Goal: Task Accomplishment & Management: Manage account settings

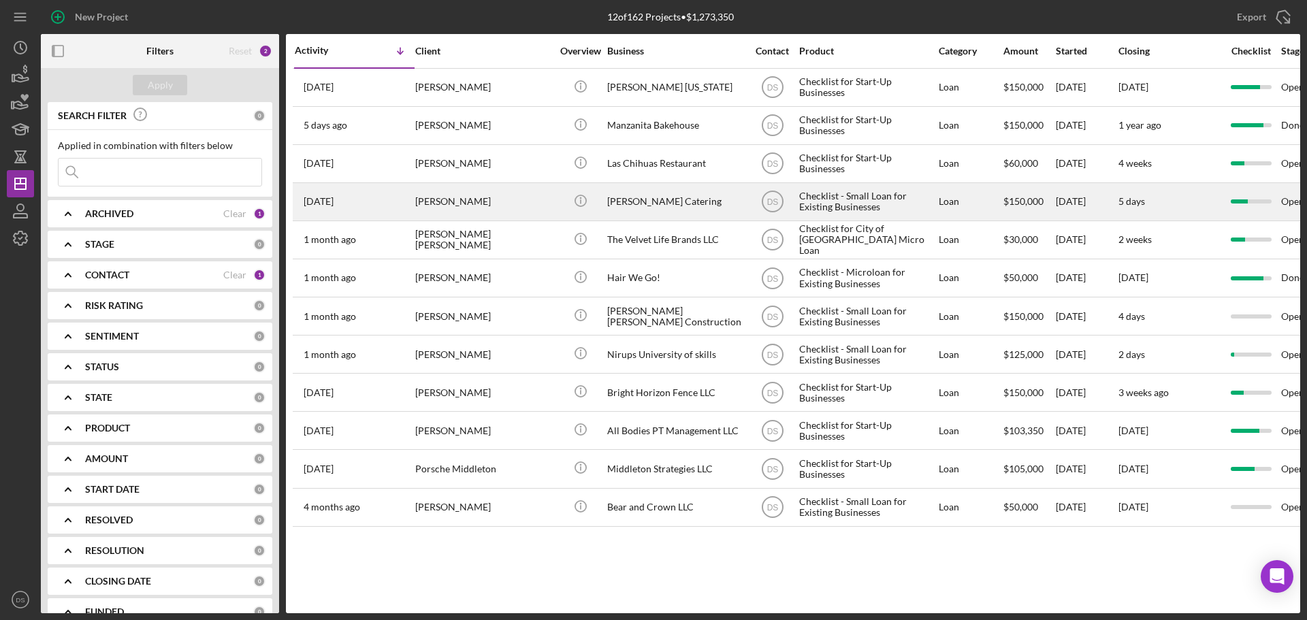
click at [493, 193] on div "[PERSON_NAME]" at bounding box center [483, 202] width 136 height 36
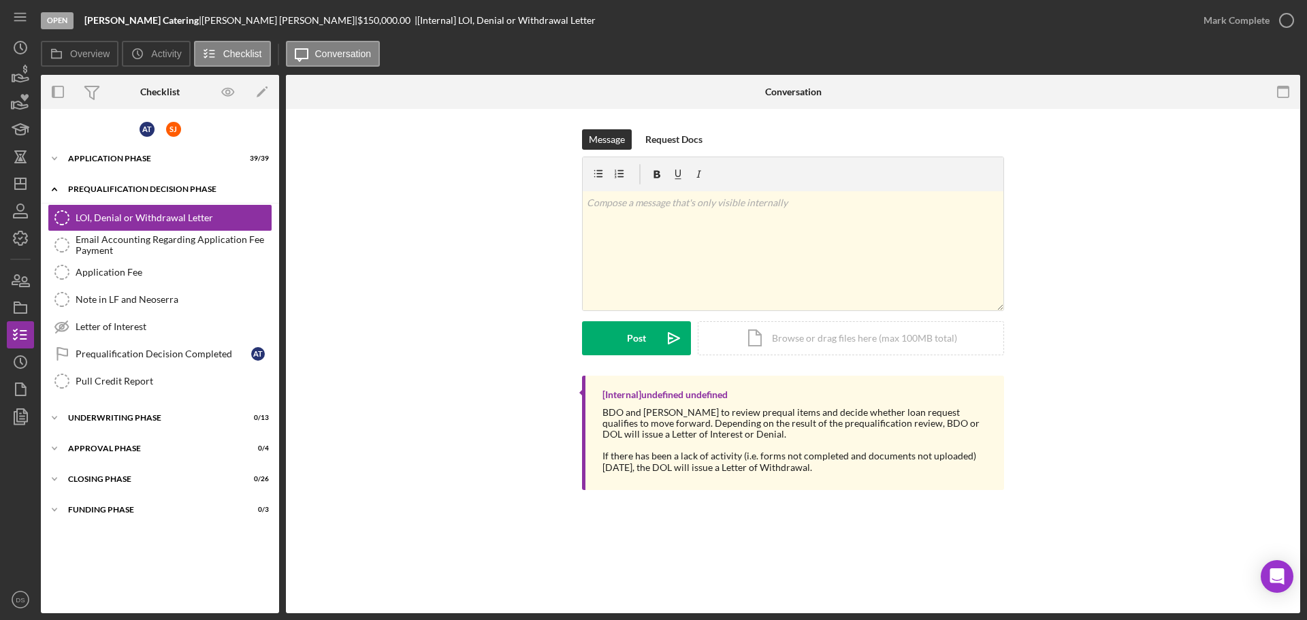
click at [146, 182] on div "Icon/Expander Prequalification Decision Phase 0 / 7" at bounding box center [160, 190] width 238 height 28
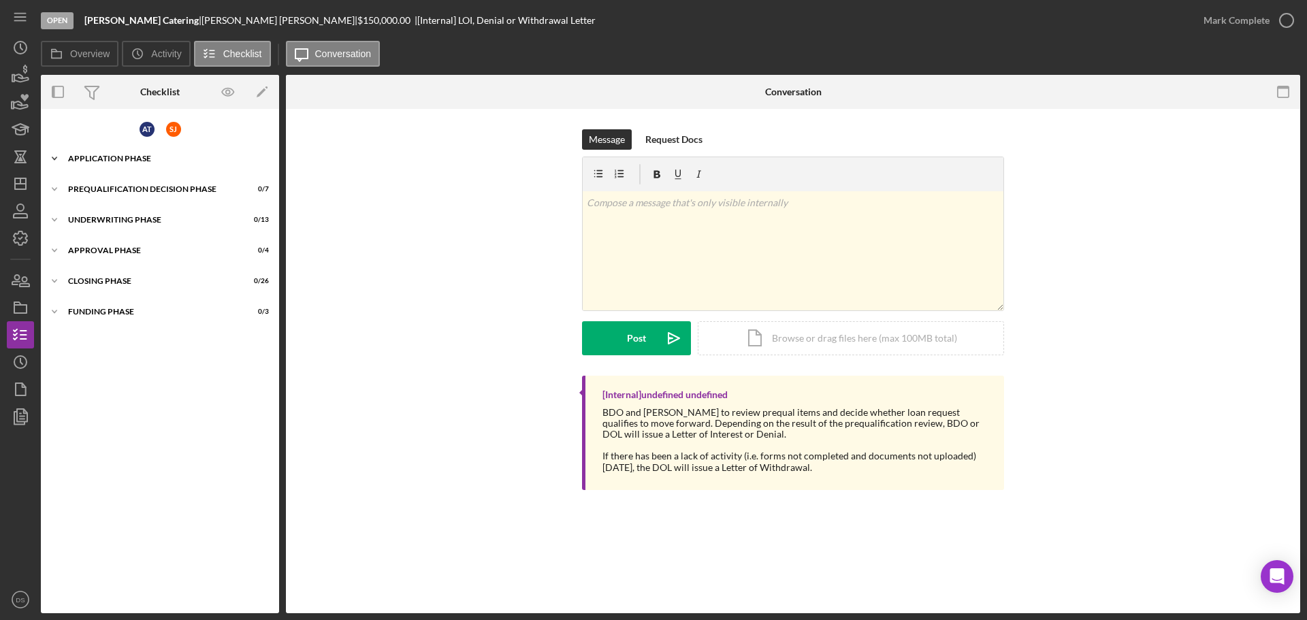
click at [152, 149] on div "Icon/Expander Application Phase 39 / 39" at bounding box center [160, 158] width 238 height 27
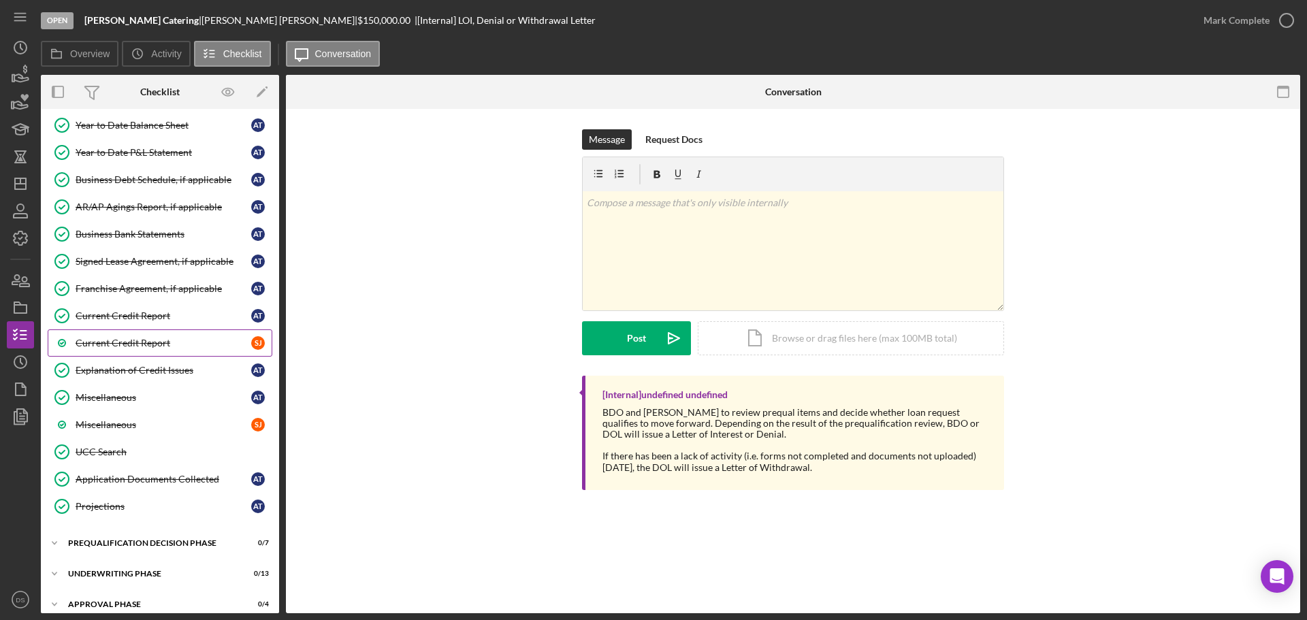
scroll to position [749, 0]
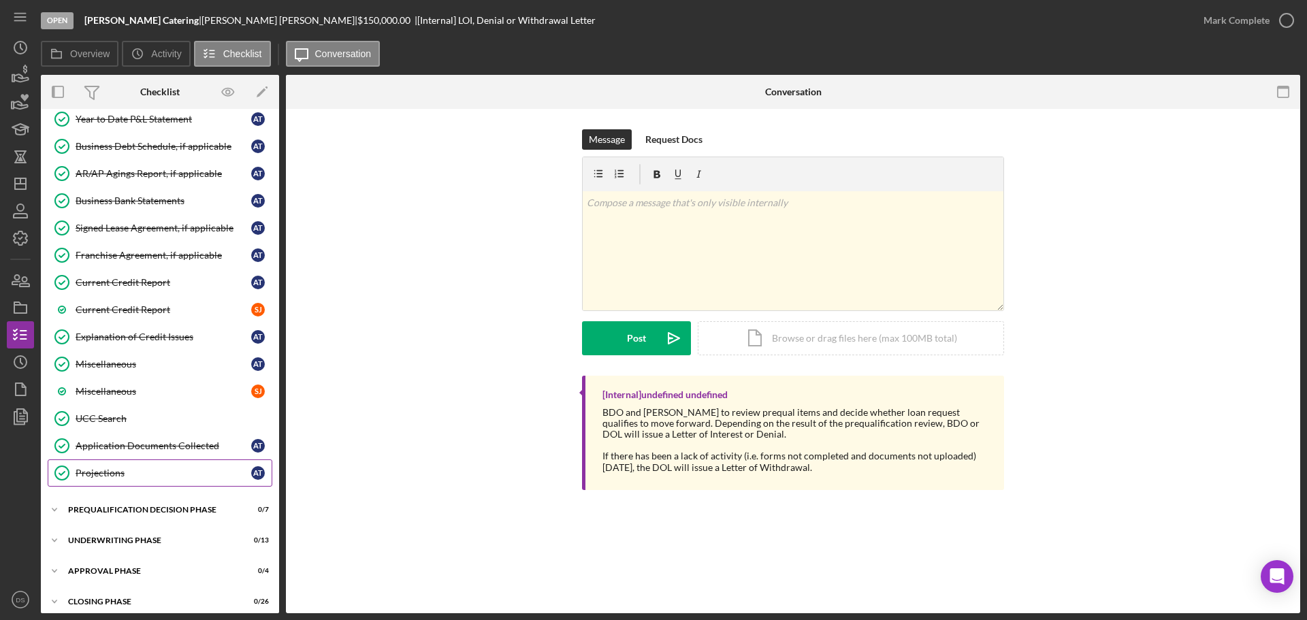
click at [137, 472] on div "Projections" at bounding box center [164, 472] width 176 height 11
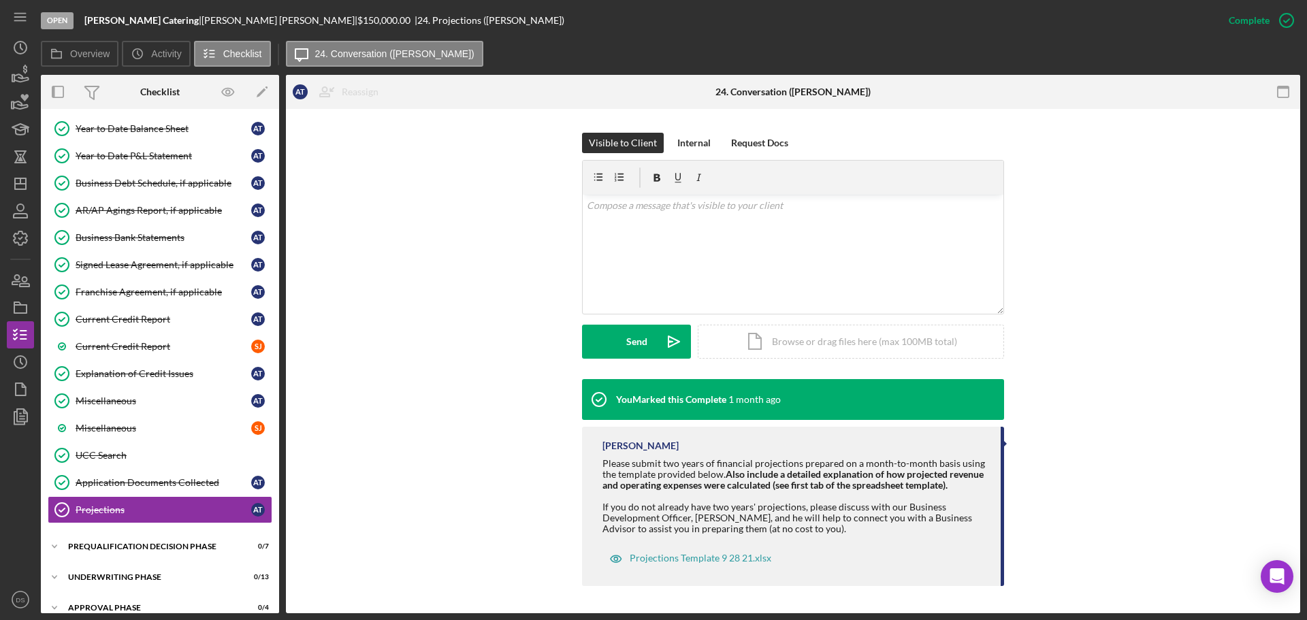
scroll to position [749, 0]
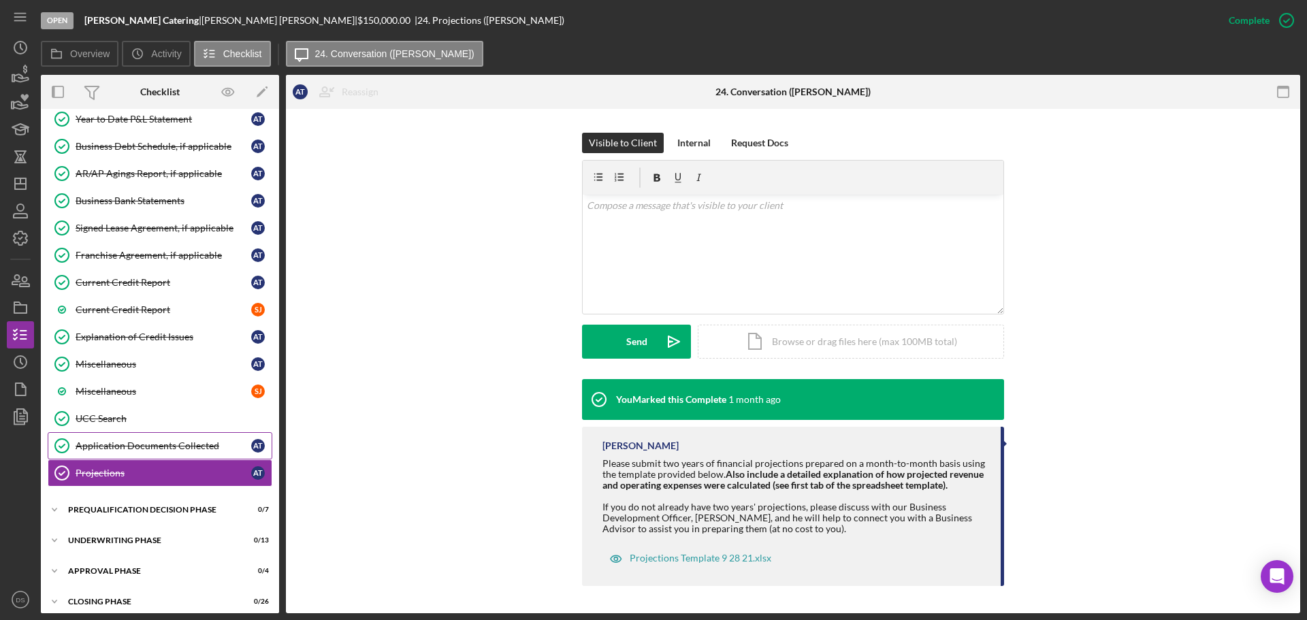
click at [173, 449] on div "Application Documents Collected" at bounding box center [164, 445] width 176 height 11
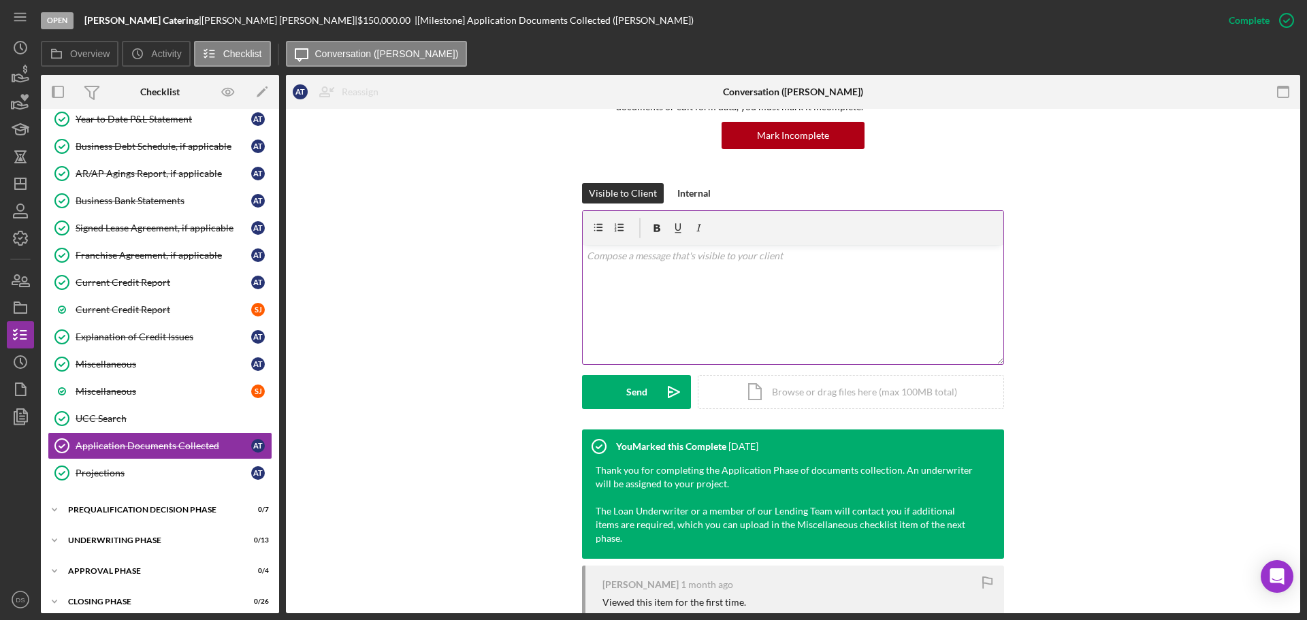
scroll to position [254, 0]
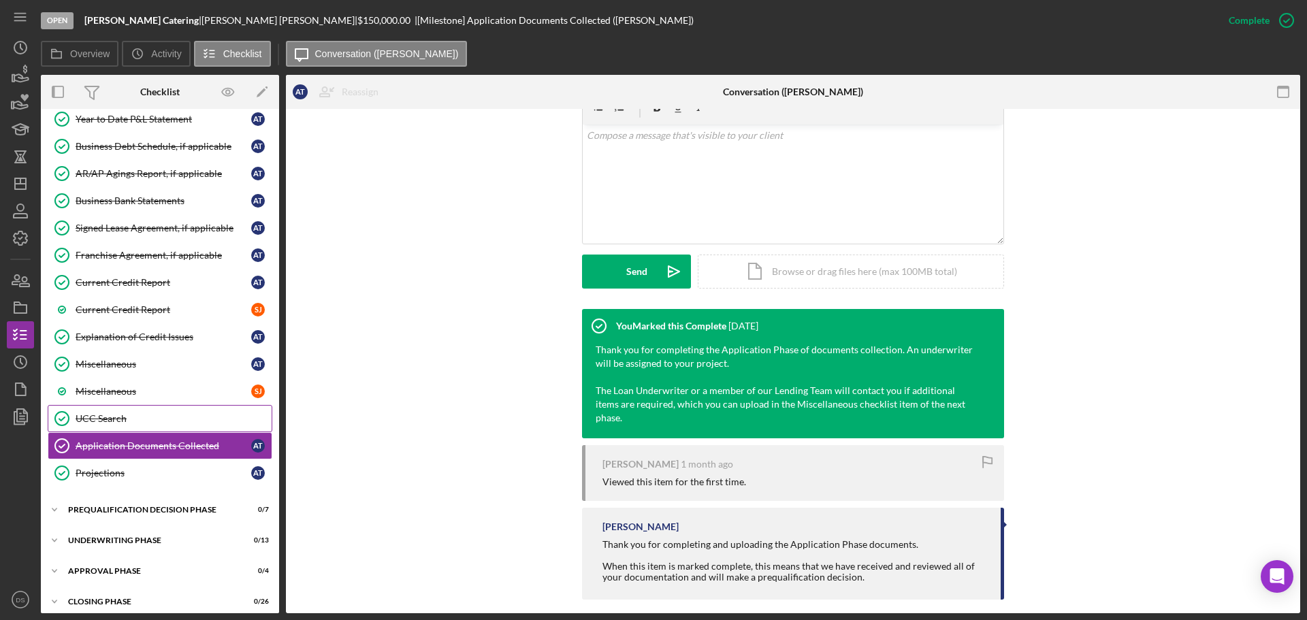
click at [150, 417] on div "UCC Search" at bounding box center [174, 418] width 196 height 11
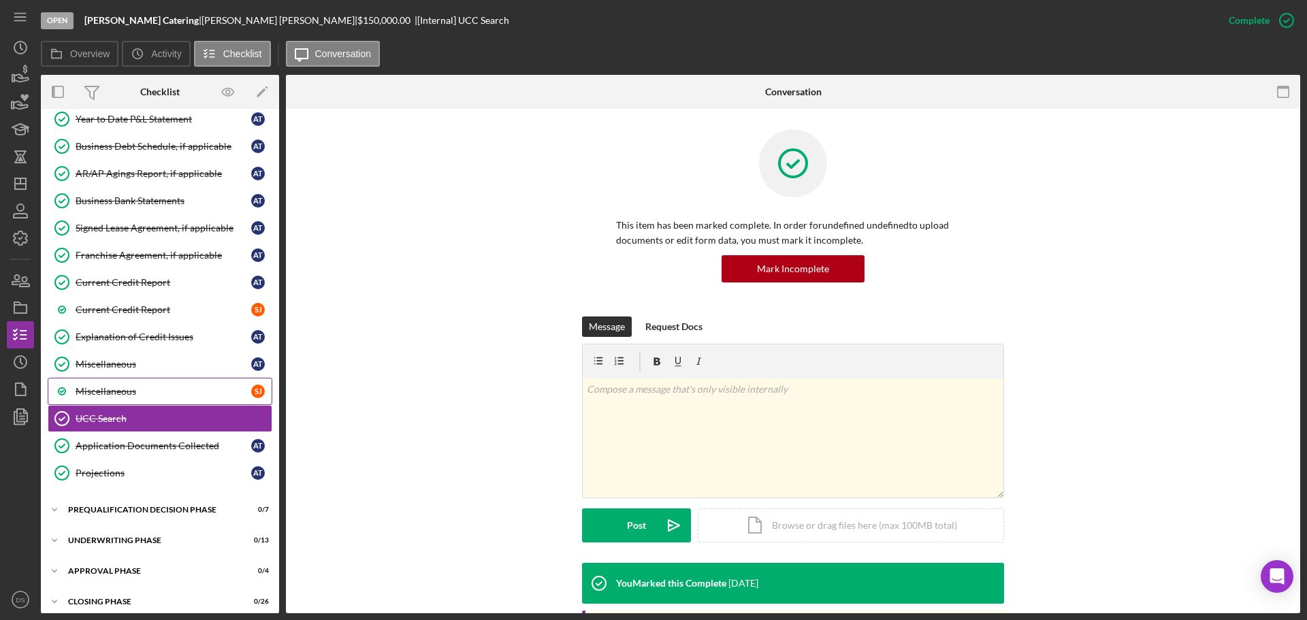
click at [143, 389] on div "Miscellaneous" at bounding box center [164, 391] width 176 height 11
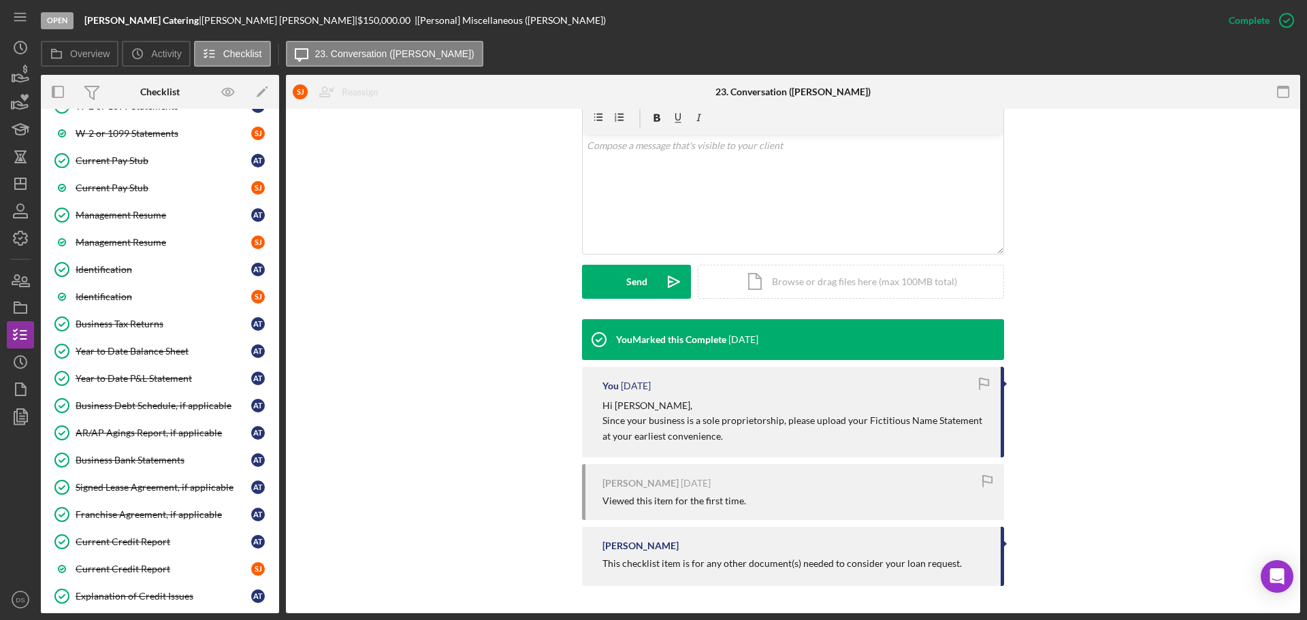
scroll to position [749, 0]
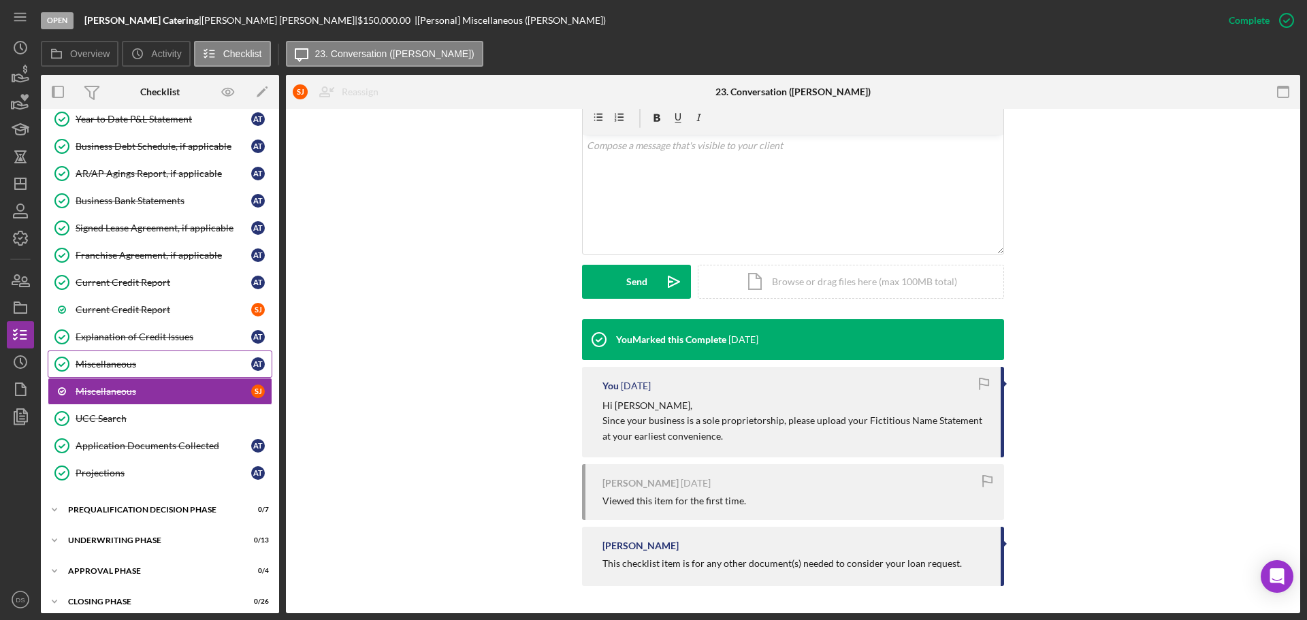
click at [141, 369] on div "Miscellaneous" at bounding box center [164, 364] width 176 height 11
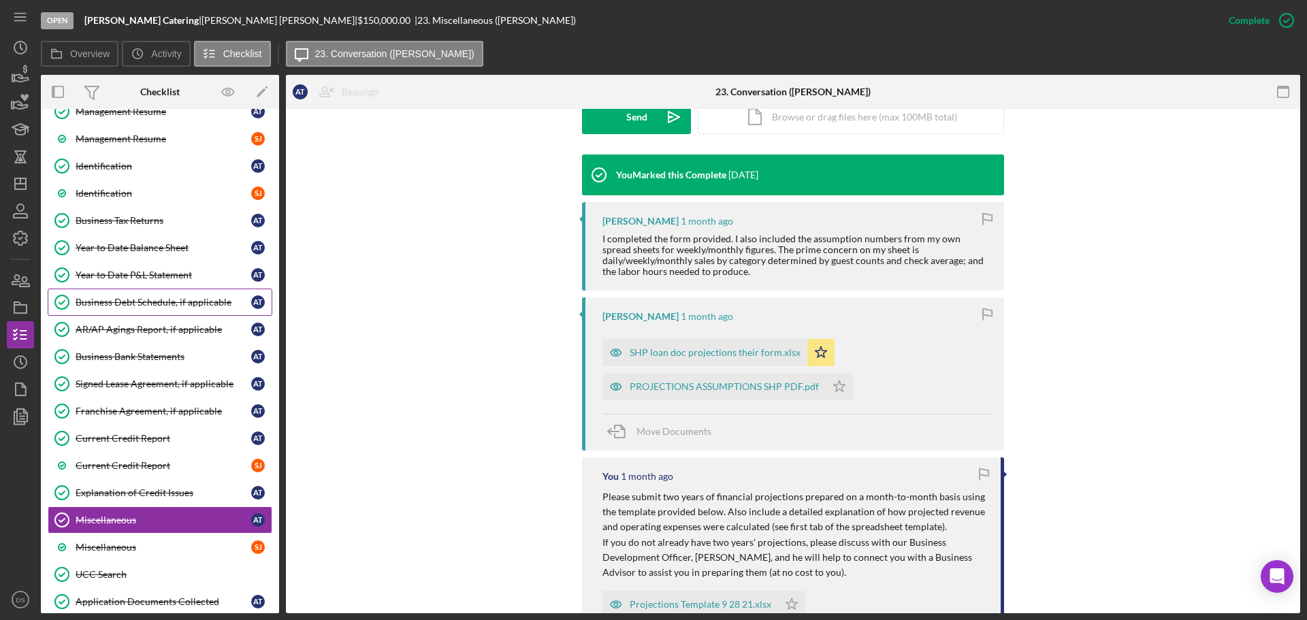
scroll to position [789, 0]
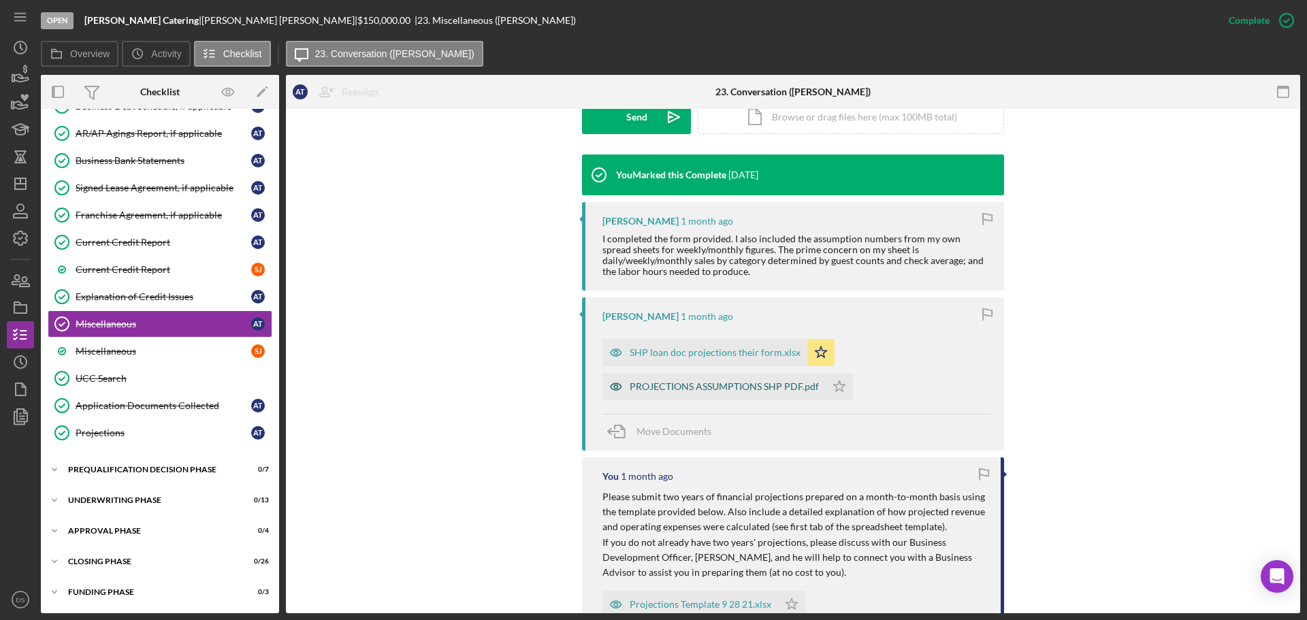
click at [704, 392] on div "PROJECTIONS ASSUMPTIONS SHP PDF.pdf" at bounding box center [723, 386] width 189 height 11
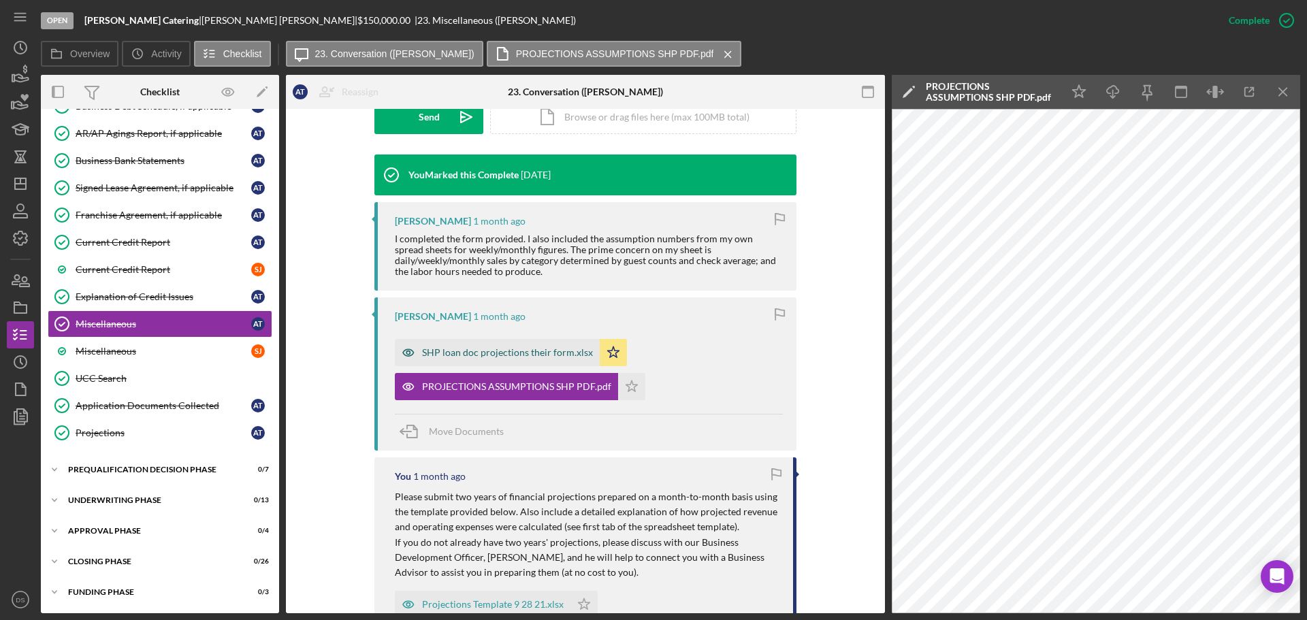
click at [549, 358] on div "SHP loan doc projections their form.xlsx" at bounding box center [507, 352] width 171 height 11
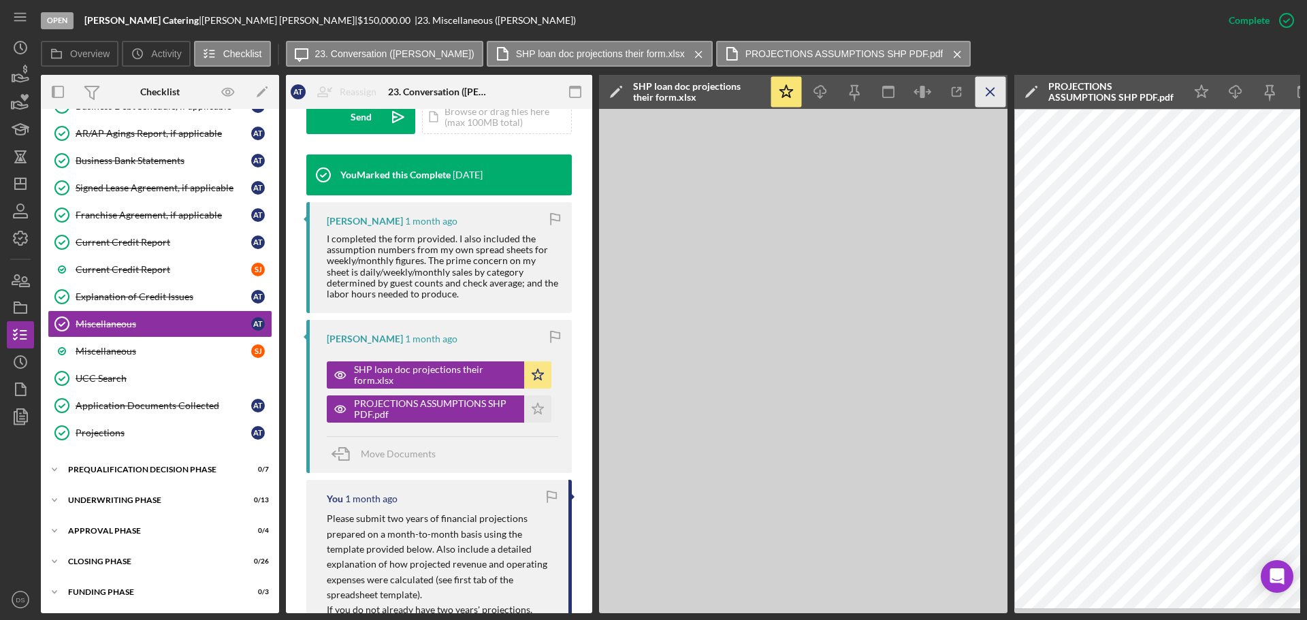
click at [978, 90] on icon "Icon/Menu Close" at bounding box center [990, 92] width 31 height 31
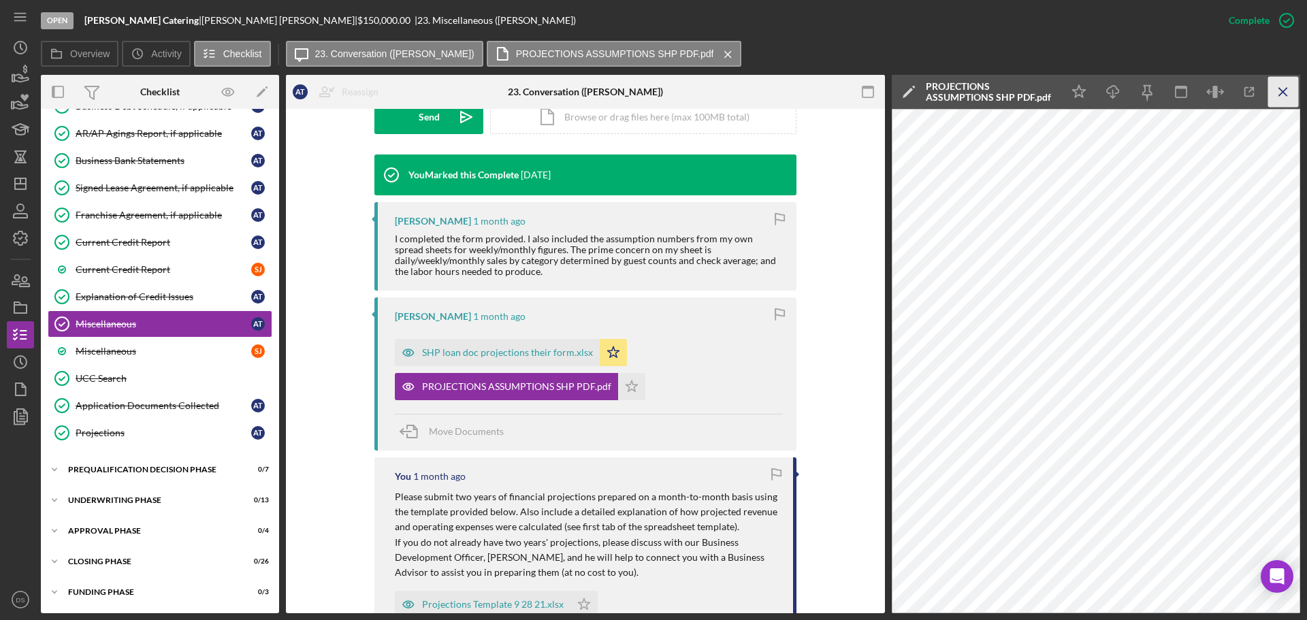
click at [1279, 88] on line "button" at bounding box center [1282, 91] width 7 height 7
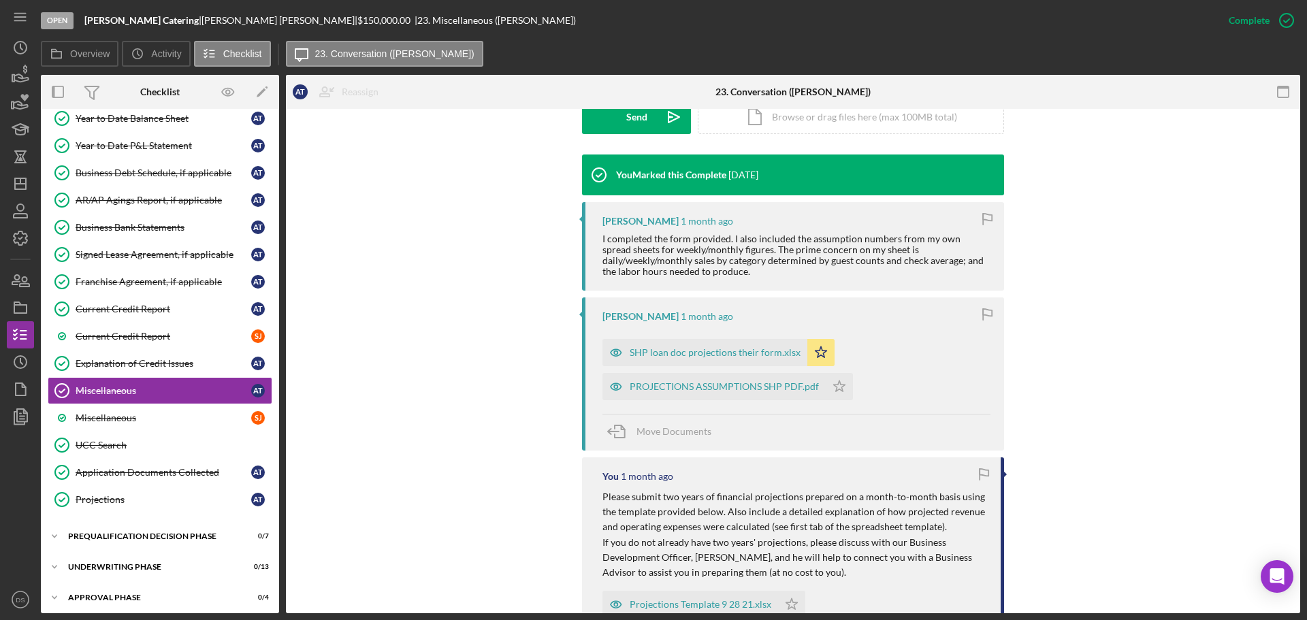
scroll to position [749, 0]
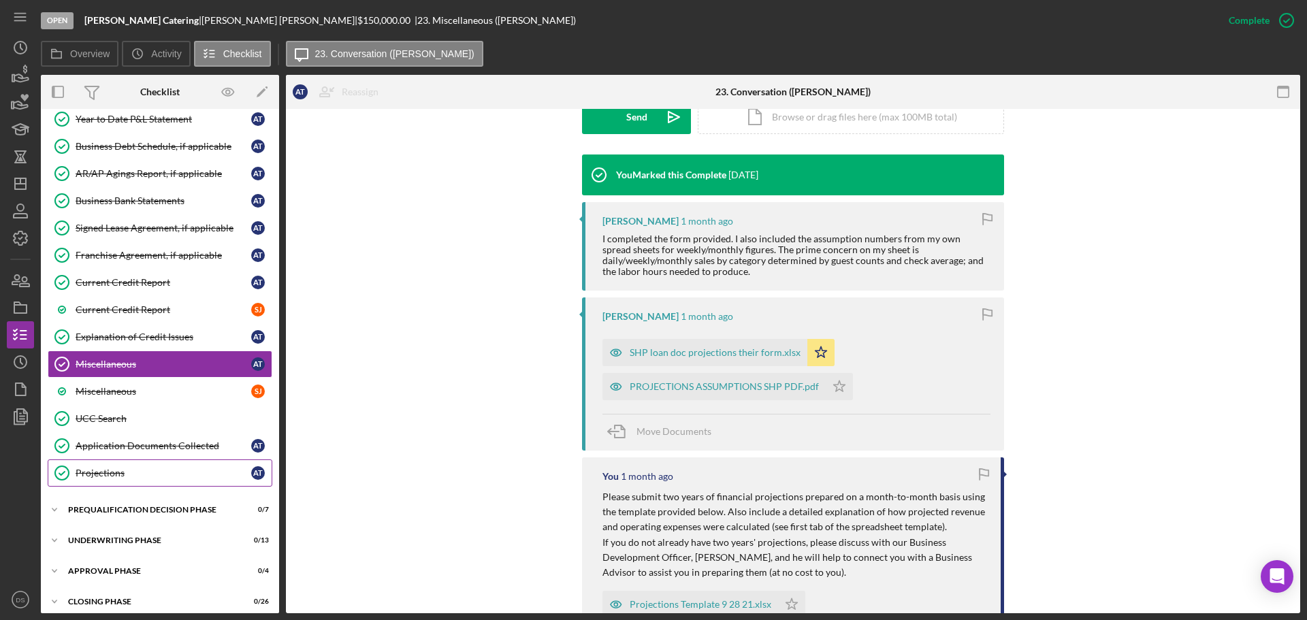
click at [146, 480] on link "Projections Projections A T" at bounding box center [160, 472] width 225 height 27
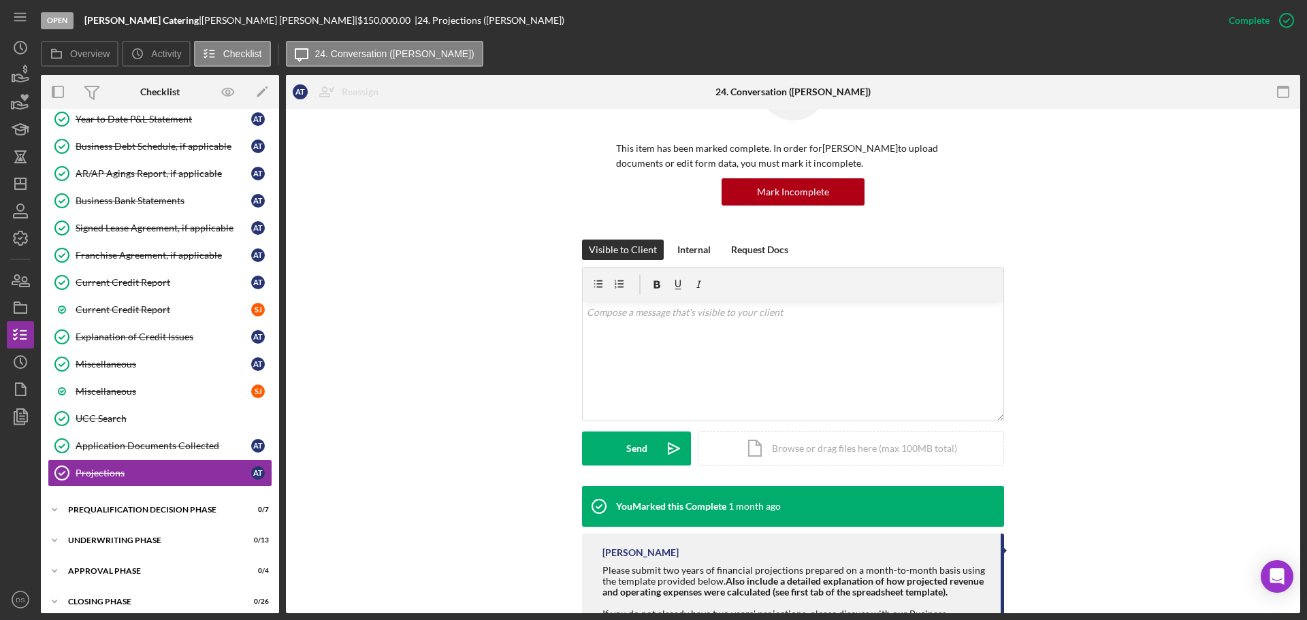
scroll to position [184, 0]
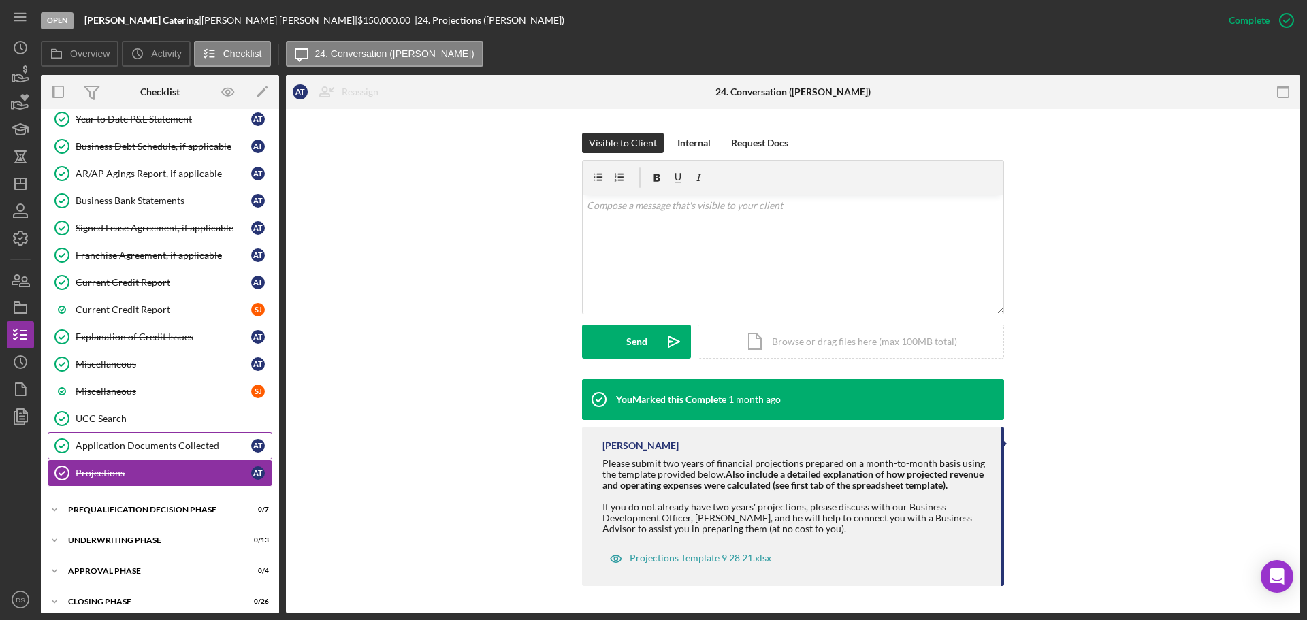
click at [187, 440] on div "Application Documents Collected" at bounding box center [164, 445] width 176 height 11
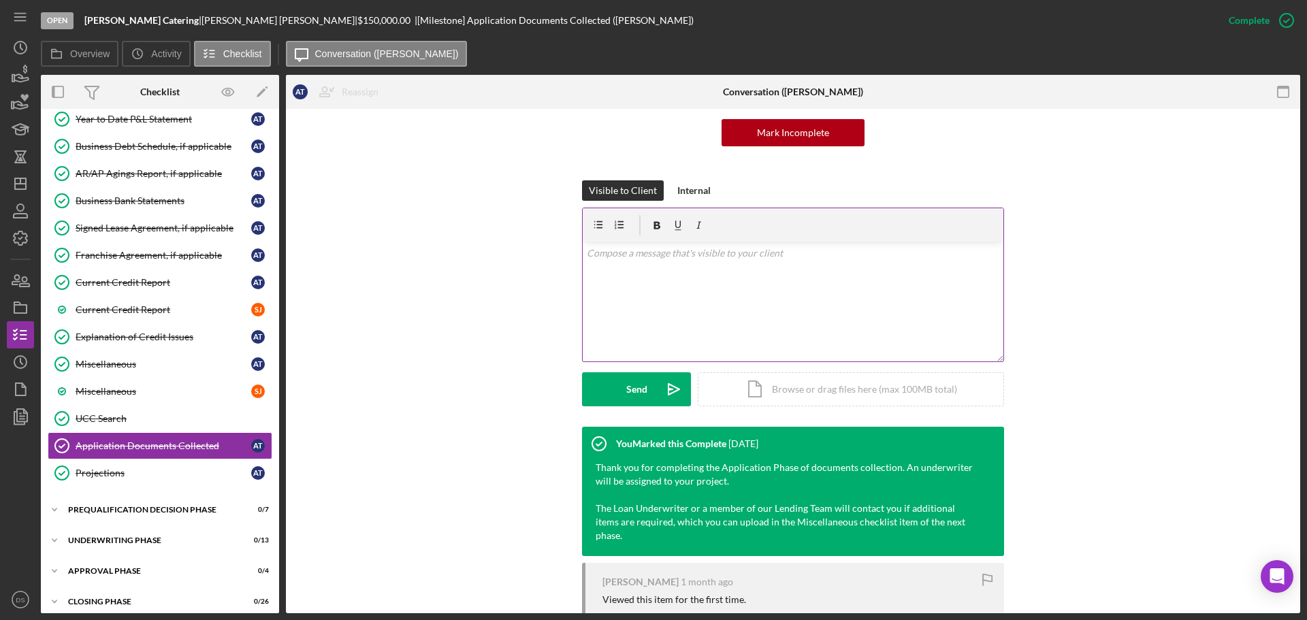
scroll to position [254, 0]
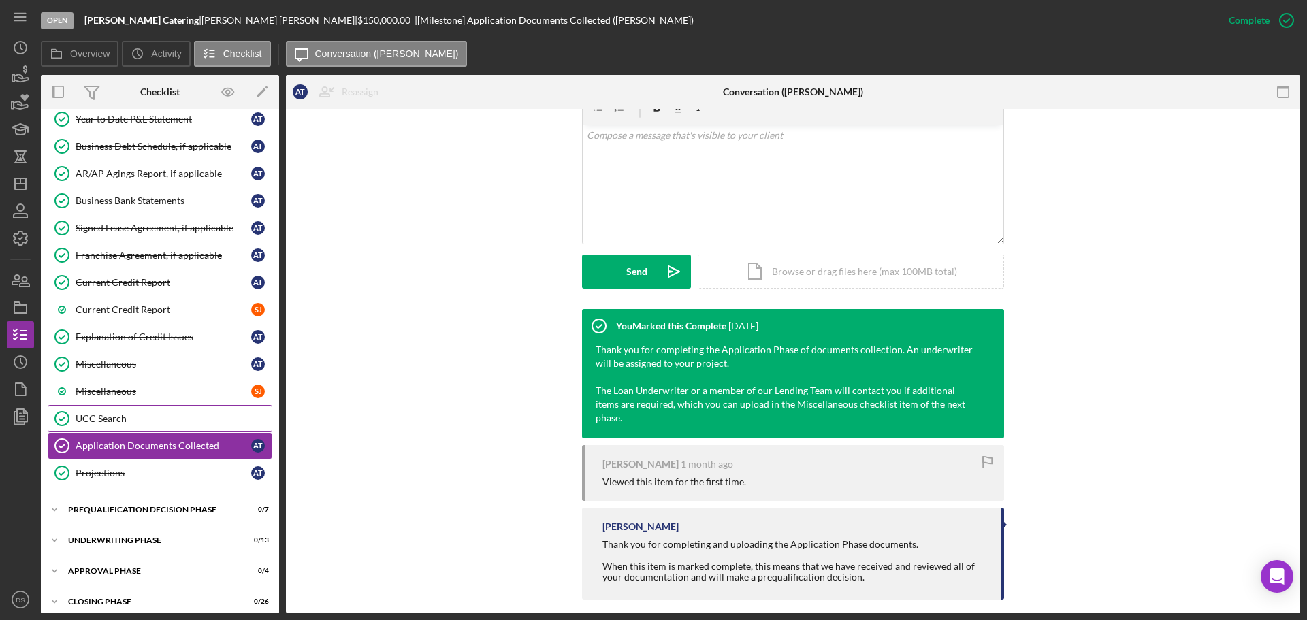
click at [158, 418] on div "UCC Search" at bounding box center [174, 418] width 196 height 11
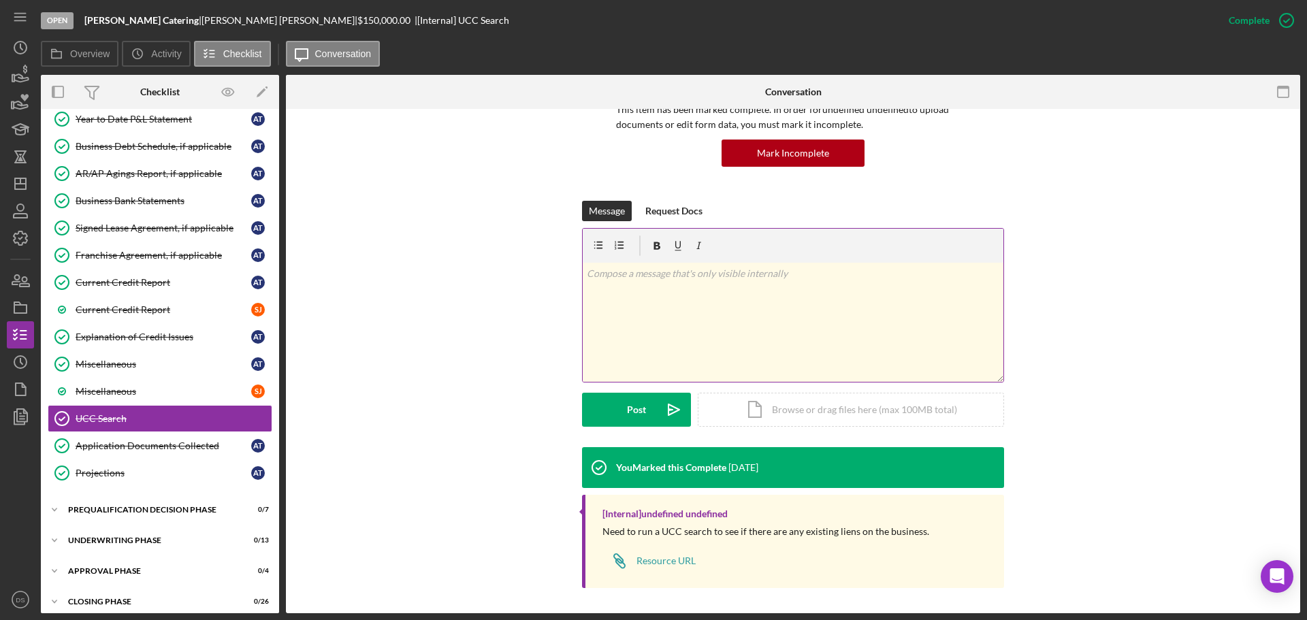
scroll to position [118, 0]
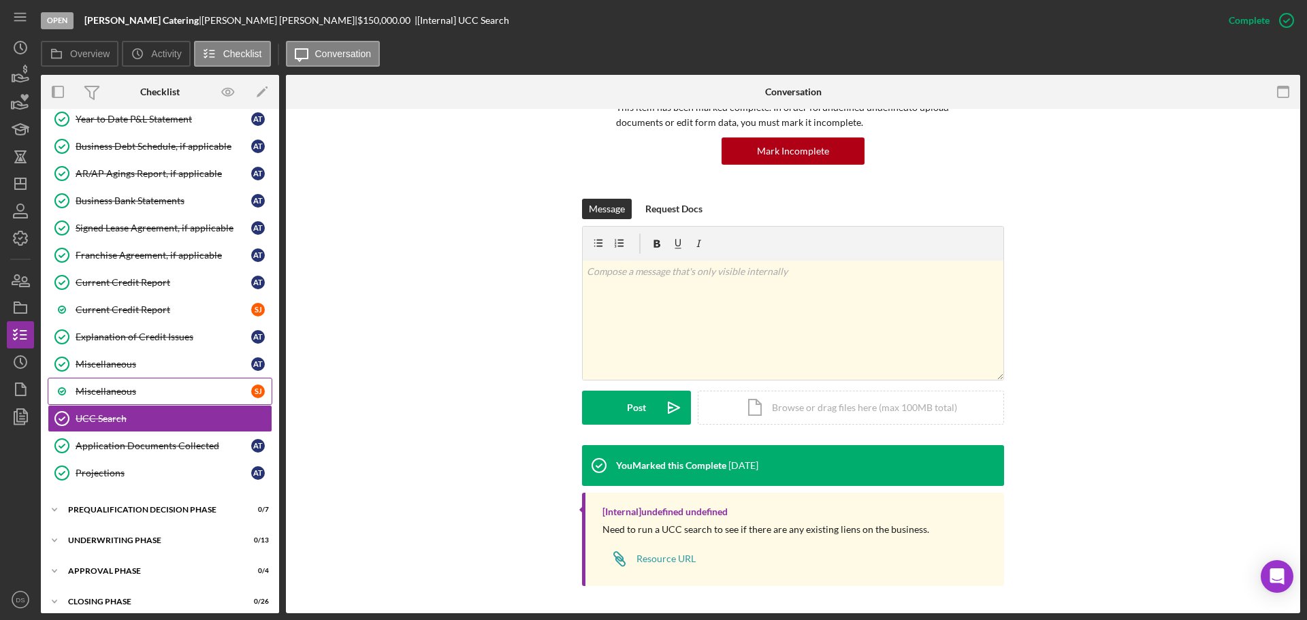
click at [108, 378] on link "Miscellaneous [PERSON_NAME]" at bounding box center [160, 391] width 225 height 27
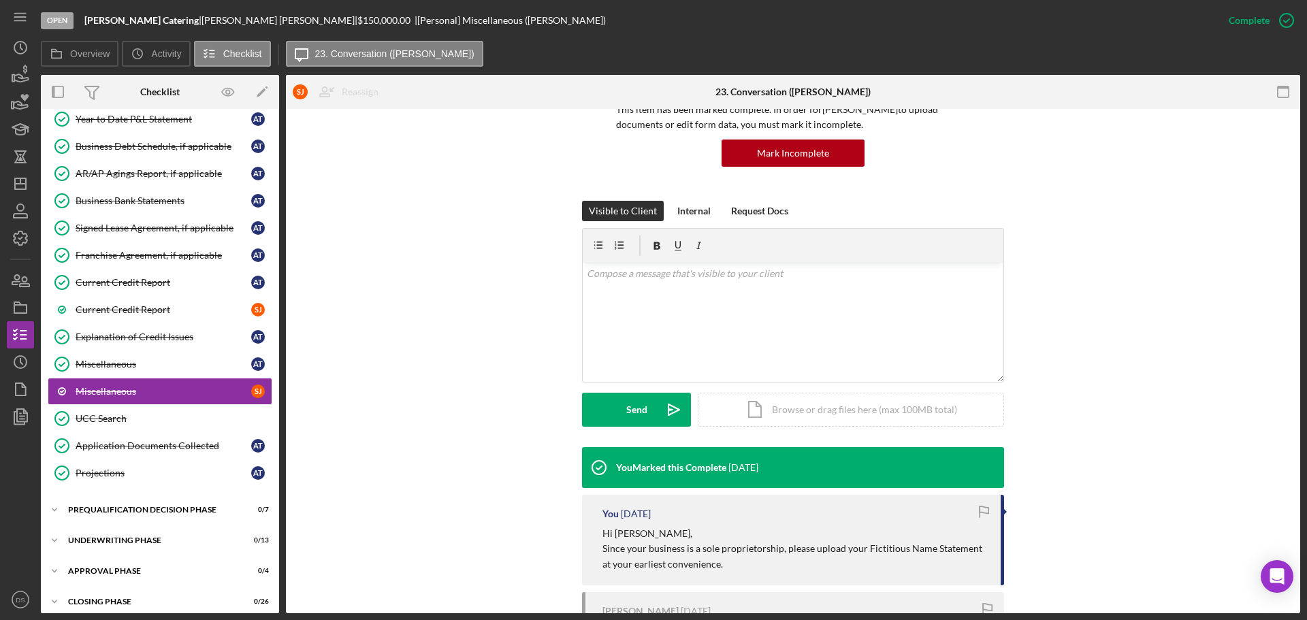
scroll to position [244, 0]
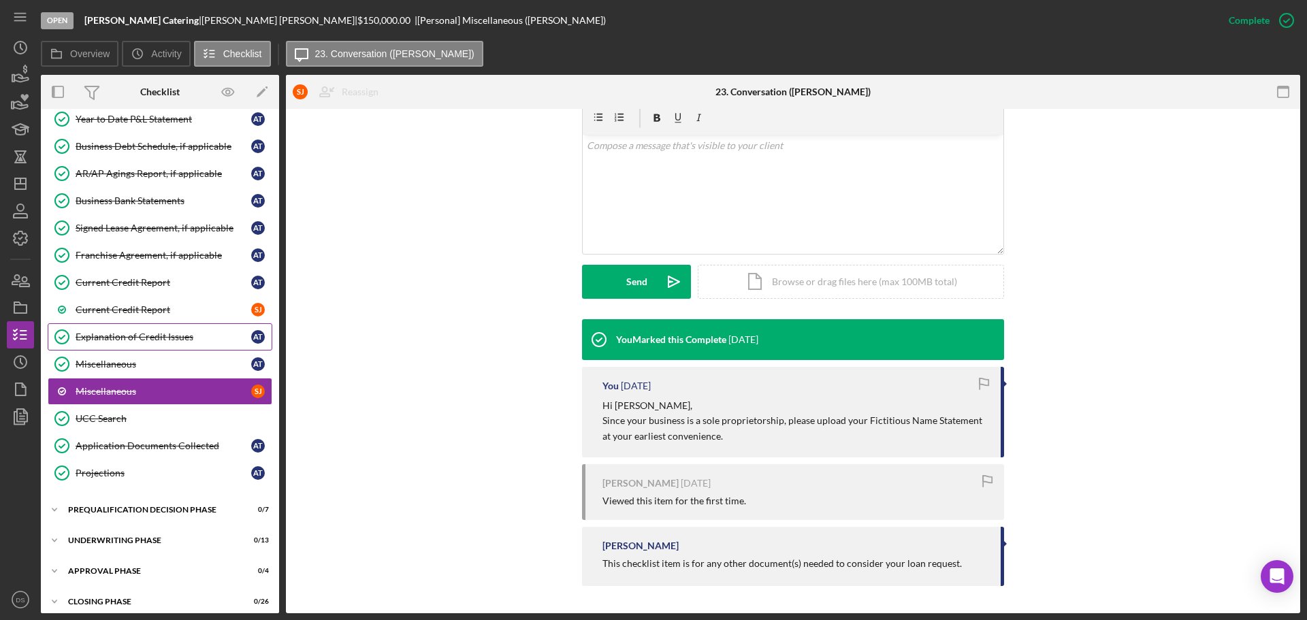
click at [120, 349] on link "Explanation of Credit Issues Explanation of Credit Issues A T" at bounding box center [160, 336] width 225 height 27
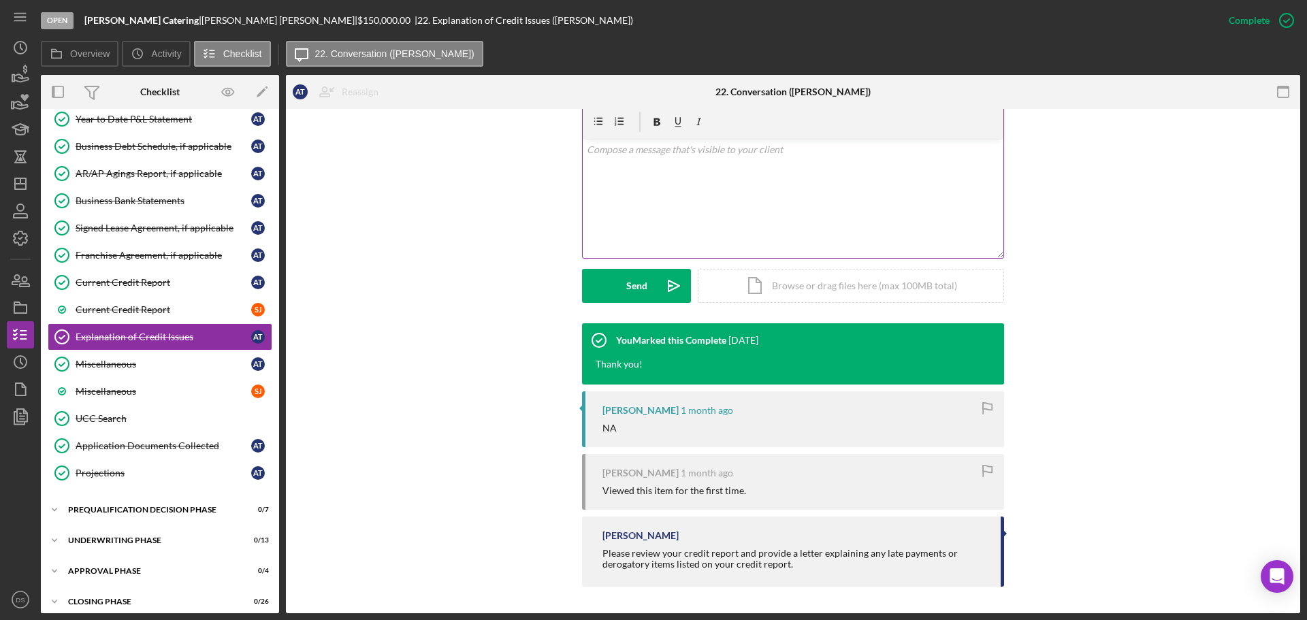
scroll to position [240, 0]
click at [188, 365] on div "Miscellaneous" at bounding box center [164, 364] width 176 height 11
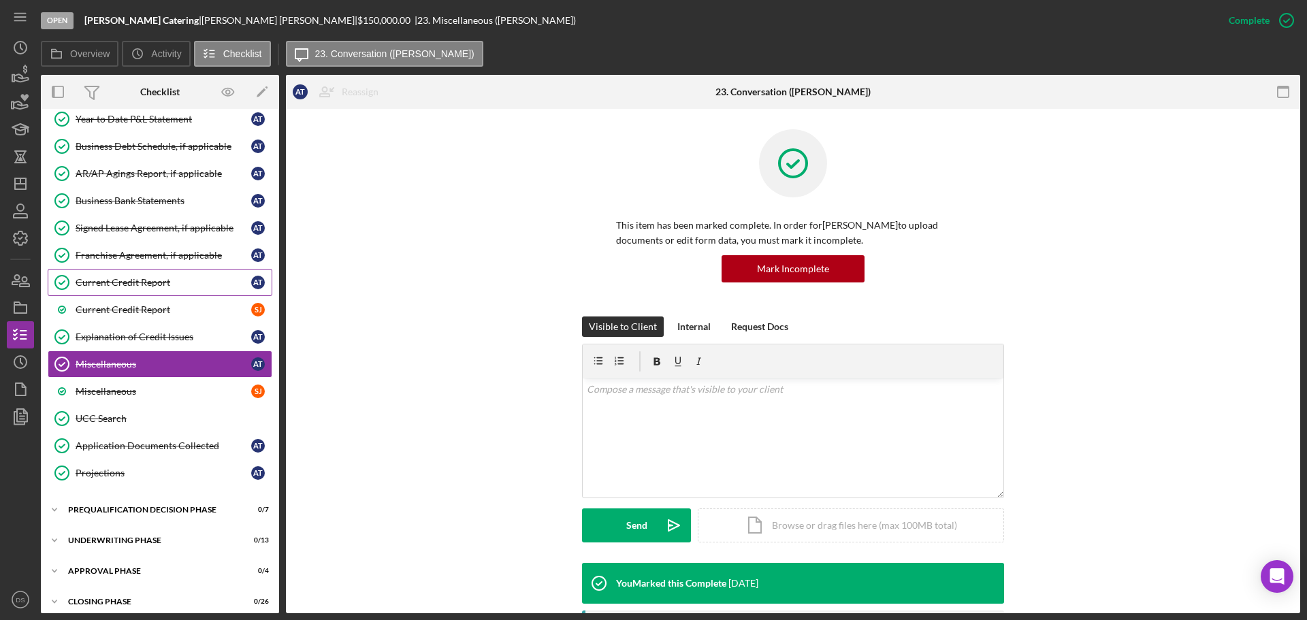
click at [171, 295] on link "Current Credit Report Current Credit Report A T" at bounding box center [160, 282] width 225 height 27
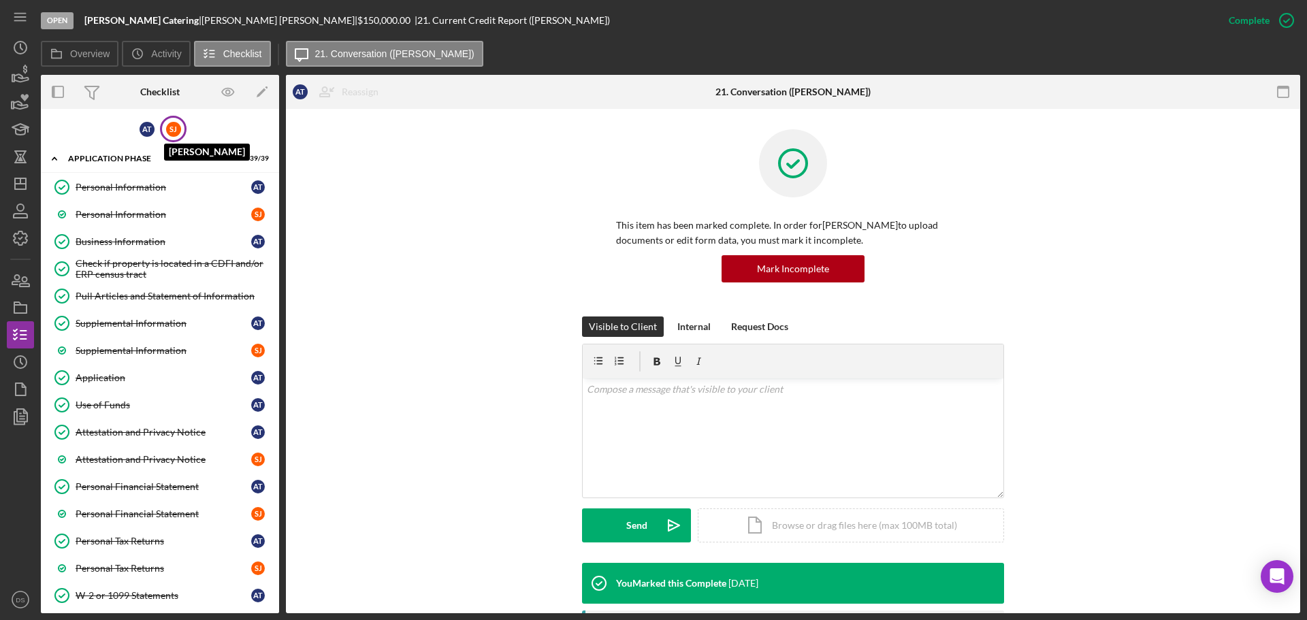
click at [171, 134] on div "[PERSON_NAME]" at bounding box center [173, 129] width 15 height 15
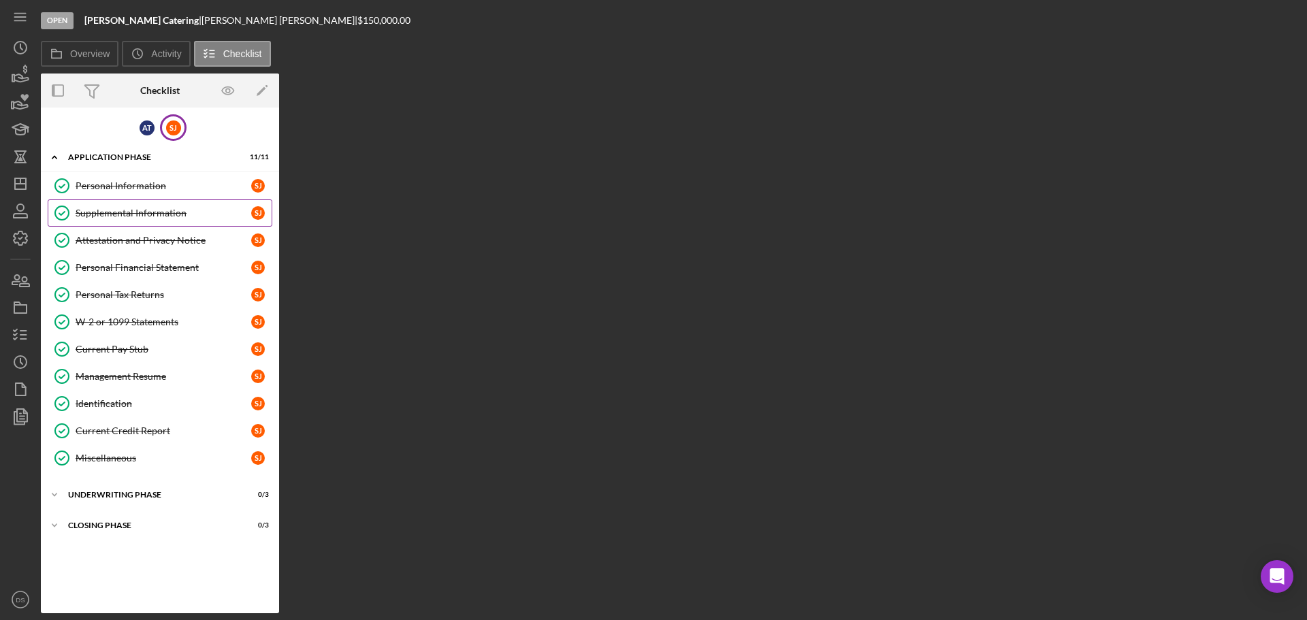
click at [162, 216] on div "Supplemental Information" at bounding box center [164, 213] width 176 height 11
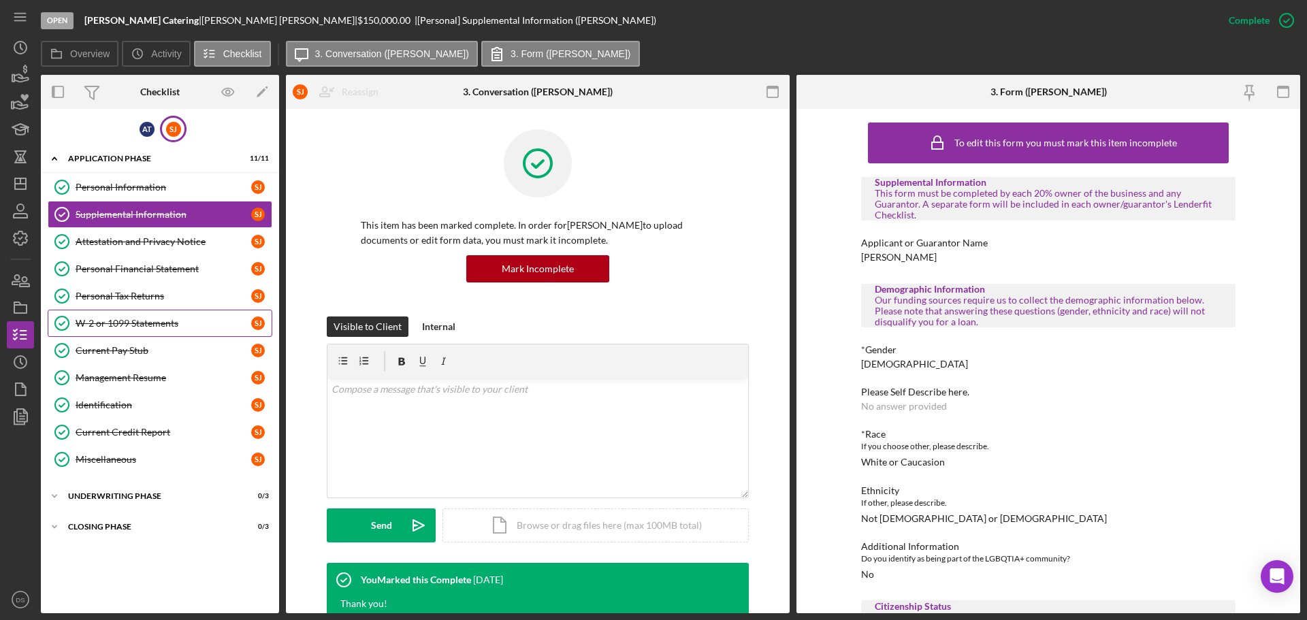
click at [161, 321] on div "W-2 or 1099 Statements" at bounding box center [164, 323] width 176 height 11
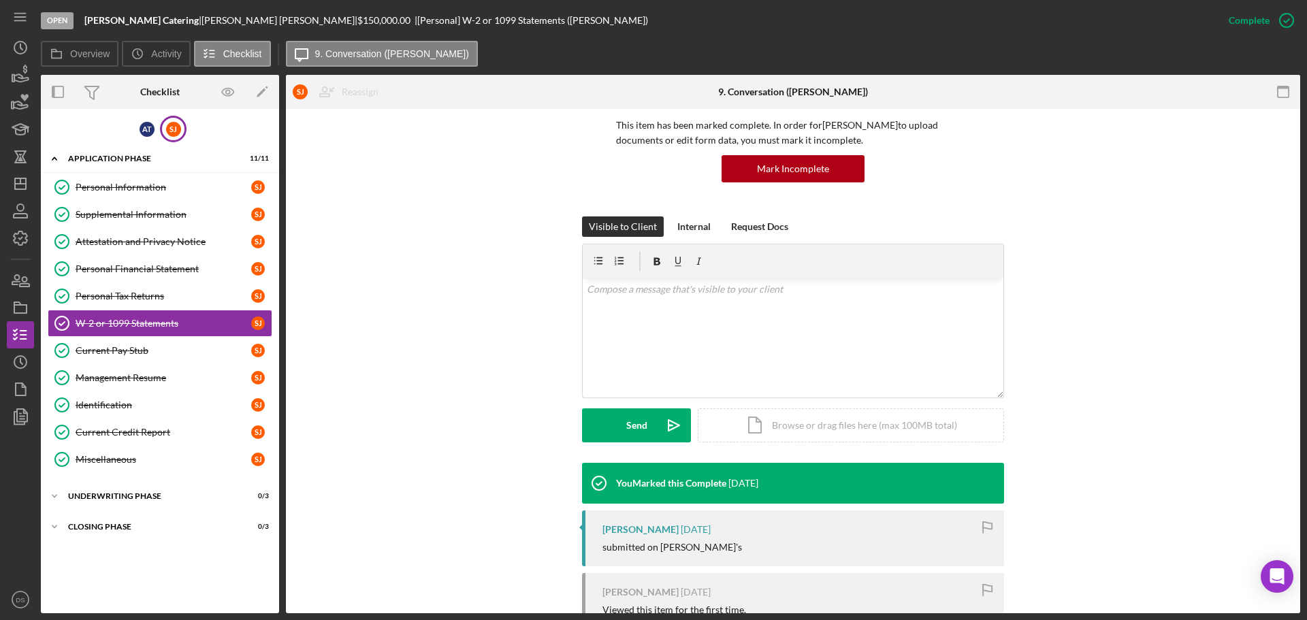
scroll to position [209, 0]
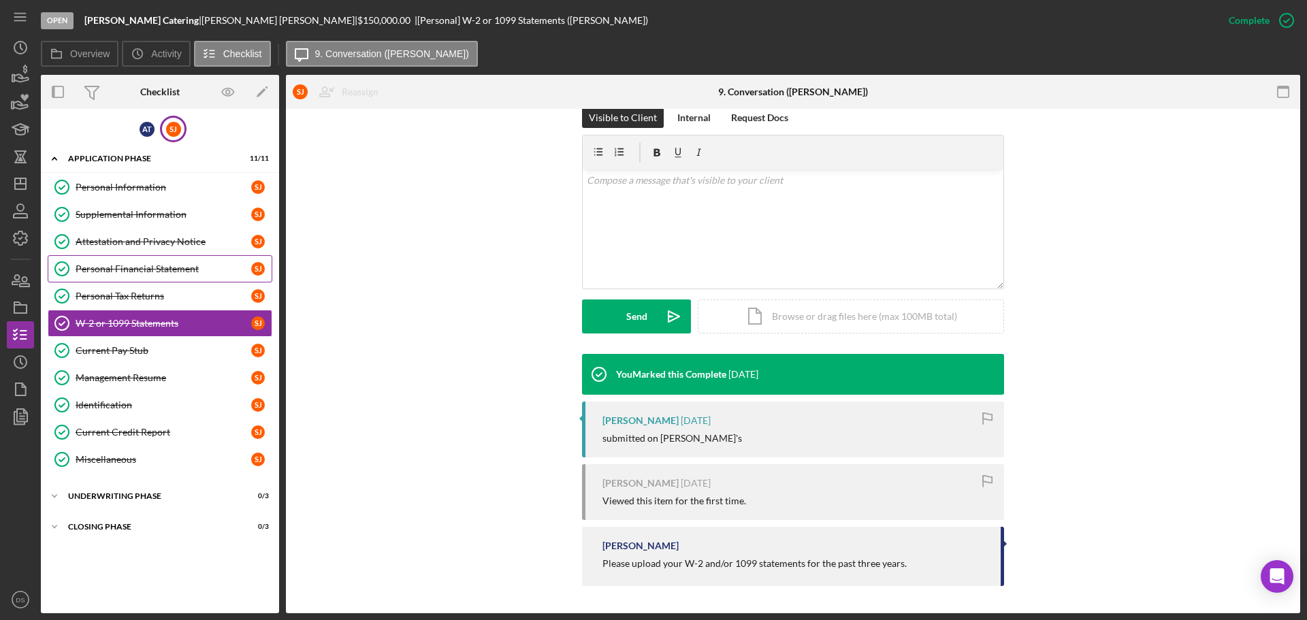
click at [167, 280] on link "Personal Financial Statement Personal Financial Statement [PERSON_NAME]" at bounding box center [160, 268] width 225 height 27
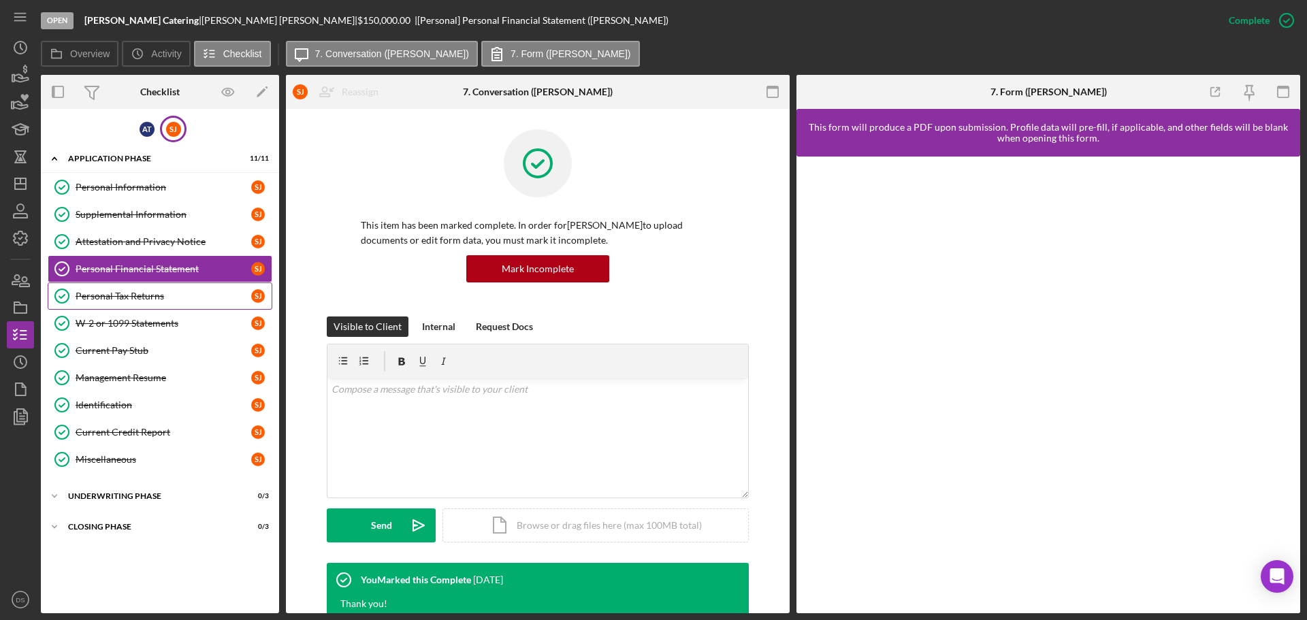
click at [164, 300] on div "Personal Tax Returns" at bounding box center [164, 296] width 176 height 11
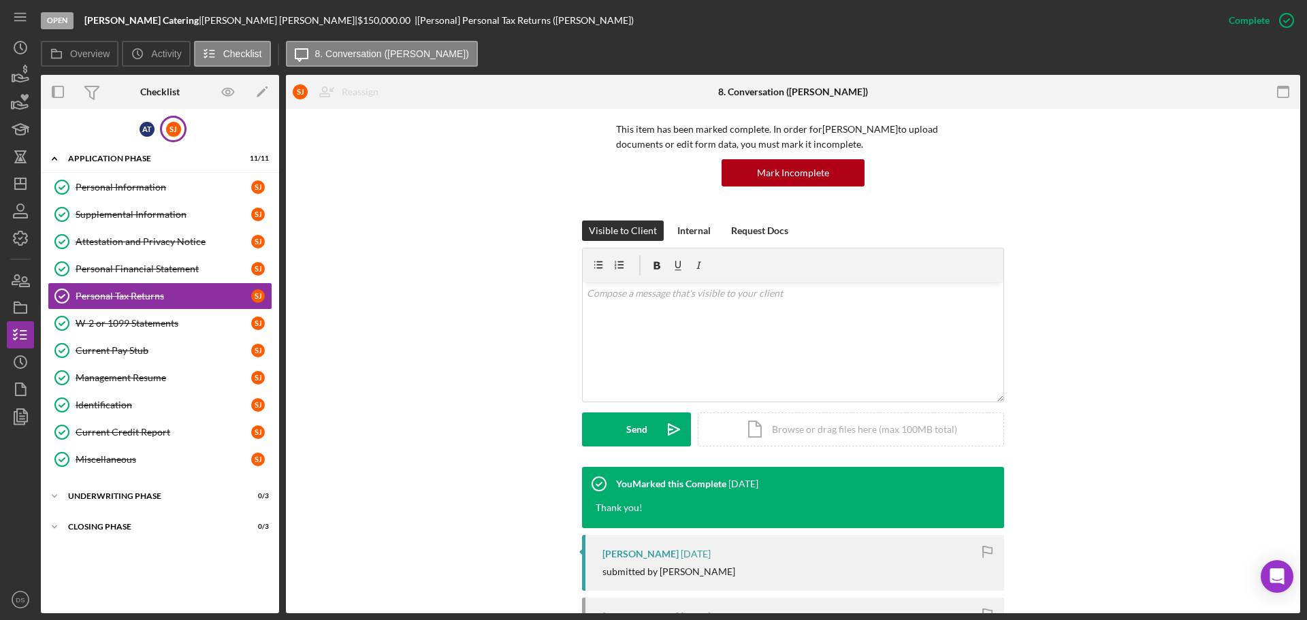
scroll to position [229, 0]
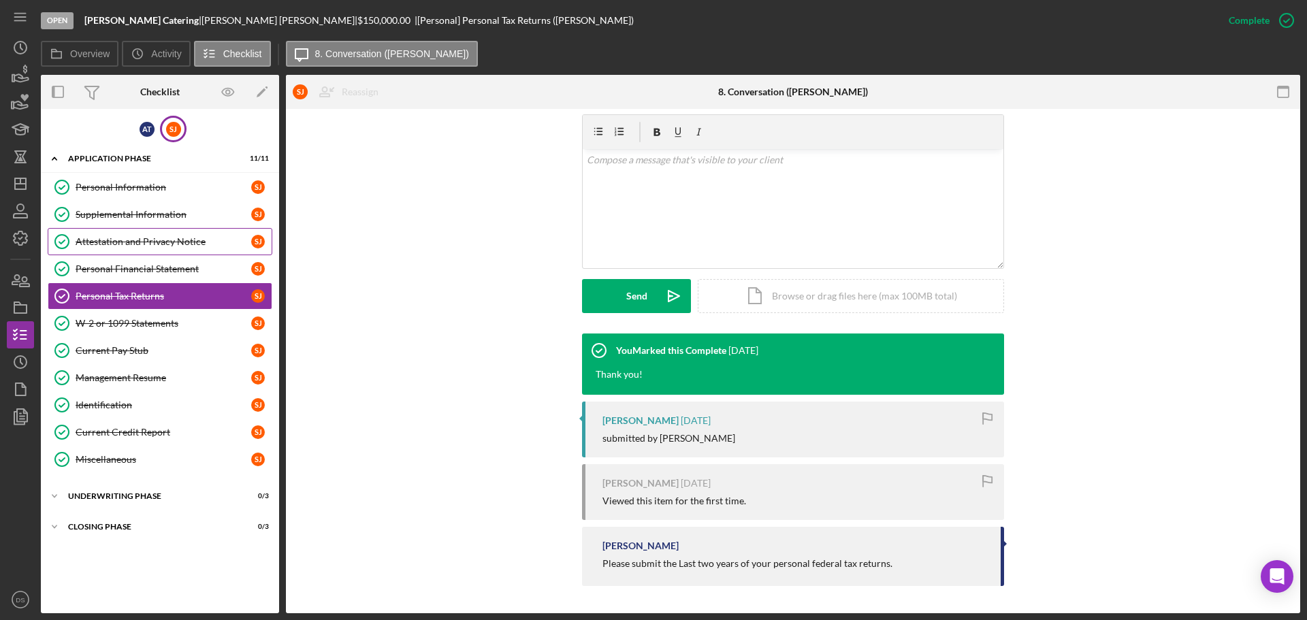
click at [178, 240] on div "Attestation and Privacy Notice" at bounding box center [164, 241] width 176 height 11
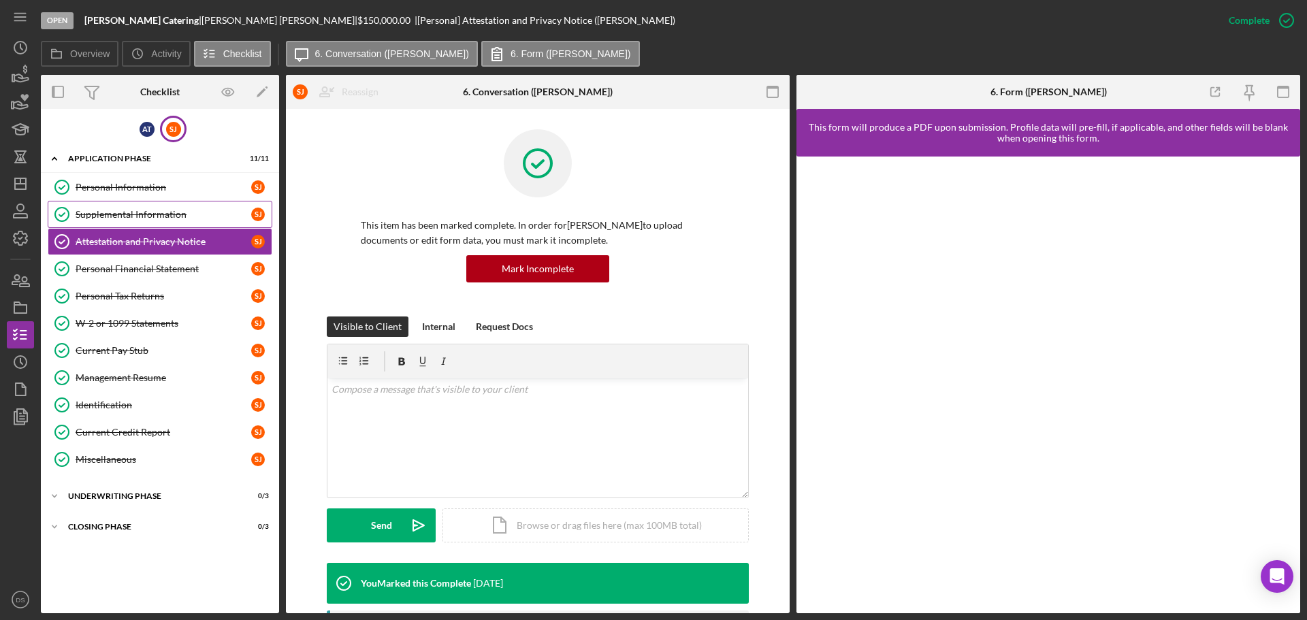
click at [169, 212] on div "Supplemental Information" at bounding box center [164, 214] width 176 height 11
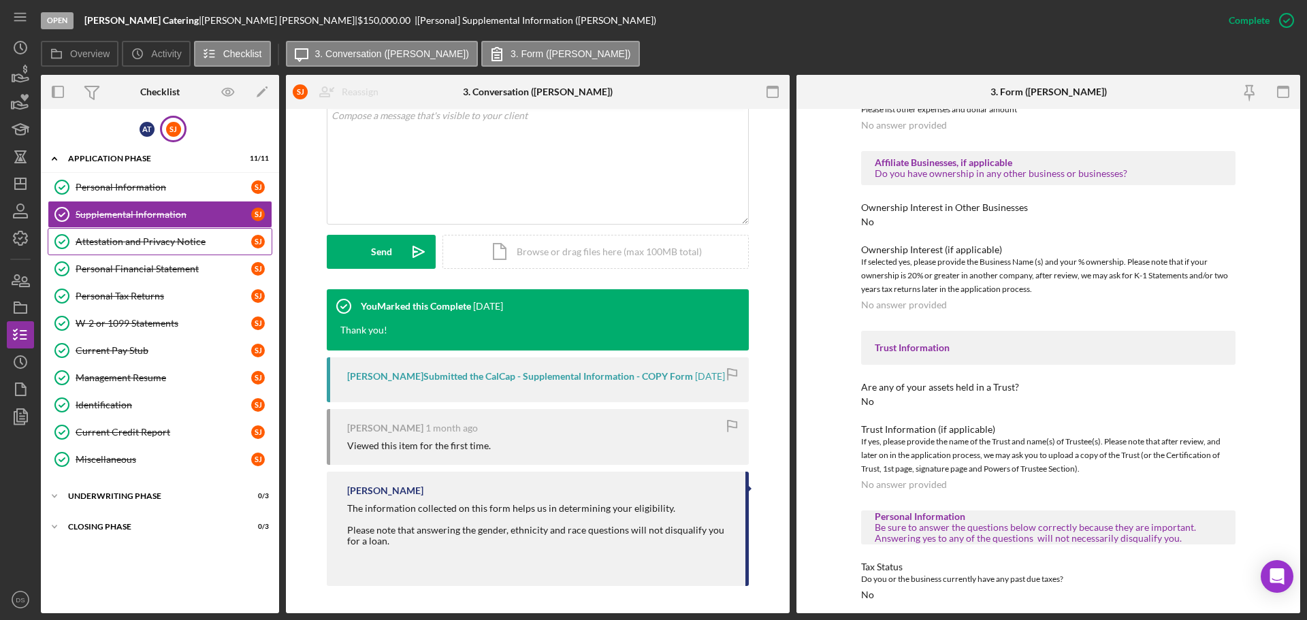
scroll to position [1497, 0]
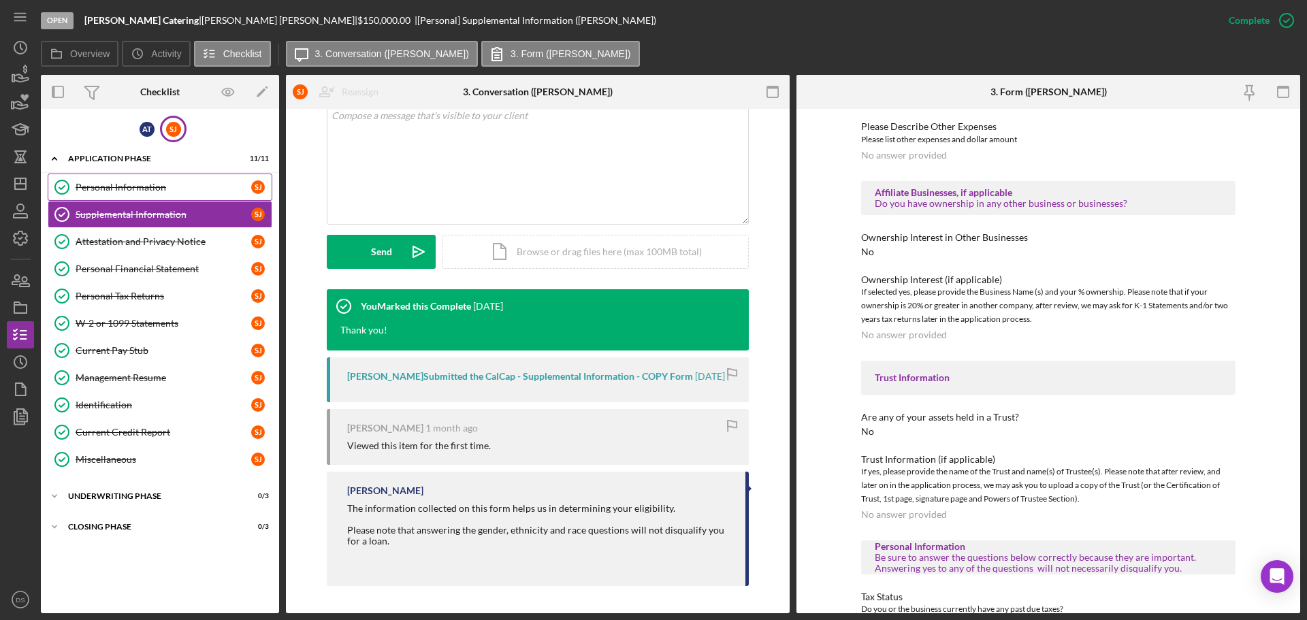
click at [129, 190] on div "Personal Information" at bounding box center [164, 187] width 176 height 11
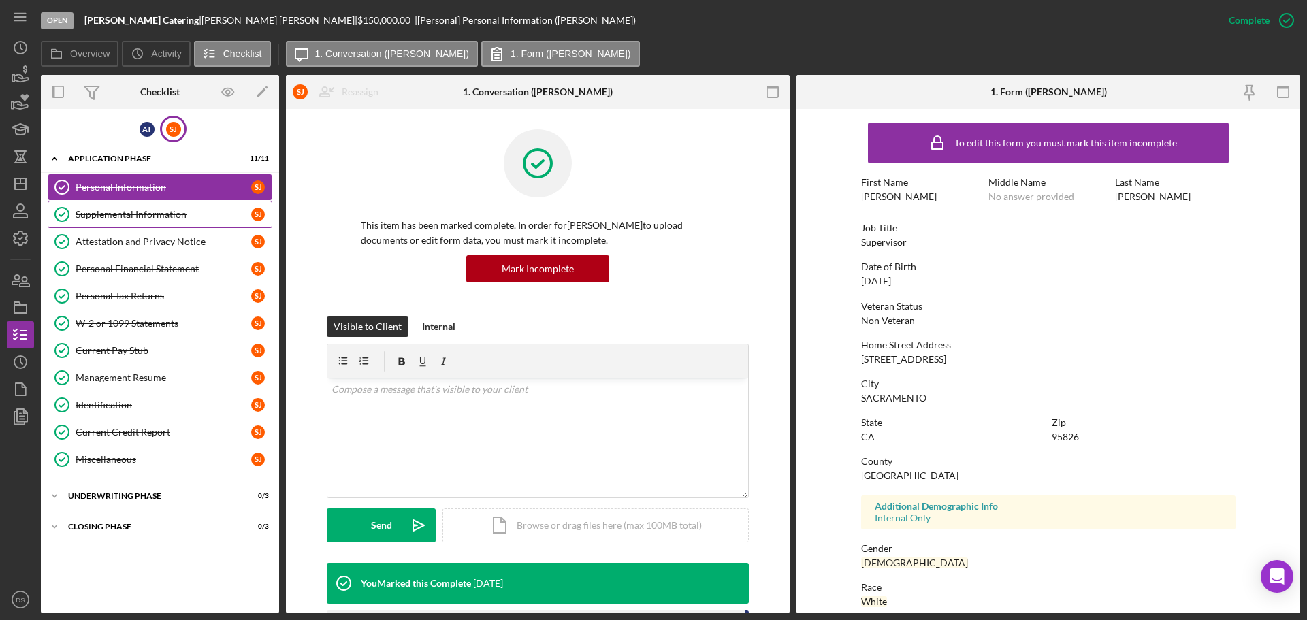
click at [159, 216] on div "Supplemental Information" at bounding box center [164, 214] width 176 height 11
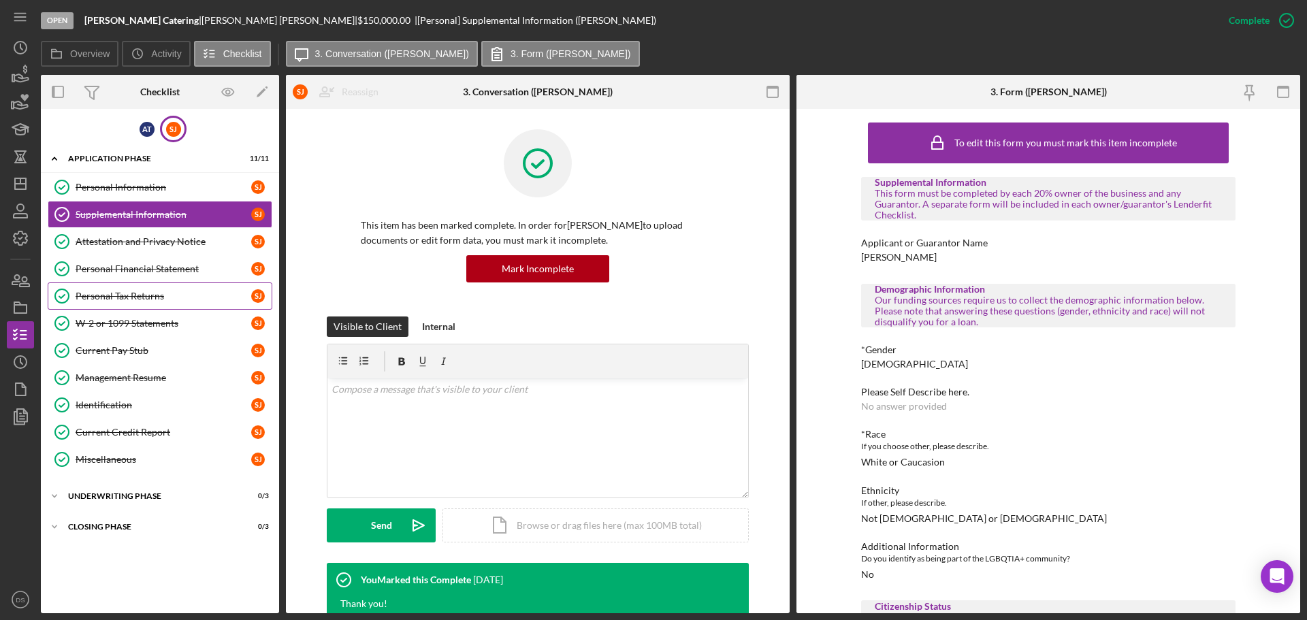
click at [157, 300] on div "Personal Tax Returns" at bounding box center [164, 296] width 176 height 11
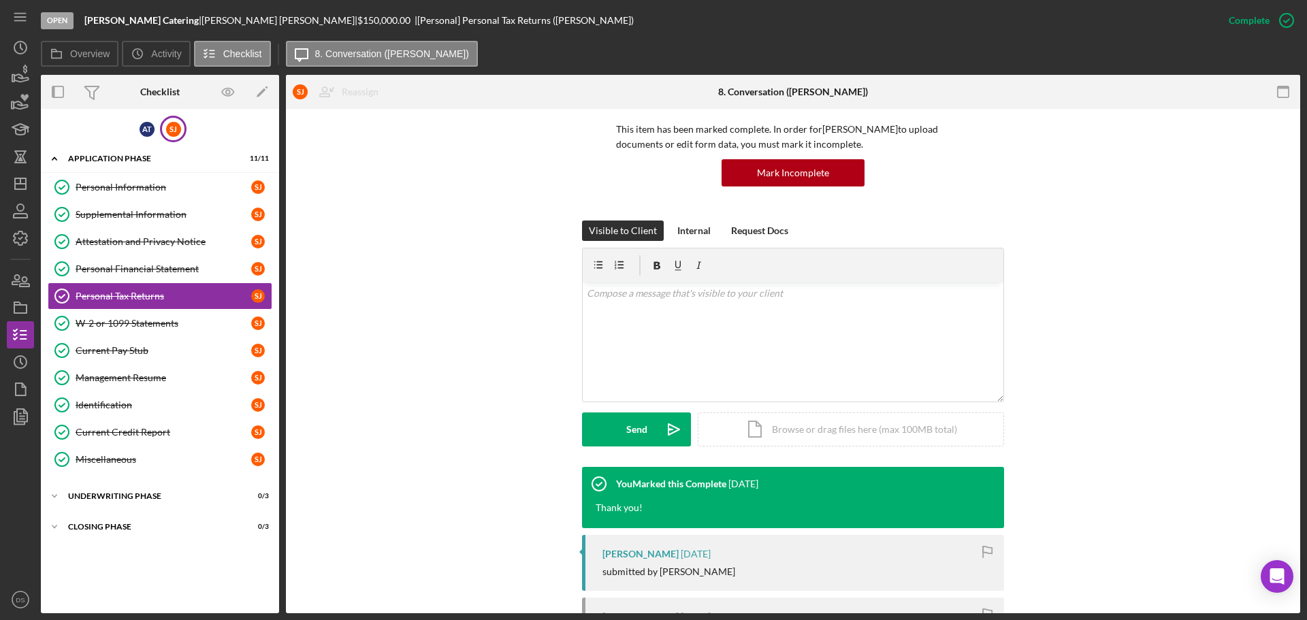
scroll to position [229, 0]
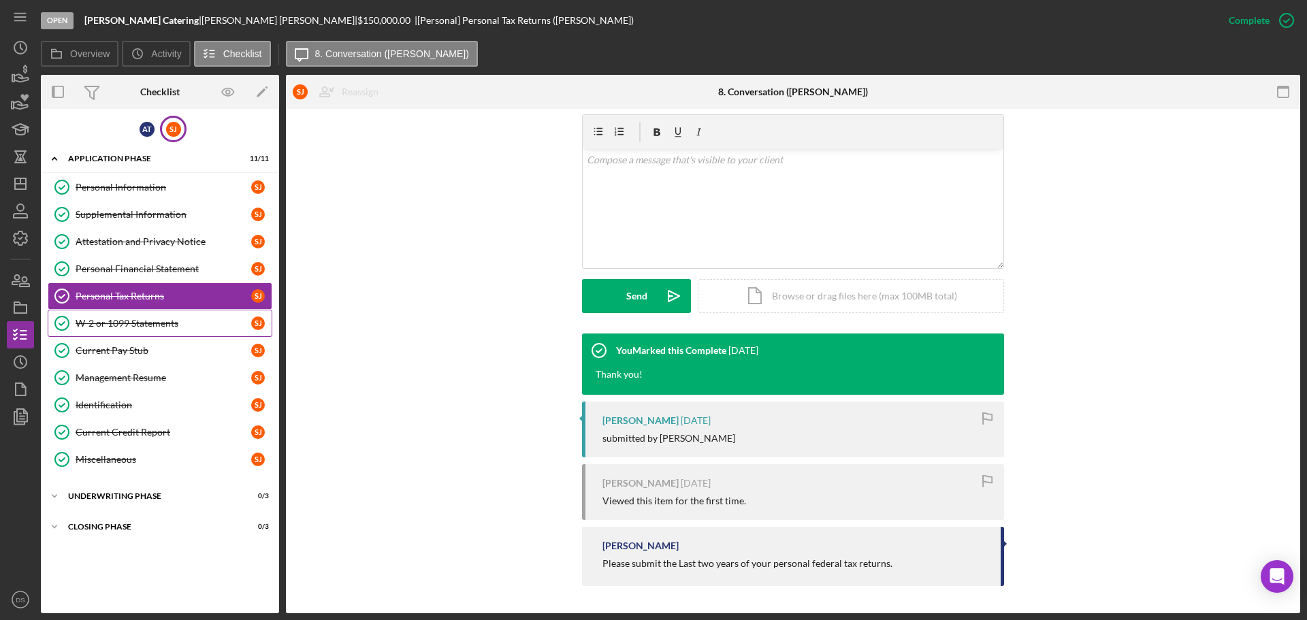
click at [177, 324] on div "W-2 or 1099 Statements" at bounding box center [164, 323] width 176 height 11
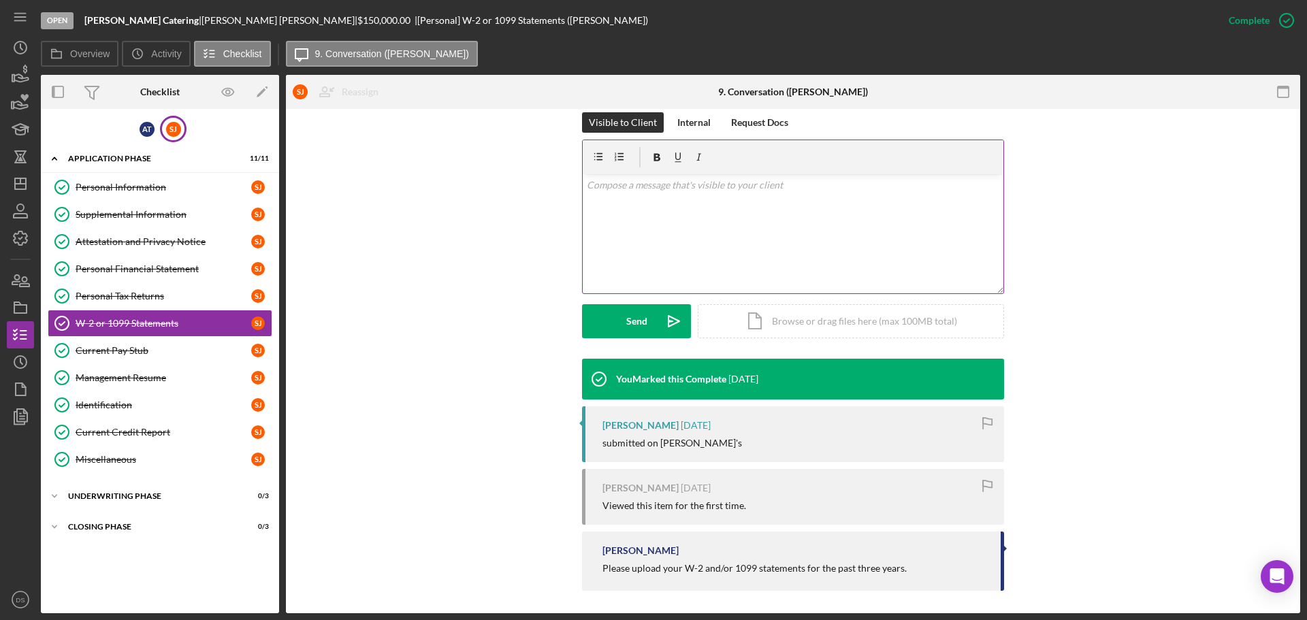
scroll to position [209, 0]
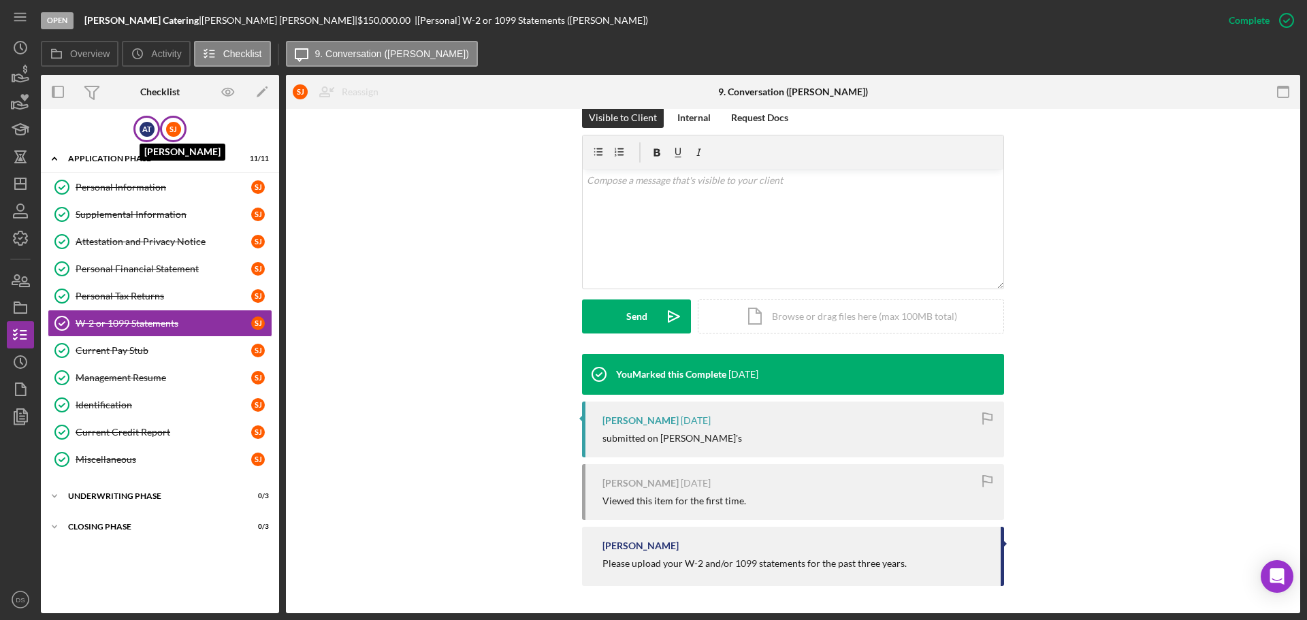
click at [146, 124] on div "A T" at bounding box center [146, 129] width 15 height 15
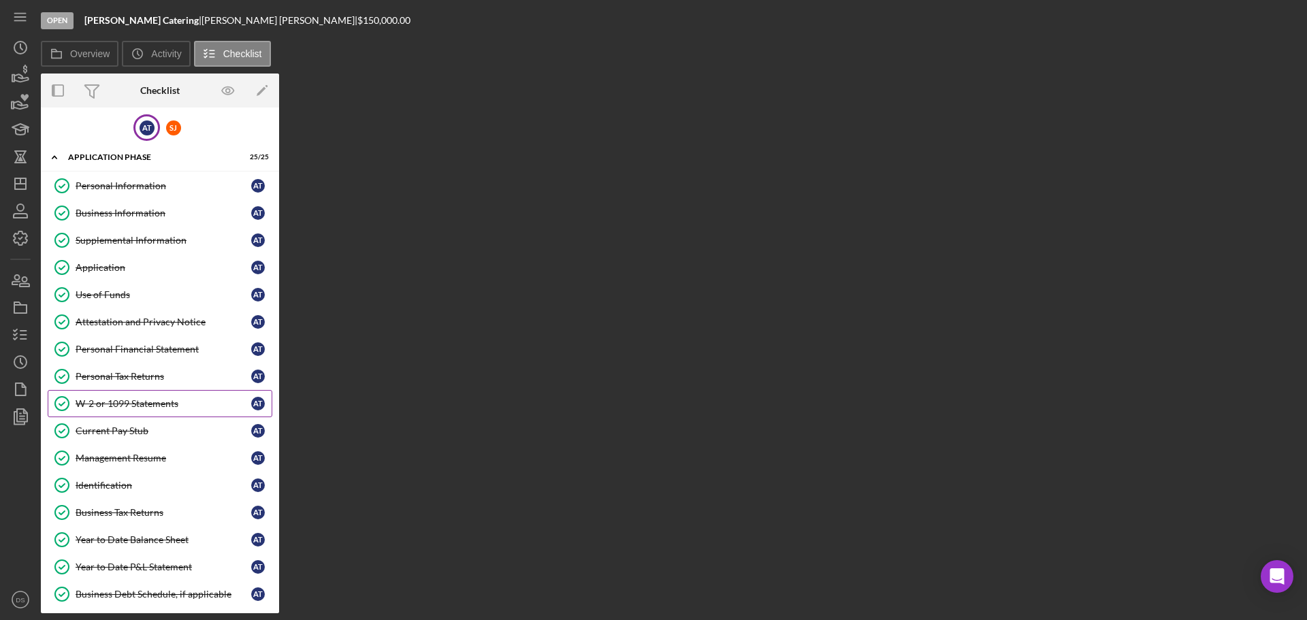
click at [131, 393] on link "W-2 or 1099 Statements W-2 or 1099 Statements A T" at bounding box center [160, 403] width 225 height 27
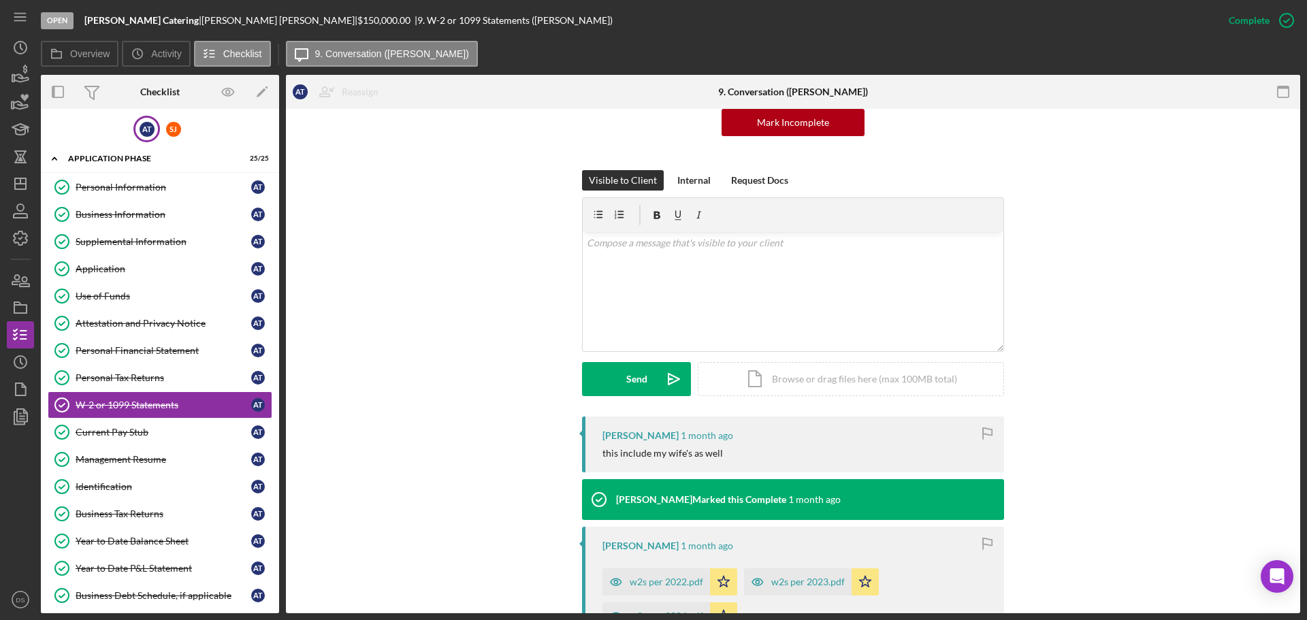
scroll to position [340, 0]
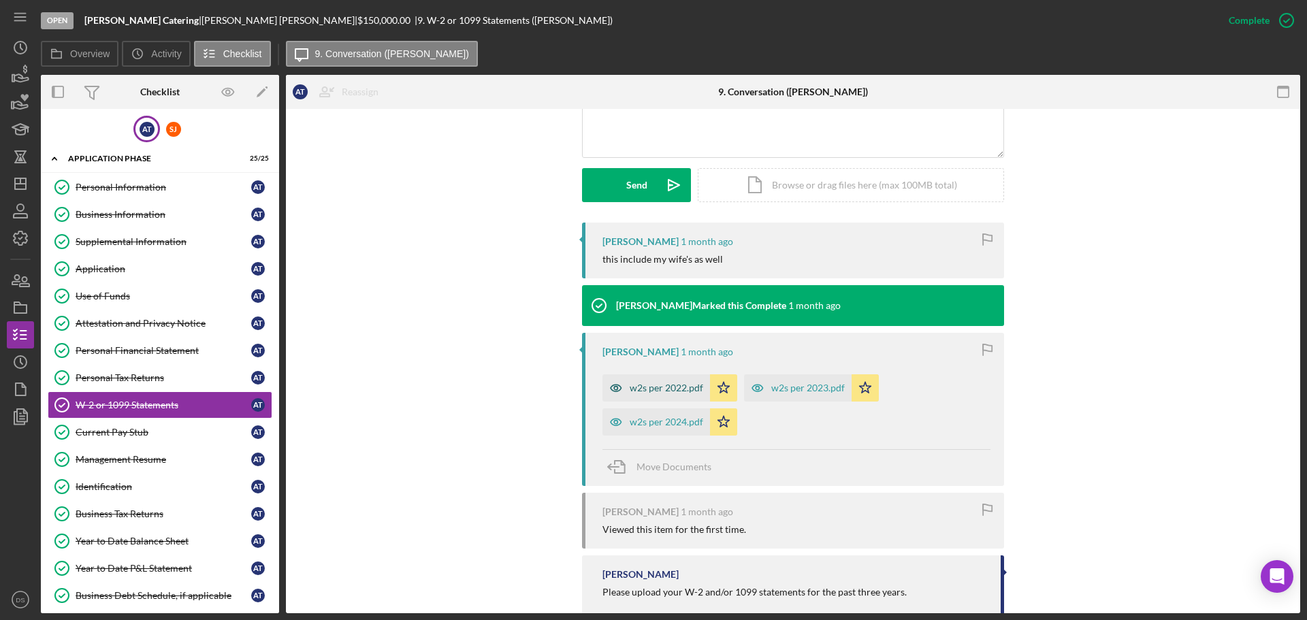
click at [676, 395] on div "w2s per 2022.pdf" at bounding box center [656, 387] width 108 height 27
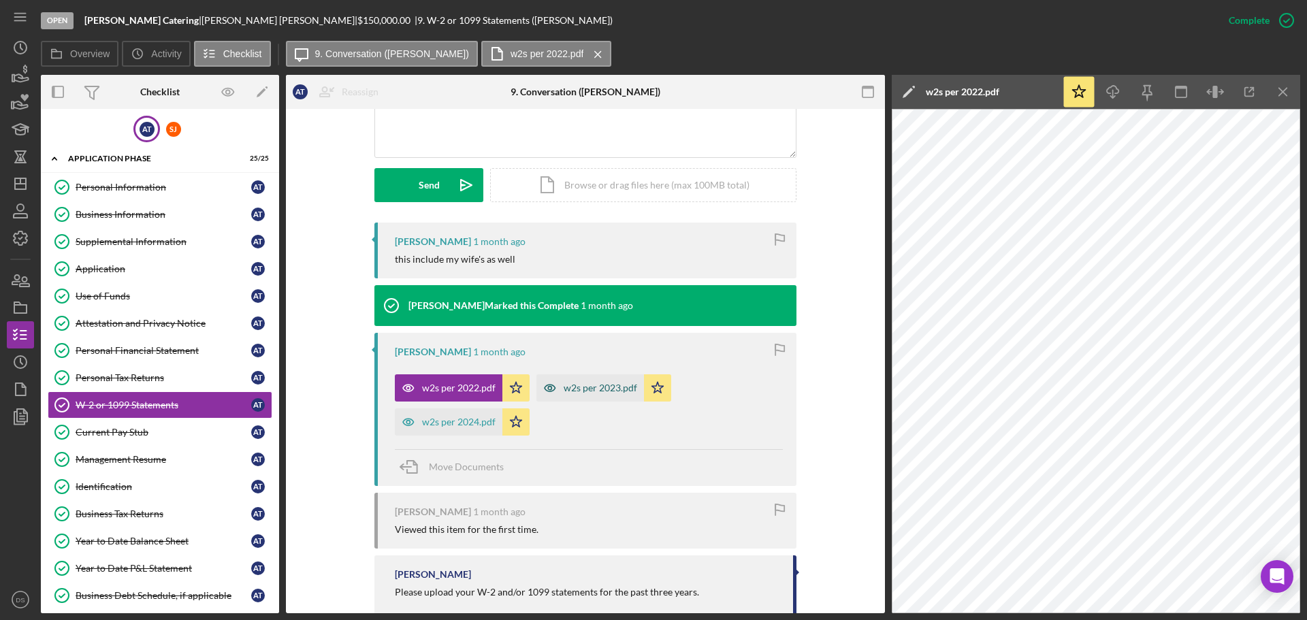
click at [568, 389] on div "w2s per 2023.pdf" at bounding box center [599, 387] width 73 height 11
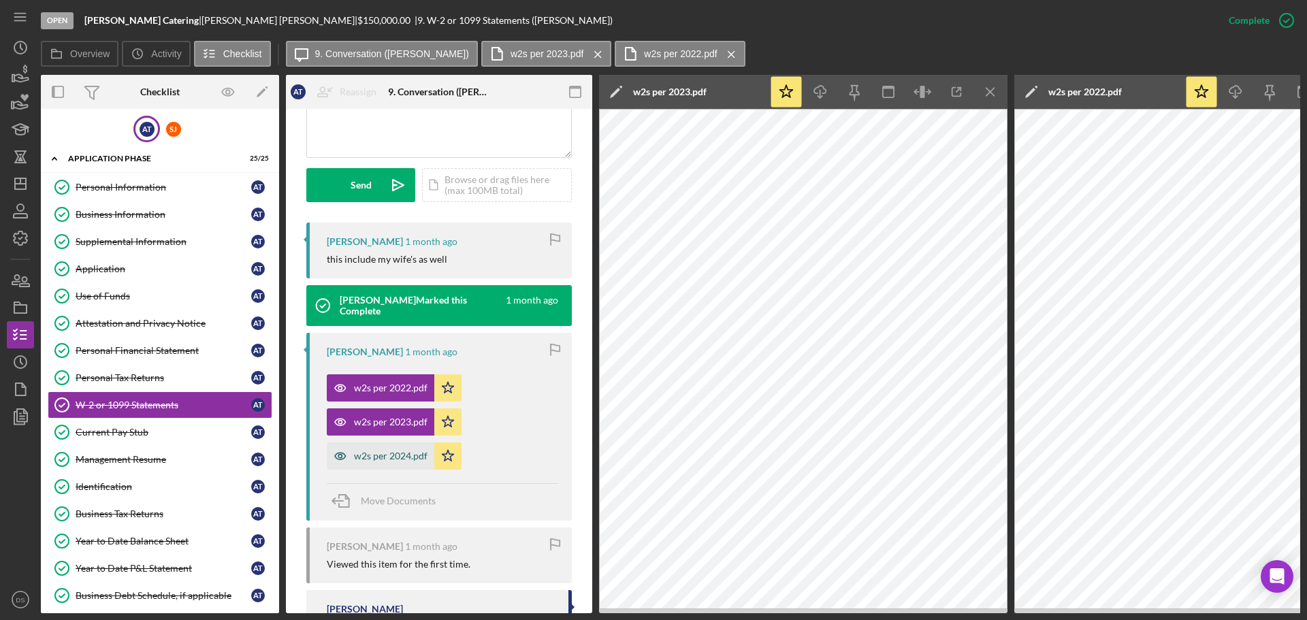
click at [390, 443] on div "w2s per 2024.pdf" at bounding box center [381, 455] width 108 height 27
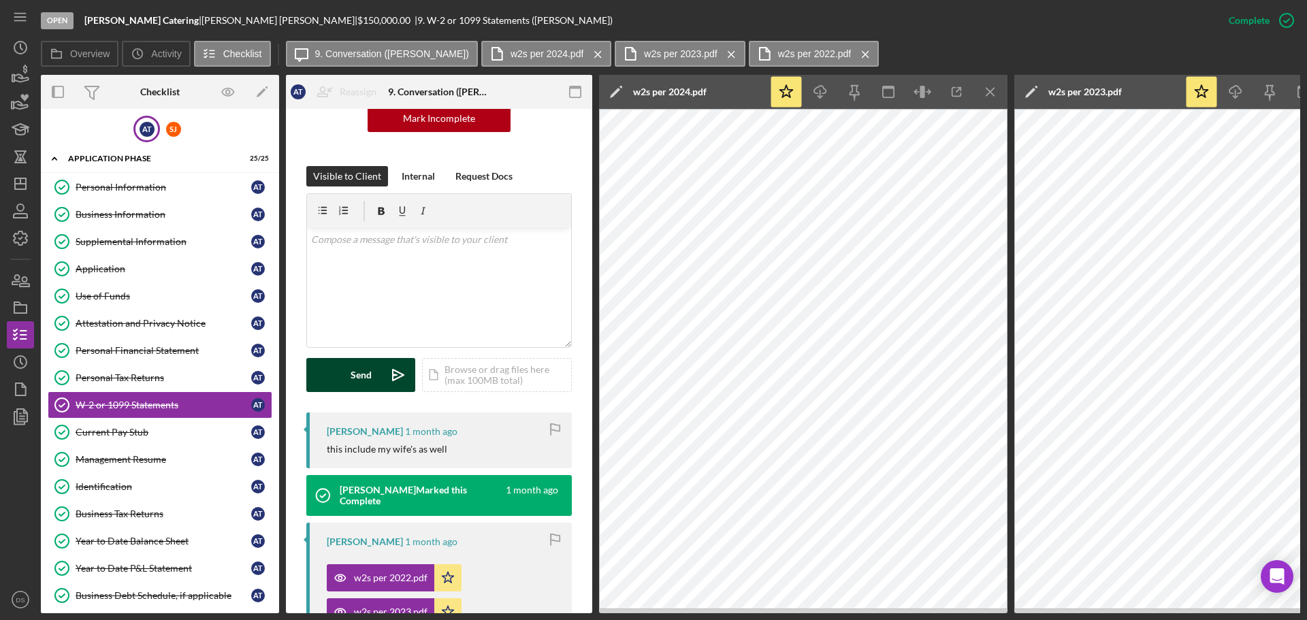
scroll to position [93, 0]
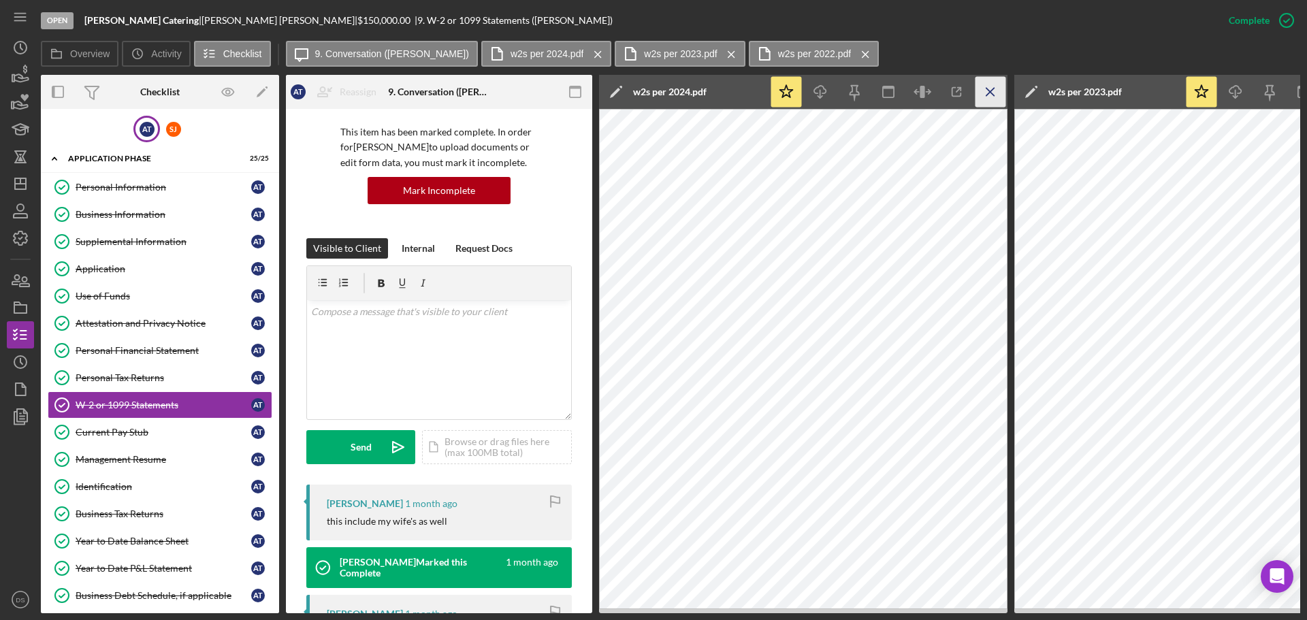
click at [983, 89] on icon "Icon/Menu Close" at bounding box center [990, 92] width 31 height 31
click at [1000, 94] on icon "Icon/Menu Close" at bounding box center [990, 92] width 31 height 31
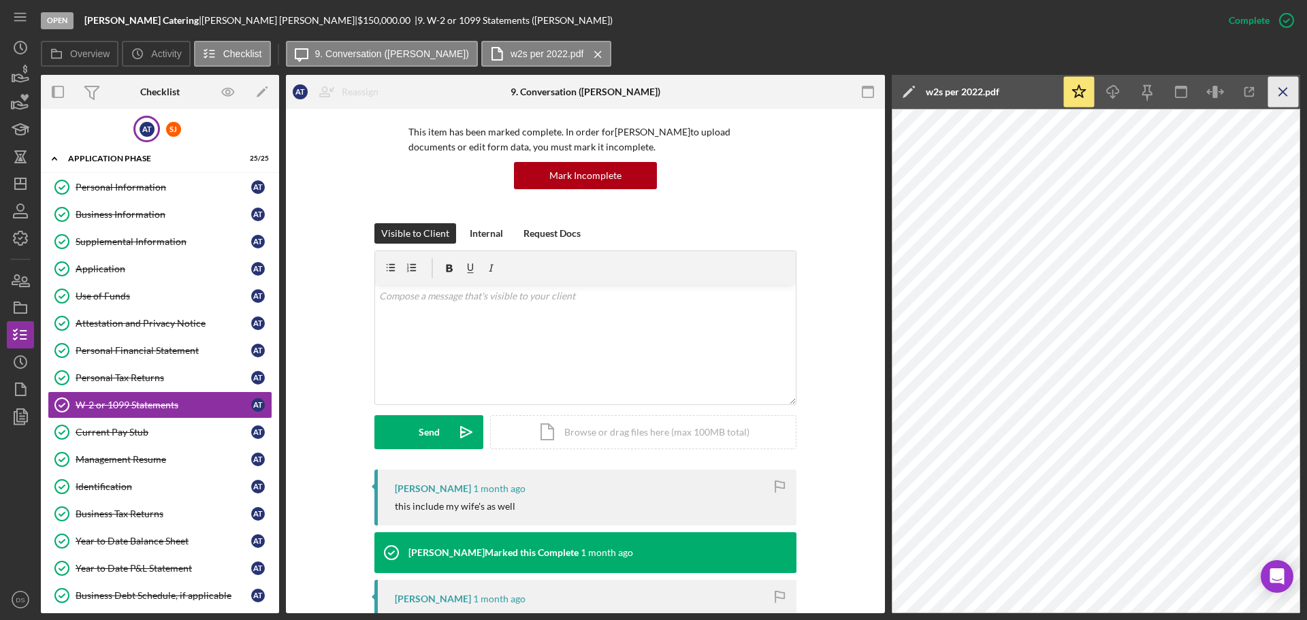
click at [1294, 87] on icon "Icon/Menu Close" at bounding box center [1283, 92] width 31 height 31
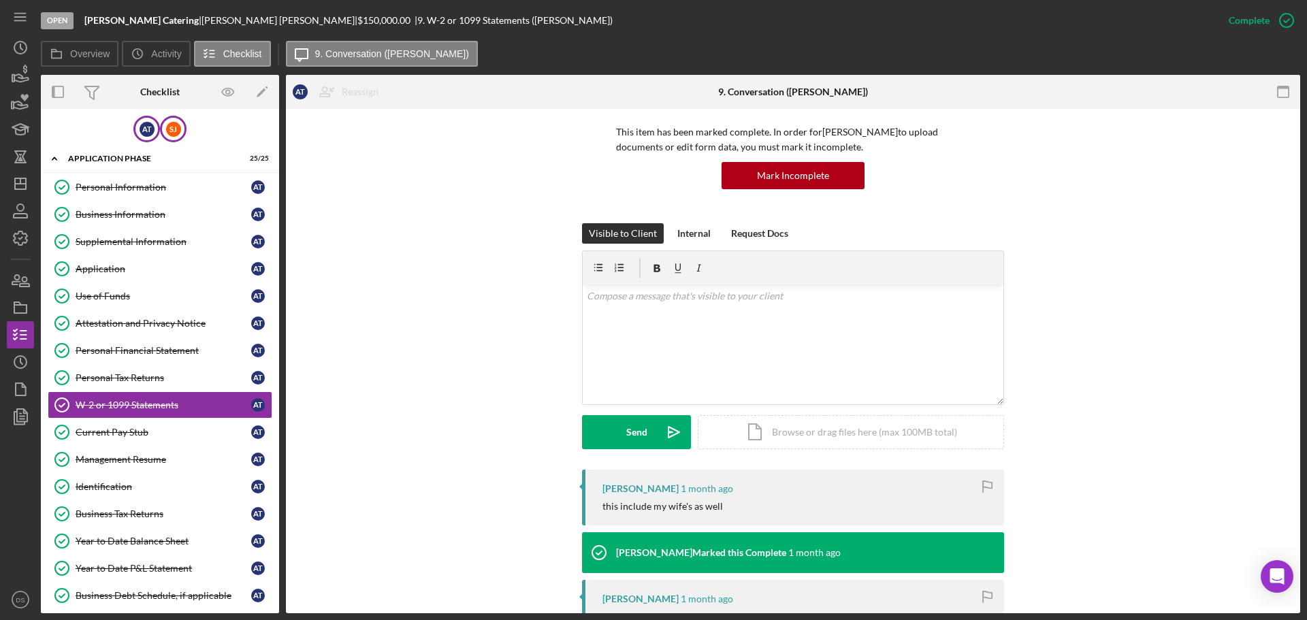
click at [163, 137] on div "[PERSON_NAME]" at bounding box center [173, 129] width 27 height 27
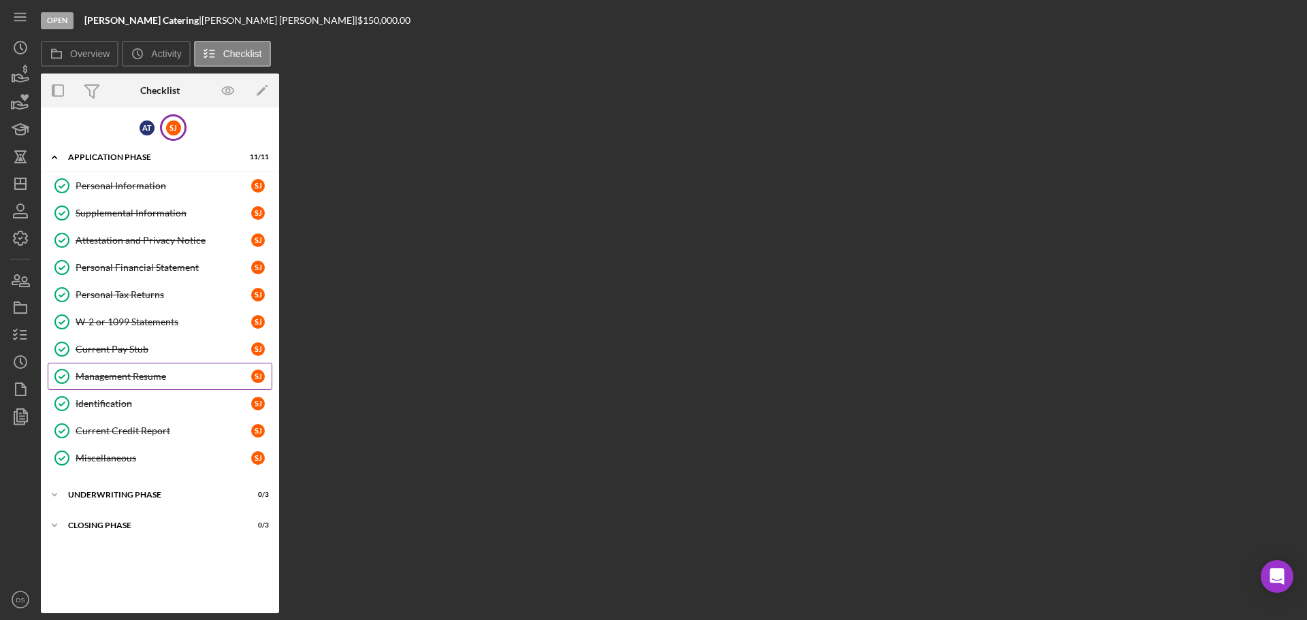
click at [161, 374] on div "Management Resume" at bounding box center [164, 376] width 176 height 11
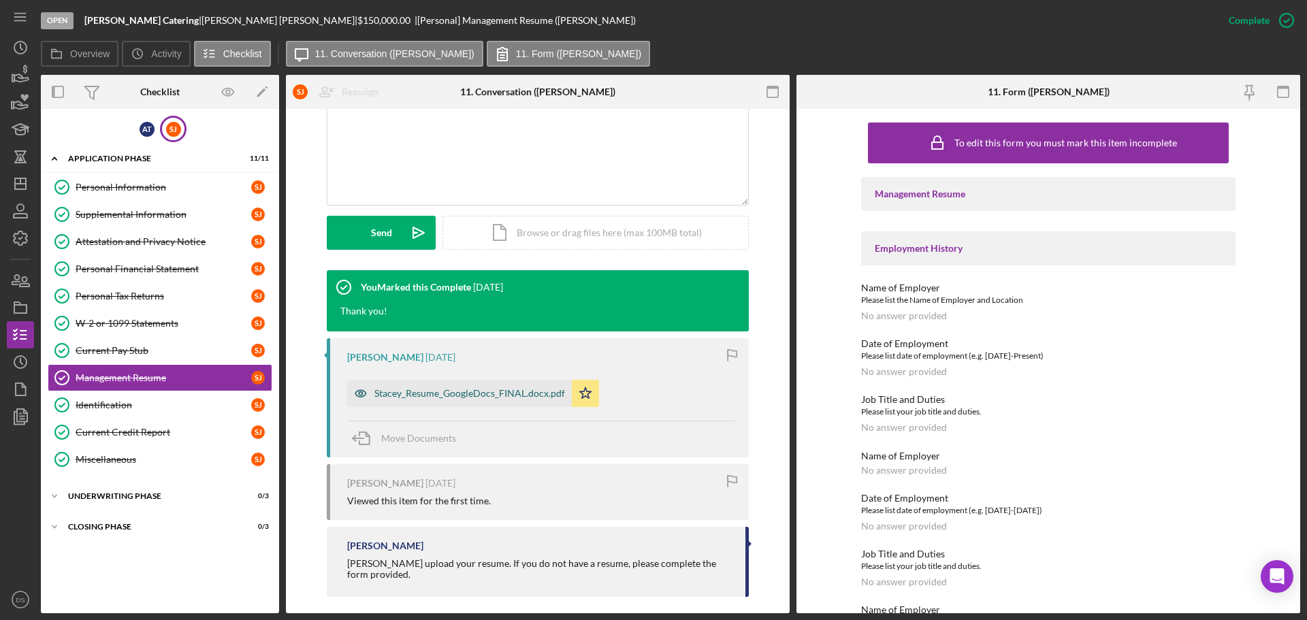
click at [470, 389] on div "Stacey_Resume_GoogleDocs_FINAL.docx.pdf" at bounding box center [469, 393] width 191 height 11
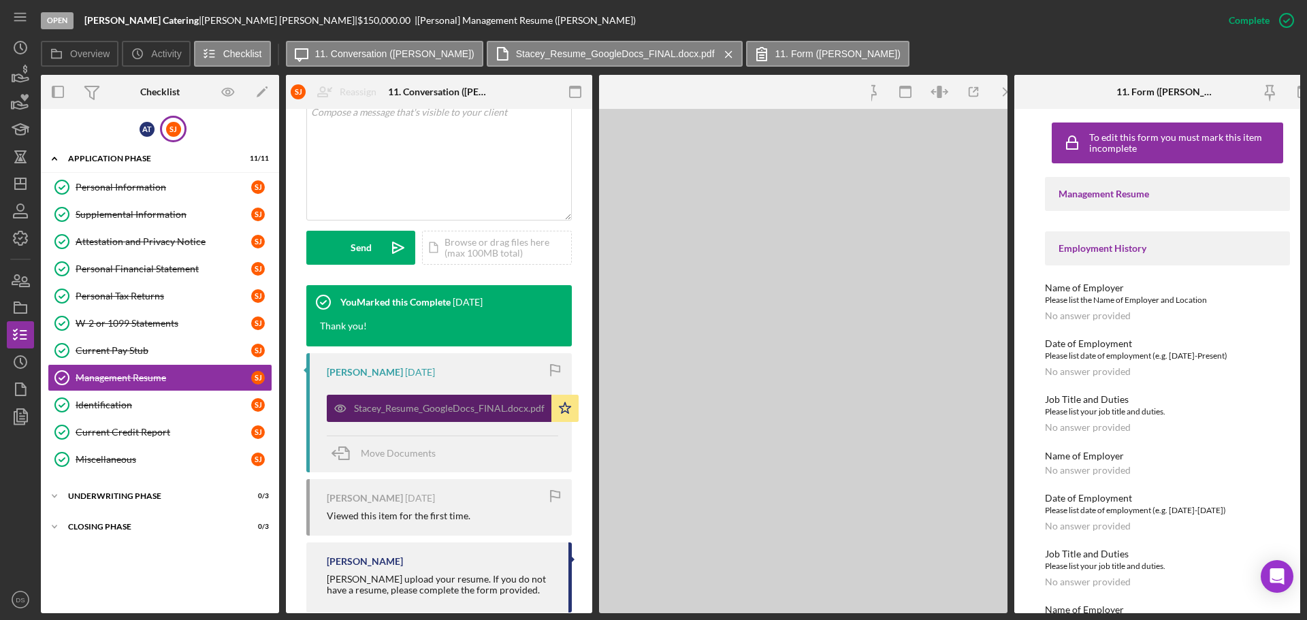
scroll to position [308, 0]
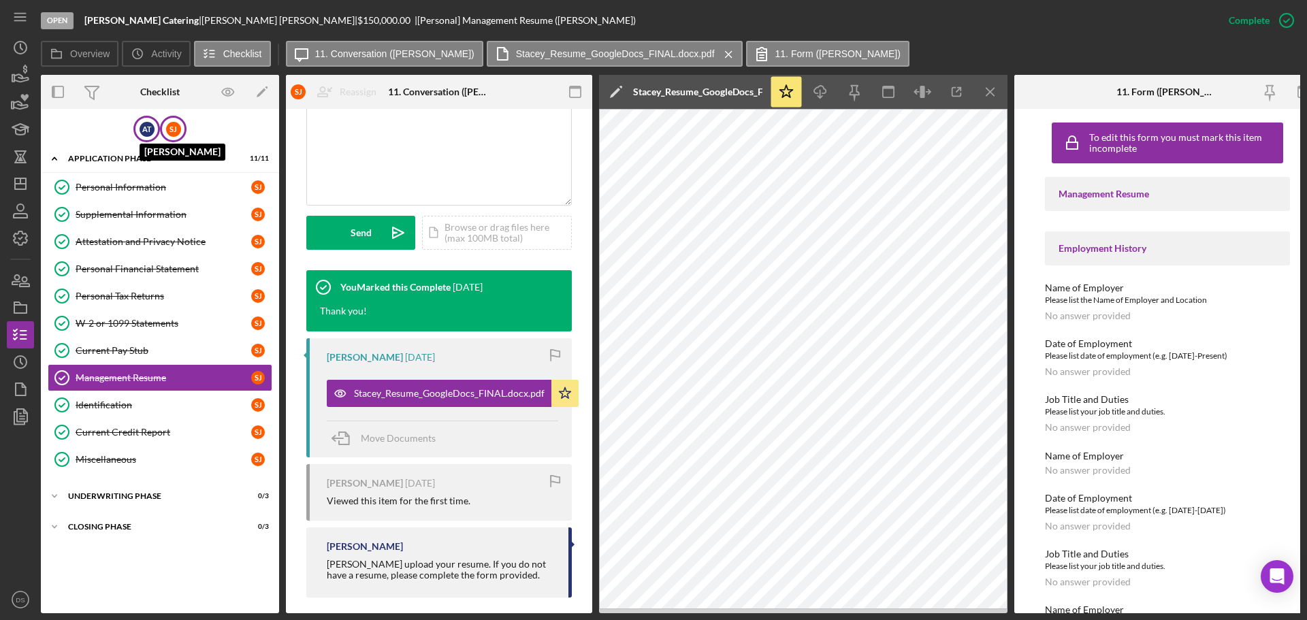
click at [142, 128] on div "A T" at bounding box center [146, 129] width 15 height 15
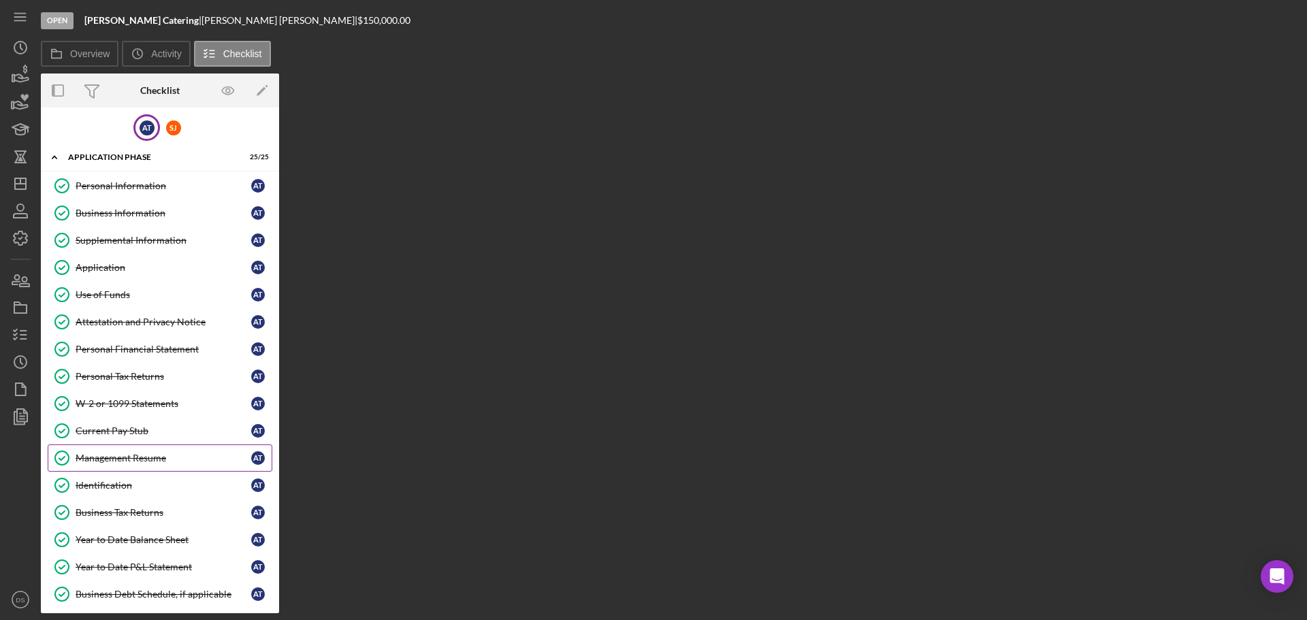
click at [145, 455] on div "Management Resume" at bounding box center [164, 458] width 176 height 11
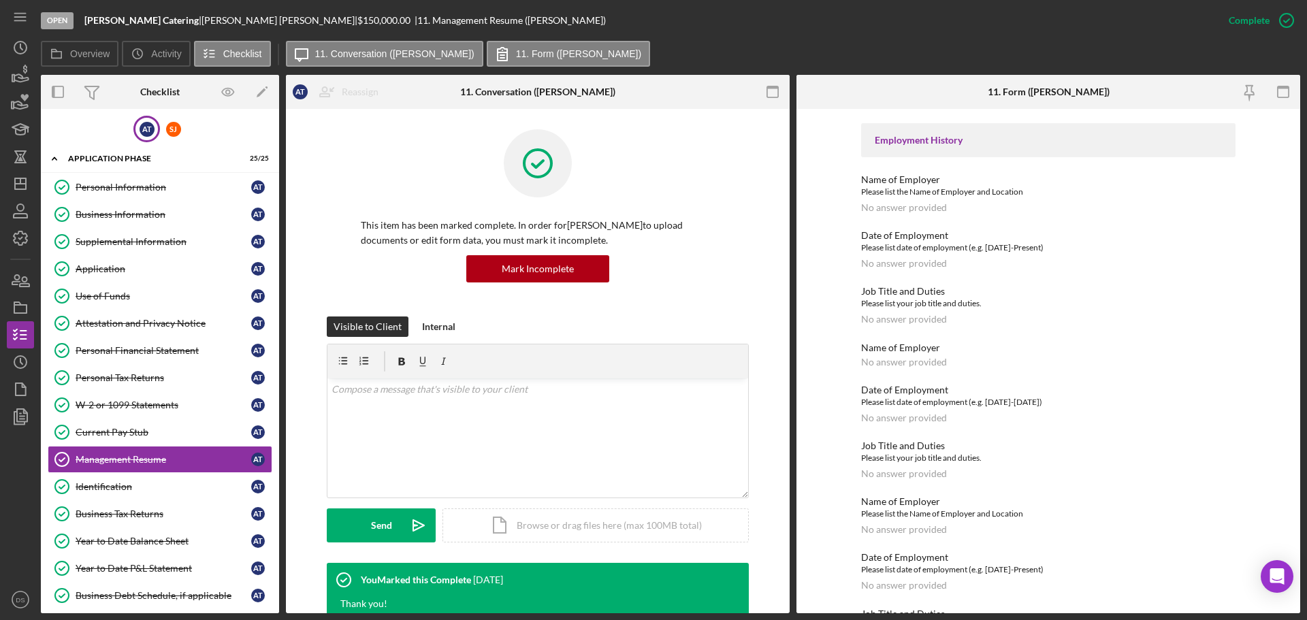
scroll to position [413, 0]
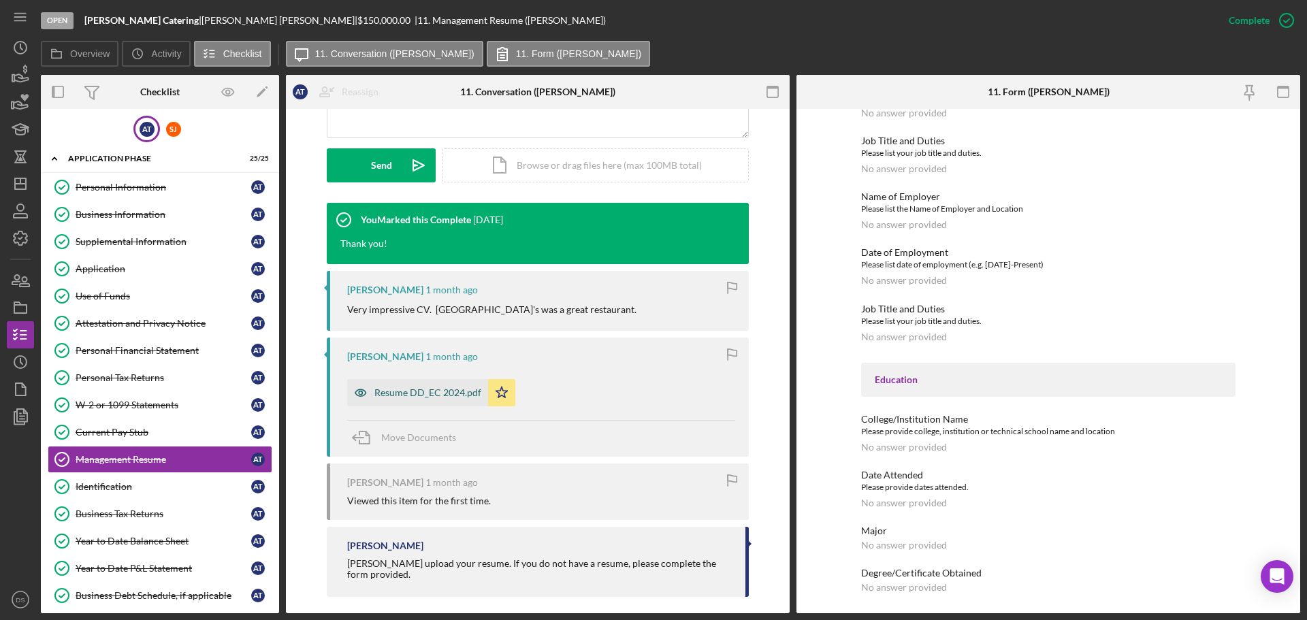
click at [455, 397] on div "Resume DD_EC 2024.pdf" at bounding box center [427, 392] width 107 height 11
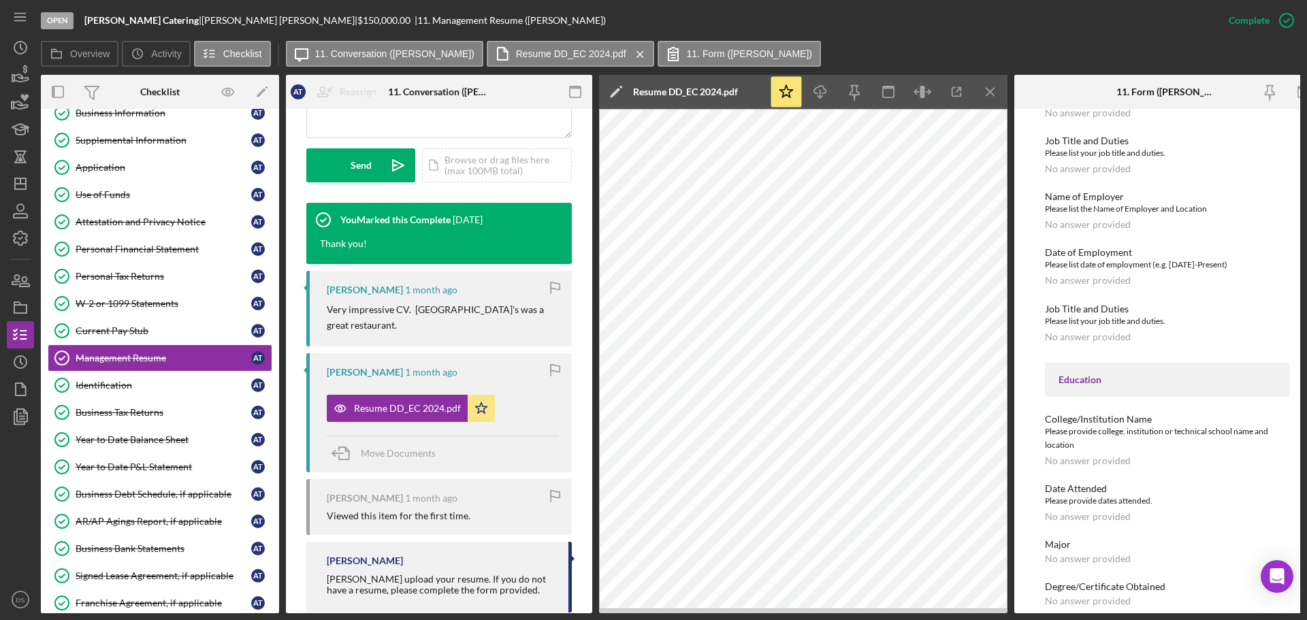
scroll to position [408, 0]
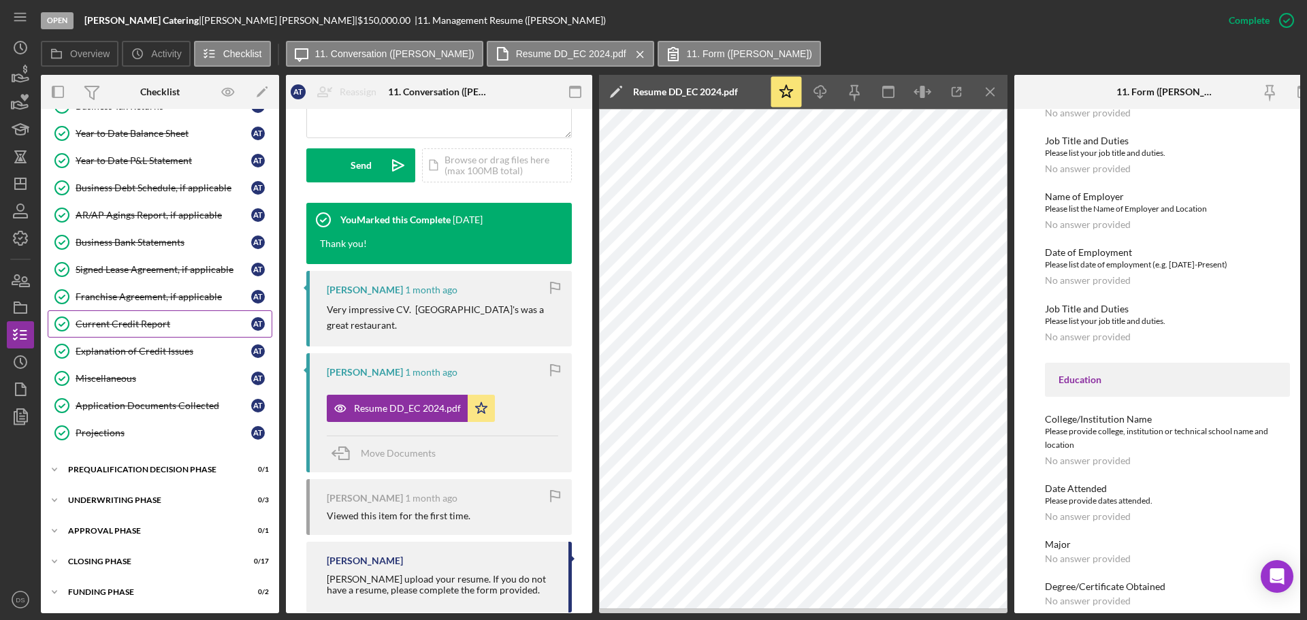
click at [149, 318] on div "Current Credit Report" at bounding box center [164, 323] width 176 height 11
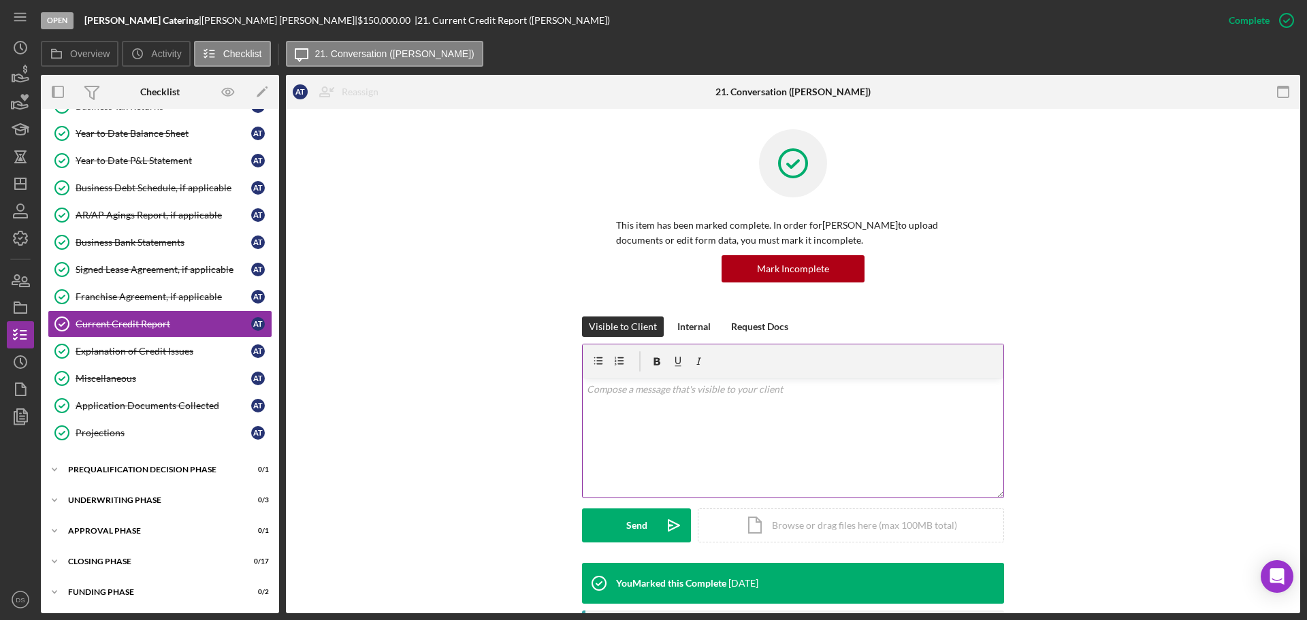
scroll to position [408, 0]
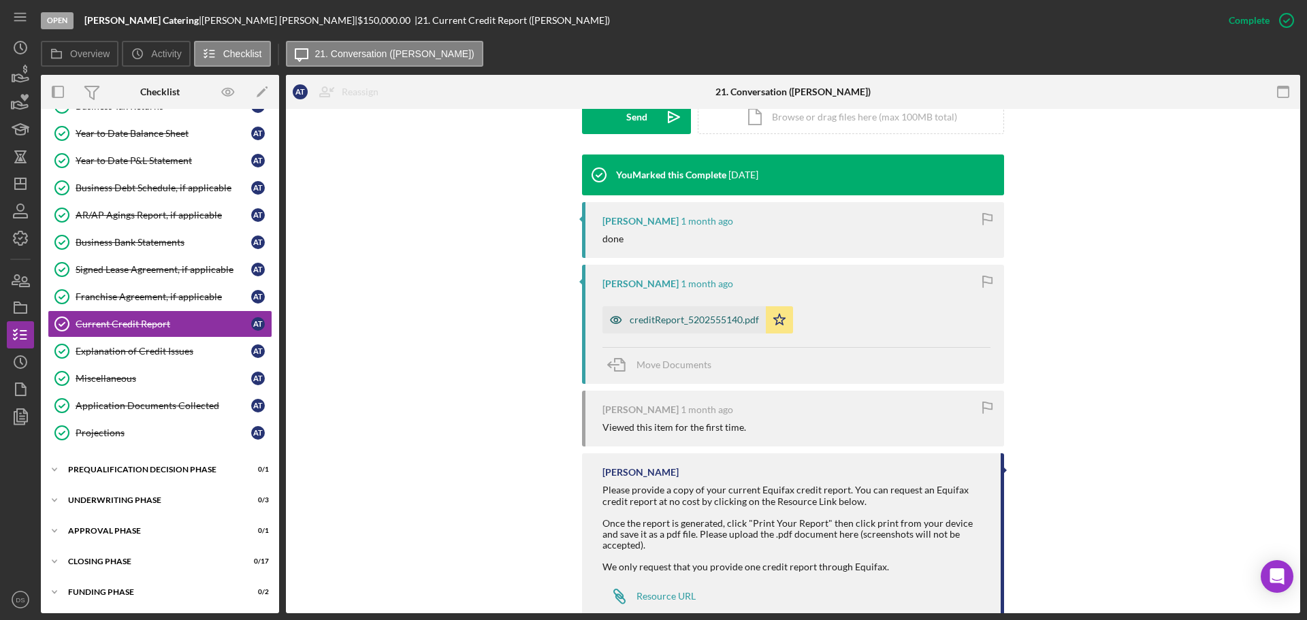
click at [692, 323] on div "creditReport_5202555140.pdf" at bounding box center [693, 319] width 129 height 11
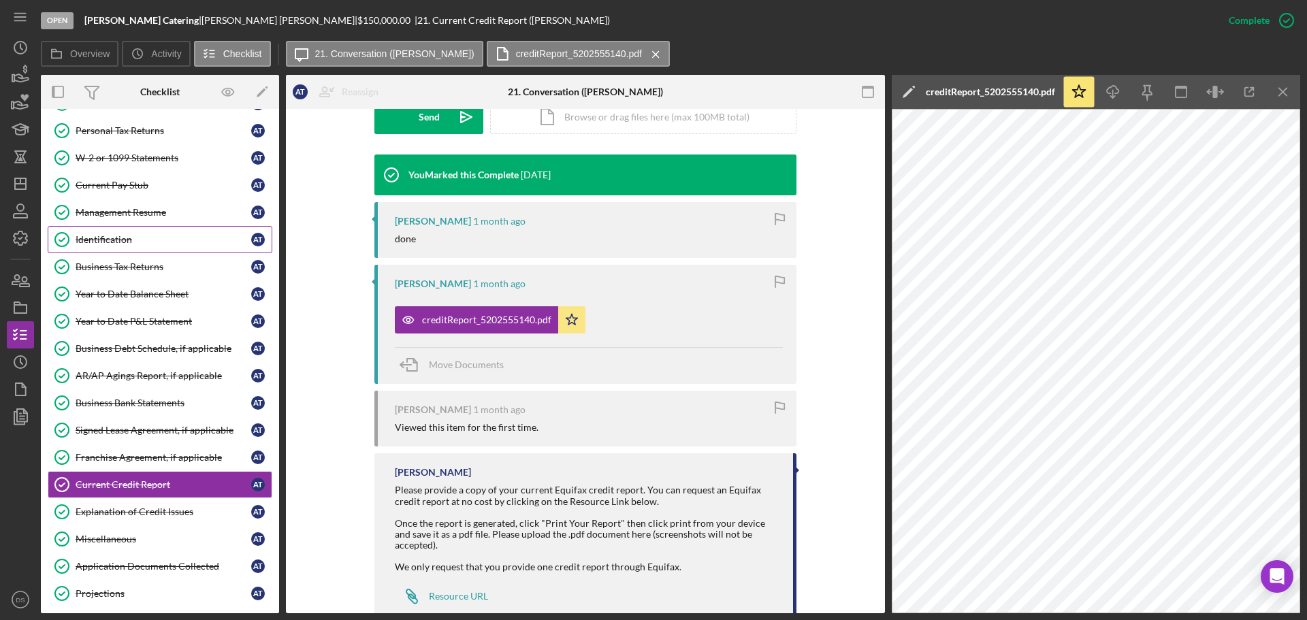
scroll to position [0, 0]
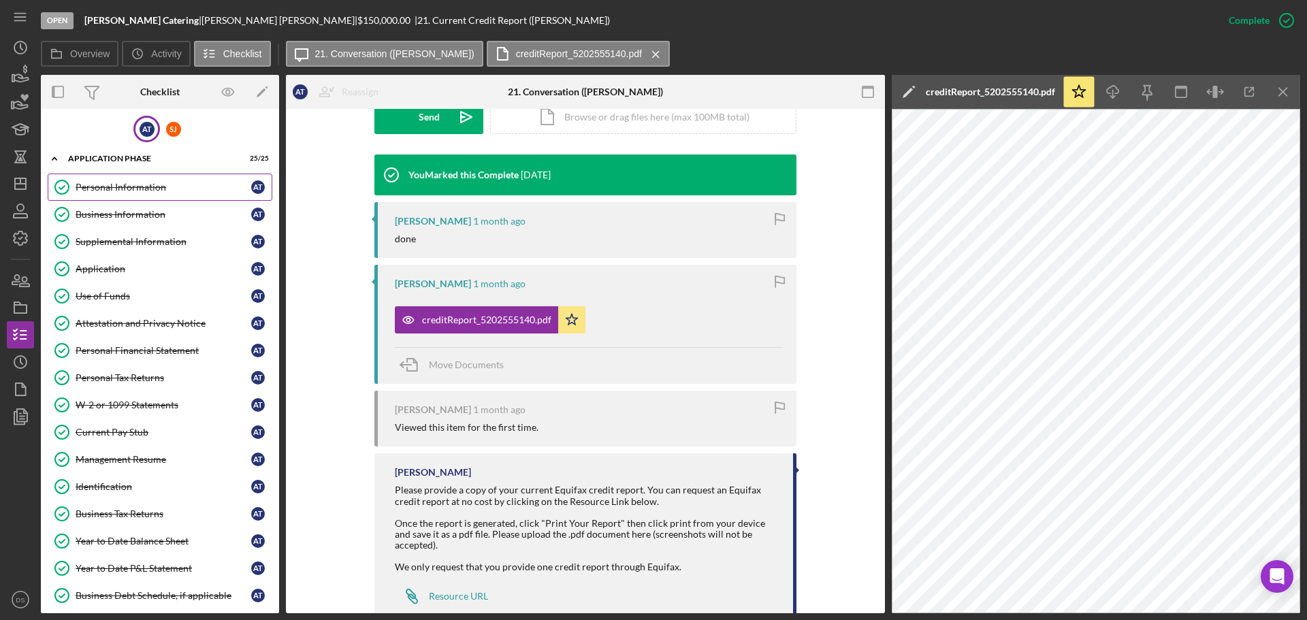
click at [110, 184] on div "Personal Information" at bounding box center [164, 187] width 176 height 11
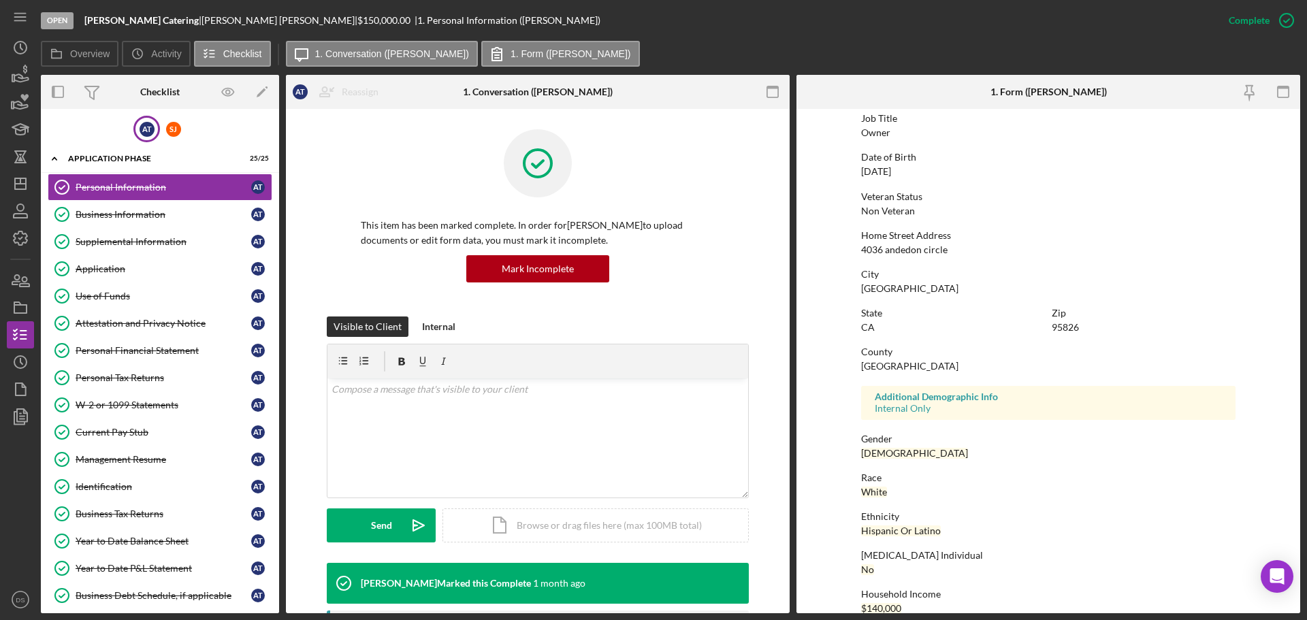
scroll to position [131, 0]
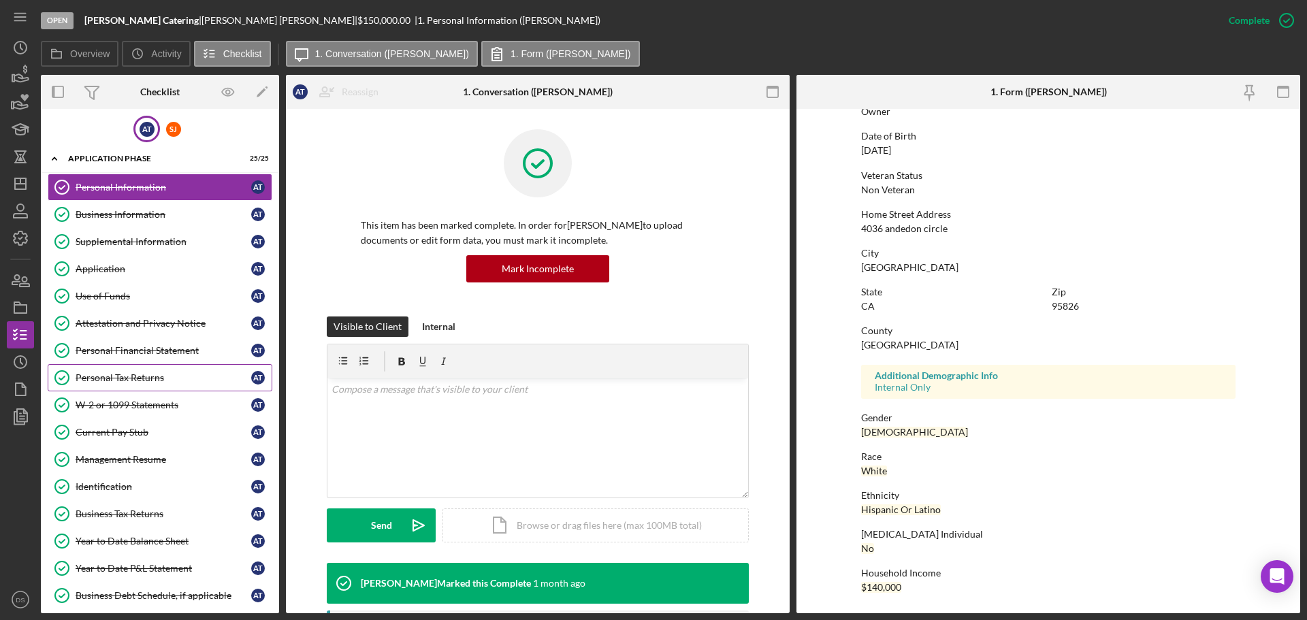
click at [126, 381] on div "Personal Tax Returns" at bounding box center [164, 377] width 176 height 11
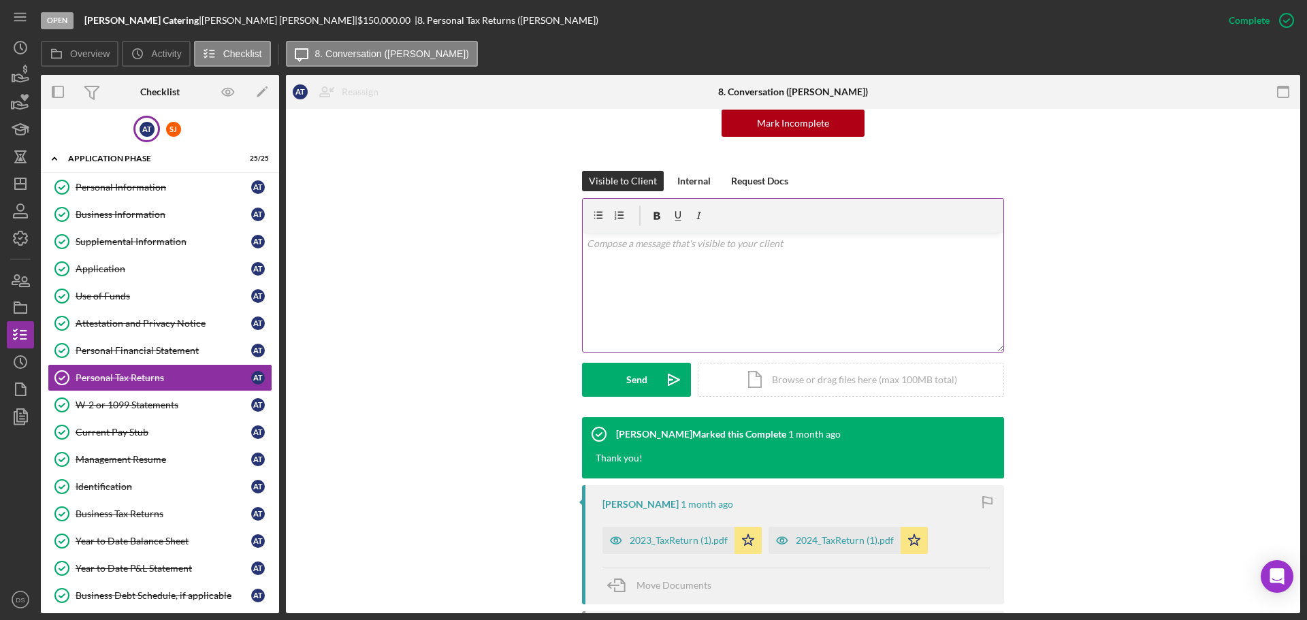
scroll to position [293, 0]
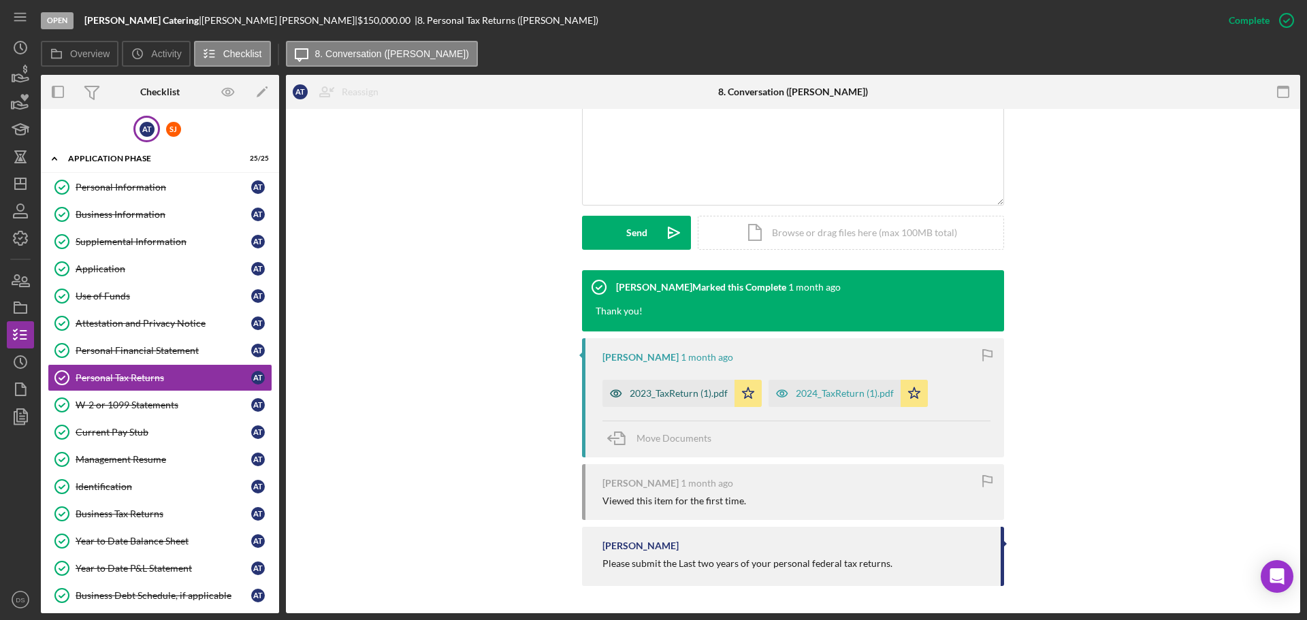
click at [702, 388] on div "2023_TaxReturn (1).pdf" at bounding box center [678, 393] width 98 height 11
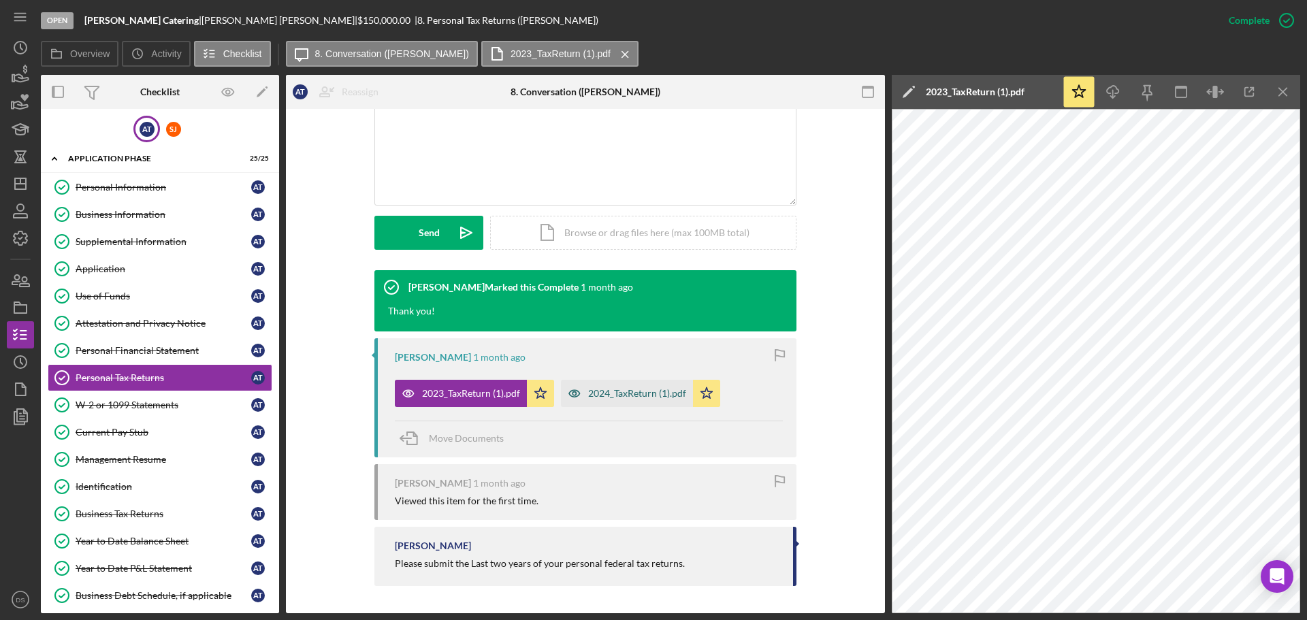
click at [620, 388] on div "2024_TaxReturn (1).pdf" at bounding box center [627, 393] width 132 height 27
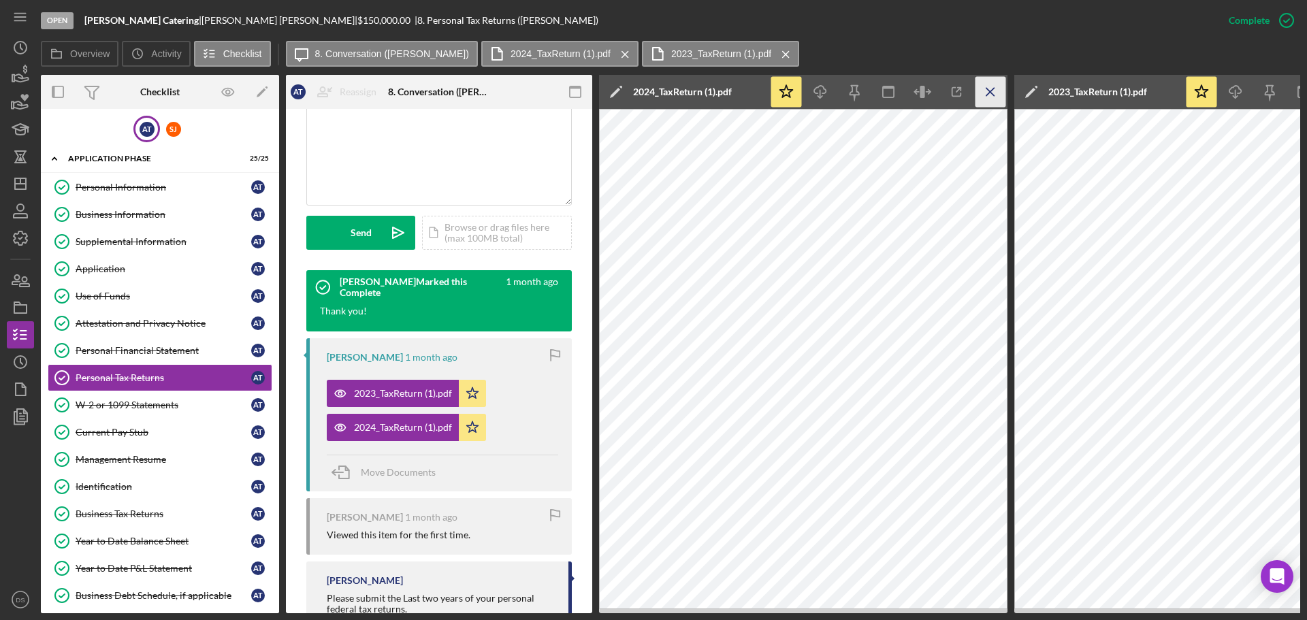
click at [989, 90] on icon "Icon/Menu Close" at bounding box center [990, 92] width 31 height 31
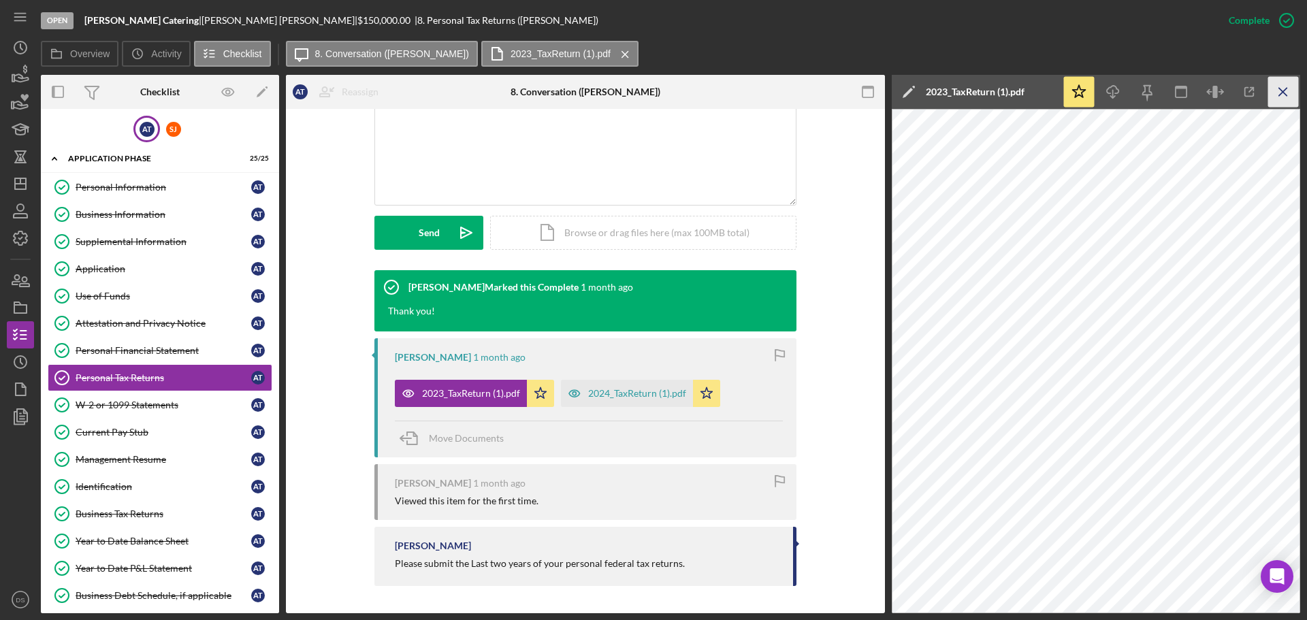
click at [1282, 93] on line "button" at bounding box center [1282, 91] width 7 height 7
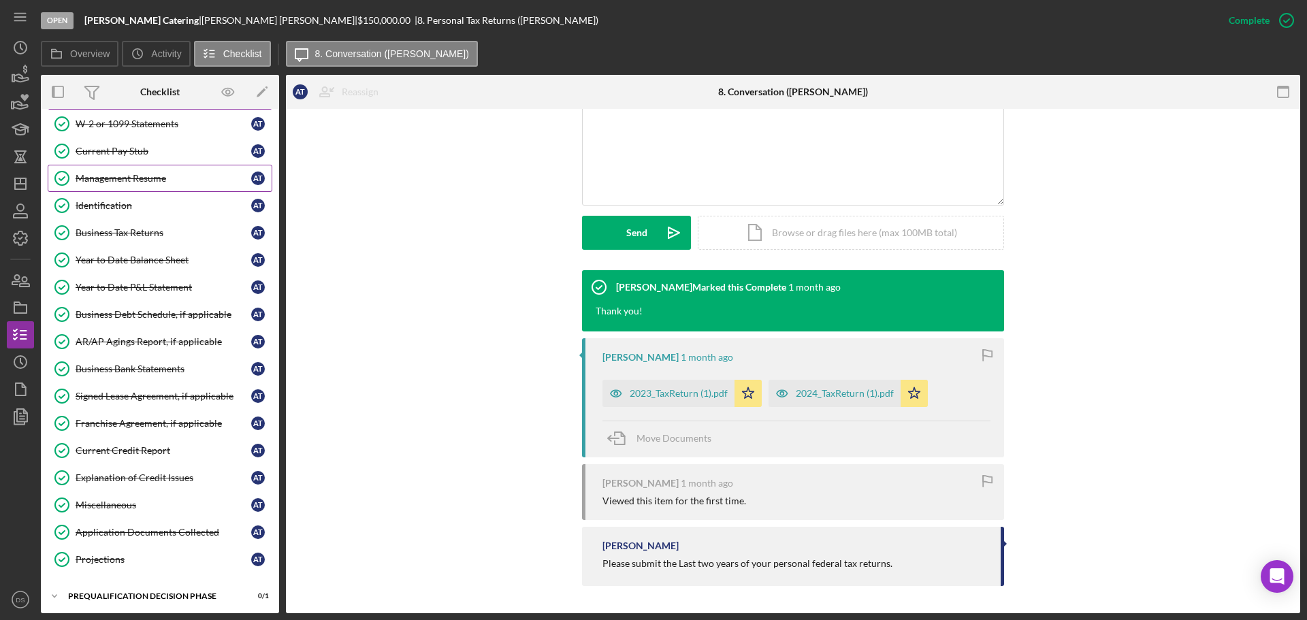
scroll to position [0, 0]
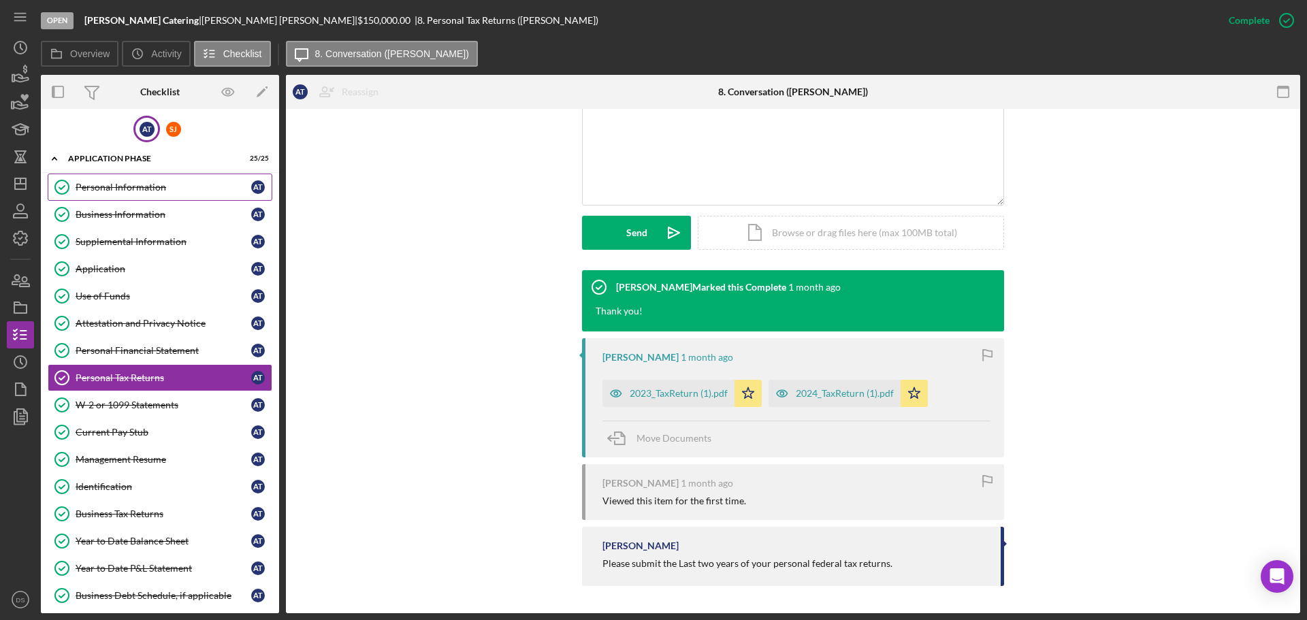
click at [132, 189] on div "Personal Information" at bounding box center [164, 187] width 176 height 11
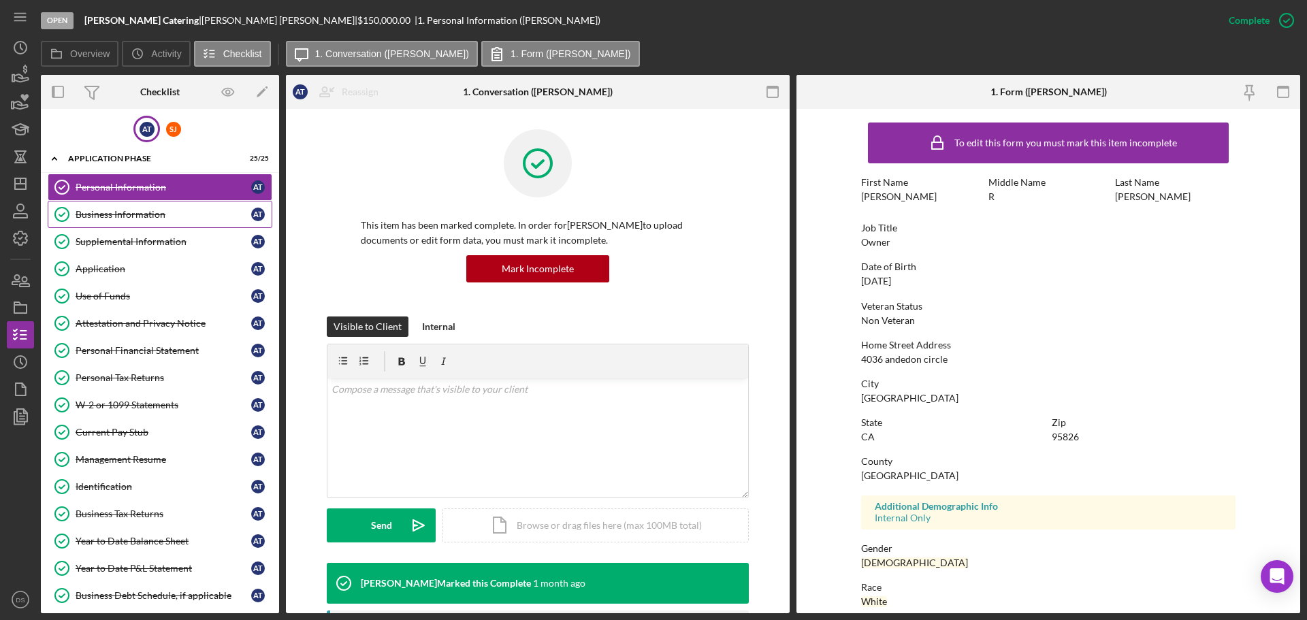
click at [144, 217] on div "Business Information" at bounding box center [164, 214] width 176 height 11
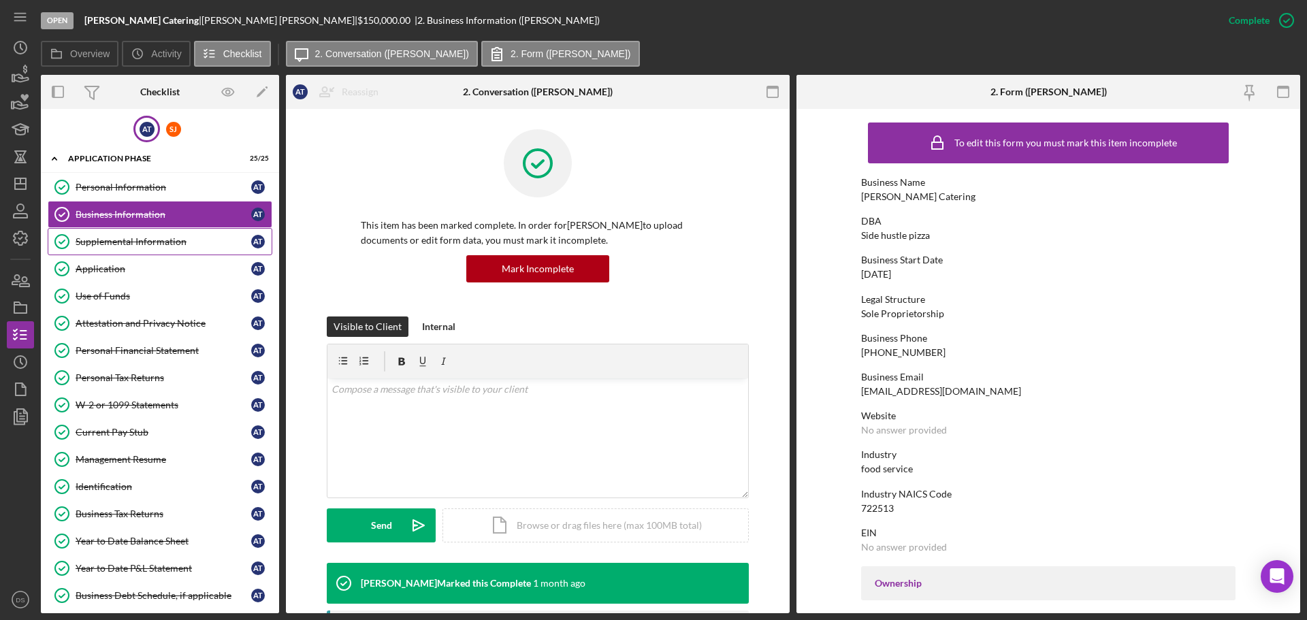
click at [150, 238] on div "Supplemental Information" at bounding box center [164, 241] width 176 height 11
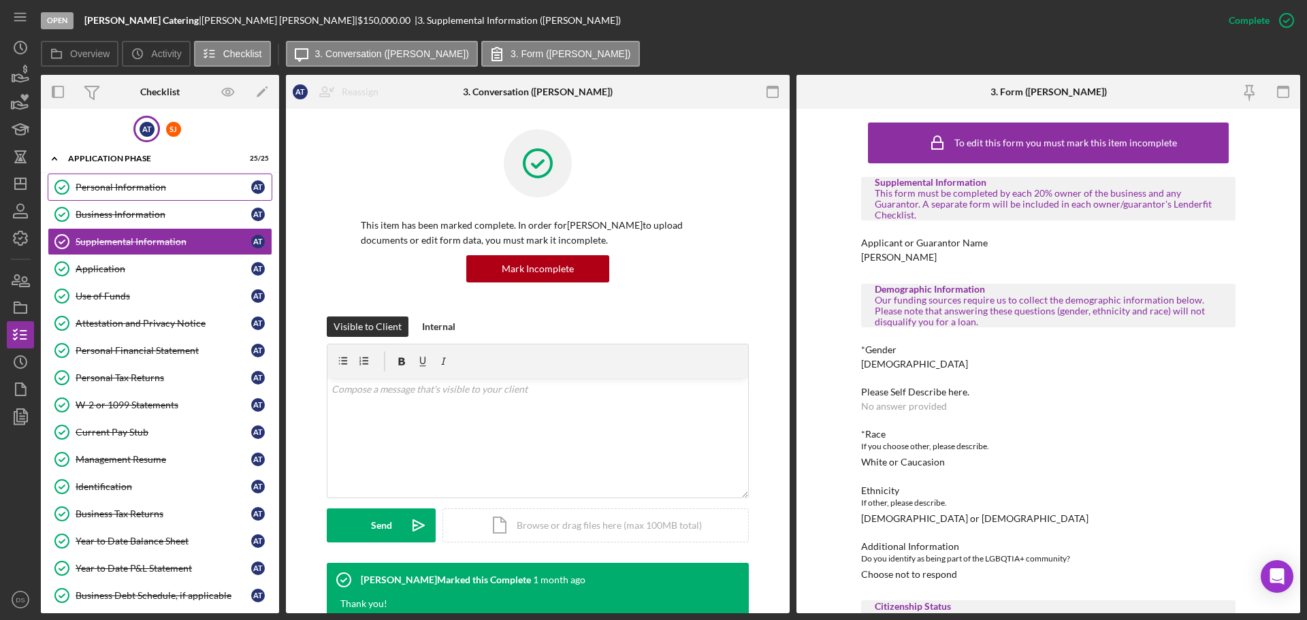
click at [144, 191] on div "Personal Information" at bounding box center [164, 187] width 176 height 11
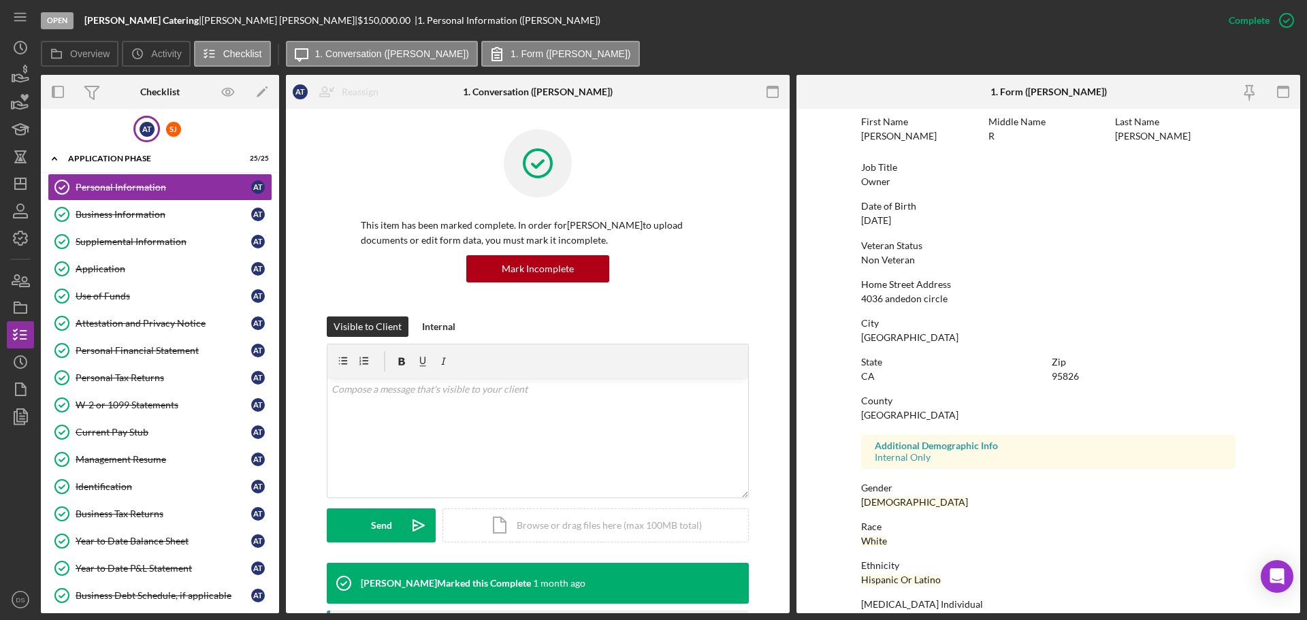
scroll to position [131, 0]
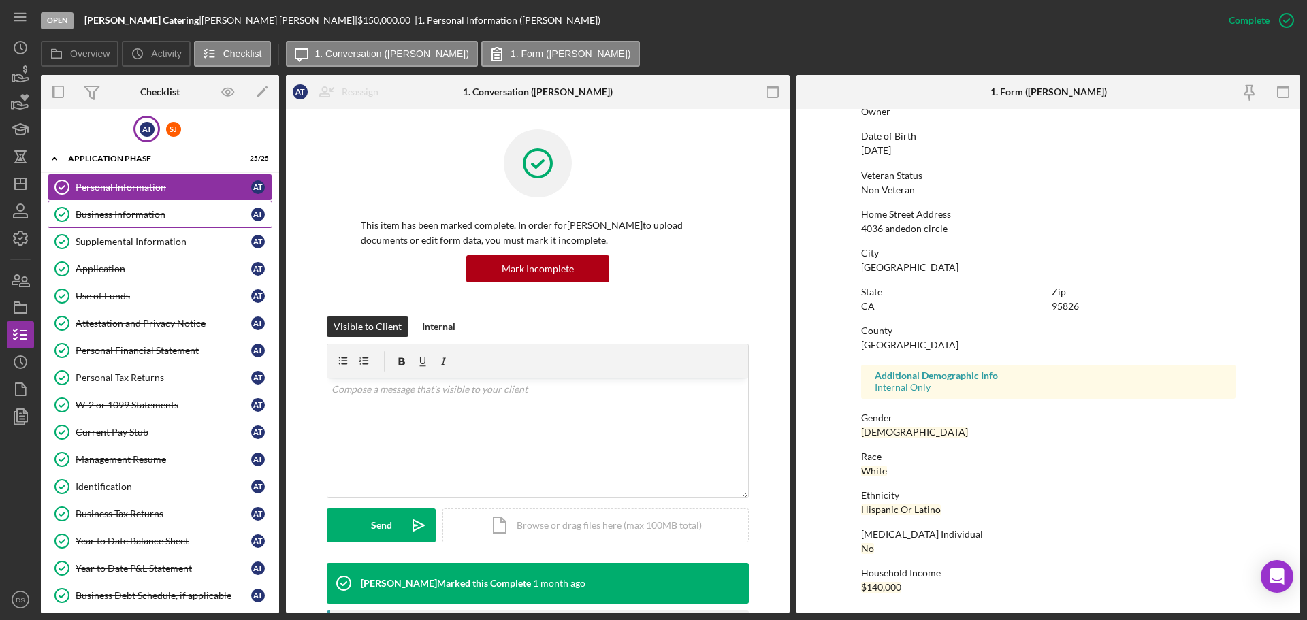
click at [142, 216] on div "Business Information" at bounding box center [164, 214] width 176 height 11
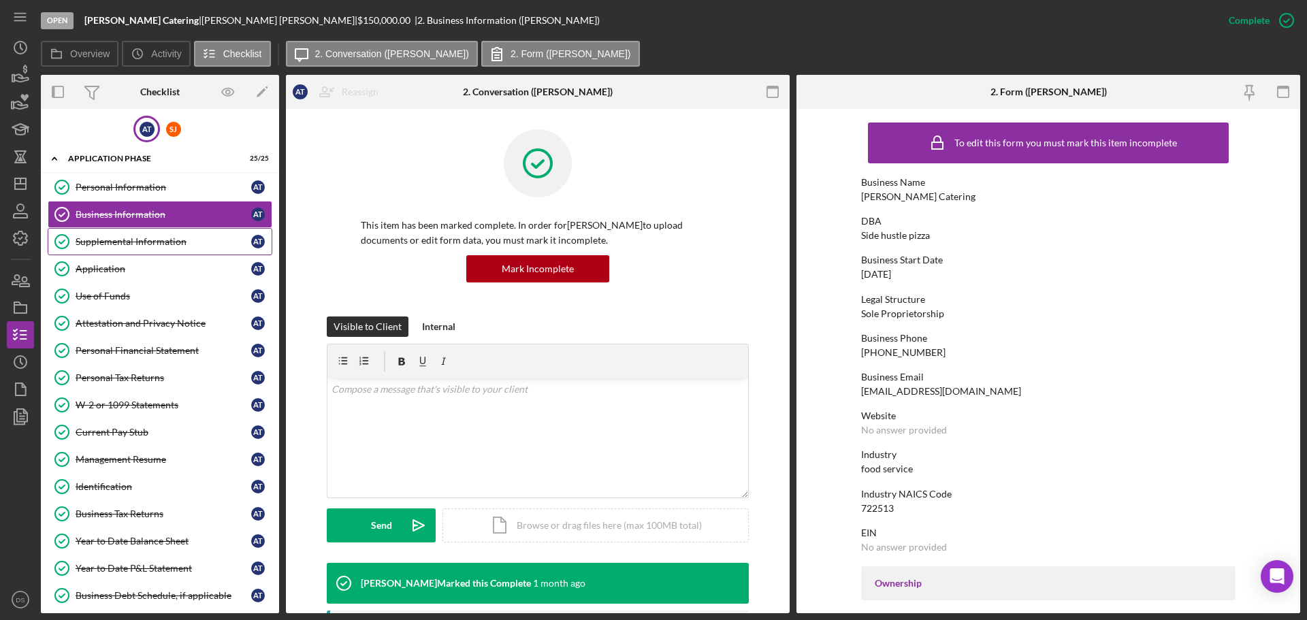
click at [126, 254] on link "Supplemental Information Supplemental Information A T" at bounding box center [160, 241] width 225 height 27
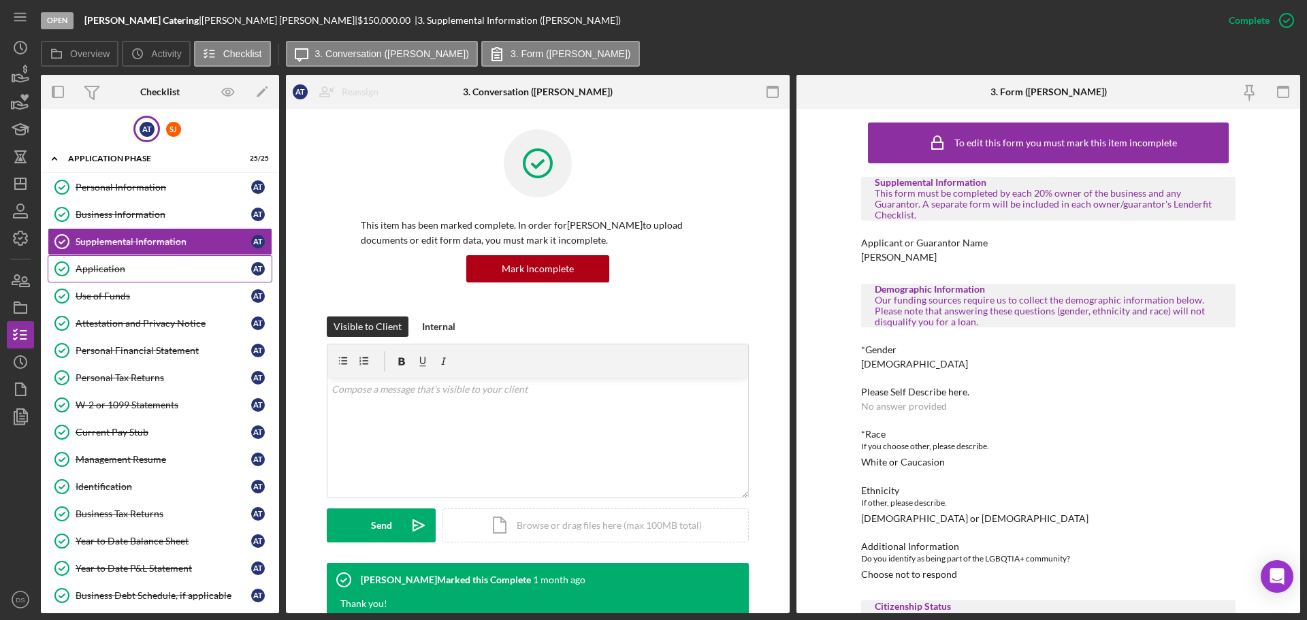
click at [122, 265] on div "Application" at bounding box center [164, 268] width 176 height 11
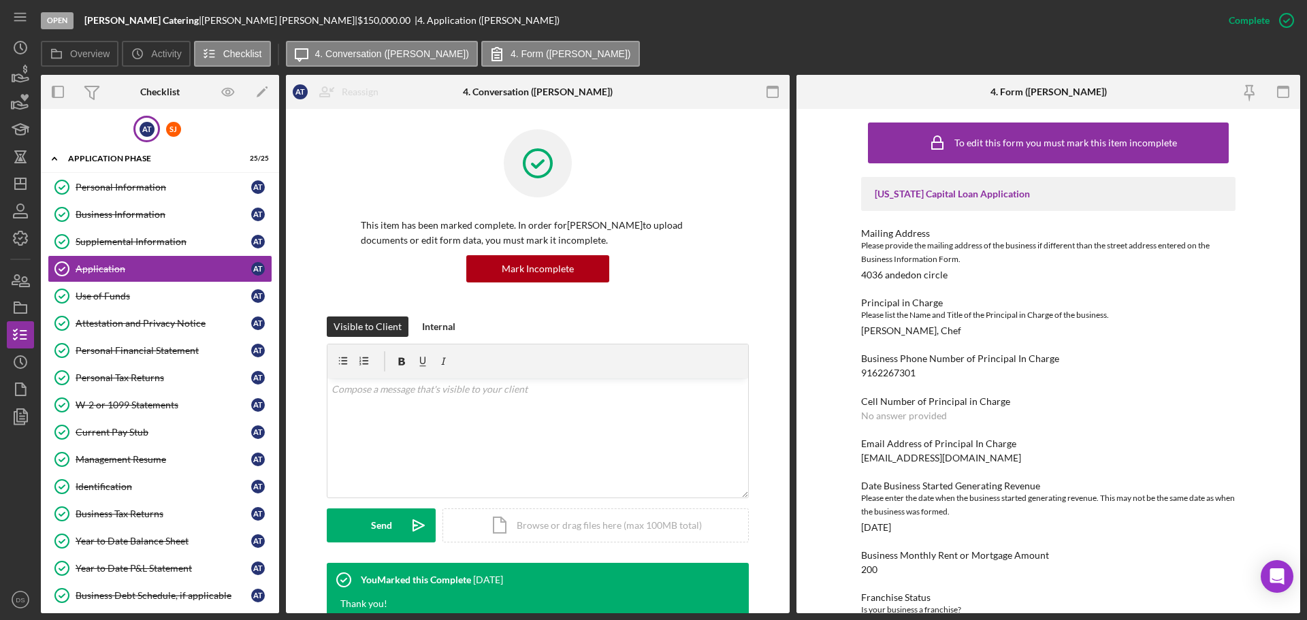
click at [281, 126] on div "Overview Internal Workflow Stage Open Icon/Dropdown Arrow Archive (can unarchiv…" at bounding box center [670, 344] width 1259 height 538
drag, startPoint x: 279, startPoint y: 125, endPoint x: 276, endPoint y: 110, distance: 15.4
click at [276, 110] on div "Overview Internal Workflow Stage Open Icon/Dropdown Arrow Archive (can unarchiv…" at bounding box center [670, 344] width 1259 height 538
click at [13, 187] on icon "Icon/Dashboard" at bounding box center [20, 184] width 34 height 34
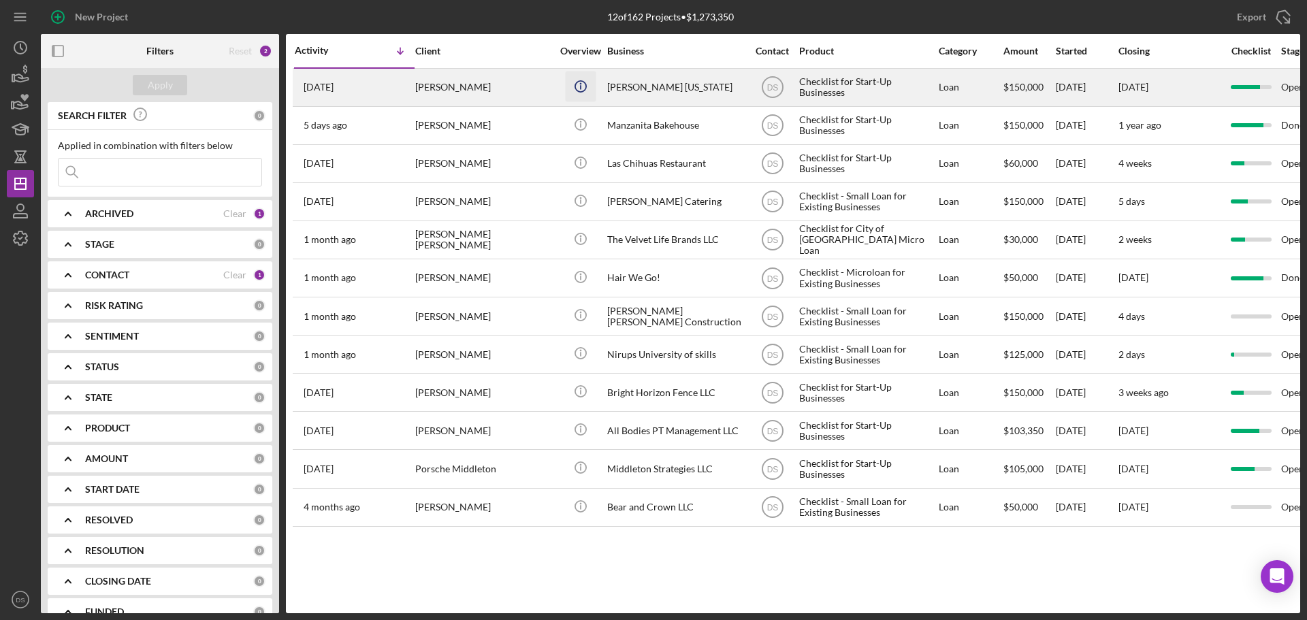
click at [580, 84] on icon "button" at bounding box center [580, 83] width 2 height 2
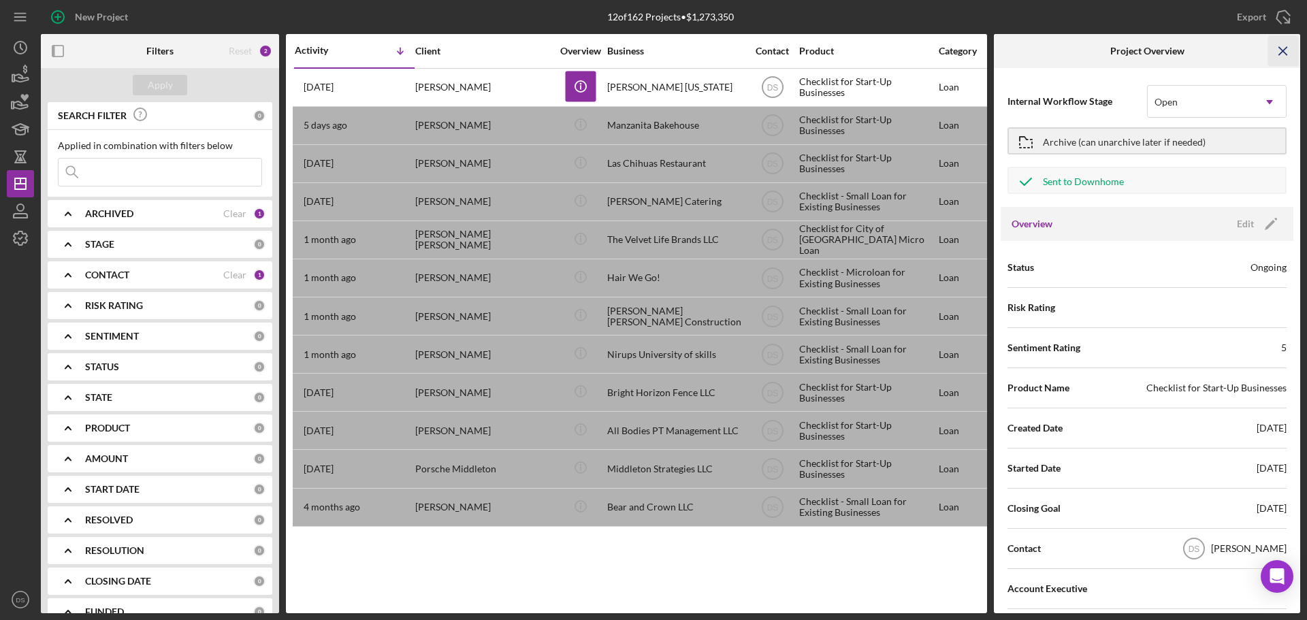
click at [1287, 48] on icon "Icon/Menu Close" at bounding box center [1283, 51] width 31 height 31
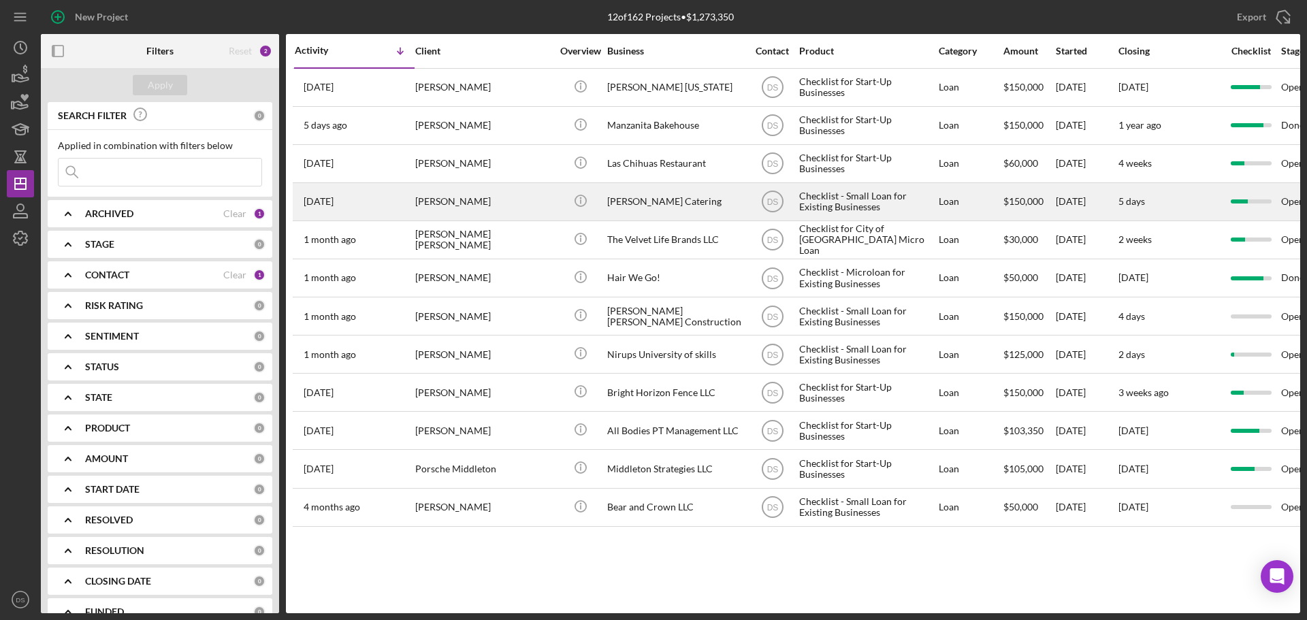
click at [482, 191] on div "[PERSON_NAME]" at bounding box center [483, 202] width 136 height 36
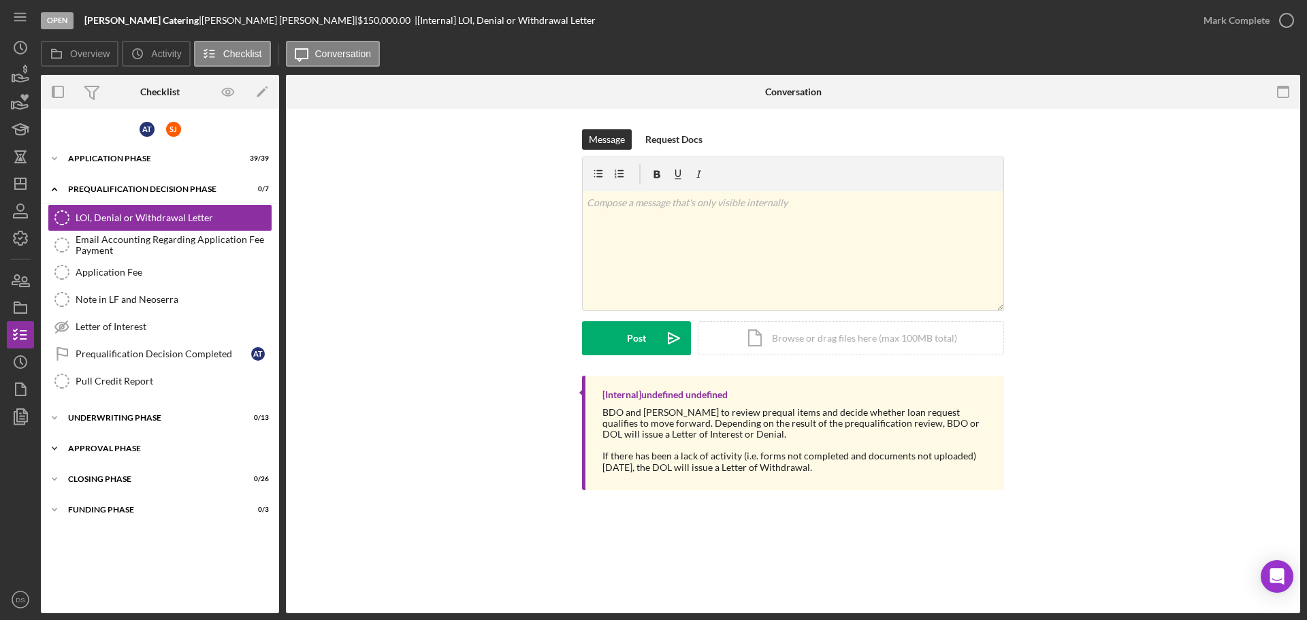
click at [137, 442] on div "Icon/Expander Approval Phase 0 / 4" at bounding box center [160, 448] width 238 height 27
click at [122, 156] on div "Application Phase" at bounding box center [165, 158] width 194 height 8
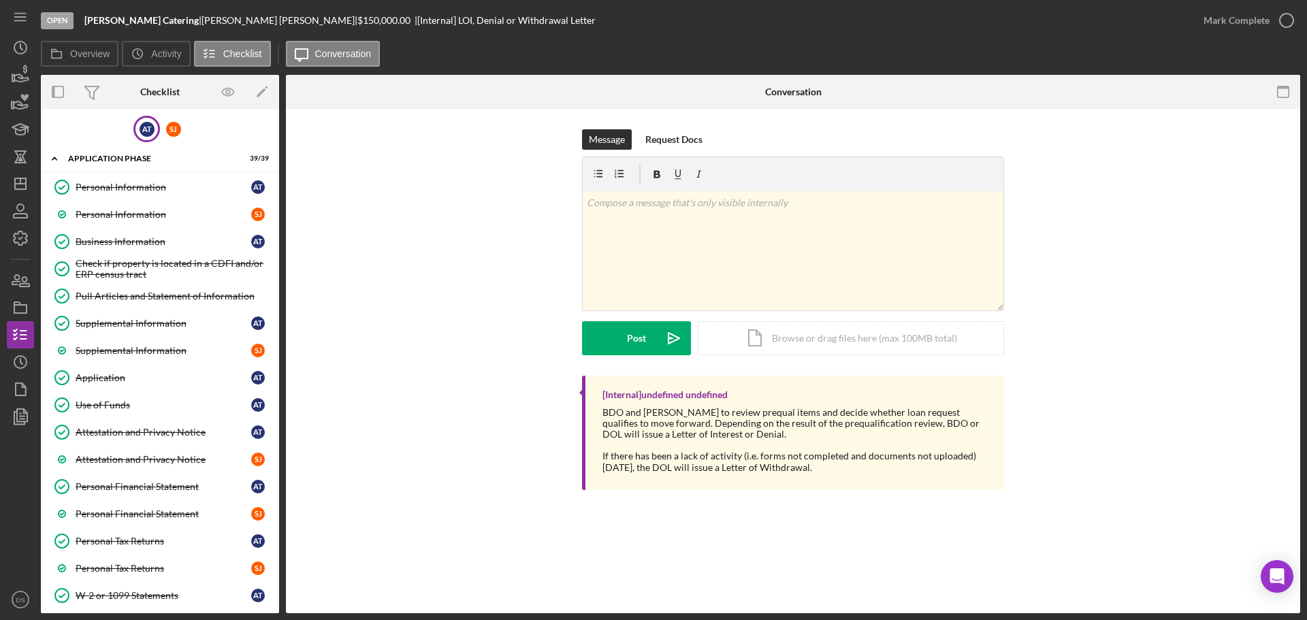
click at [139, 136] on div "A T" at bounding box center [146, 129] width 15 height 15
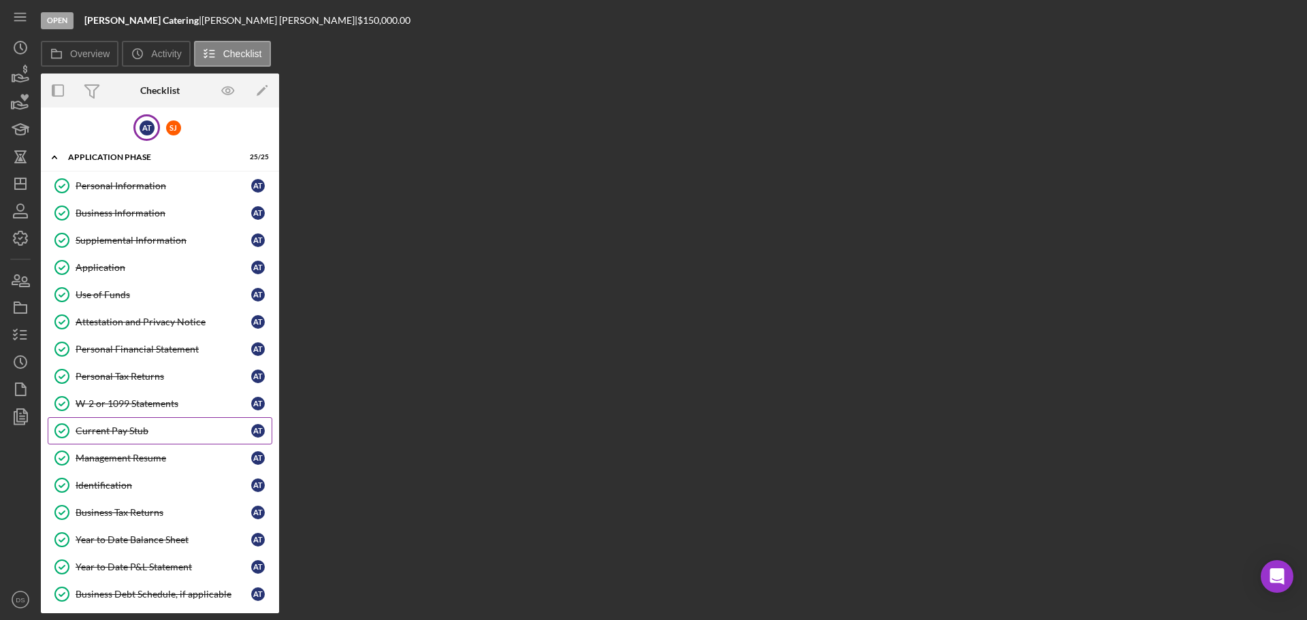
scroll to position [408, 0]
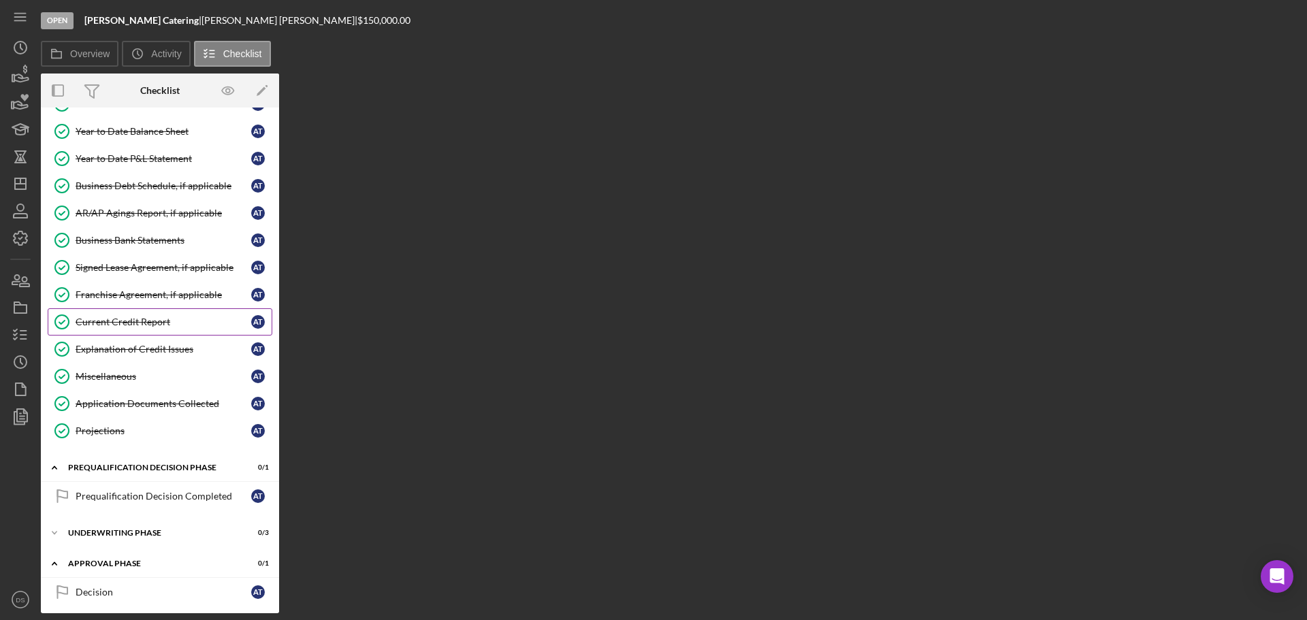
click at [140, 325] on div "Current Credit Report" at bounding box center [164, 321] width 176 height 11
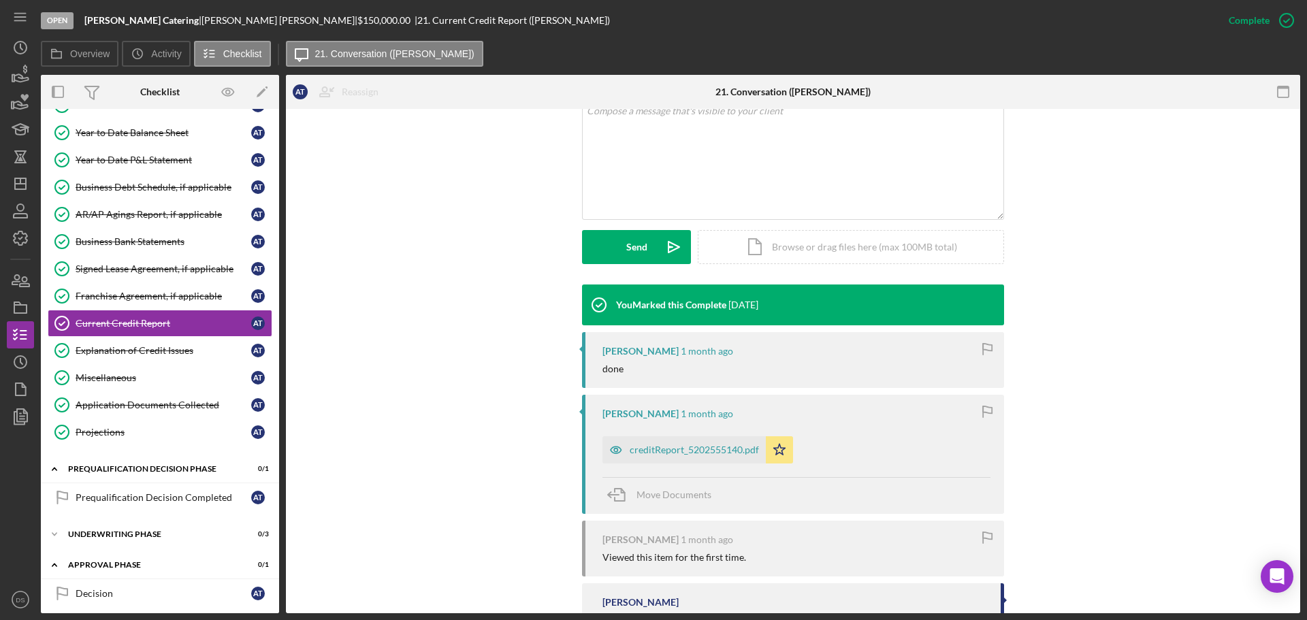
scroll to position [435, 0]
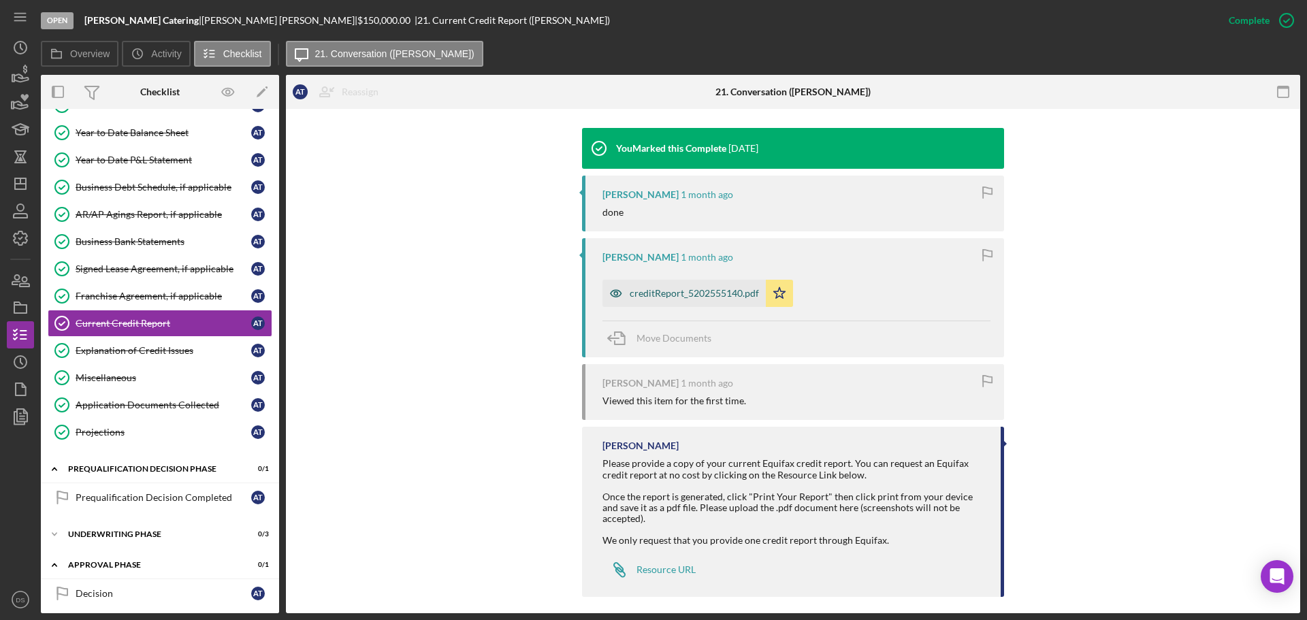
click at [703, 299] on div "creditReport_5202555140.pdf" at bounding box center [693, 293] width 129 height 11
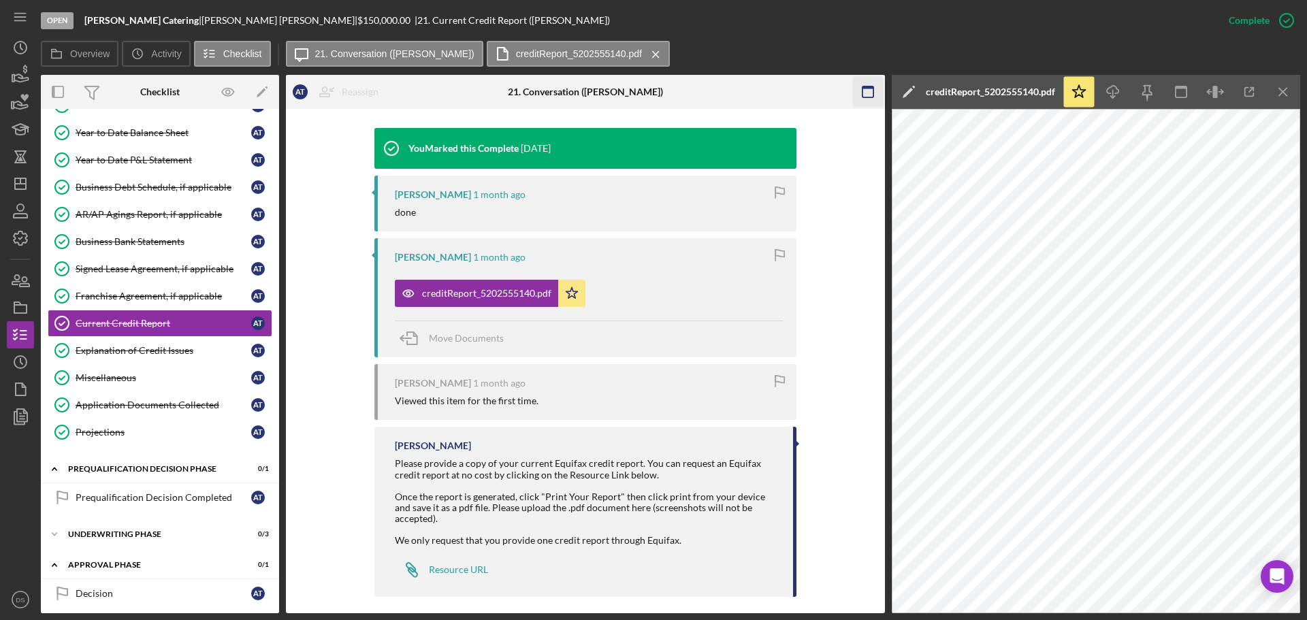
click at [861, 85] on icon "button" at bounding box center [867, 92] width 31 height 31
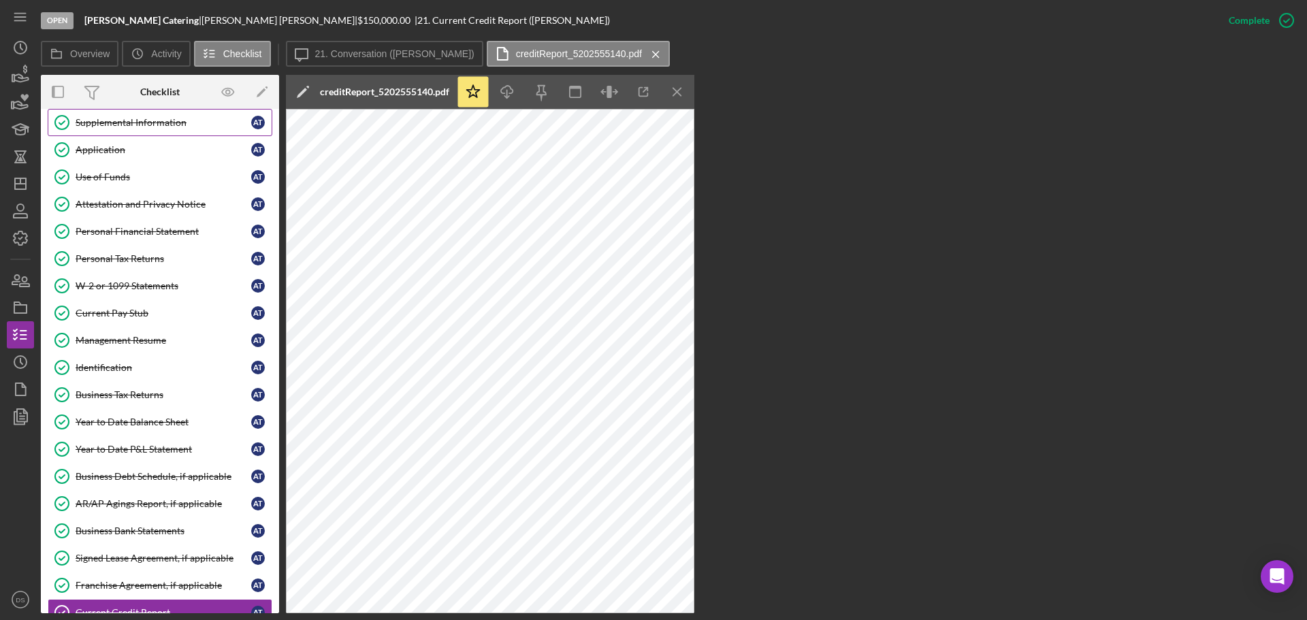
scroll to position [0, 0]
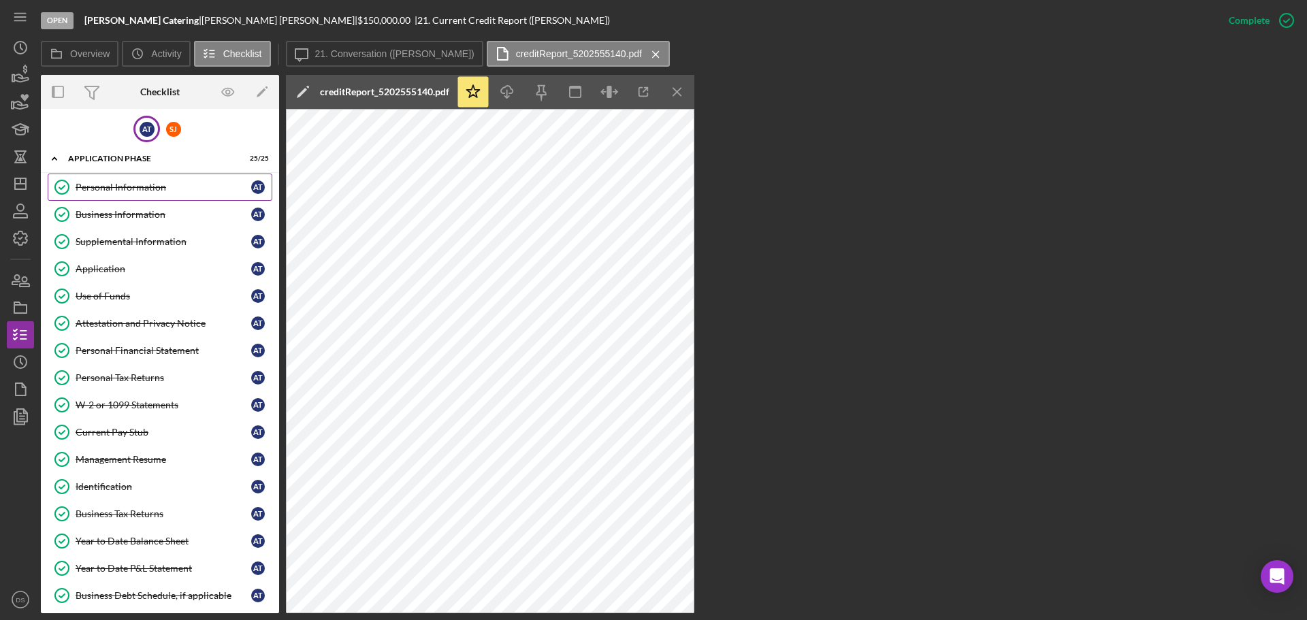
drag, startPoint x: 137, startPoint y: 181, endPoint x: 157, endPoint y: 178, distance: 19.9
click at [137, 182] on div "Personal Information" at bounding box center [164, 187] width 176 height 11
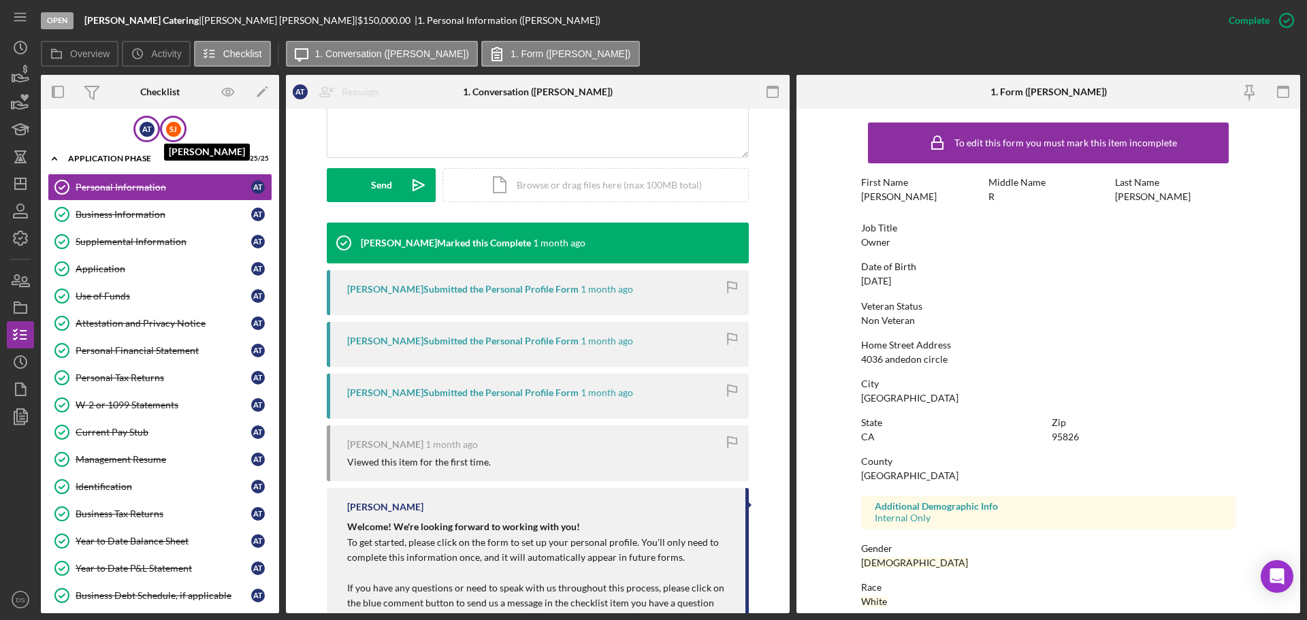
click at [169, 128] on div "[PERSON_NAME]" at bounding box center [173, 129] width 15 height 15
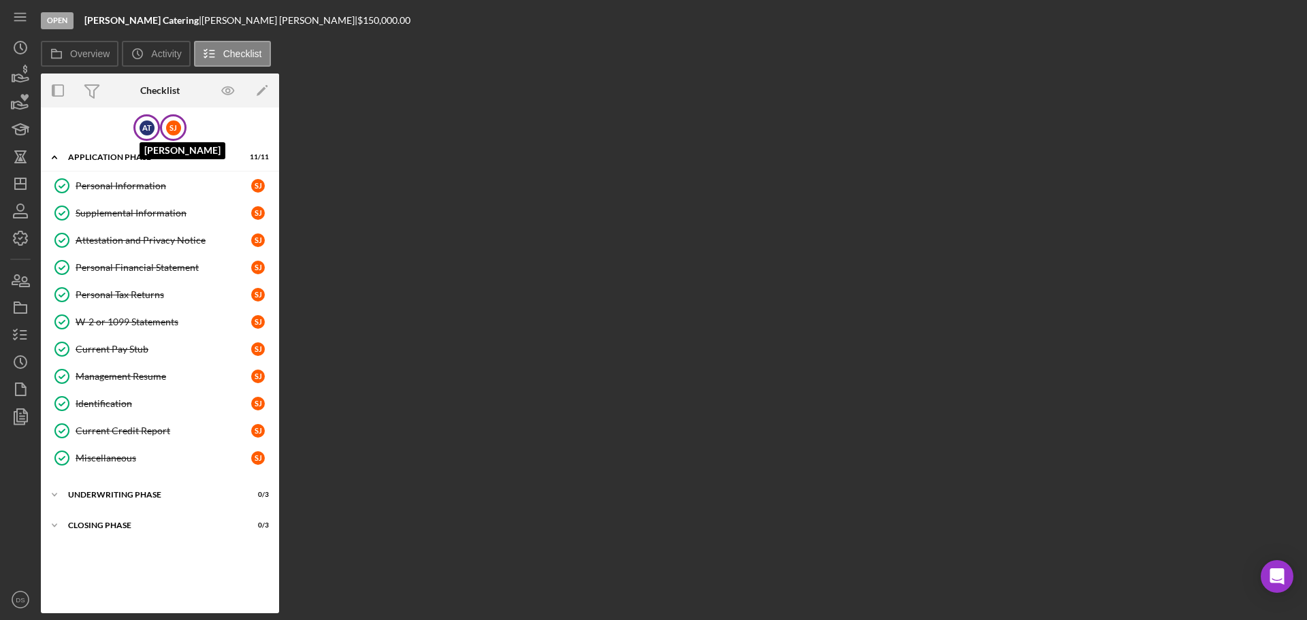
click at [145, 129] on div "A T" at bounding box center [146, 127] width 15 height 15
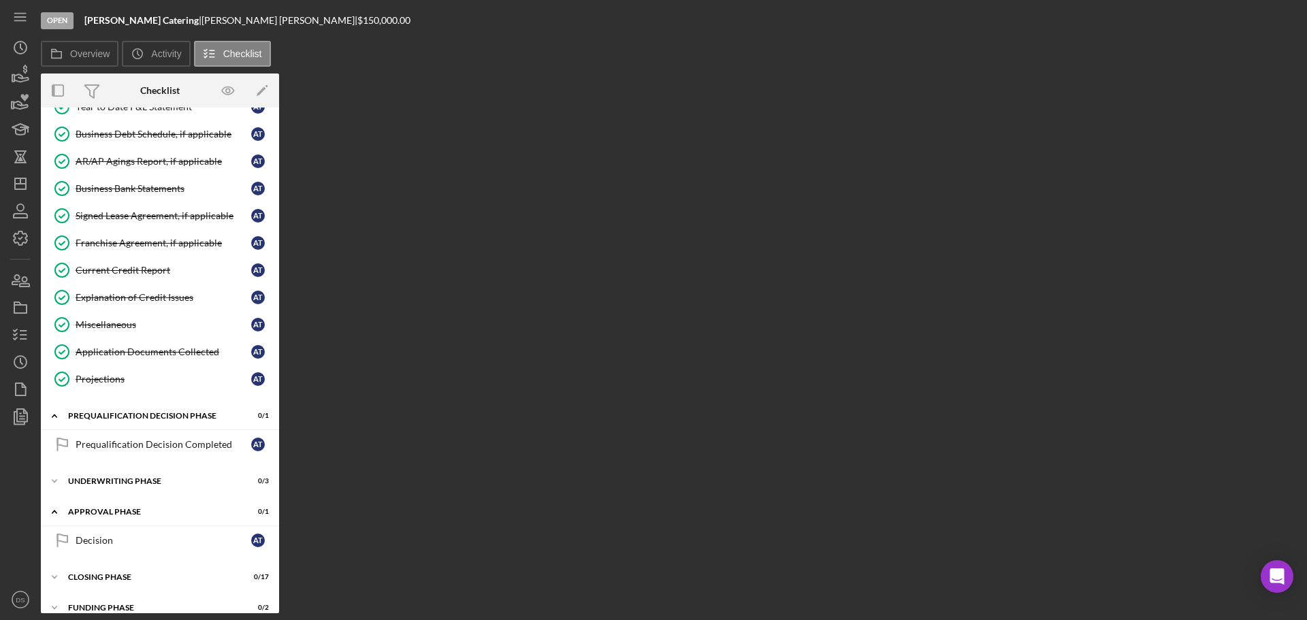
scroll to position [476, 0]
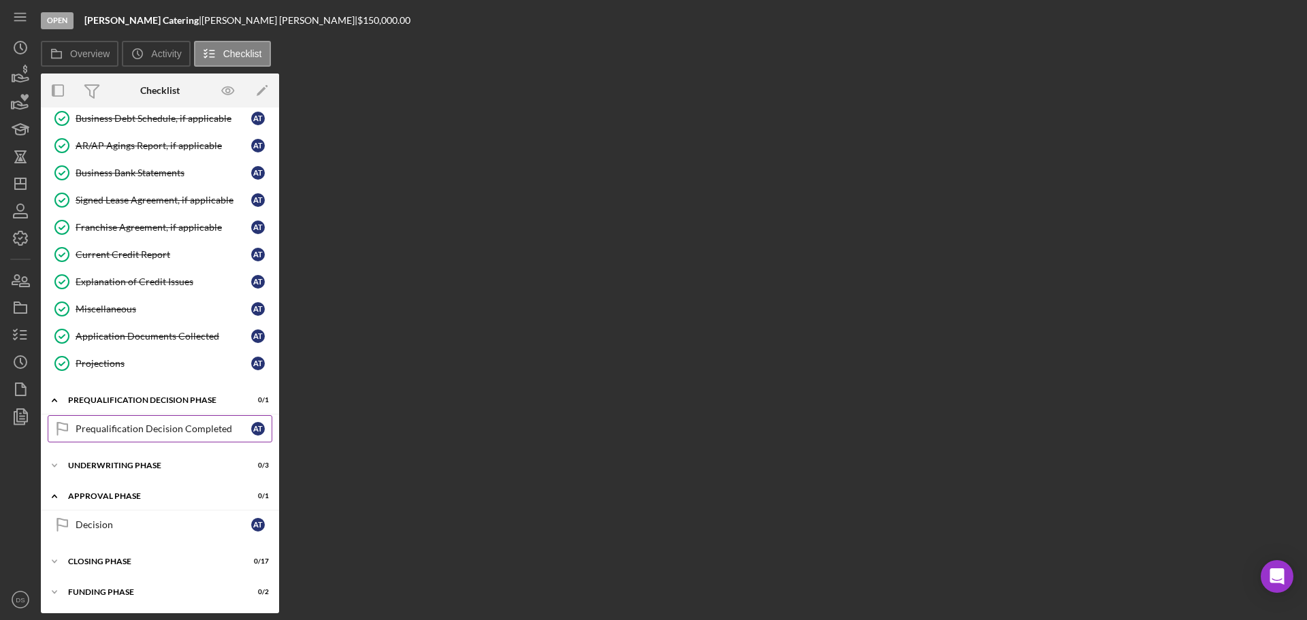
click at [208, 428] on div "Prequalification Decision Completed" at bounding box center [164, 428] width 176 height 11
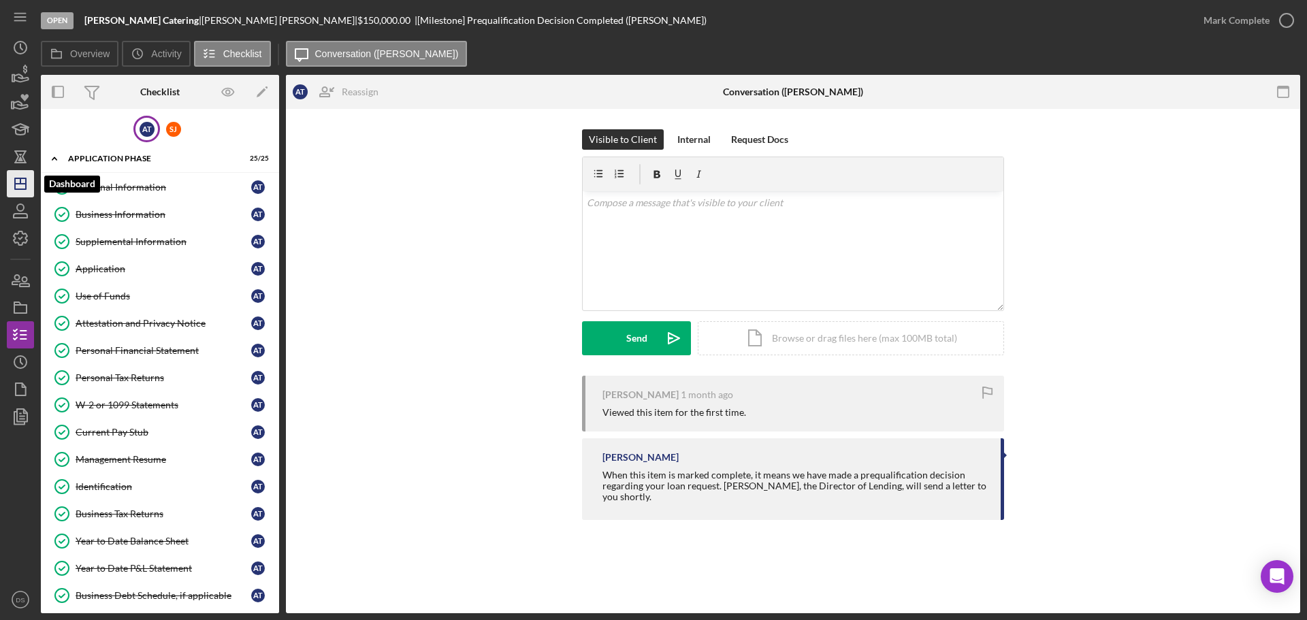
click at [21, 175] on icon "Icon/Dashboard" at bounding box center [20, 184] width 34 height 34
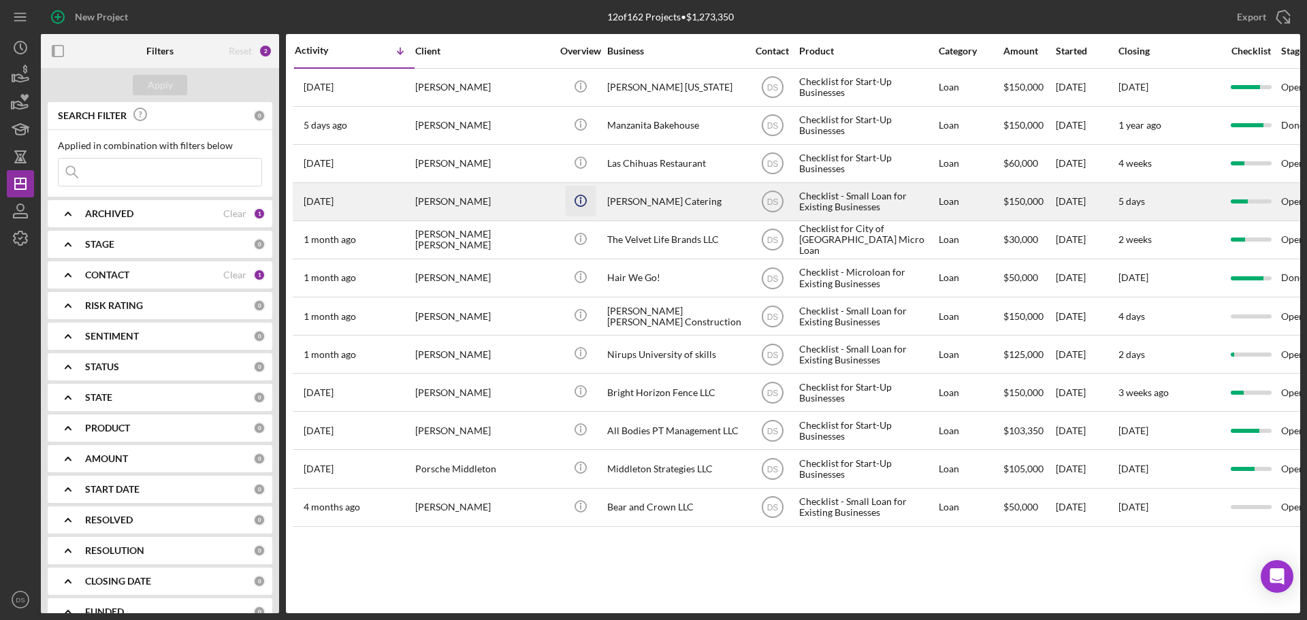
click at [585, 91] on circle "button" at bounding box center [579, 85] width 11 height 11
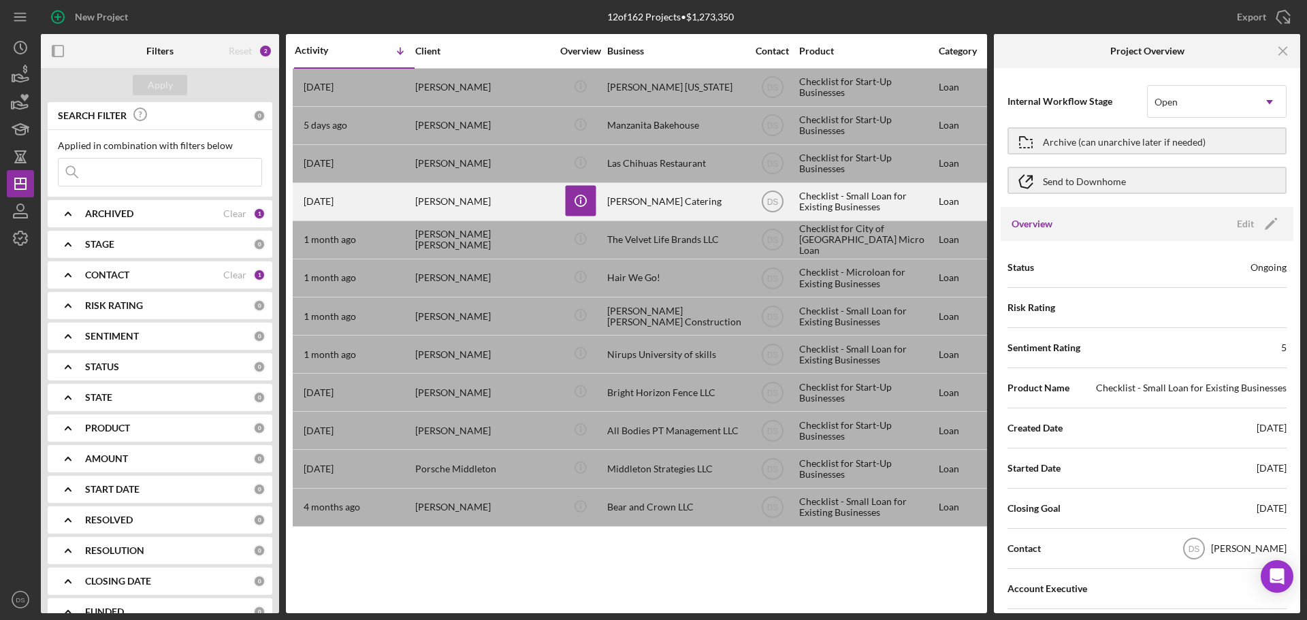
click at [649, 197] on div "[PERSON_NAME] Catering" at bounding box center [675, 202] width 136 height 36
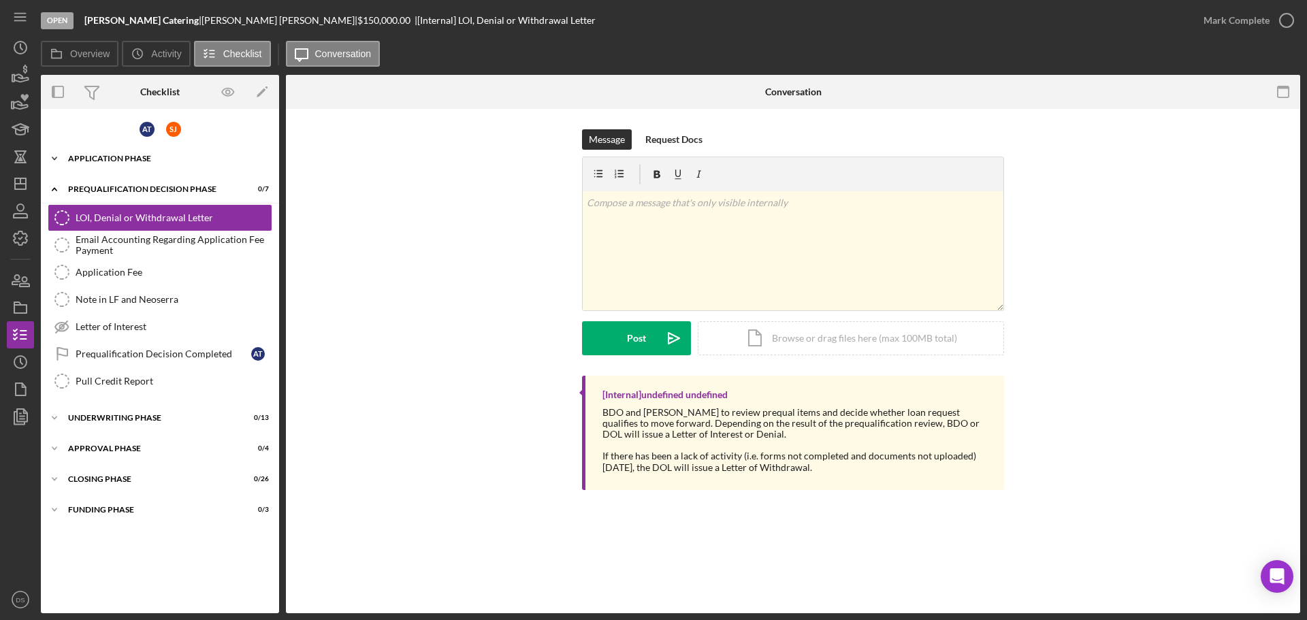
click at [144, 157] on div "Application Phase" at bounding box center [165, 158] width 194 height 8
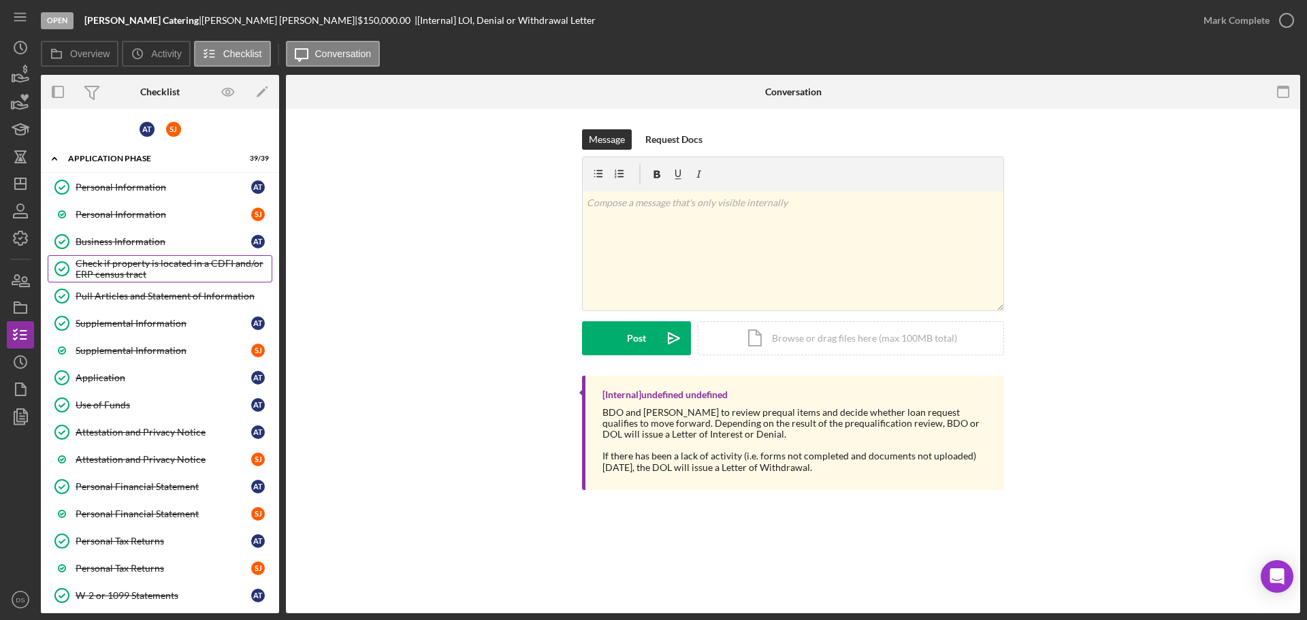
click at [172, 261] on div "Check if property is located in a CDFI and/or ERP census tract" at bounding box center [174, 269] width 196 height 22
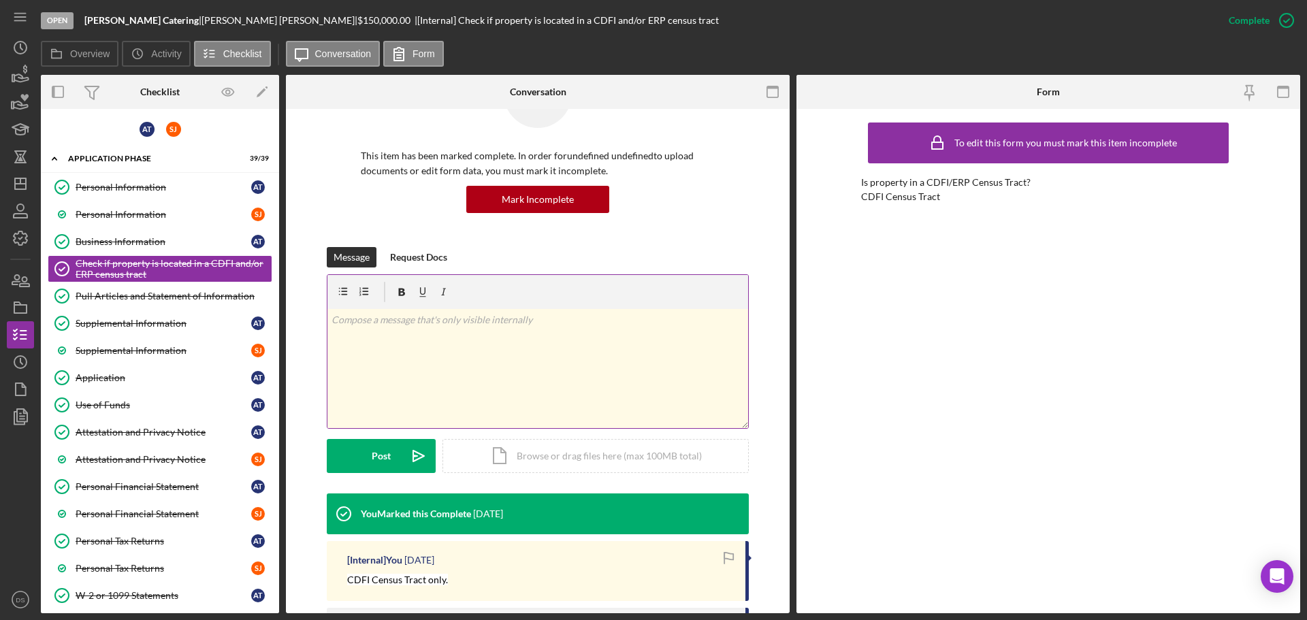
scroll to position [268, 0]
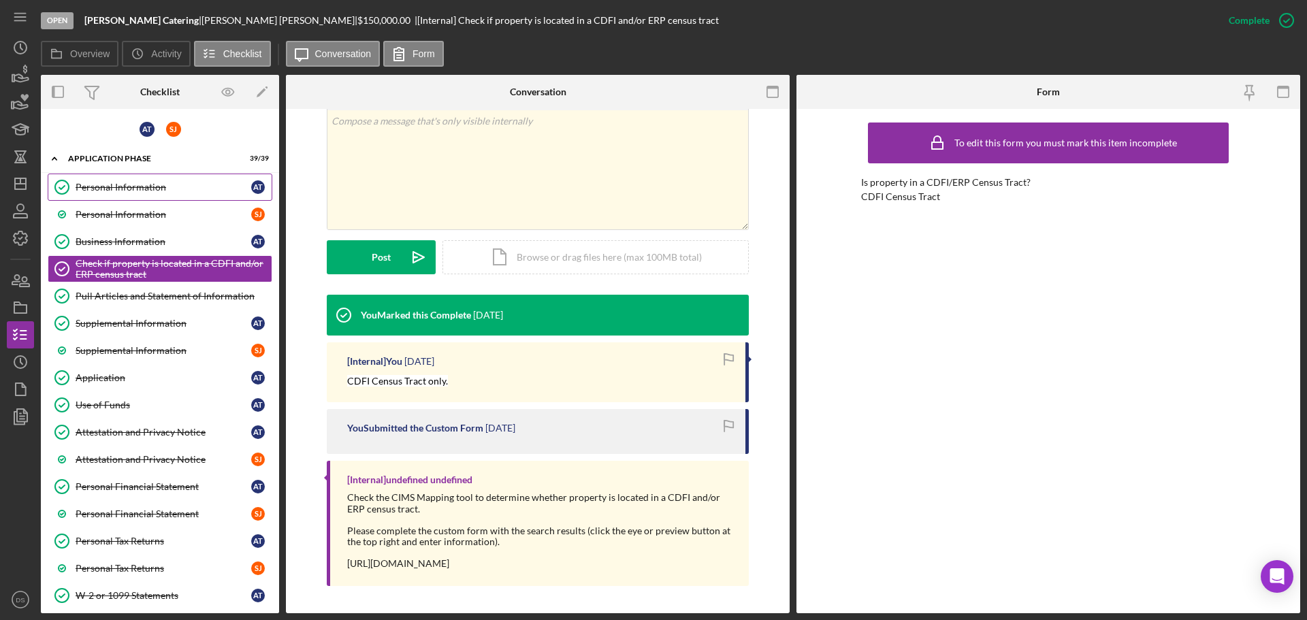
click at [120, 182] on div "Personal Information" at bounding box center [164, 187] width 176 height 11
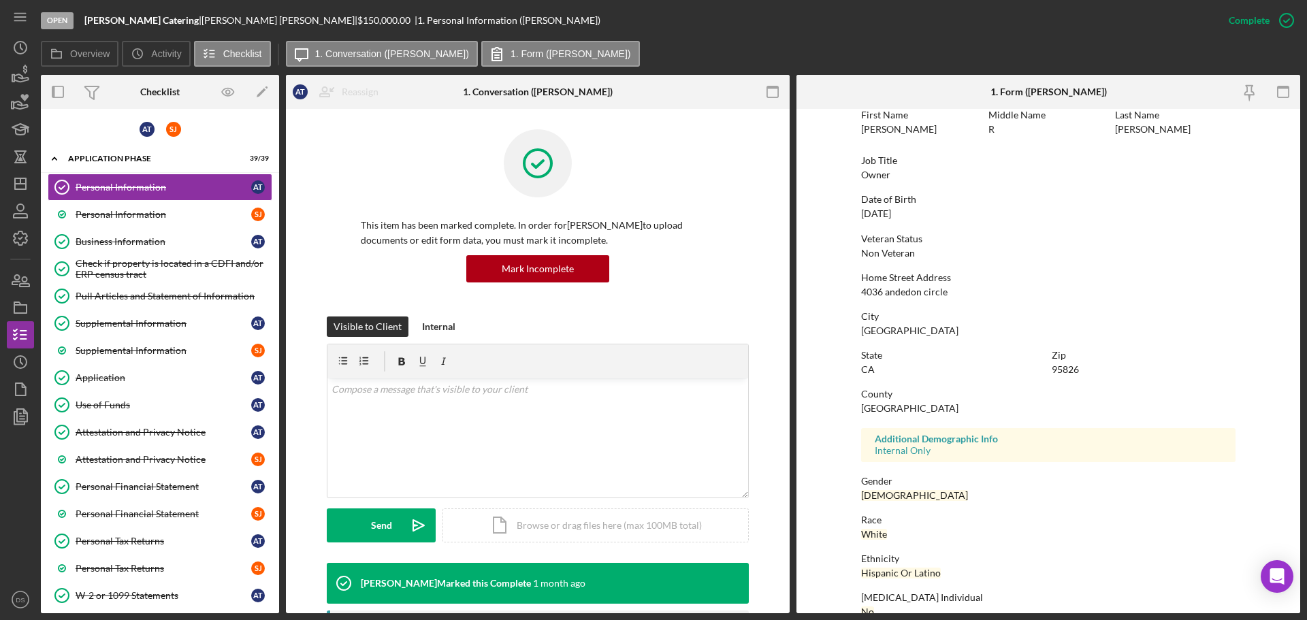
scroll to position [131, 0]
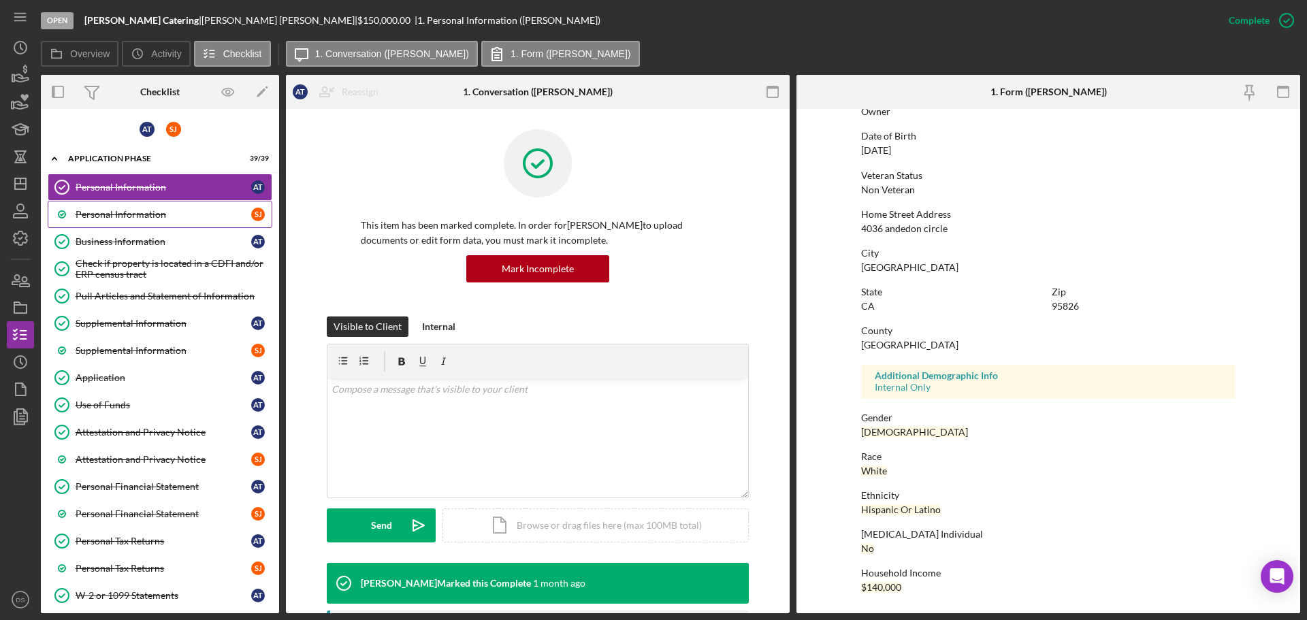
click at [90, 213] on div "Personal Information" at bounding box center [164, 214] width 176 height 11
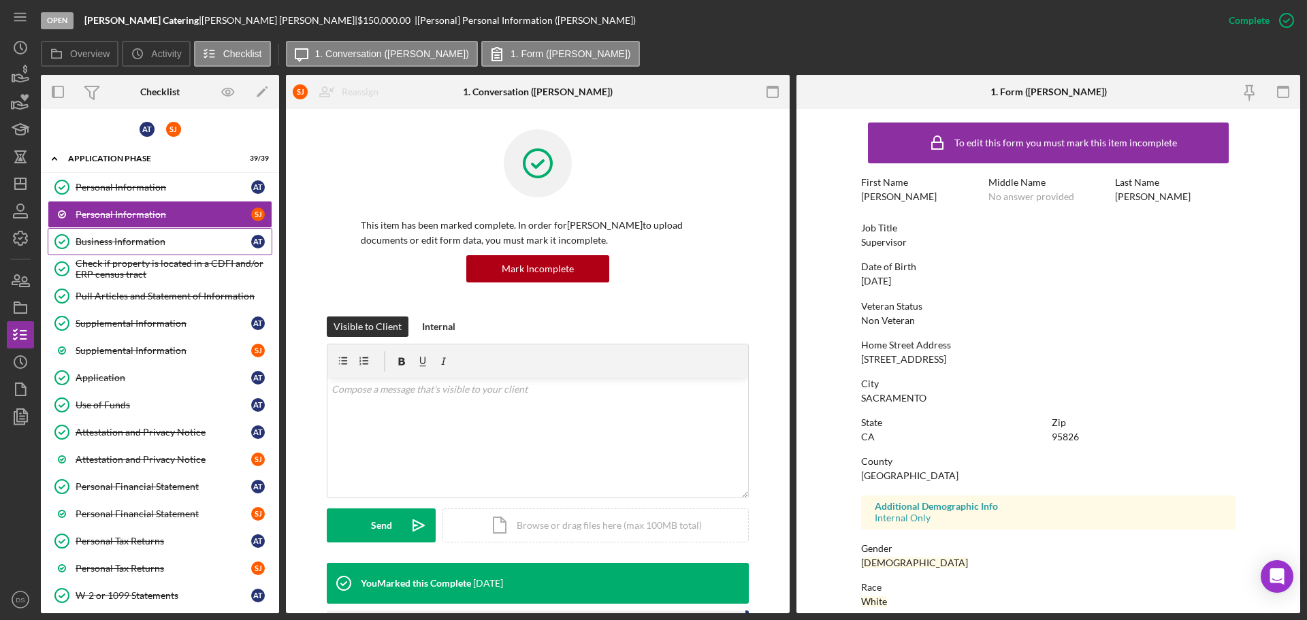
click at [88, 231] on link "Business Information Business Information A T" at bounding box center [160, 241] width 225 height 27
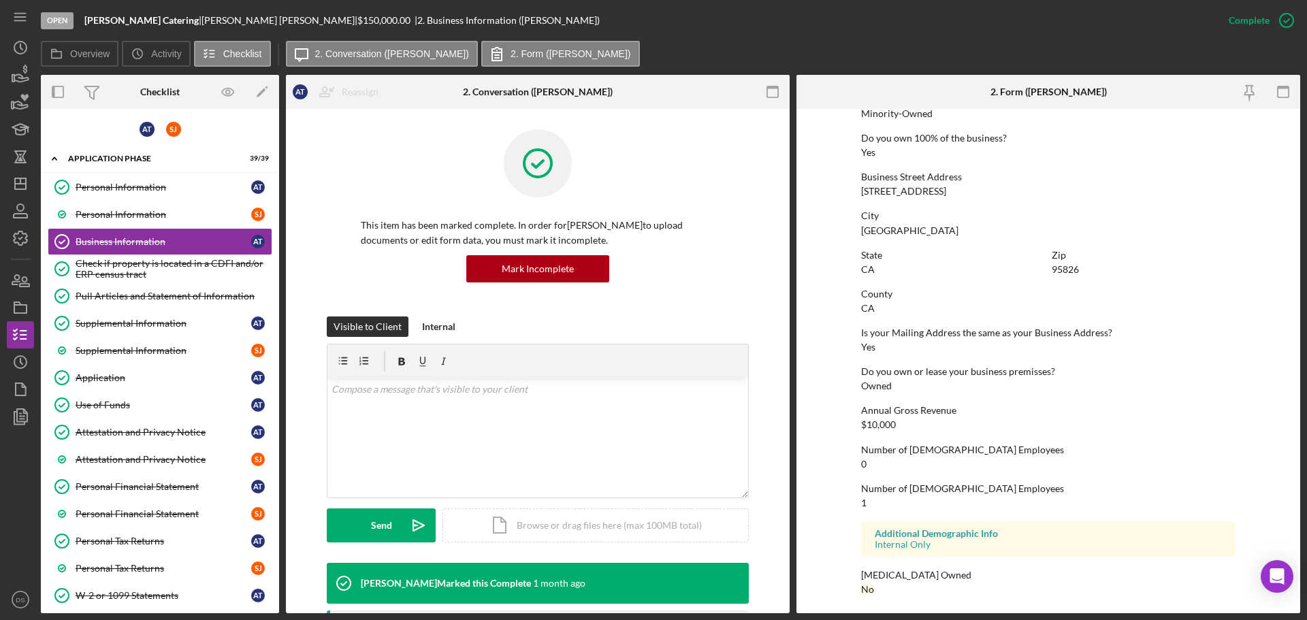
scroll to position [522, 0]
click at [111, 256] on link "Check if property is located in a CDFI and/or ERP census tract Check if propert…" at bounding box center [160, 268] width 225 height 27
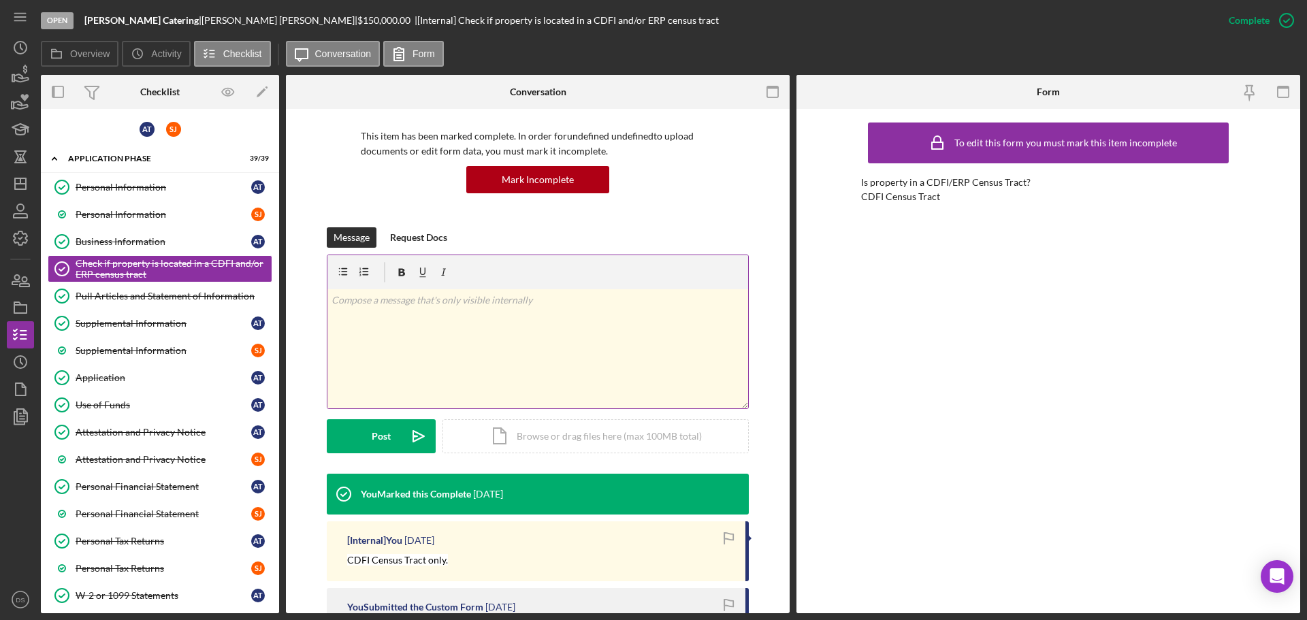
scroll to position [268, 0]
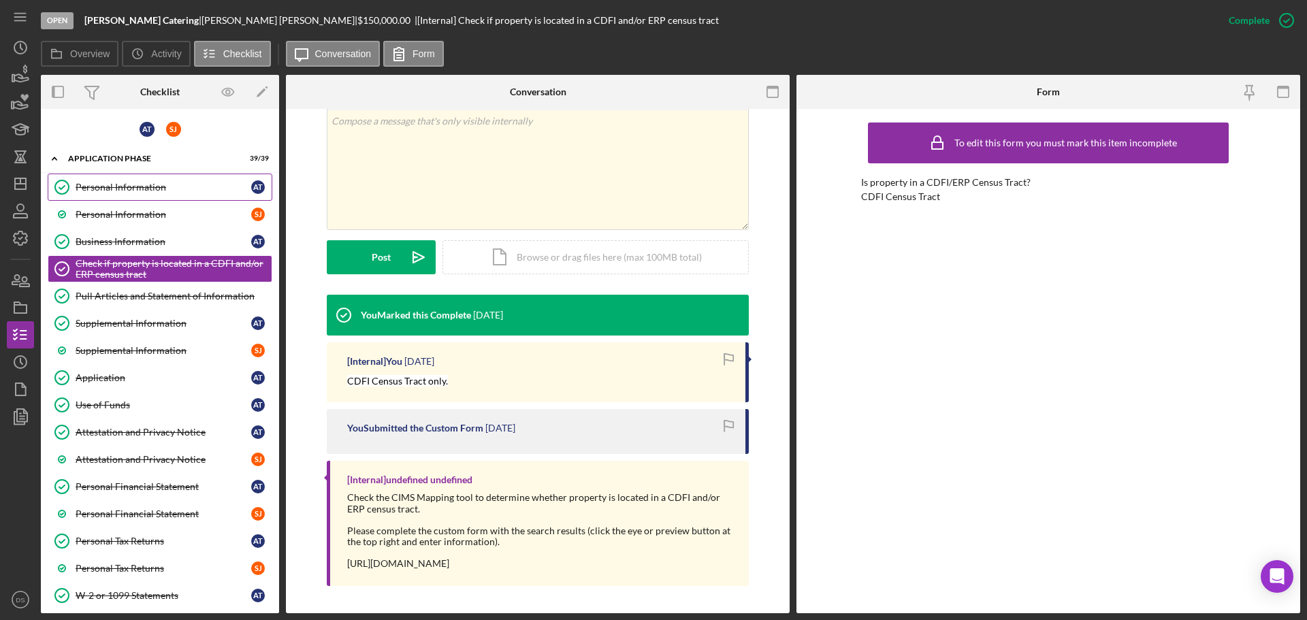
click at [157, 174] on link "Personal Information Personal Information A T" at bounding box center [160, 187] width 225 height 27
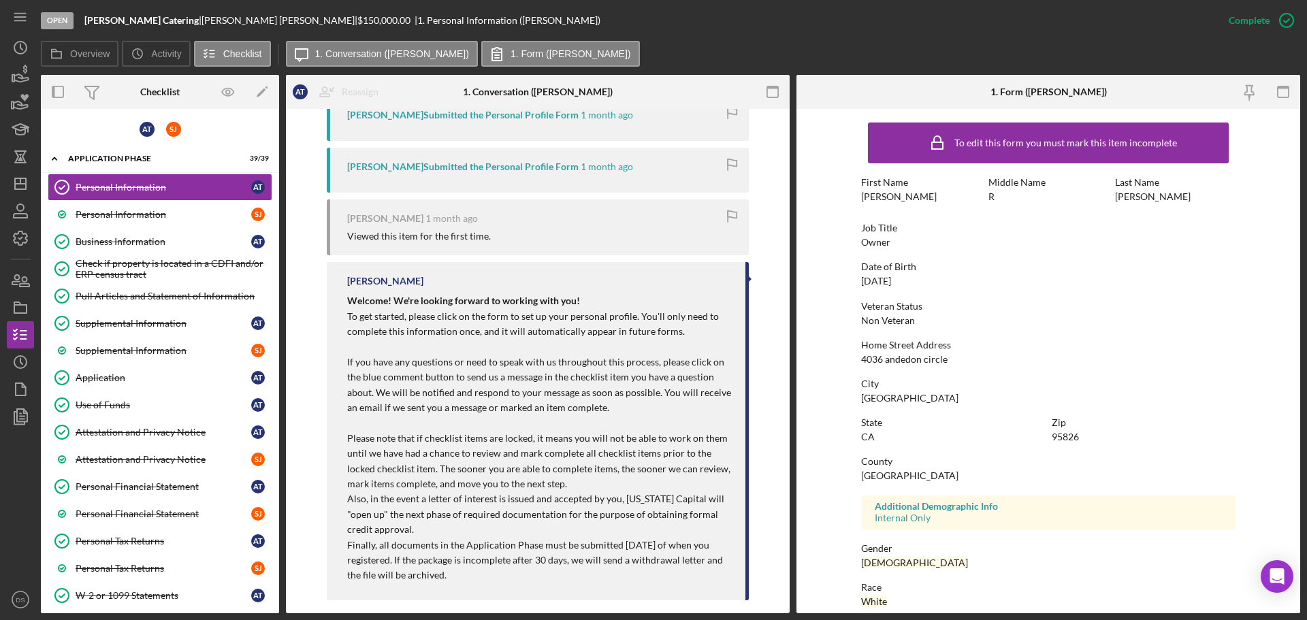
scroll to position [580, 0]
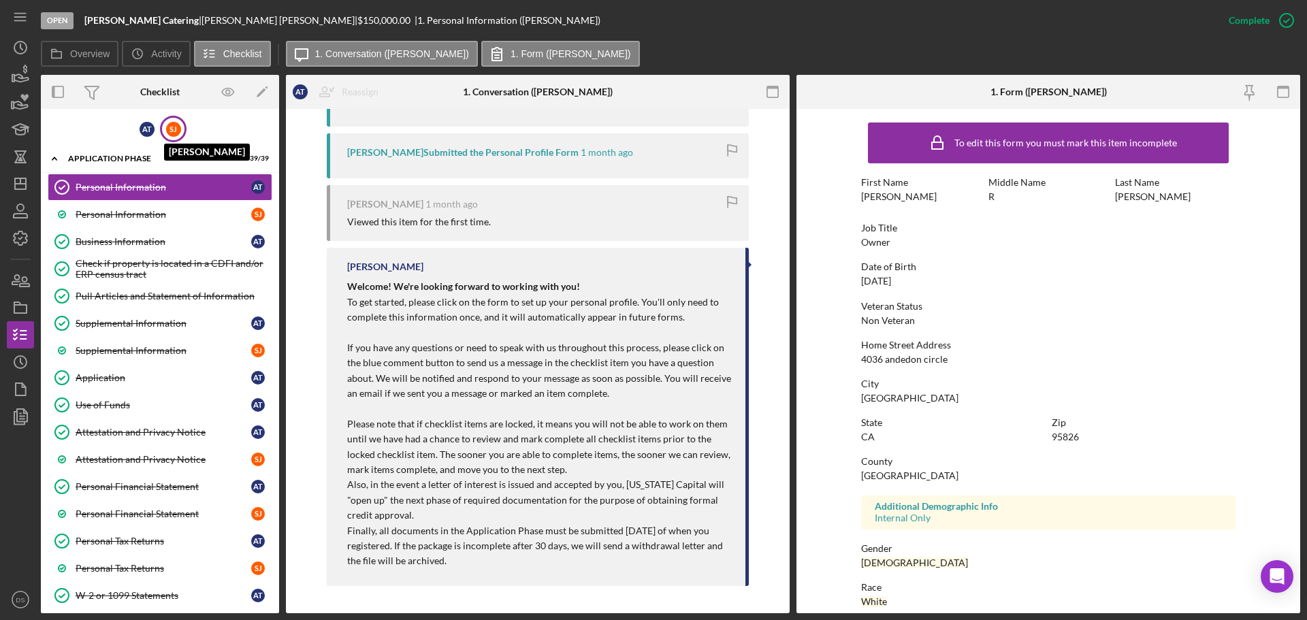
click at [166, 122] on div "[PERSON_NAME]" at bounding box center [173, 129] width 15 height 15
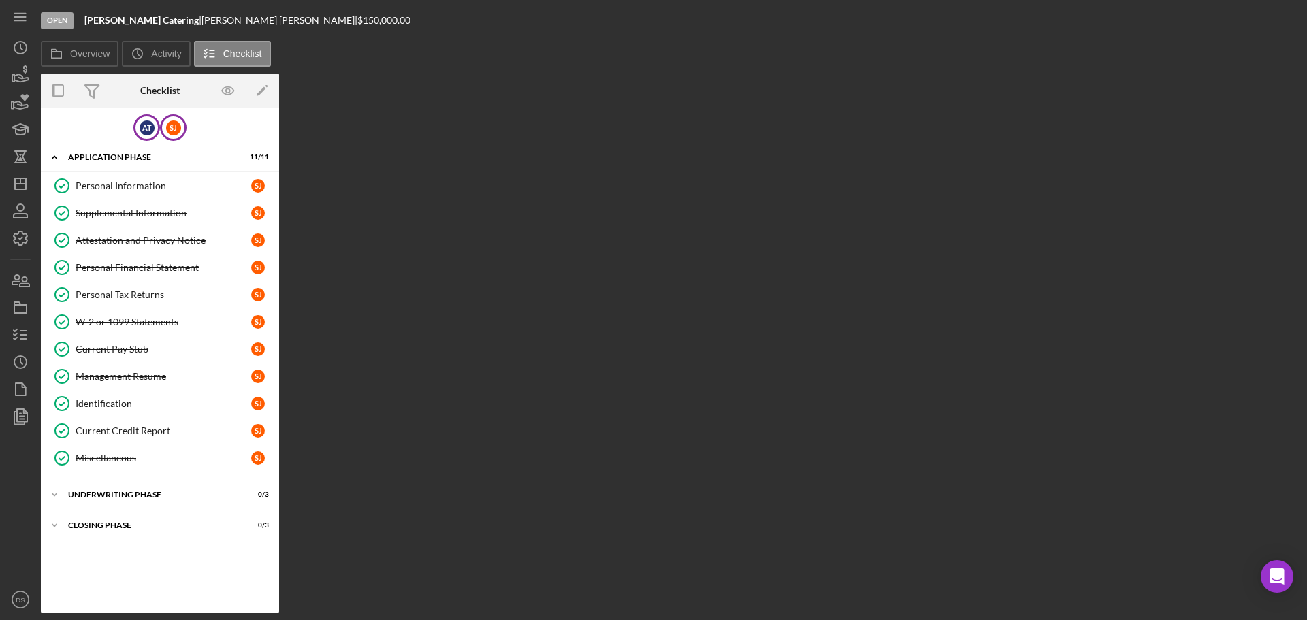
click at [136, 127] on div "A T" at bounding box center [146, 127] width 27 height 27
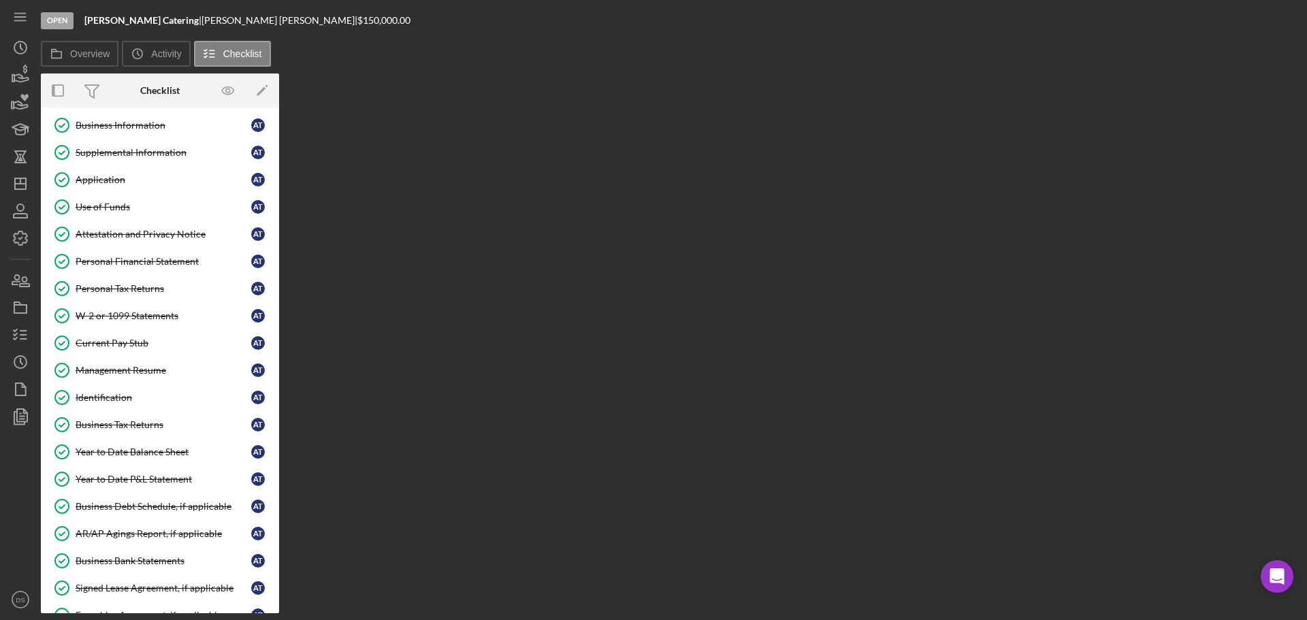
scroll to position [68, 0]
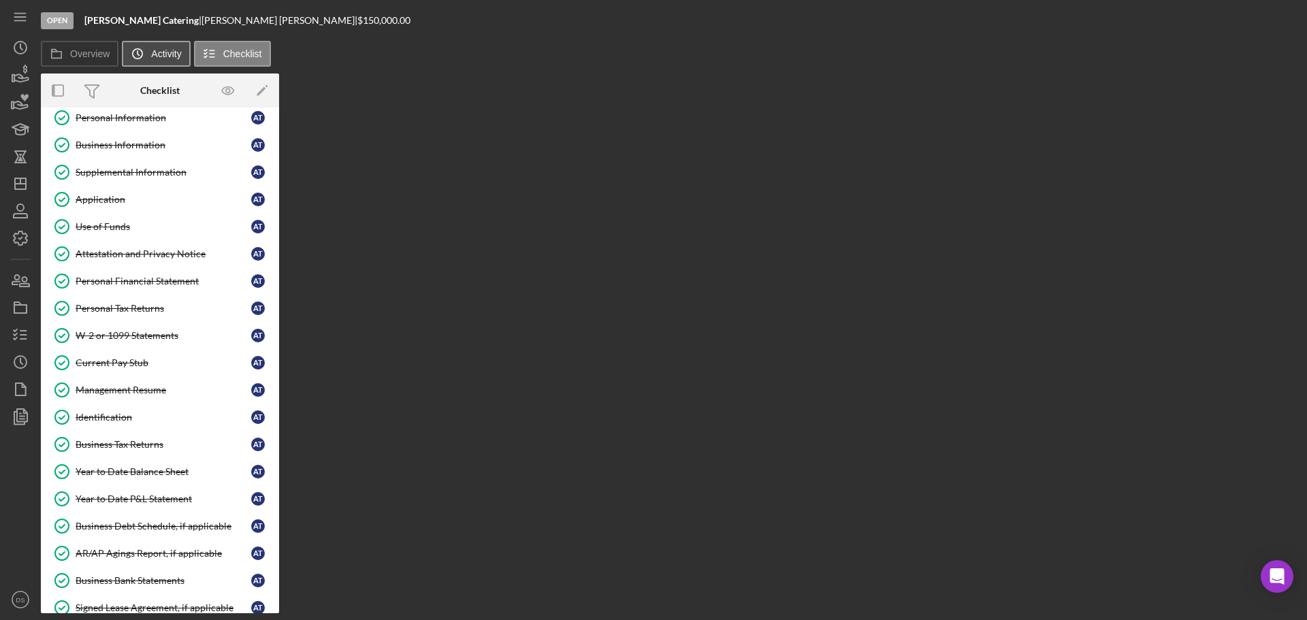
click at [161, 56] on label "Activity" at bounding box center [166, 53] width 30 height 11
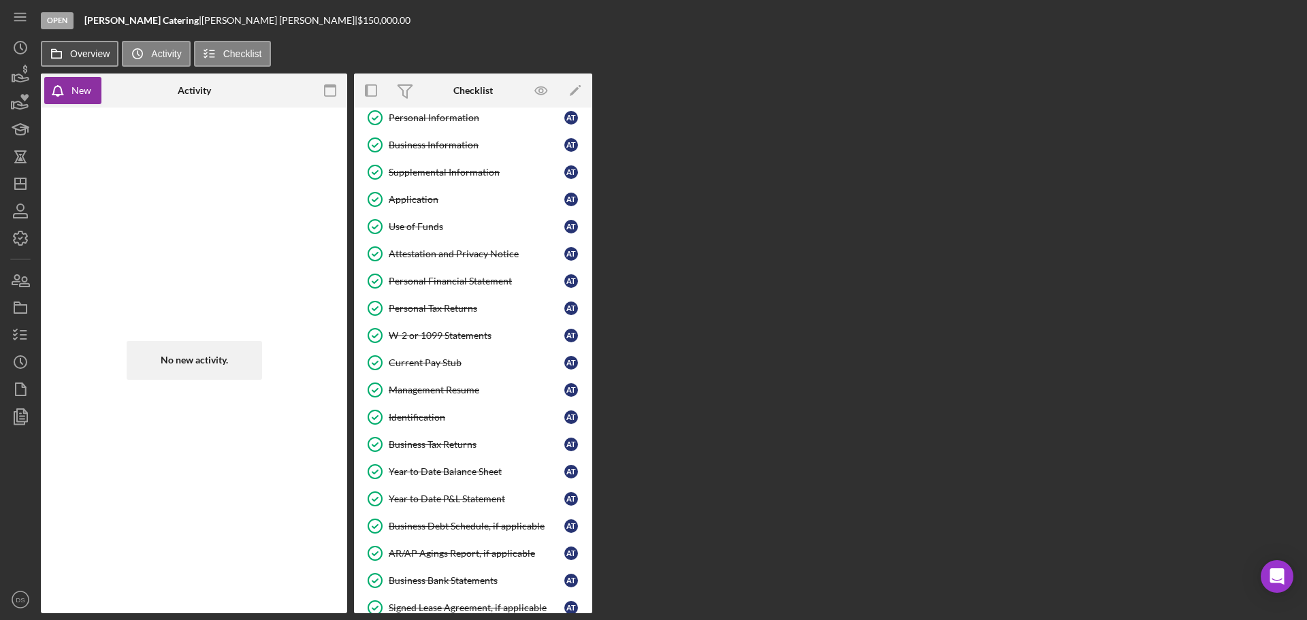
click at [103, 54] on label "Overview" at bounding box center [89, 53] width 39 height 11
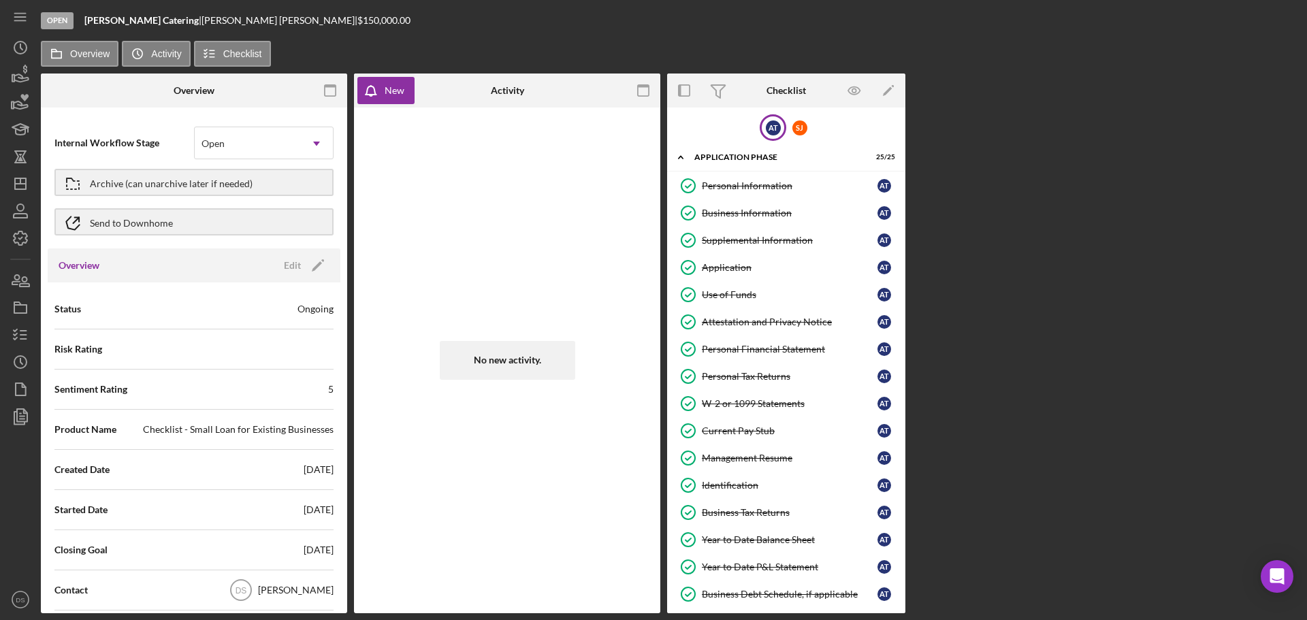
scroll to position [0, 0]
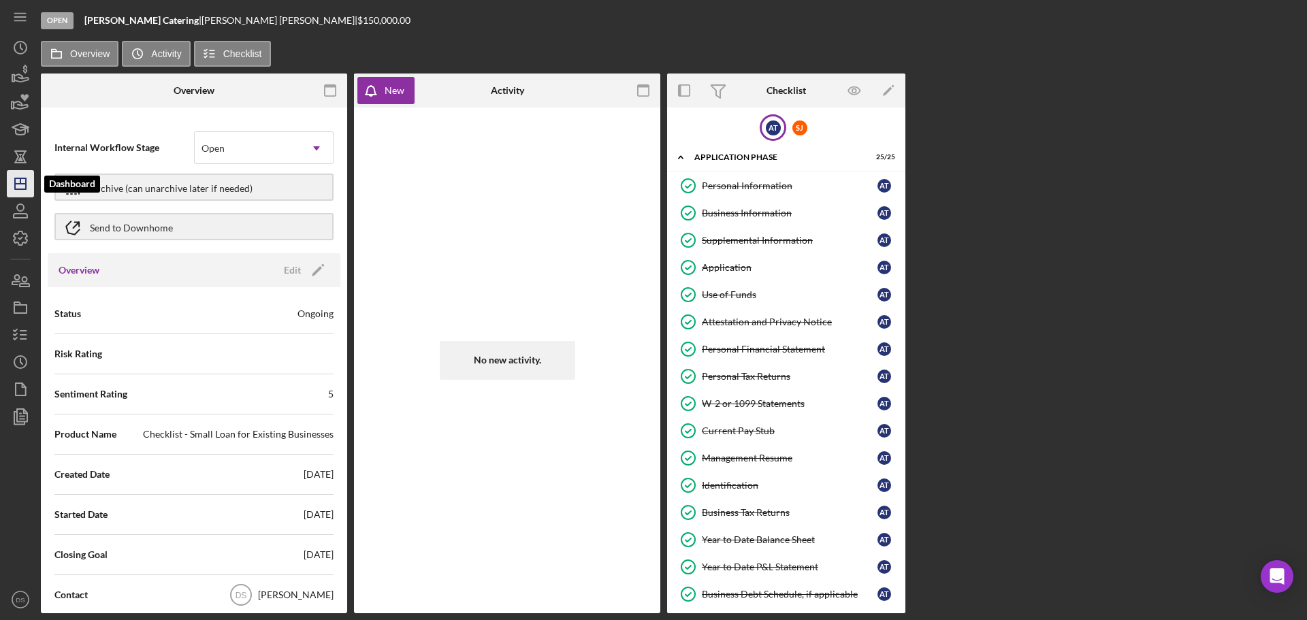
click at [25, 176] on icon "Icon/Dashboard" at bounding box center [20, 184] width 34 height 34
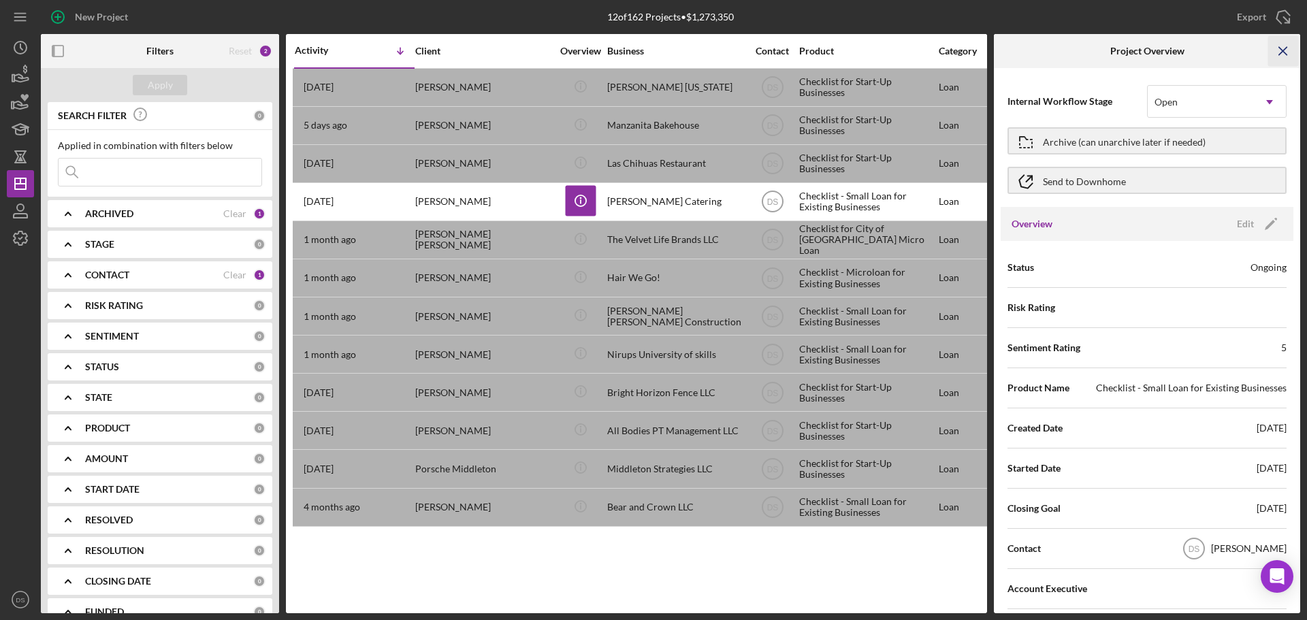
click at [1288, 44] on icon "Icon/Menu Close" at bounding box center [1283, 51] width 31 height 31
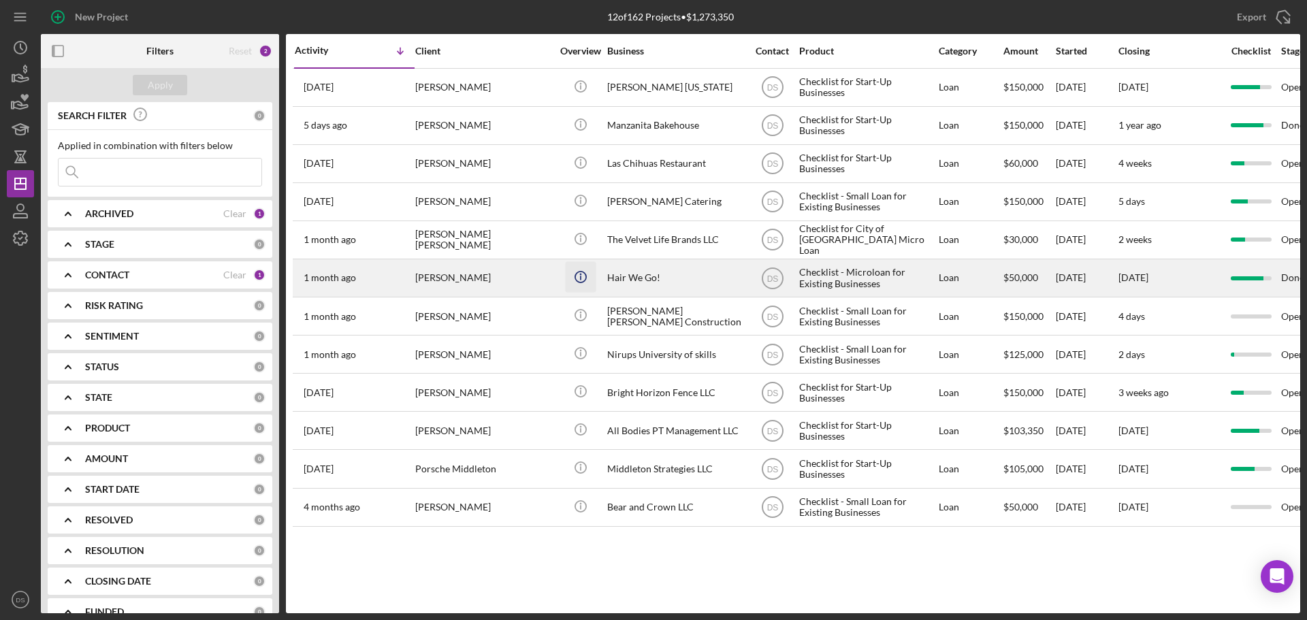
click at [580, 276] on icon "Icon/Info" at bounding box center [580, 276] width 31 height 31
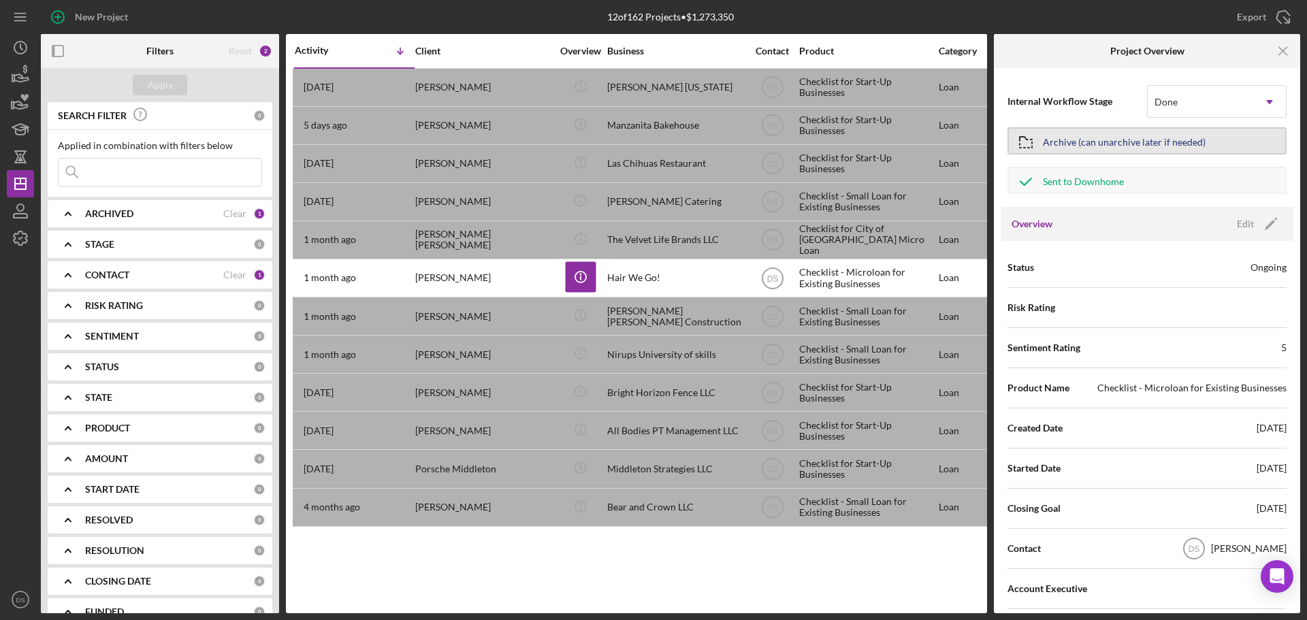
click at [1083, 144] on div "Archive (can unarchive later if needed)" at bounding box center [1123, 141] width 163 height 24
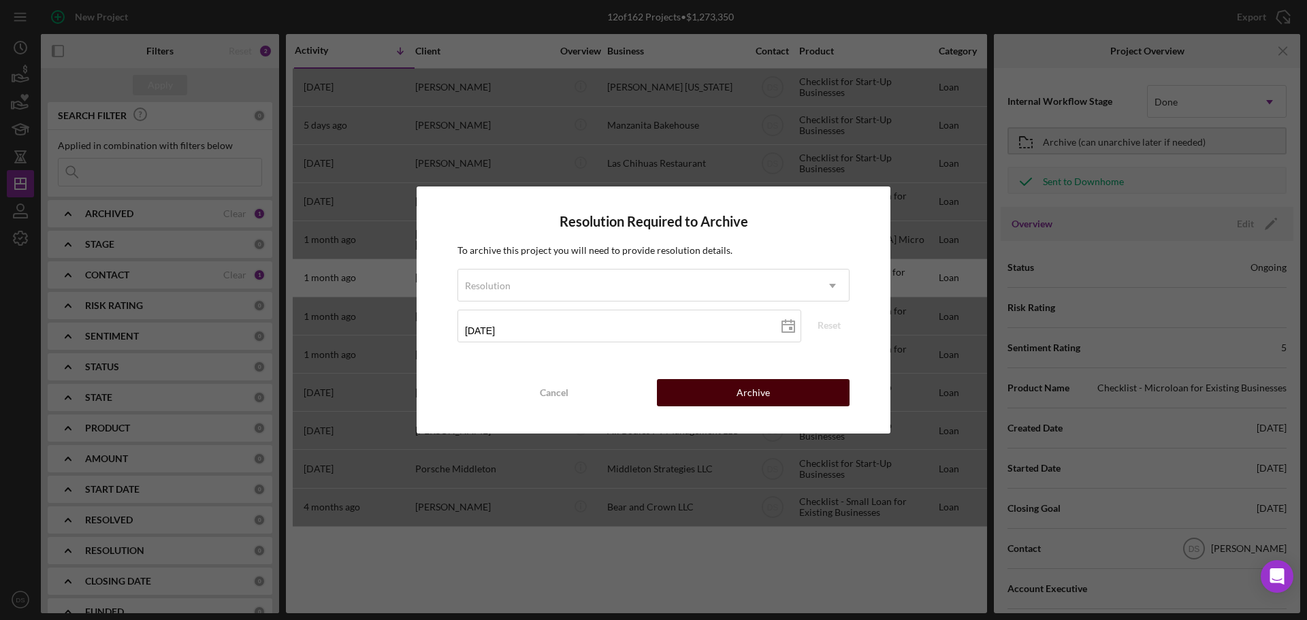
click at [709, 406] on div "Cancel Archive" at bounding box center [653, 392] width 392 height 27
click at [749, 279] on div "Resolution" at bounding box center [637, 285] width 358 height 31
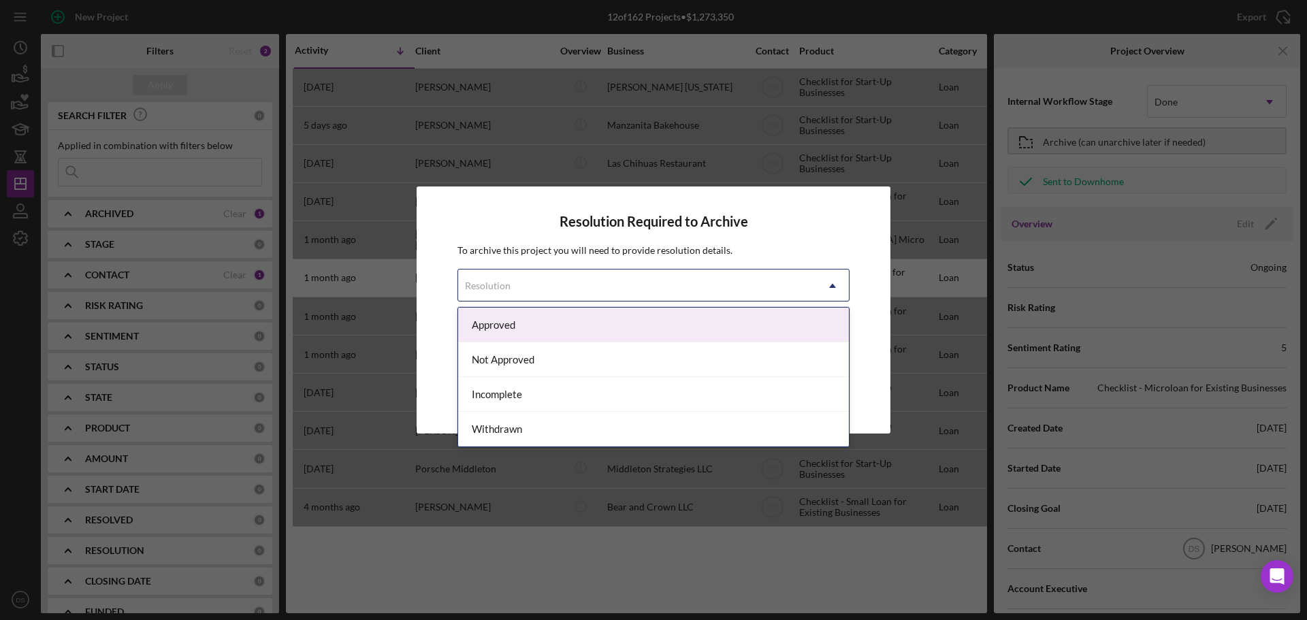
click at [681, 328] on div "Approved" at bounding box center [653, 325] width 391 height 35
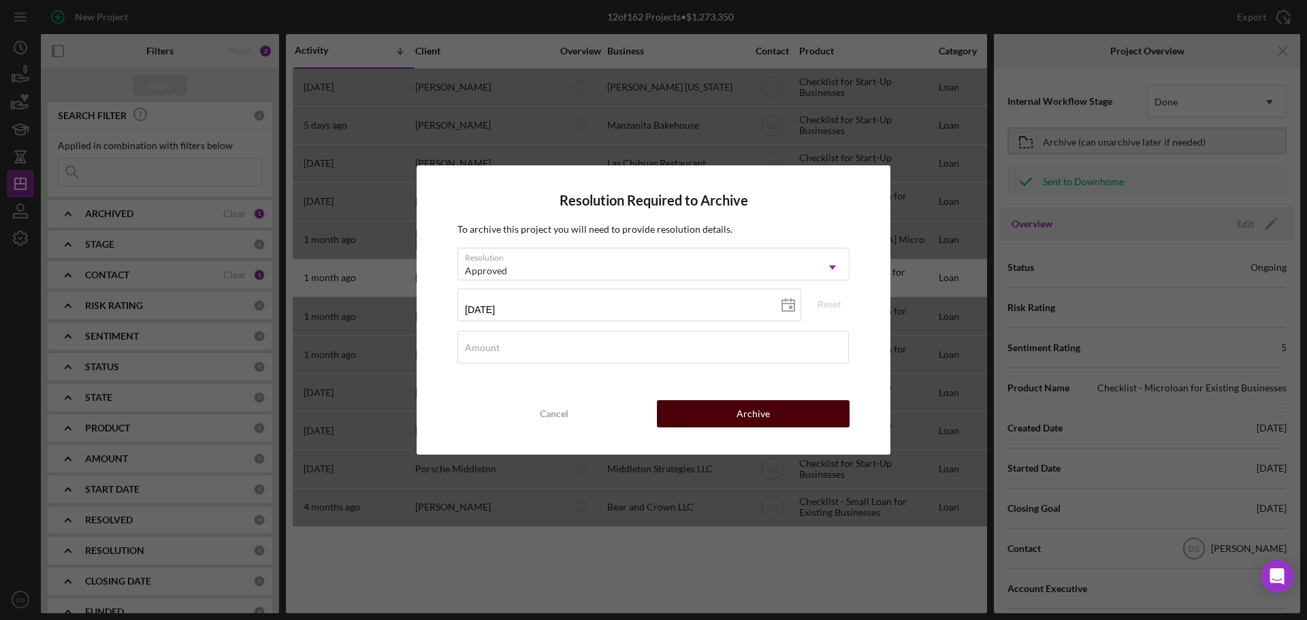
click at [745, 408] on div "Archive" at bounding box center [752, 413] width 33 height 27
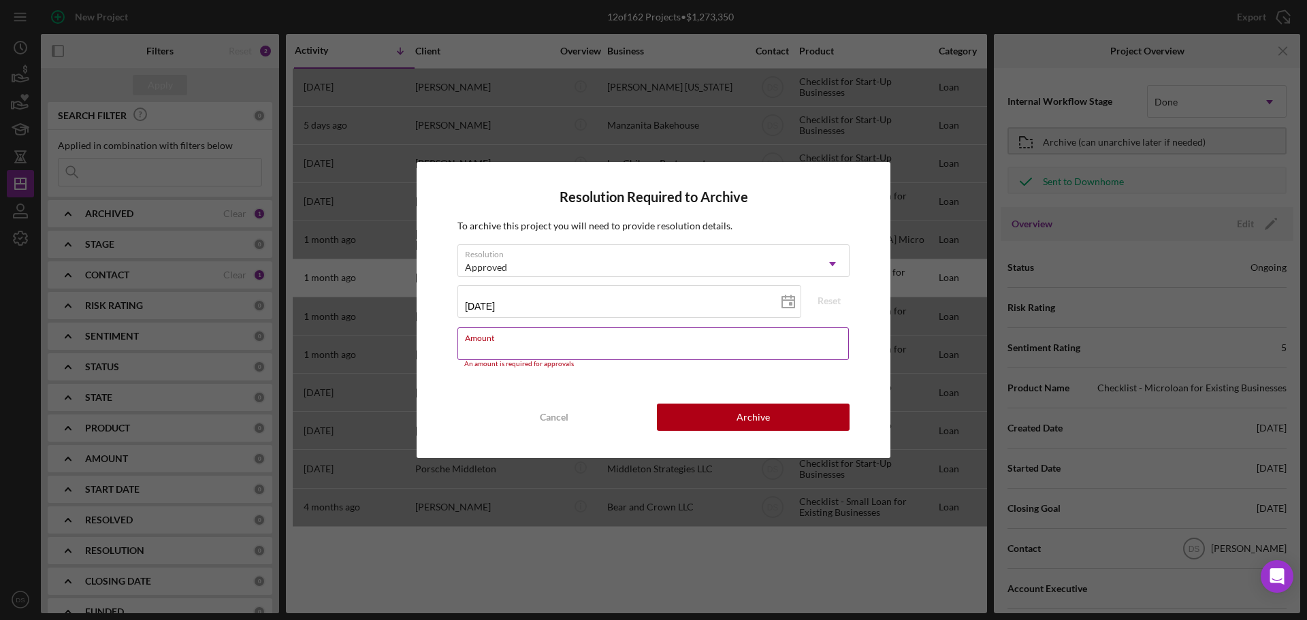
click at [699, 344] on input "Amount" at bounding box center [652, 343] width 391 height 33
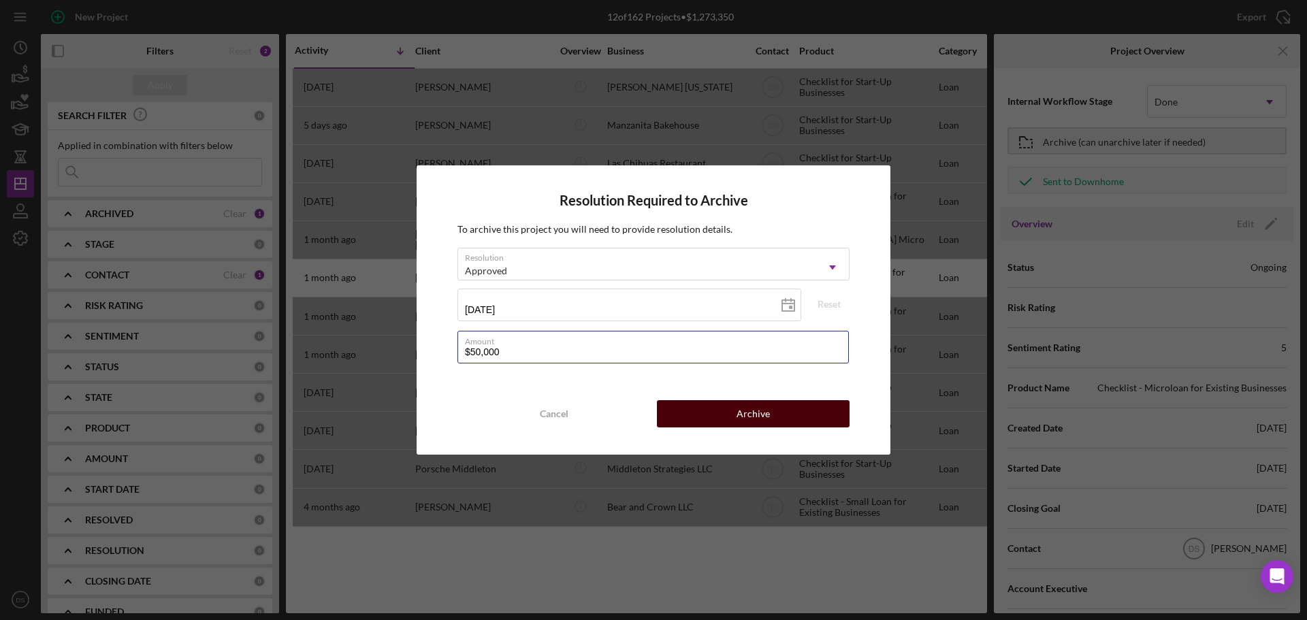
type input "$50,000"
click at [735, 405] on button "Archive" at bounding box center [753, 413] width 193 height 27
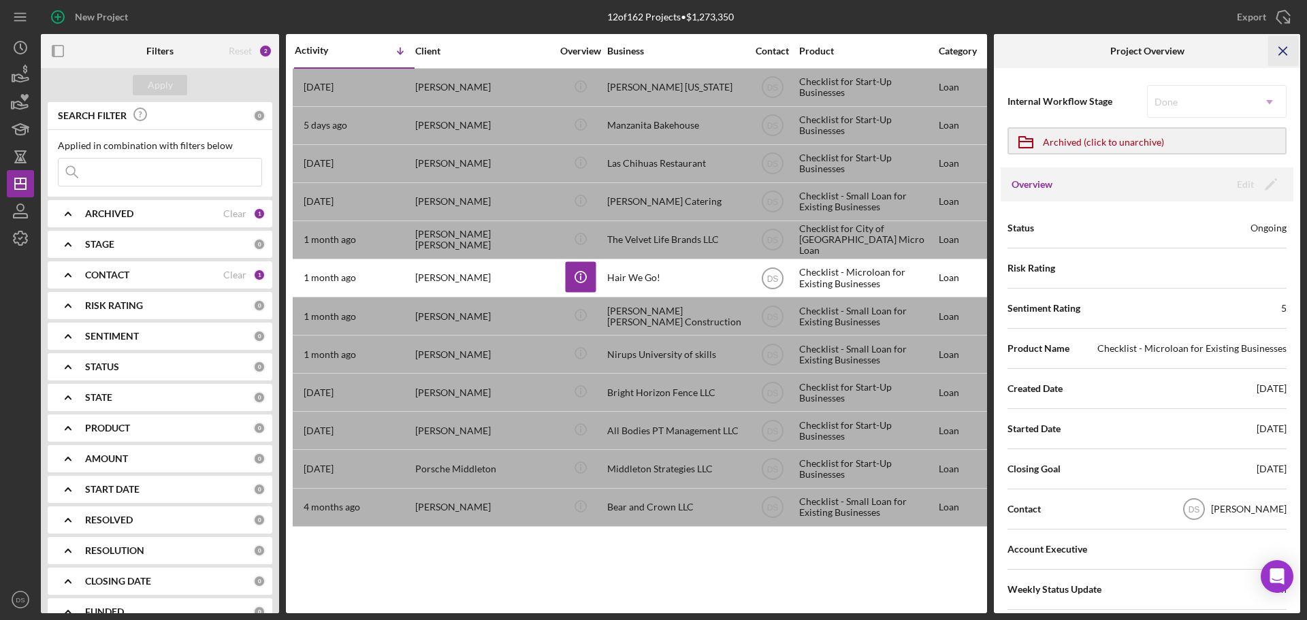
click at [1285, 45] on icon "Icon/Menu Close" at bounding box center [1283, 51] width 31 height 31
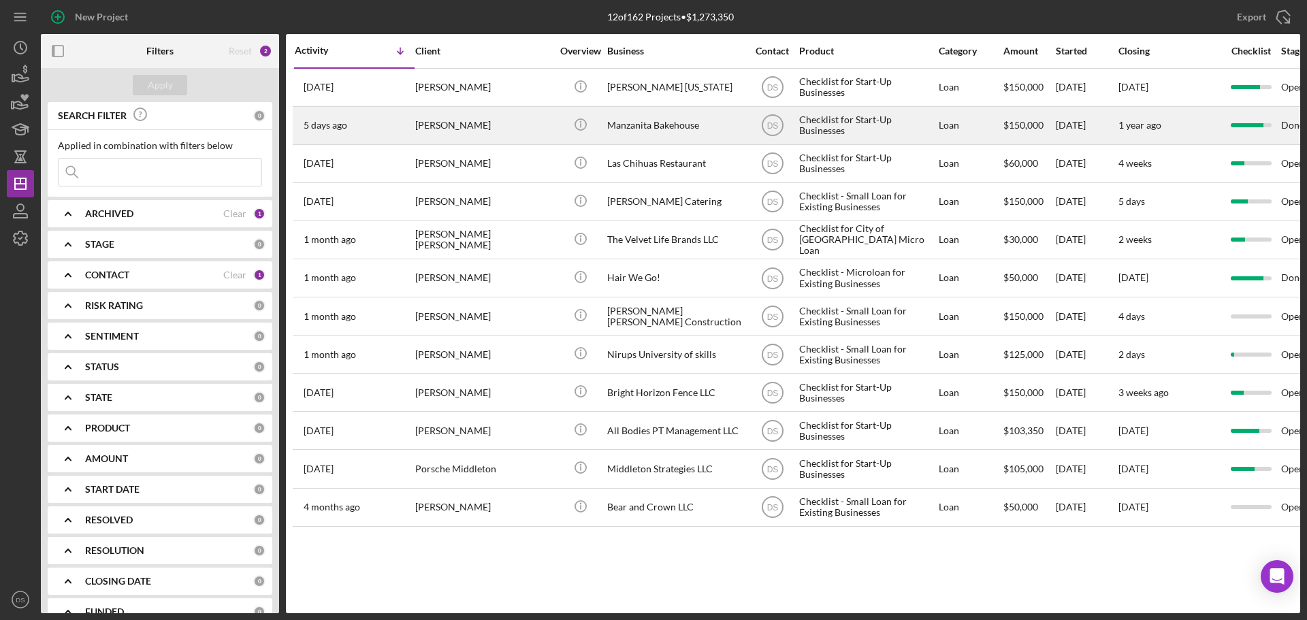
click at [493, 128] on div "[PERSON_NAME]" at bounding box center [483, 126] width 136 height 36
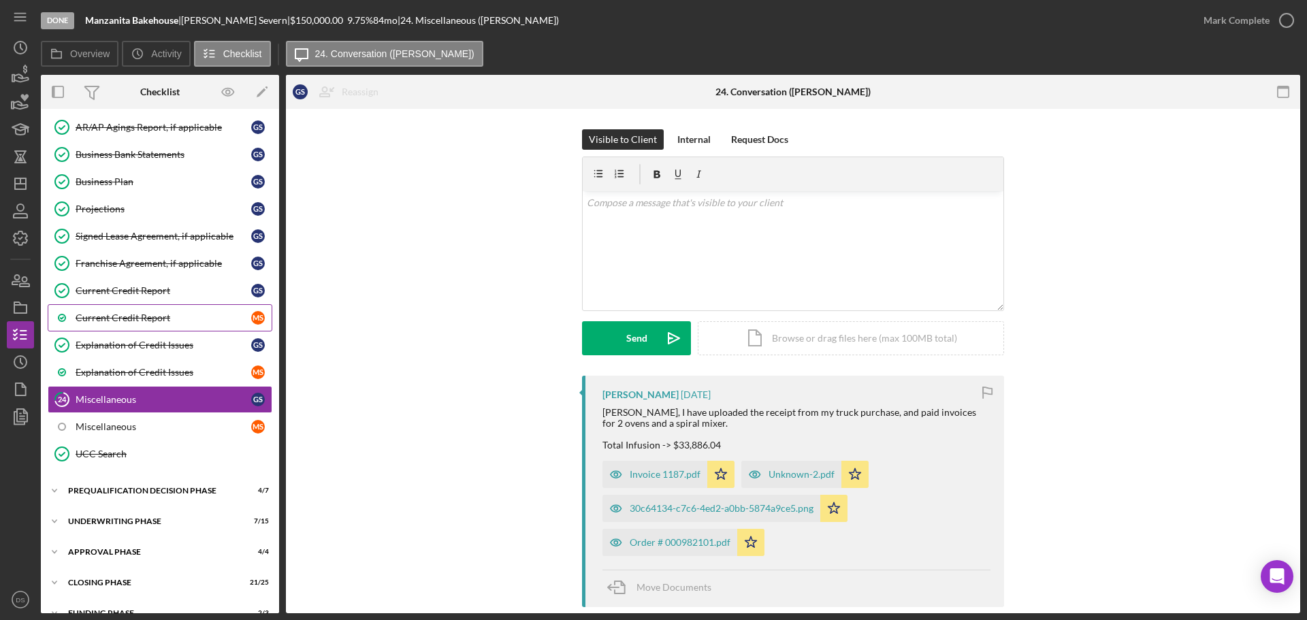
scroll to position [816, 0]
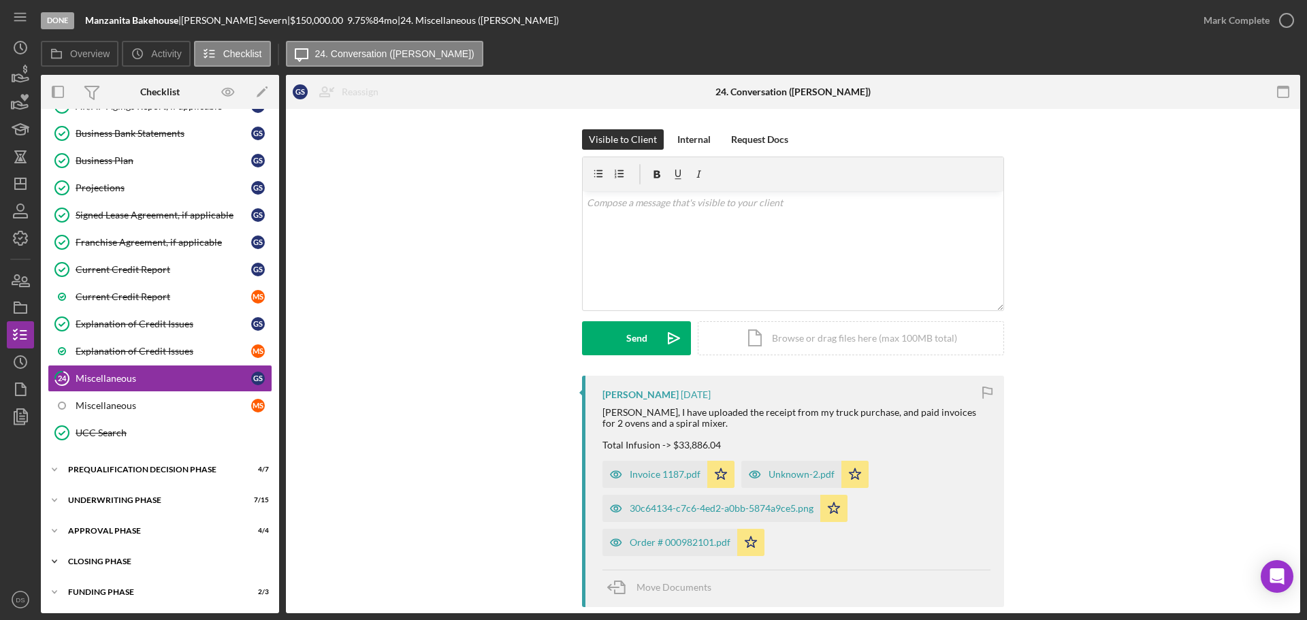
click at [130, 562] on div "Closing Phase" at bounding box center [165, 561] width 194 height 8
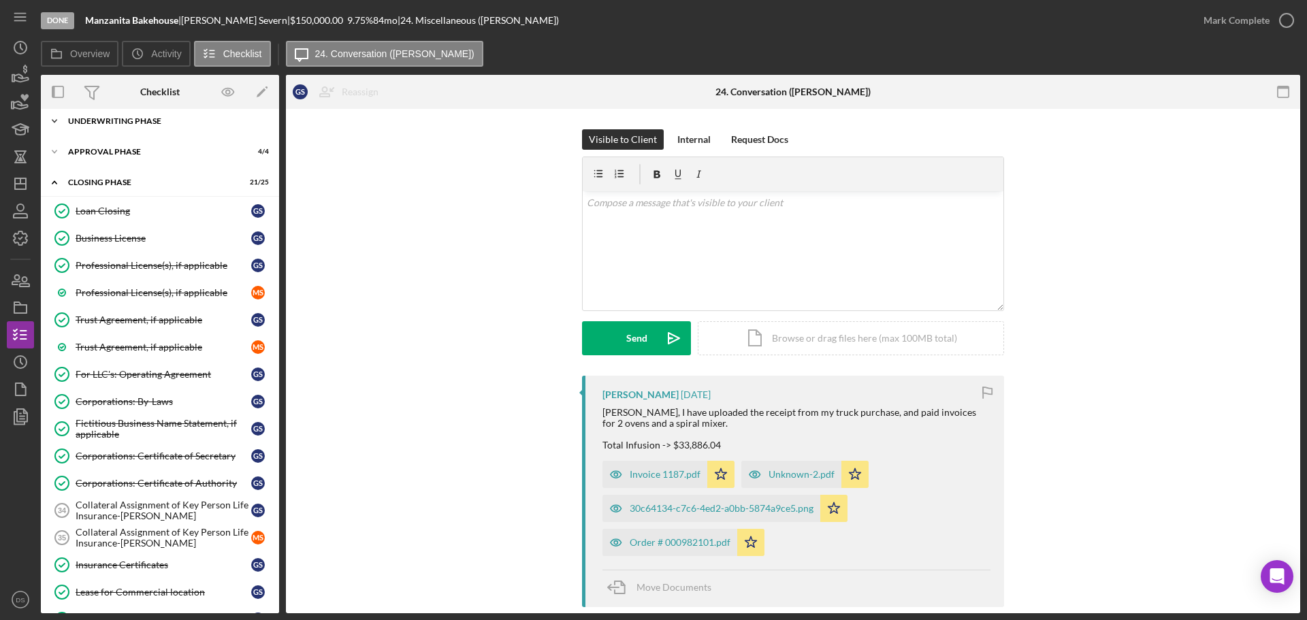
scroll to position [1292, 0]
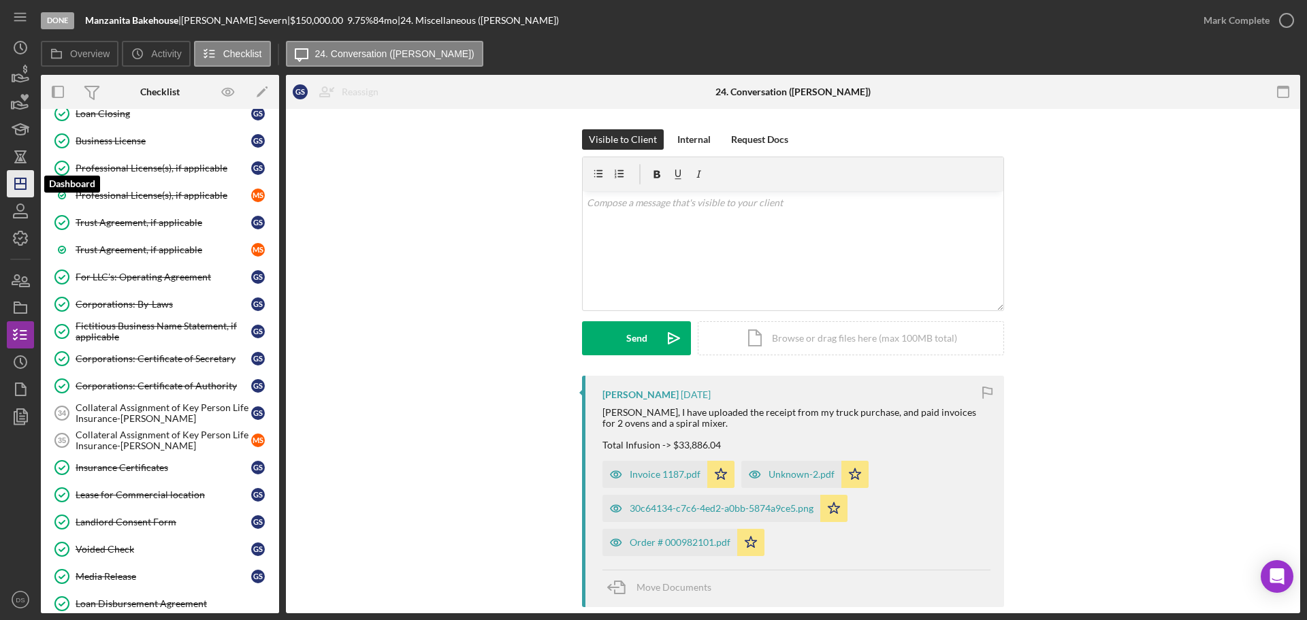
click at [20, 182] on icon "Icon/Dashboard" at bounding box center [20, 184] width 34 height 34
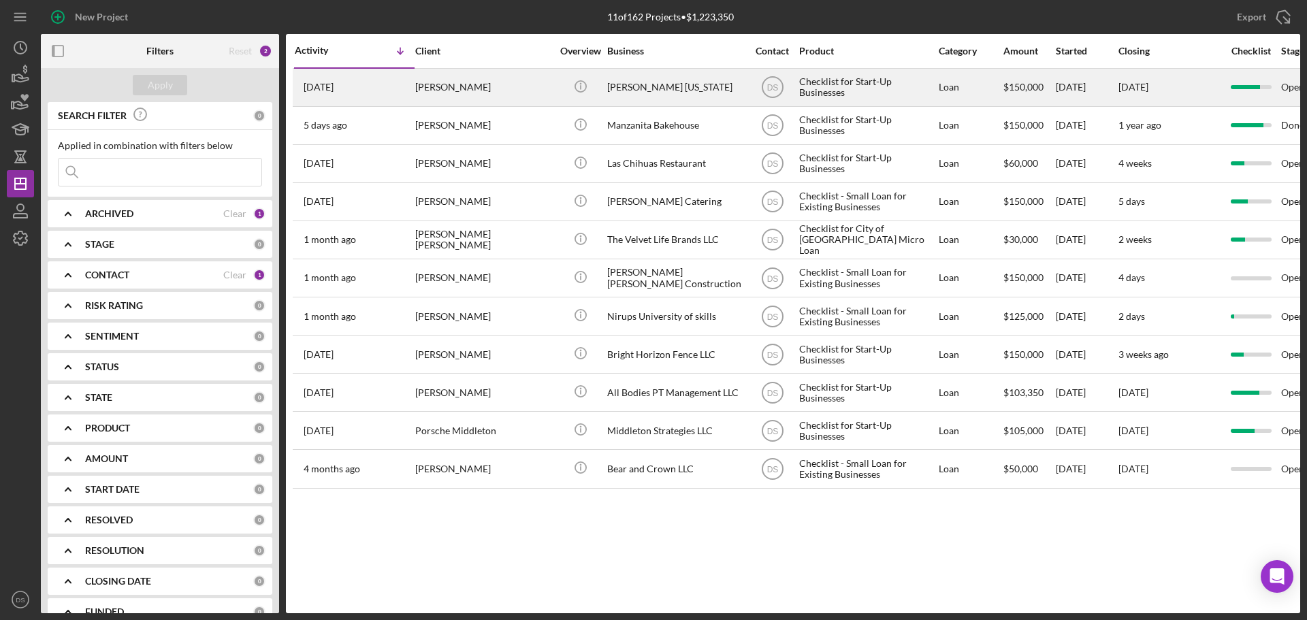
click at [711, 93] on div "[PERSON_NAME] [US_STATE]" at bounding box center [675, 87] width 136 height 36
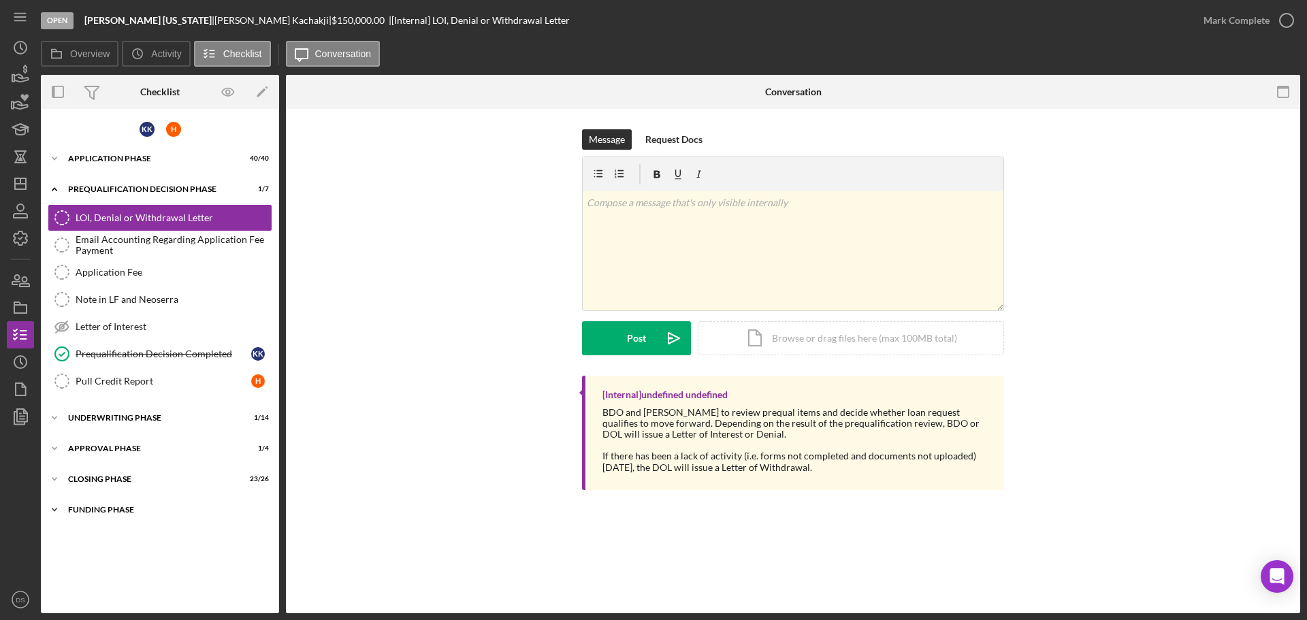
click at [117, 514] on div "Icon/Expander Funding Phase 3 / 4" at bounding box center [160, 509] width 238 height 27
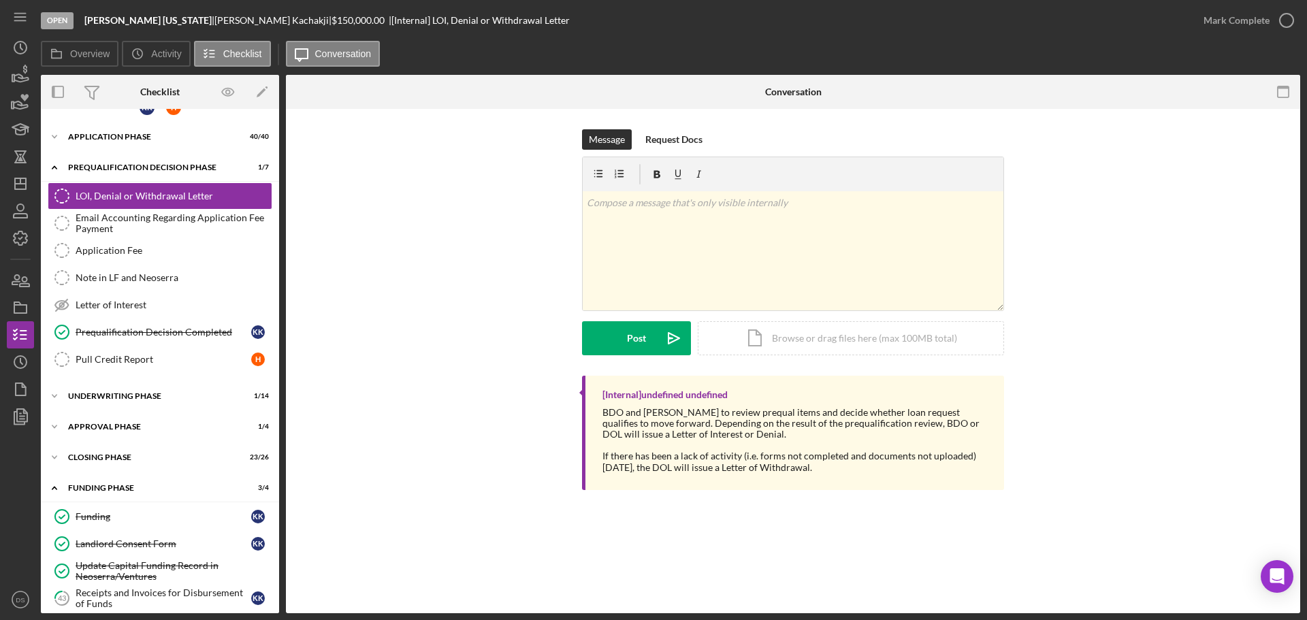
scroll to position [34, 0]
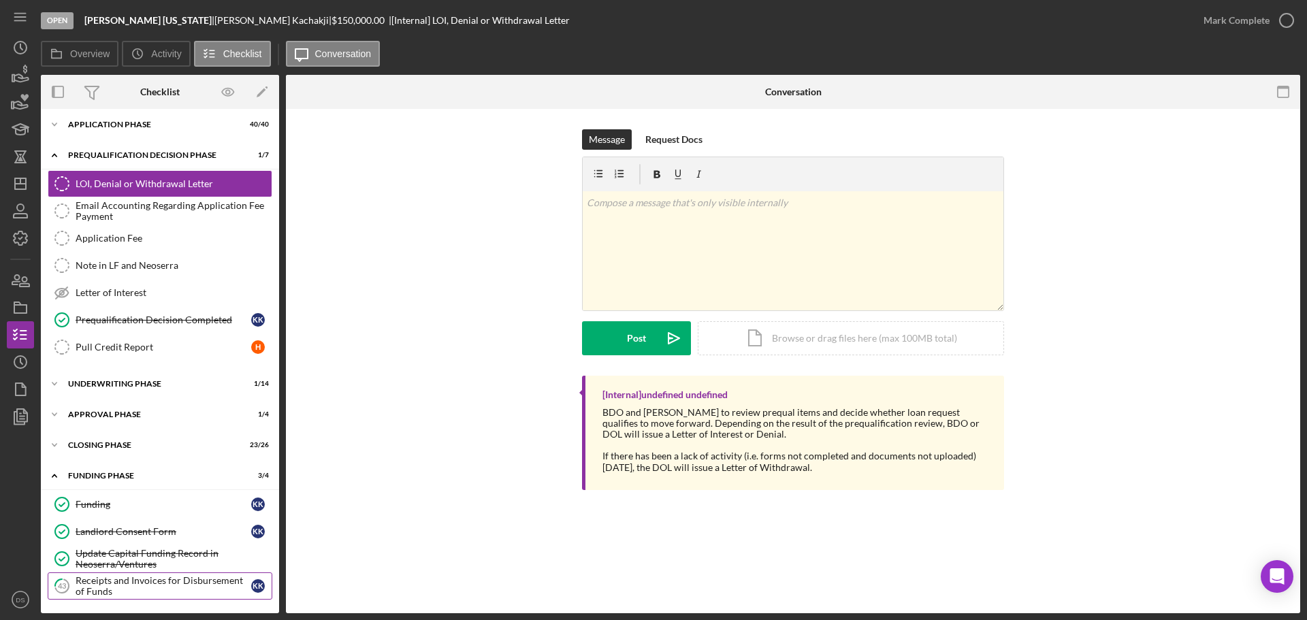
click at [127, 590] on div "Receipts and Invoices for Disbursement of Funds" at bounding box center [164, 586] width 176 height 22
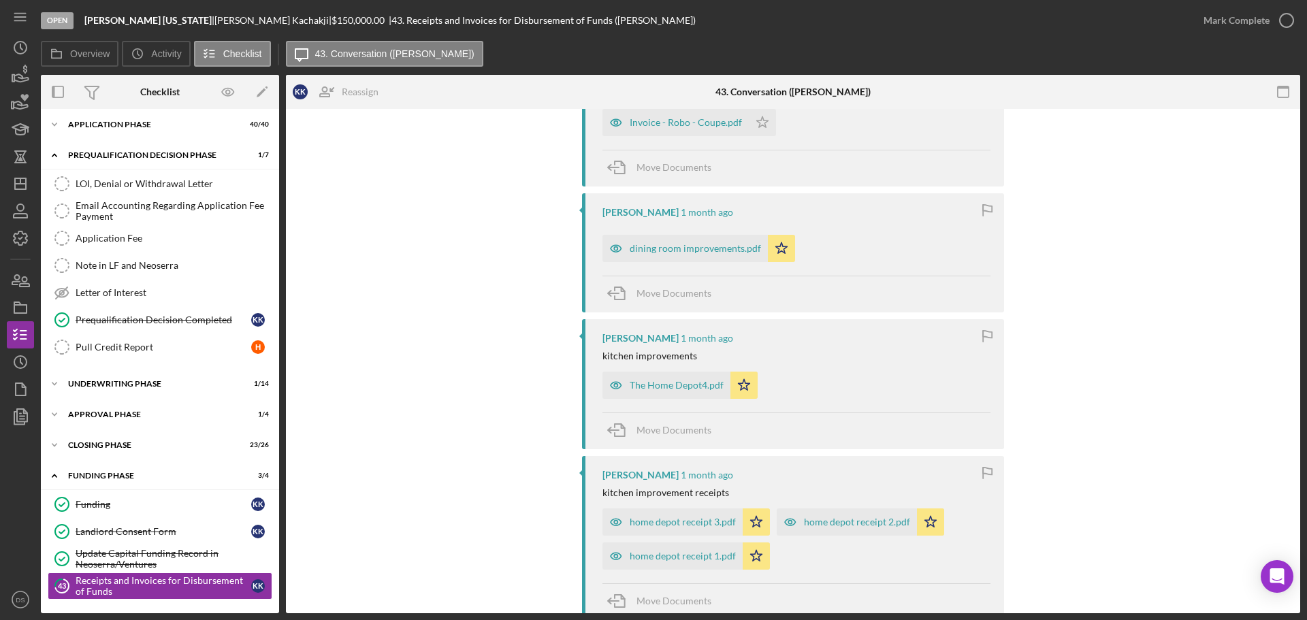
scroll to position [476, 0]
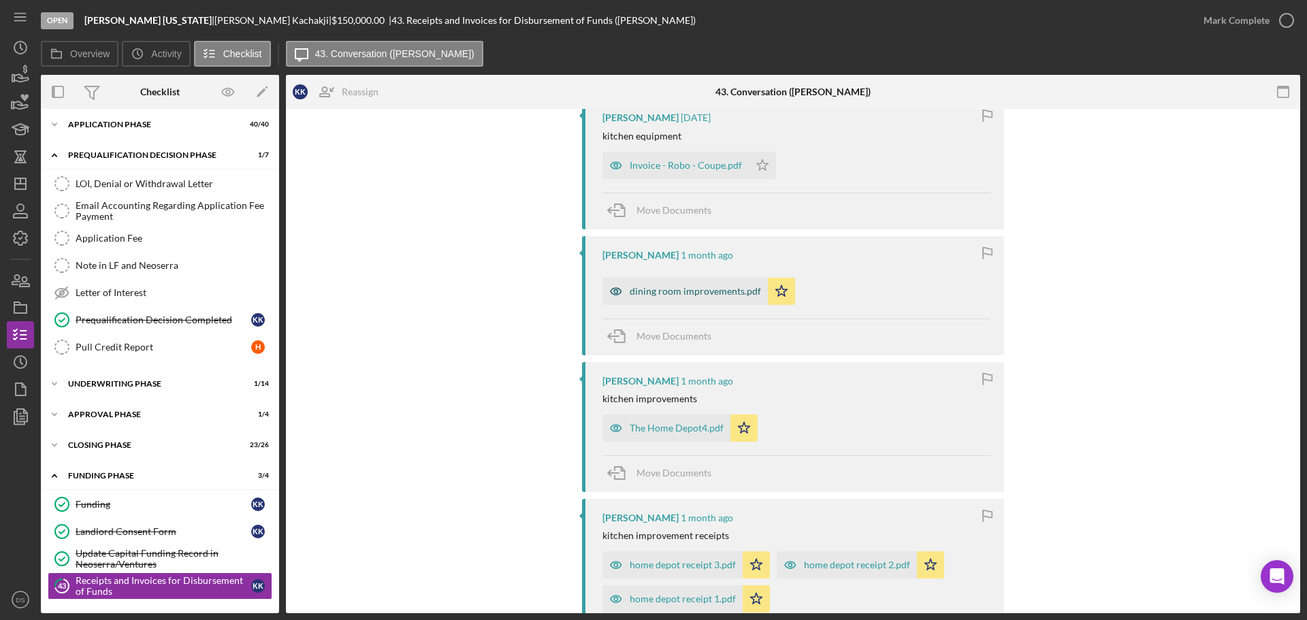
click at [713, 298] on div "dining room improvements.pdf" at bounding box center [684, 291] width 165 height 27
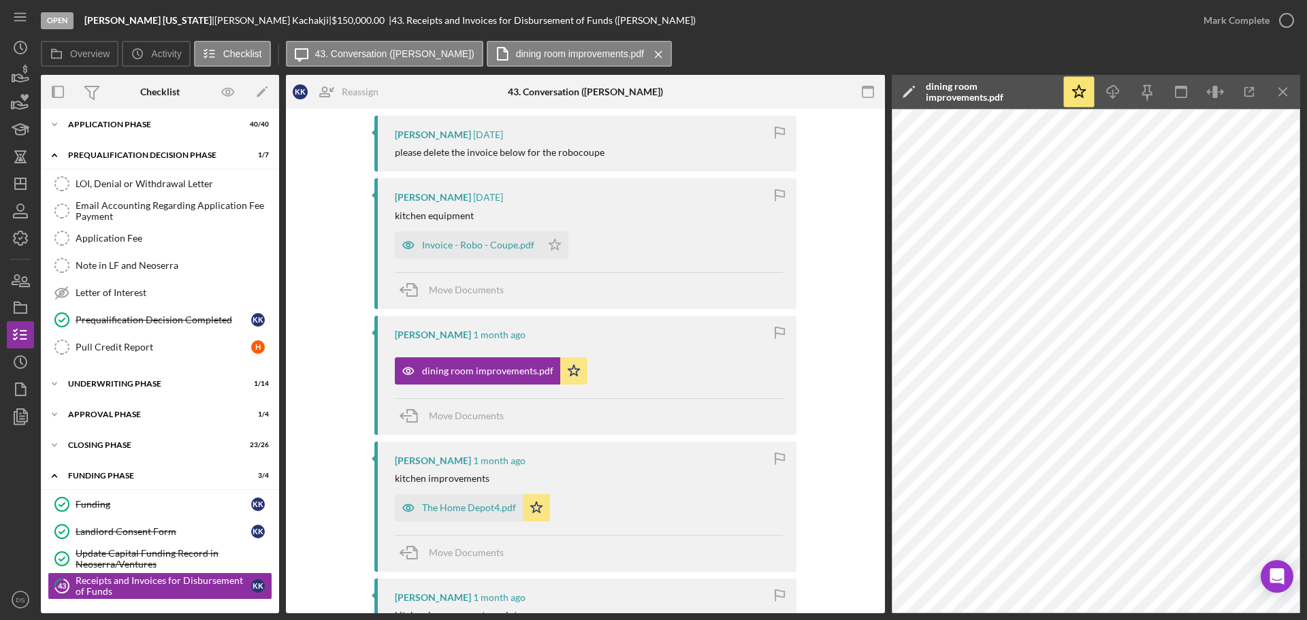
scroll to position [204, 0]
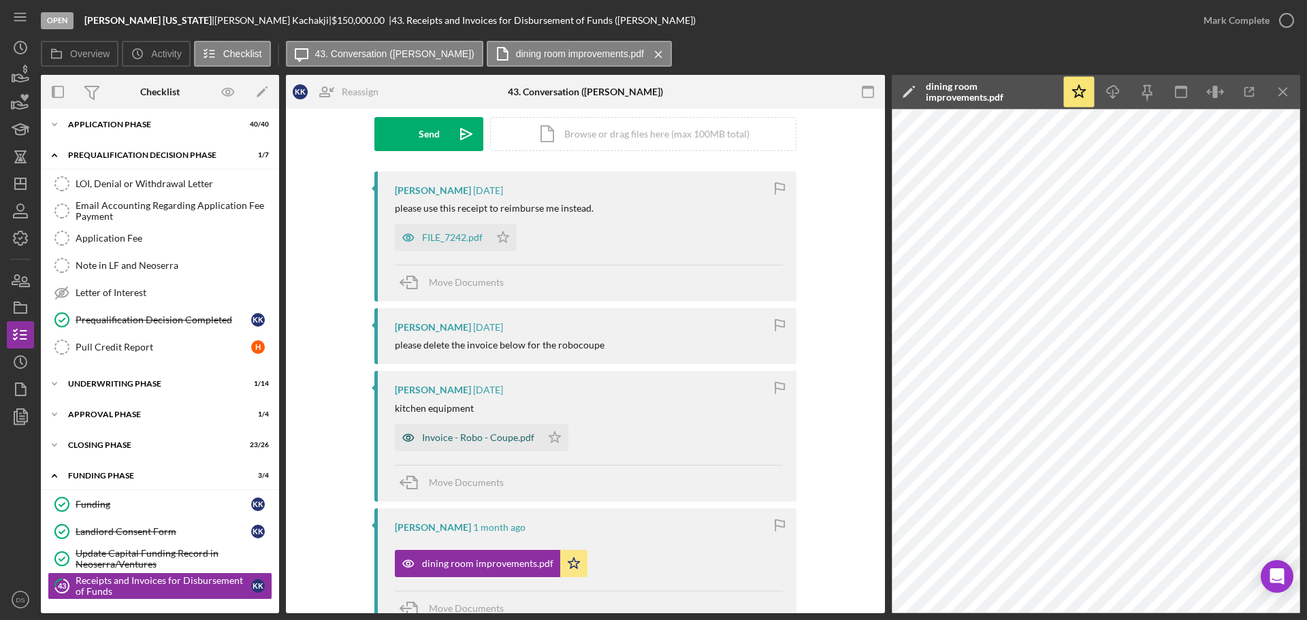
click at [496, 432] on div "Invoice - Robo - Coupe.pdf" at bounding box center [478, 437] width 112 height 11
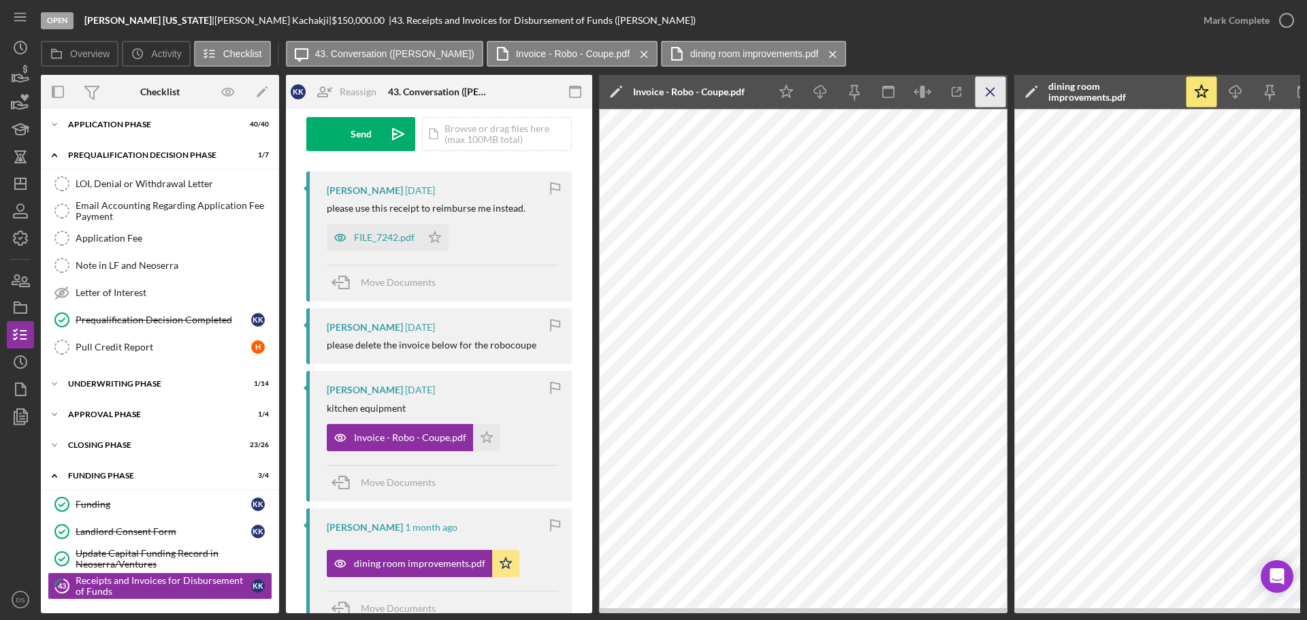
click at [996, 95] on icon "Icon/Menu Close" at bounding box center [990, 92] width 31 height 31
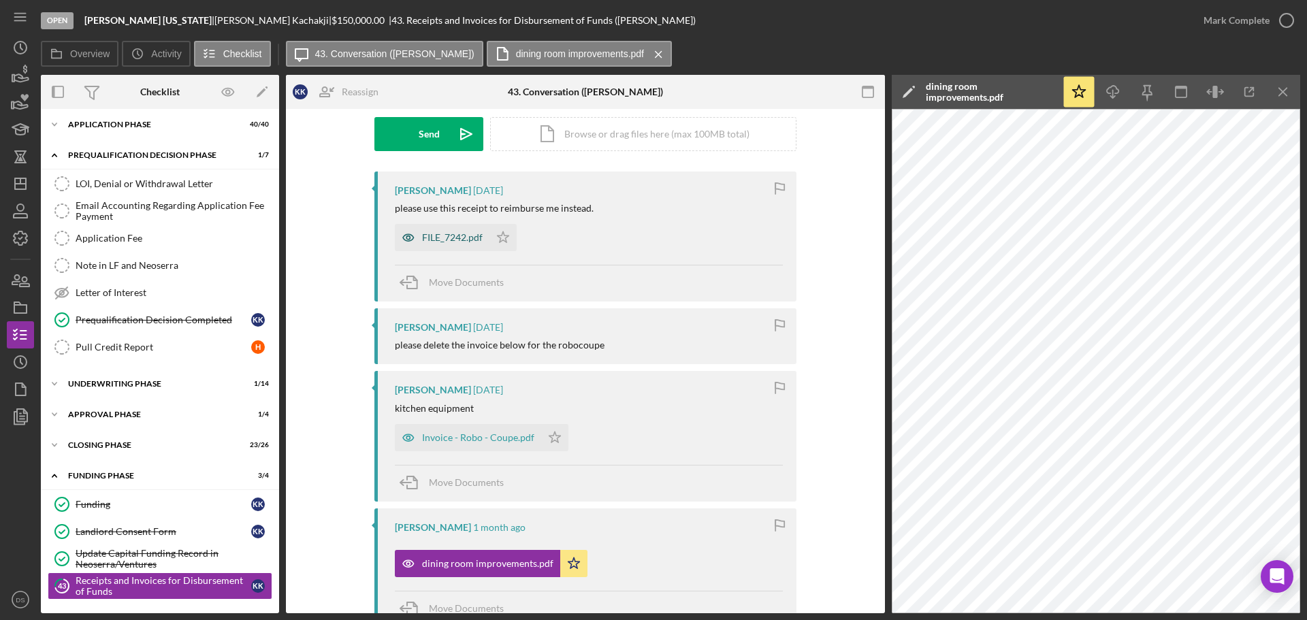
click at [460, 234] on div "FILE_7242.pdf" at bounding box center [452, 237] width 61 height 11
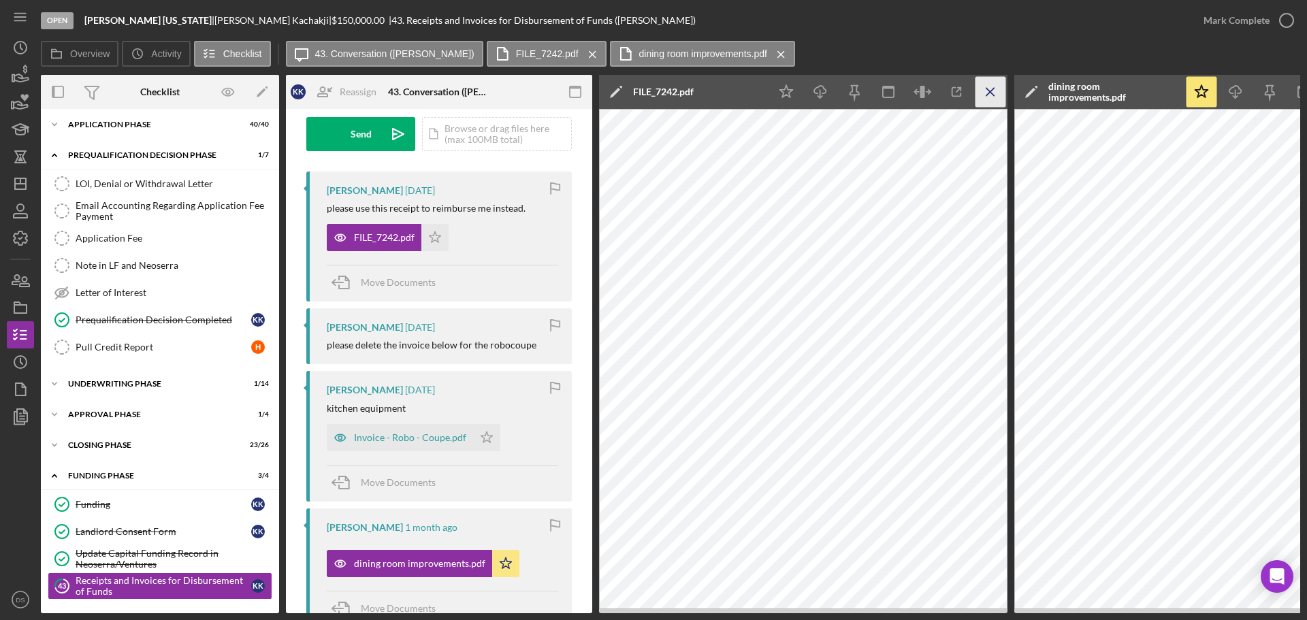
click at [983, 85] on icon "Icon/Menu Close" at bounding box center [990, 92] width 31 height 31
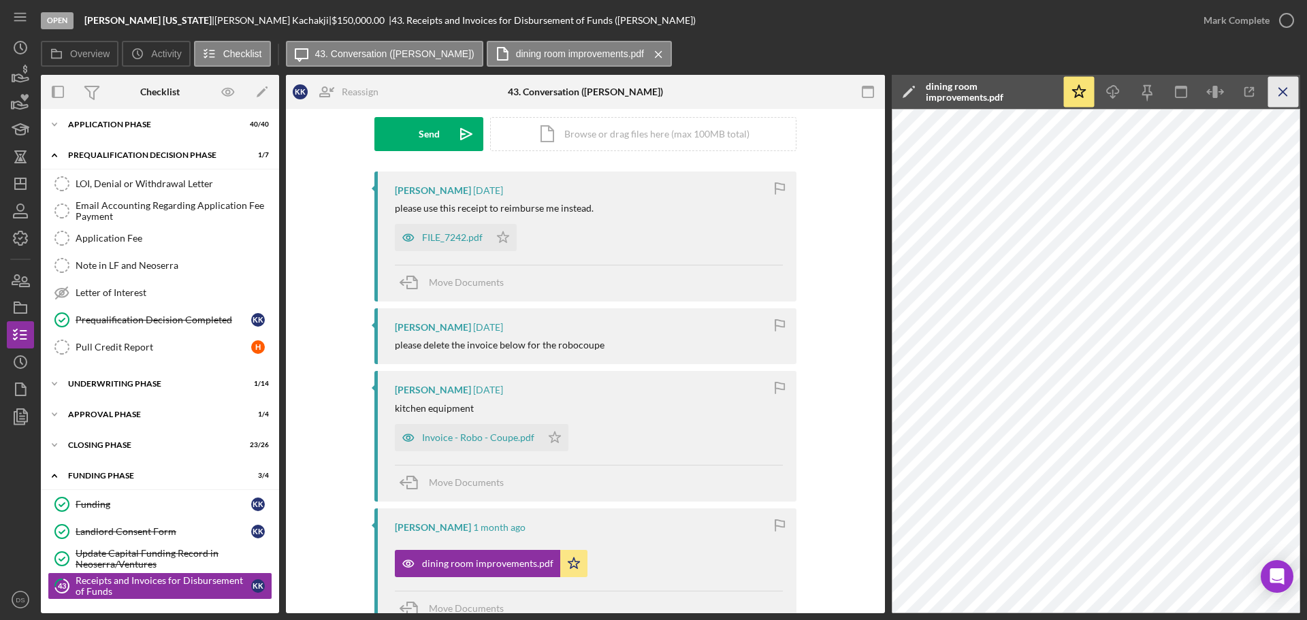
click at [1285, 85] on icon "Icon/Menu Close" at bounding box center [1283, 92] width 31 height 31
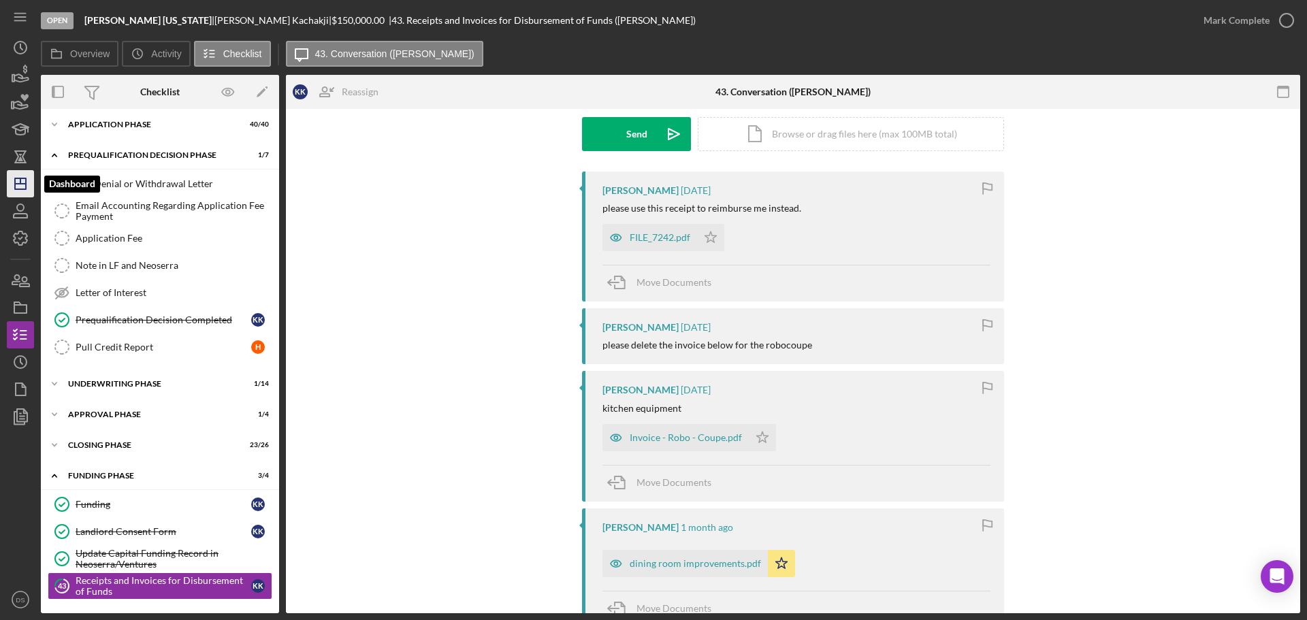
click at [27, 188] on icon "Icon/Dashboard" at bounding box center [20, 184] width 34 height 34
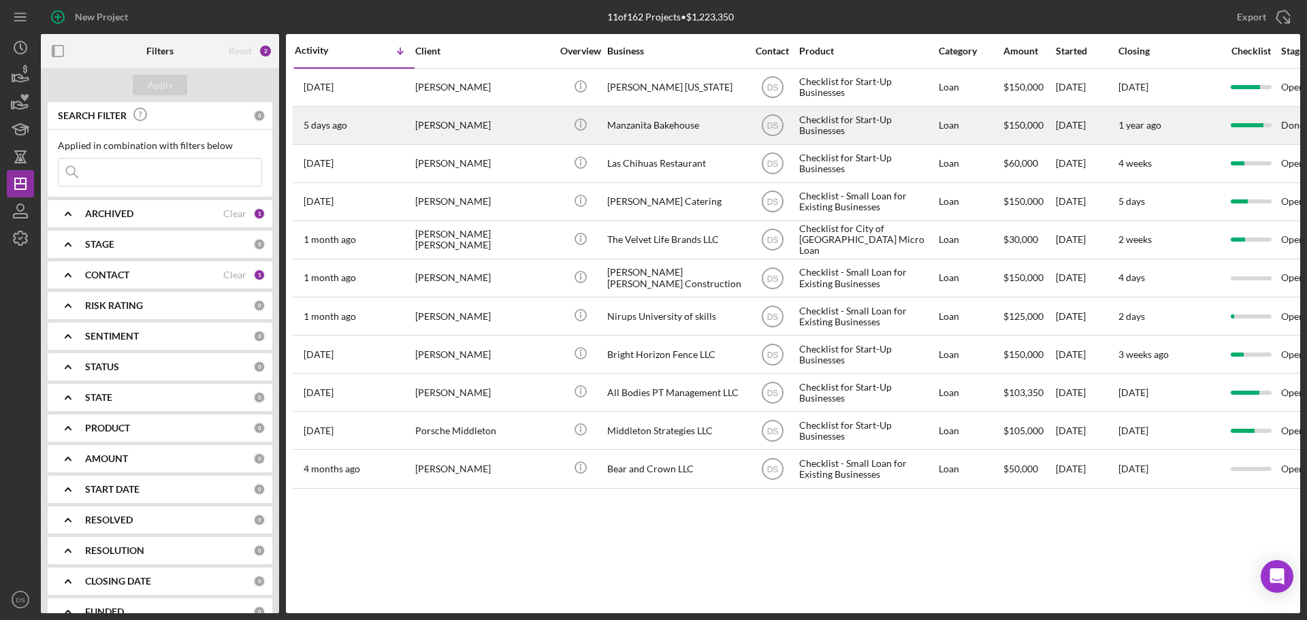
click at [614, 123] on div "Manzanita Bakehouse" at bounding box center [675, 126] width 136 height 36
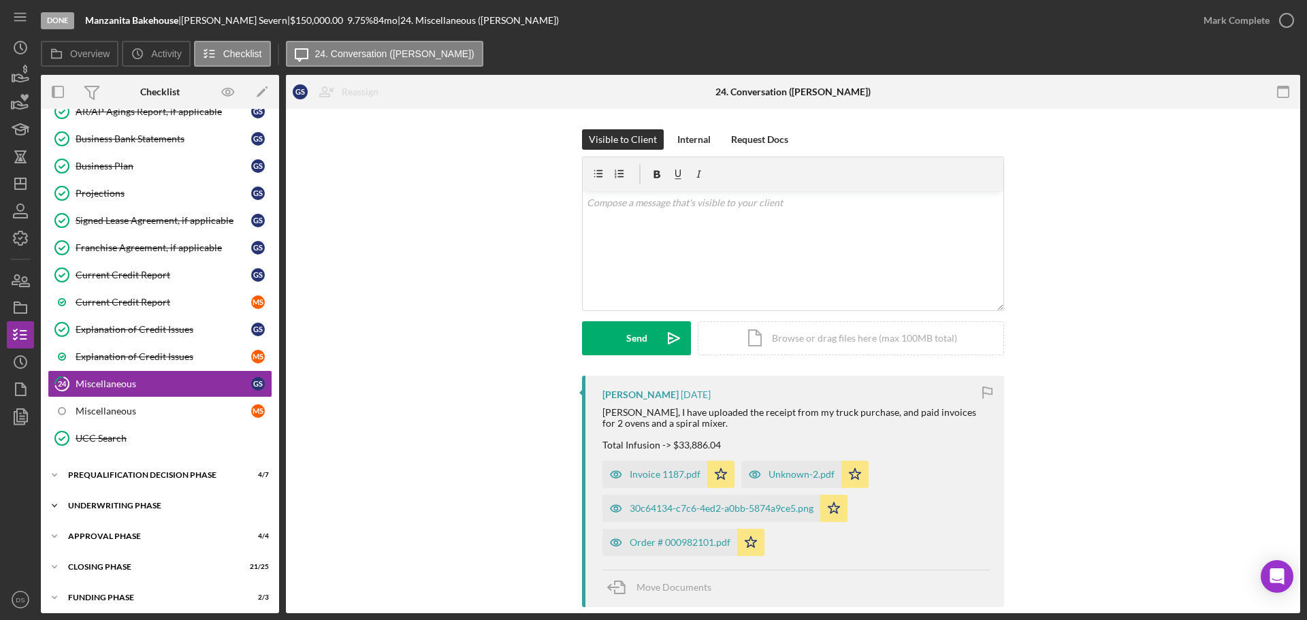
scroll to position [816, 0]
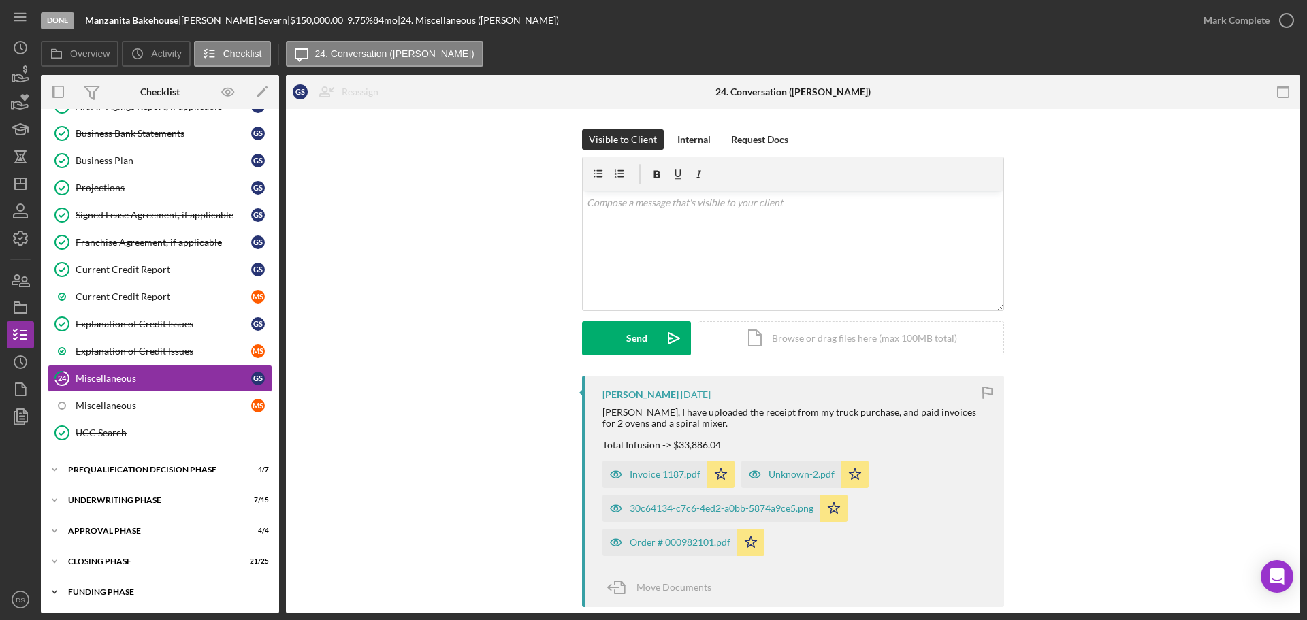
click at [127, 589] on div "Funding Phase" at bounding box center [165, 592] width 194 height 8
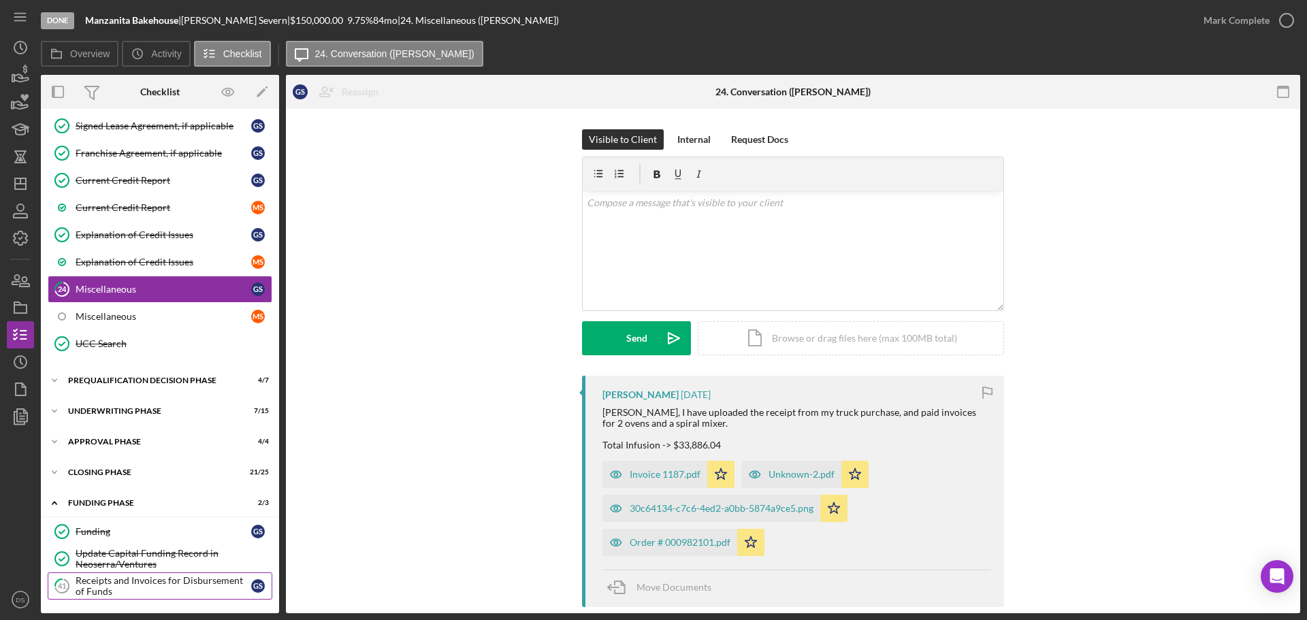
click at [150, 580] on div "Receipts and Invoices for Disbursement of Funds" at bounding box center [164, 586] width 176 height 22
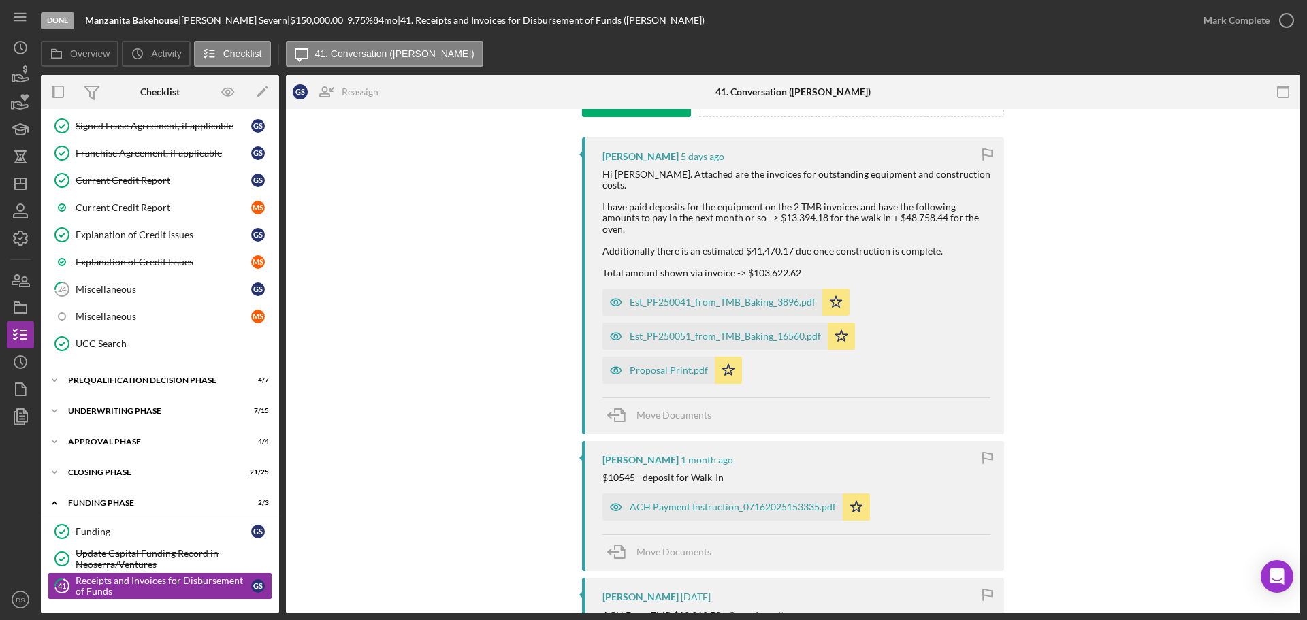
scroll to position [272, 0]
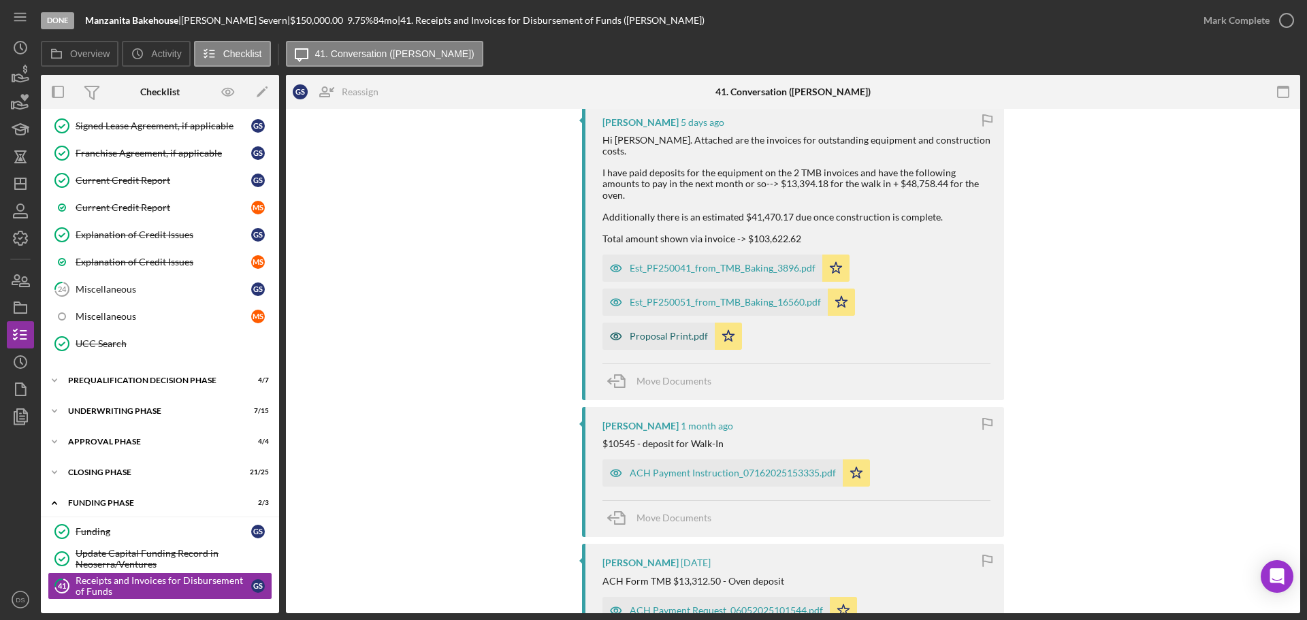
click at [651, 331] on div "Proposal Print.pdf" at bounding box center [668, 336] width 78 height 11
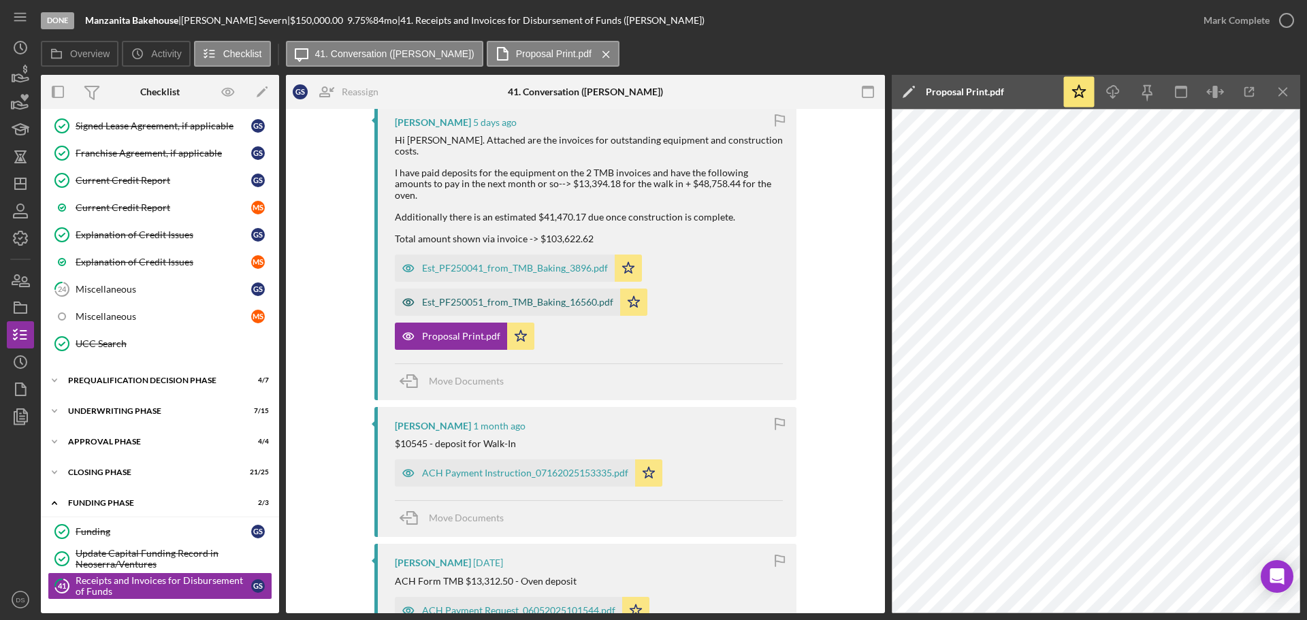
click at [448, 297] on div "Est_PF250051_from_TMB_Baking_16560.pdf" at bounding box center [517, 302] width 191 height 11
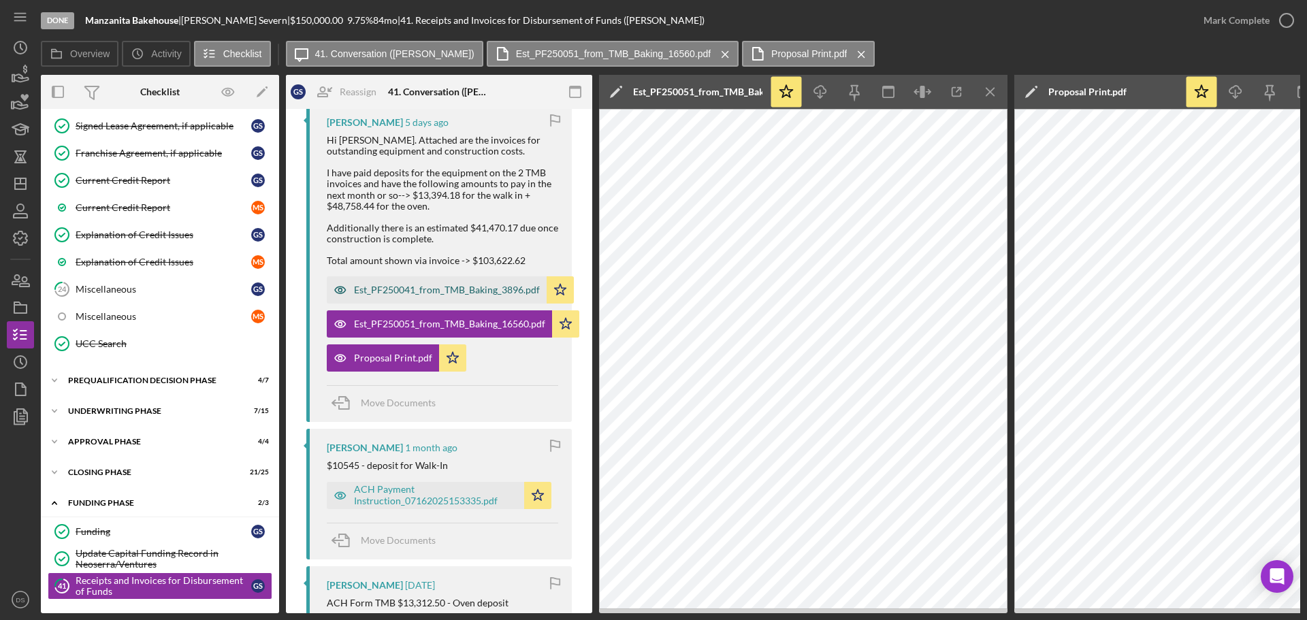
click at [461, 293] on div "Est_PF250041_from_TMB_Baking_3896.pdf" at bounding box center [447, 289] width 186 height 11
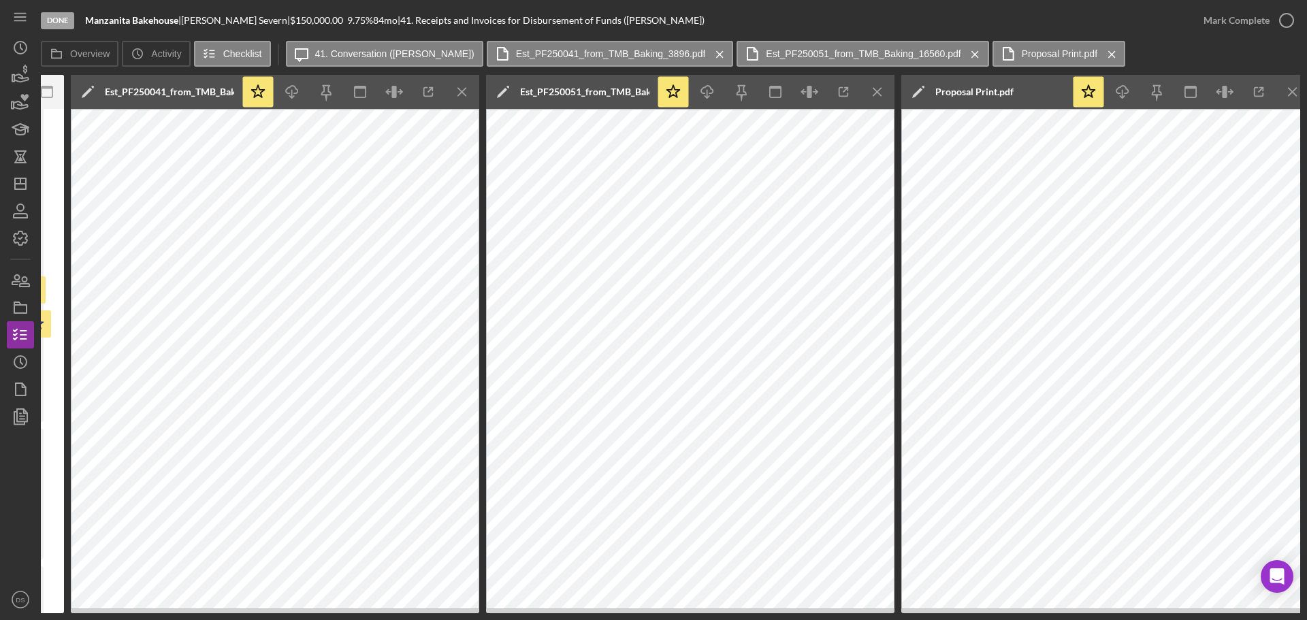
scroll to position [0, 538]
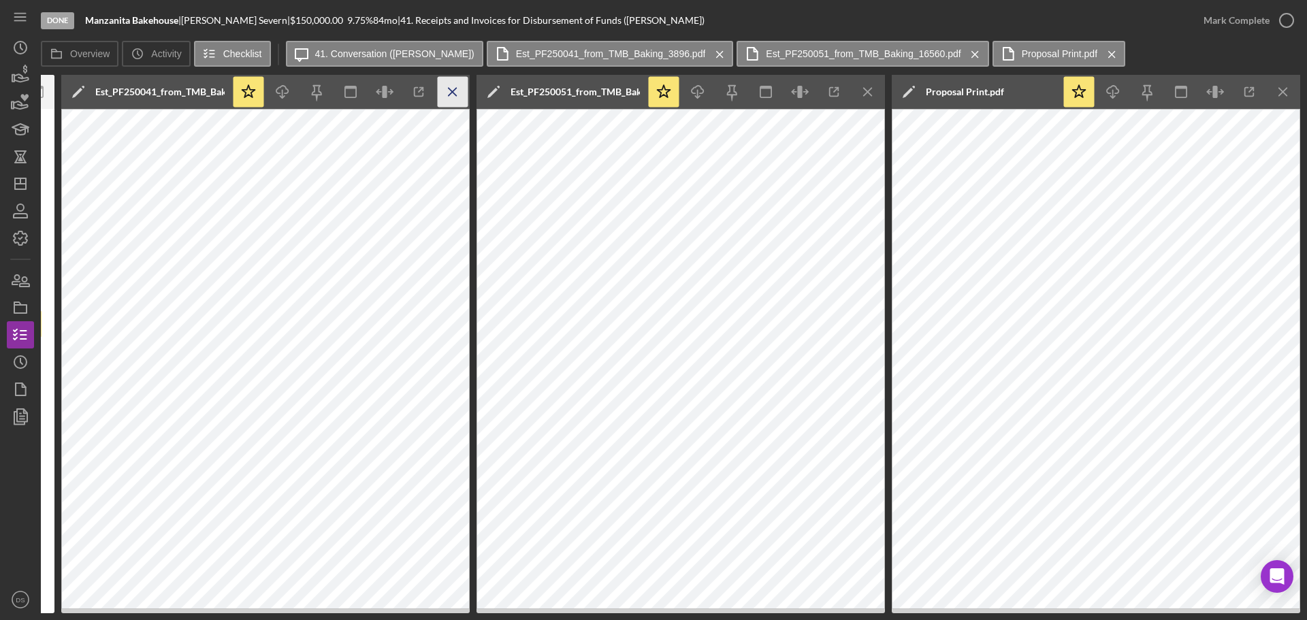
click at [451, 101] on icon "Icon/Menu Close" at bounding box center [453, 92] width 31 height 31
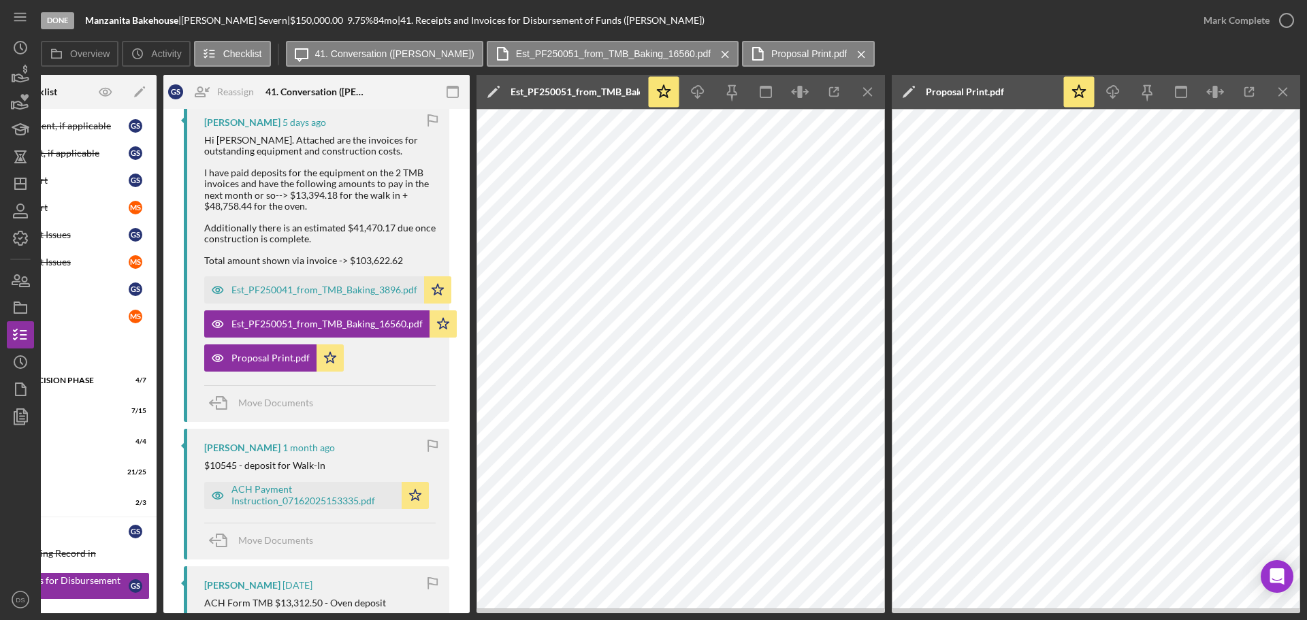
scroll to position [0, 122]
click at [861, 88] on icon "Icon/Menu Close" at bounding box center [868, 92] width 31 height 31
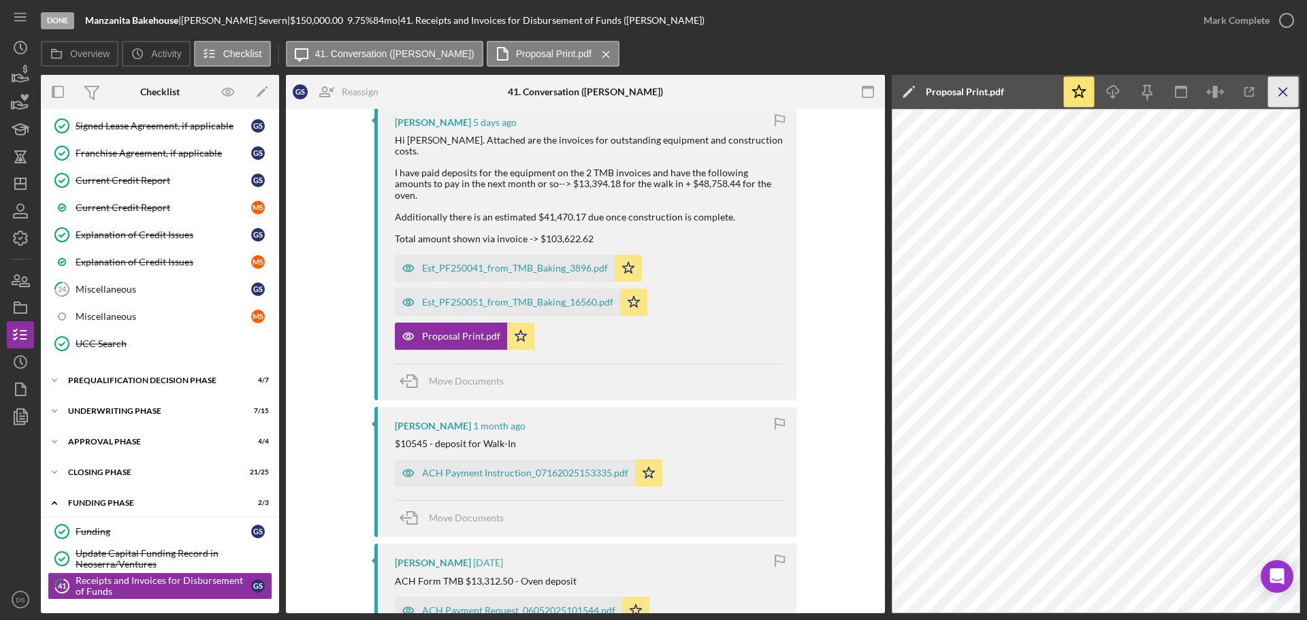
click at [1283, 97] on icon "Icon/Menu Close" at bounding box center [1283, 92] width 31 height 31
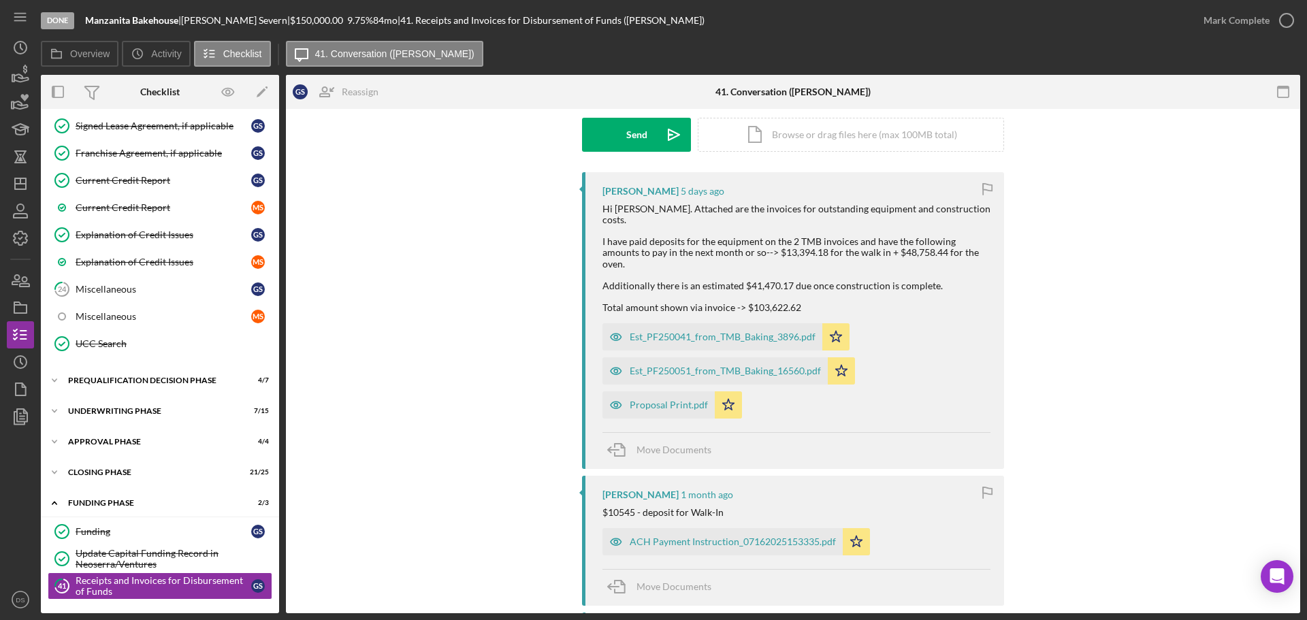
scroll to position [204, 0]
click at [759, 365] on div "Est_PF250051_from_TMB_Baking_16560.pdf" at bounding box center [724, 370] width 191 height 11
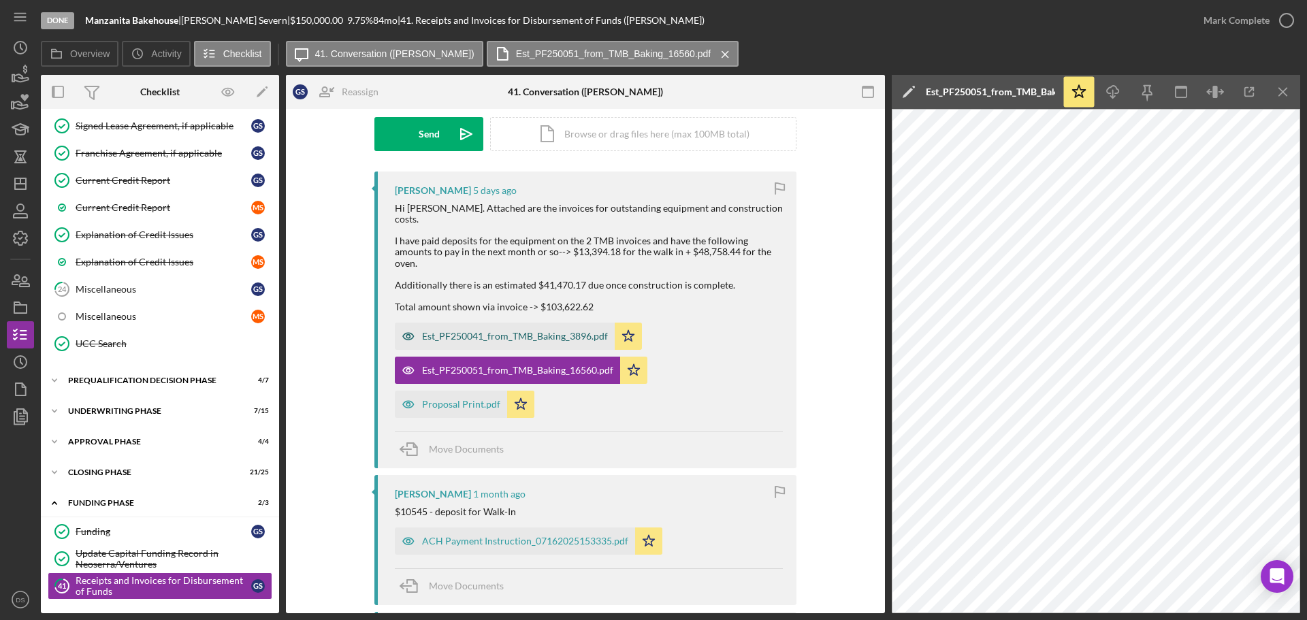
click at [565, 331] on div "Est_PF250041_from_TMB_Baking_3896.pdf" at bounding box center [515, 336] width 186 height 11
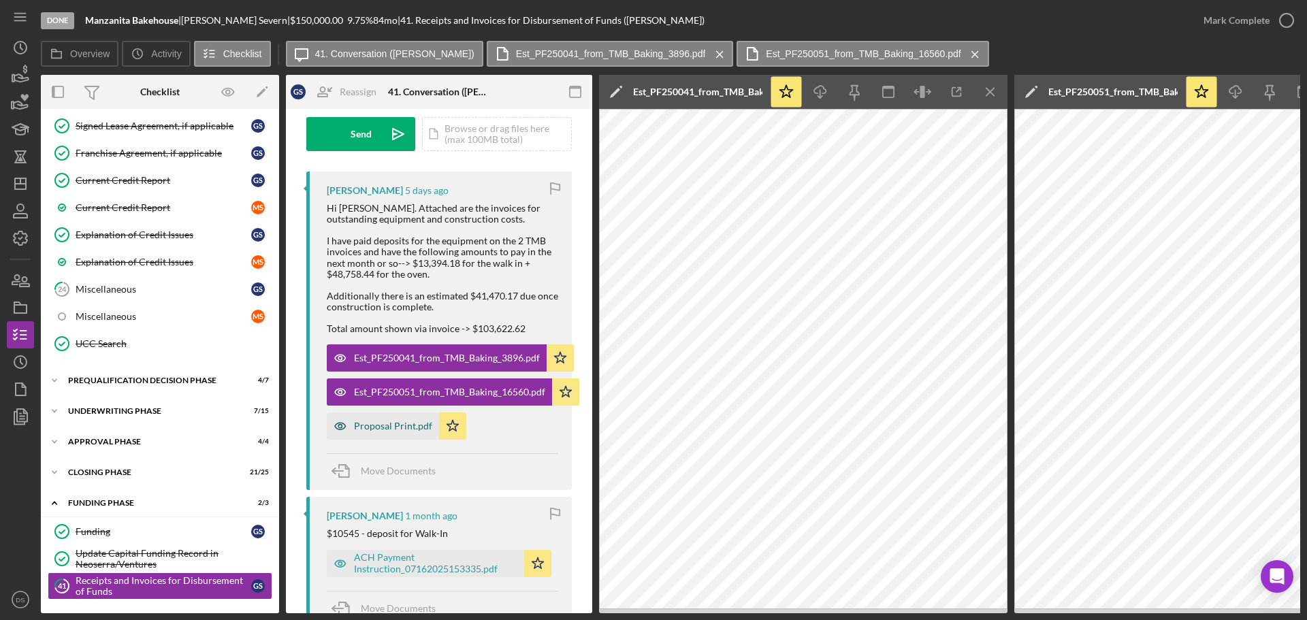
click at [416, 425] on div "Proposal Print.pdf" at bounding box center [393, 426] width 78 height 11
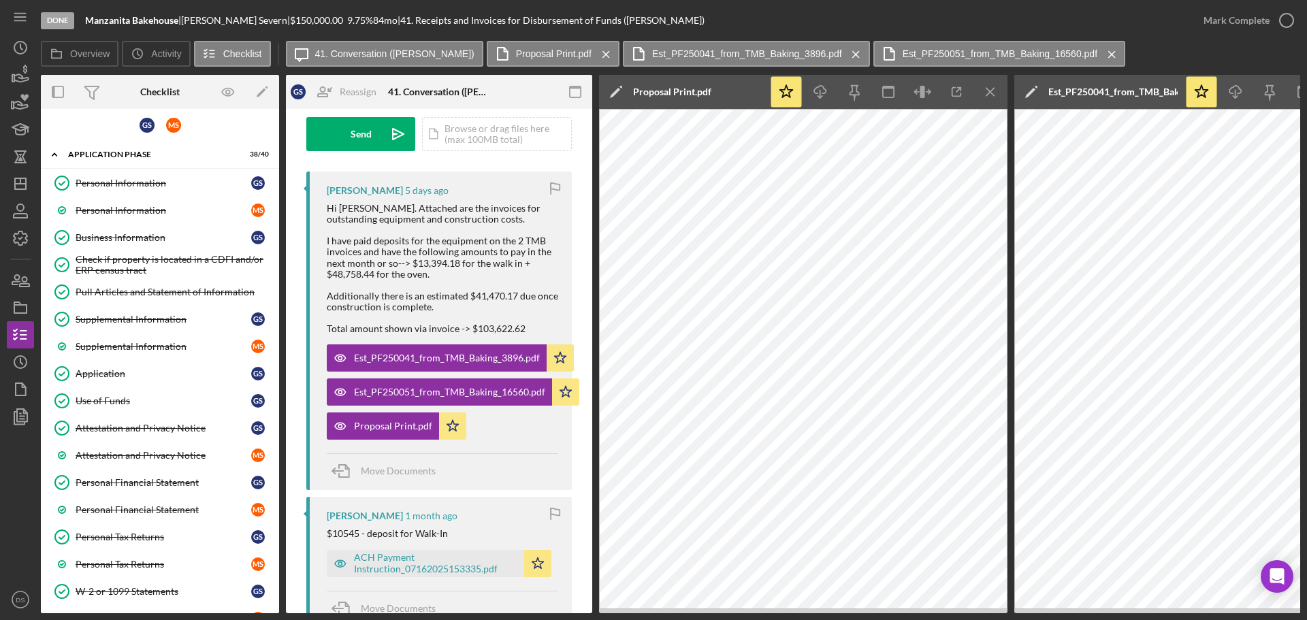
scroll to position [0, 0]
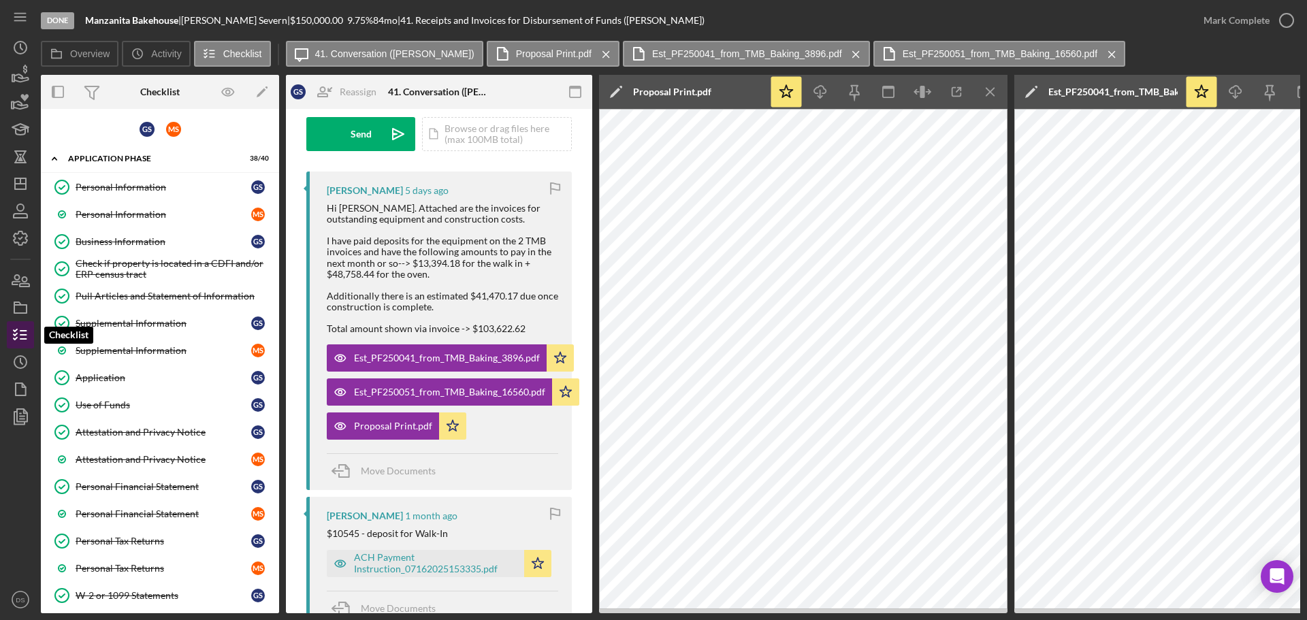
click at [26, 341] on icon "button" at bounding box center [20, 335] width 34 height 34
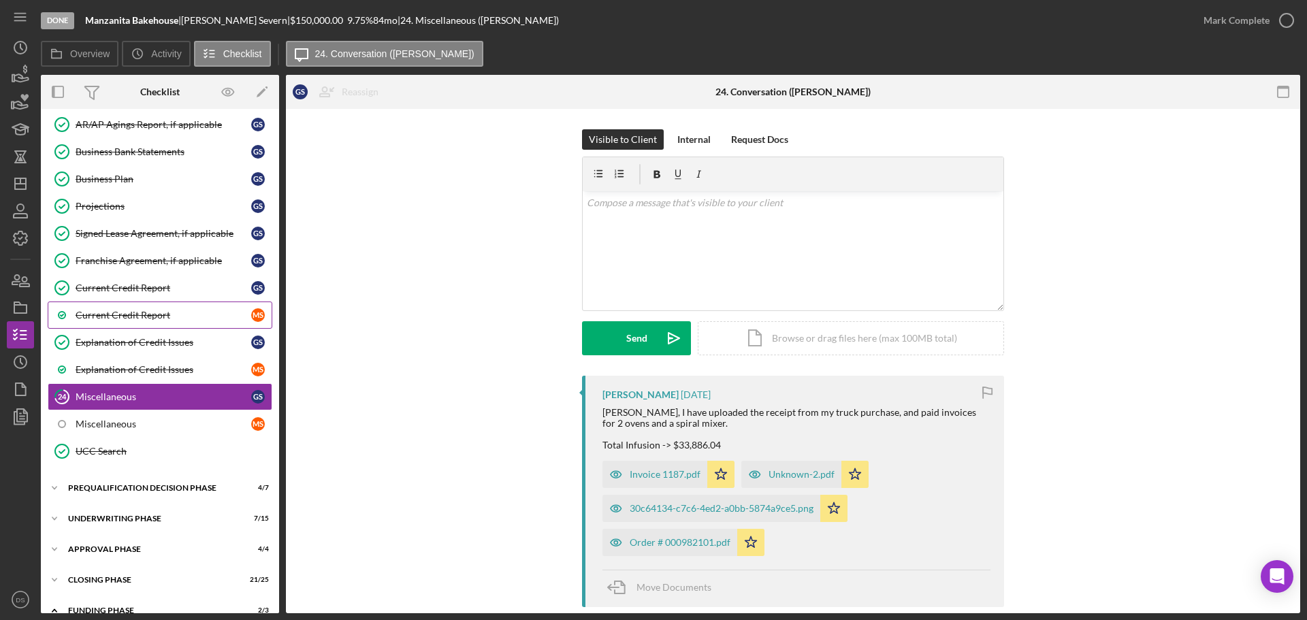
scroll to position [834, 0]
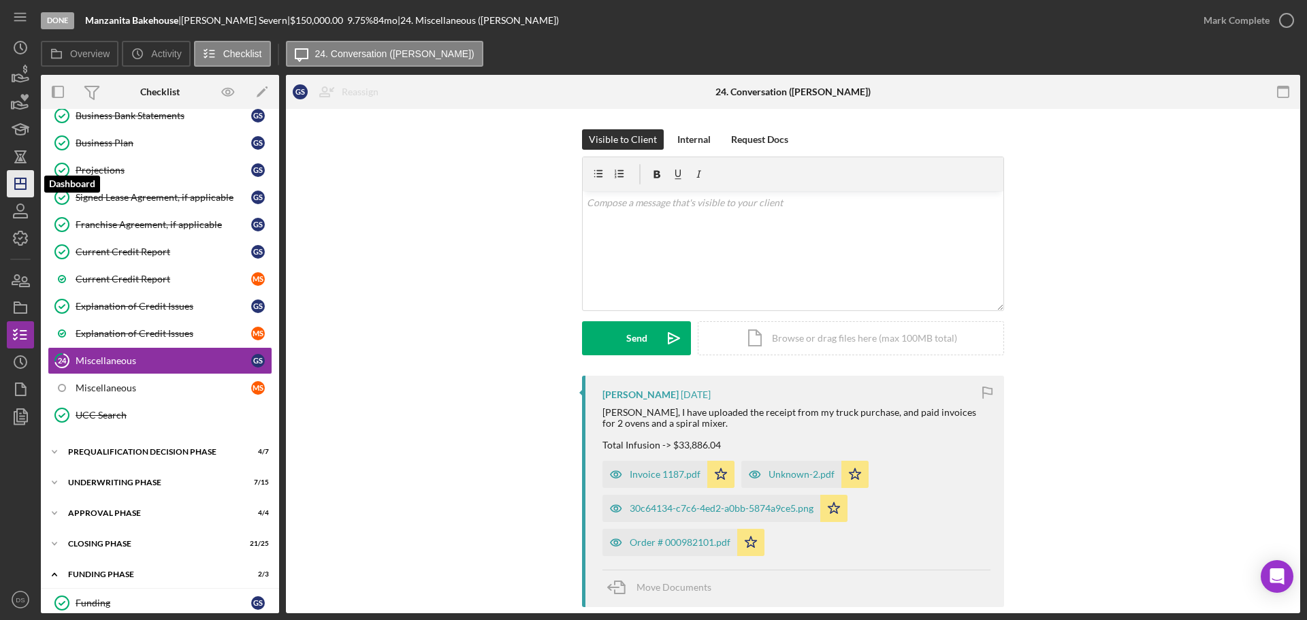
click at [21, 188] on icon "Icon/Dashboard" at bounding box center [20, 184] width 34 height 34
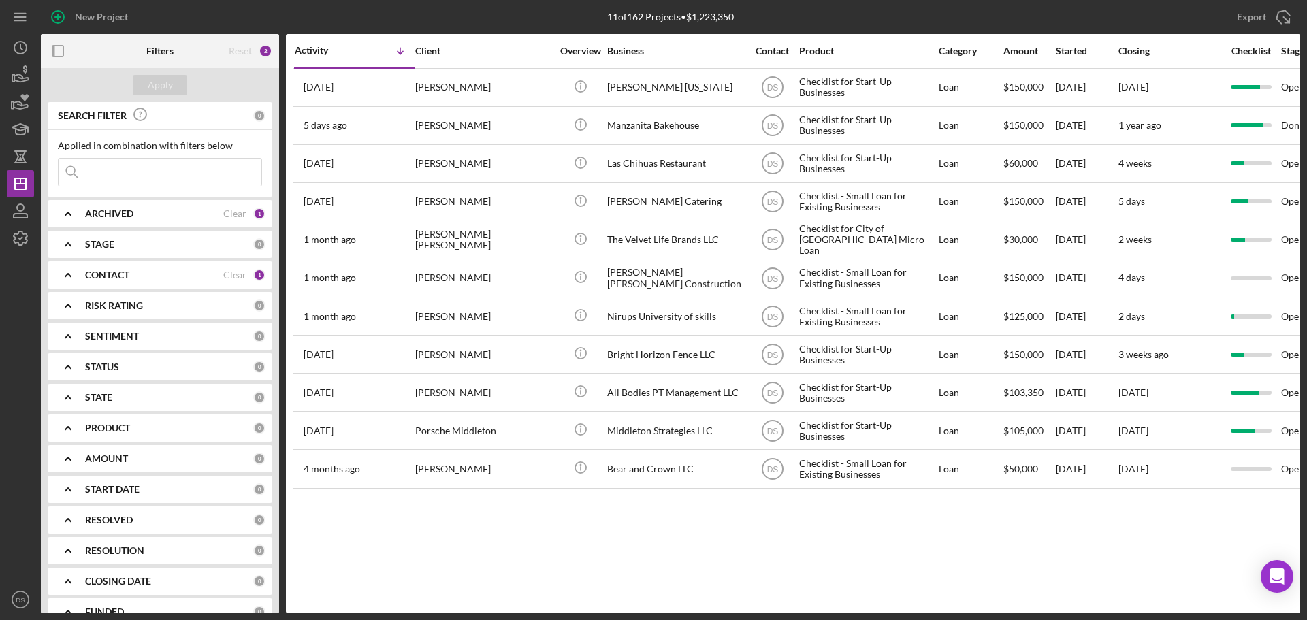
click at [148, 221] on div "ARCHIVED Clear 1" at bounding box center [175, 213] width 180 height 27
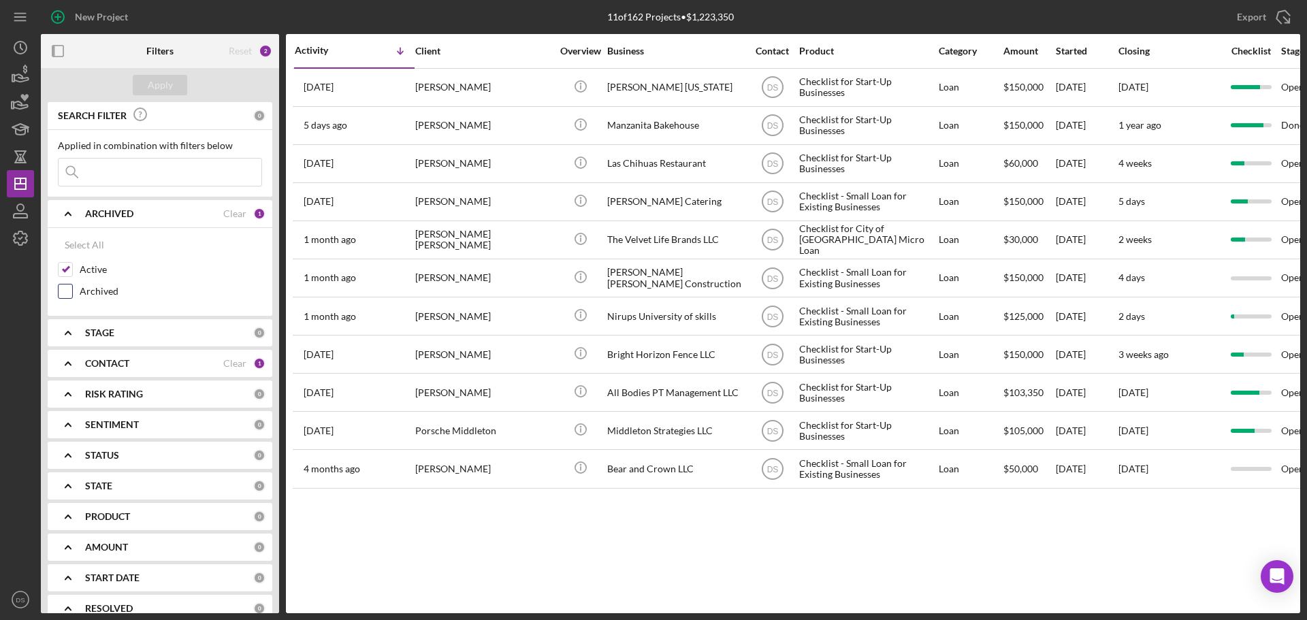
click at [74, 289] on div "Archived" at bounding box center [160, 295] width 204 height 22
click at [67, 289] on input "Archived" at bounding box center [66, 291] width 14 height 14
checkbox input "true"
click at [162, 93] on div "Apply" at bounding box center [160, 85] width 25 height 20
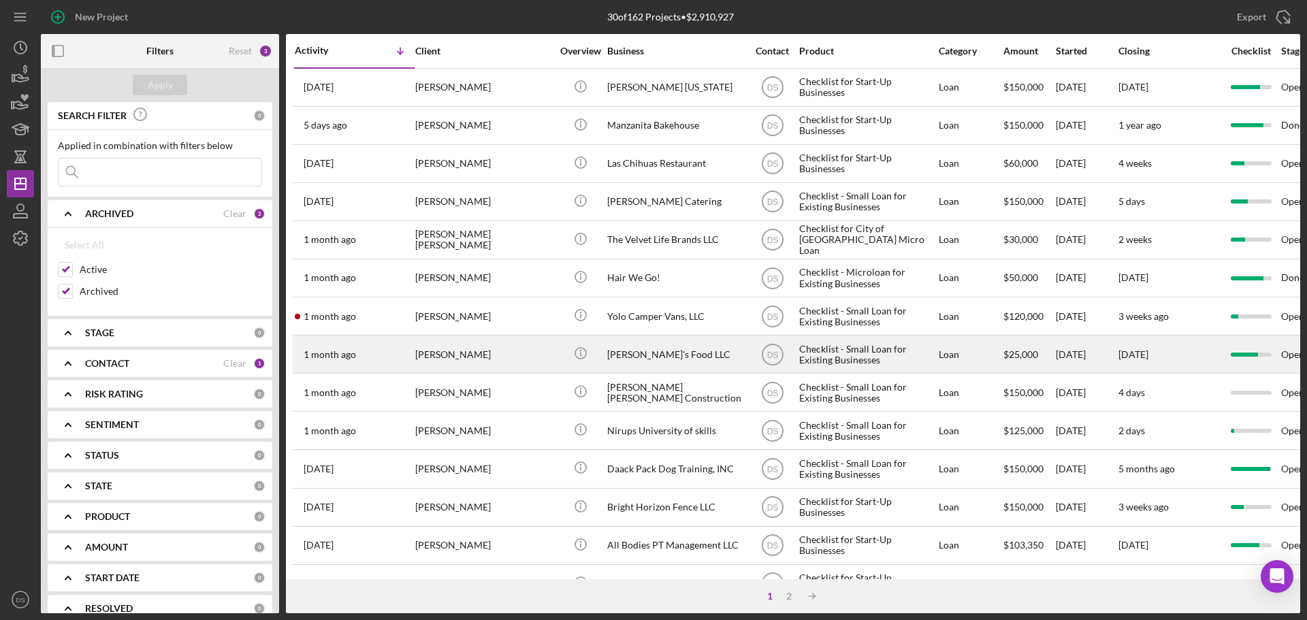
click at [668, 356] on div "[PERSON_NAME]'s Food LLC" at bounding box center [675, 354] width 136 height 36
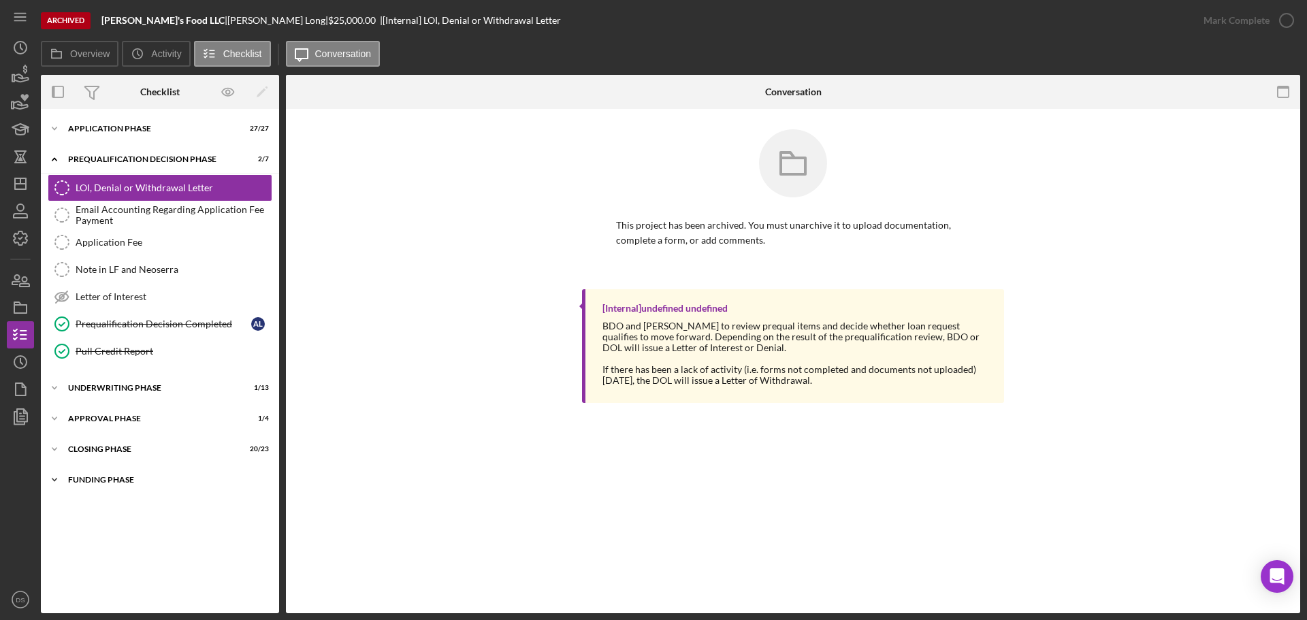
click at [135, 477] on div "Funding Phase" at bounding box center [165, 480] width 194 height 8
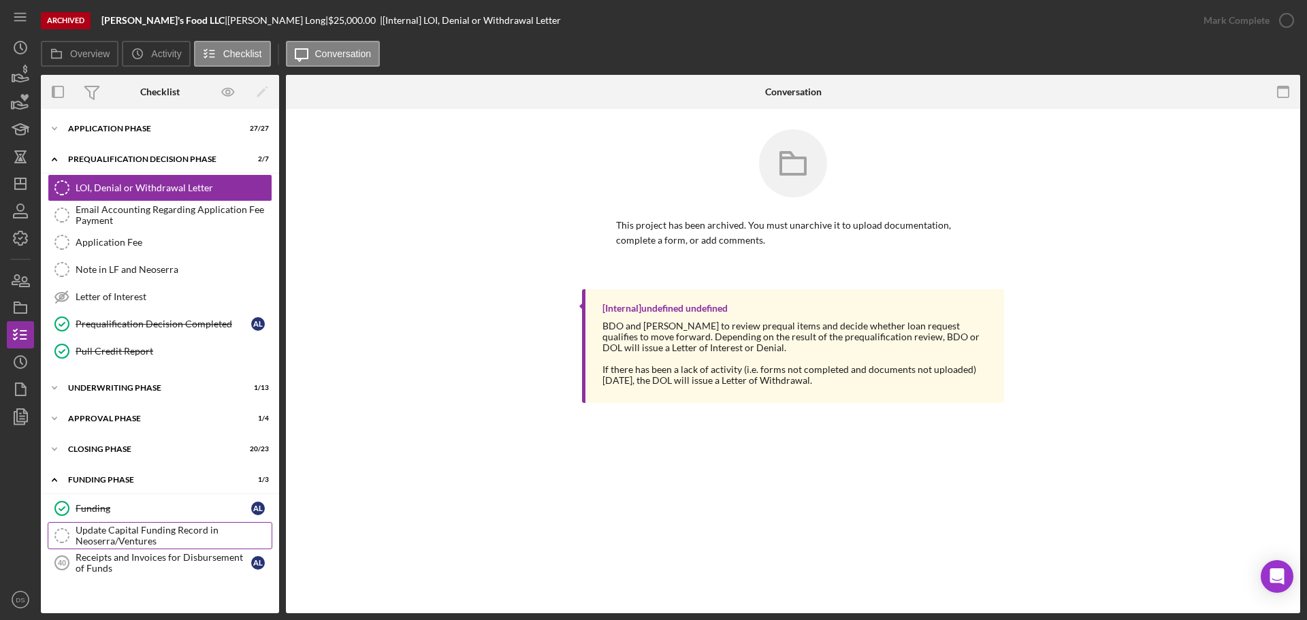
click at [135, 530] on div "Update Capital Funding Record in Neoserra/Ventures" at bounding box center [174, 536] width 196 height 22
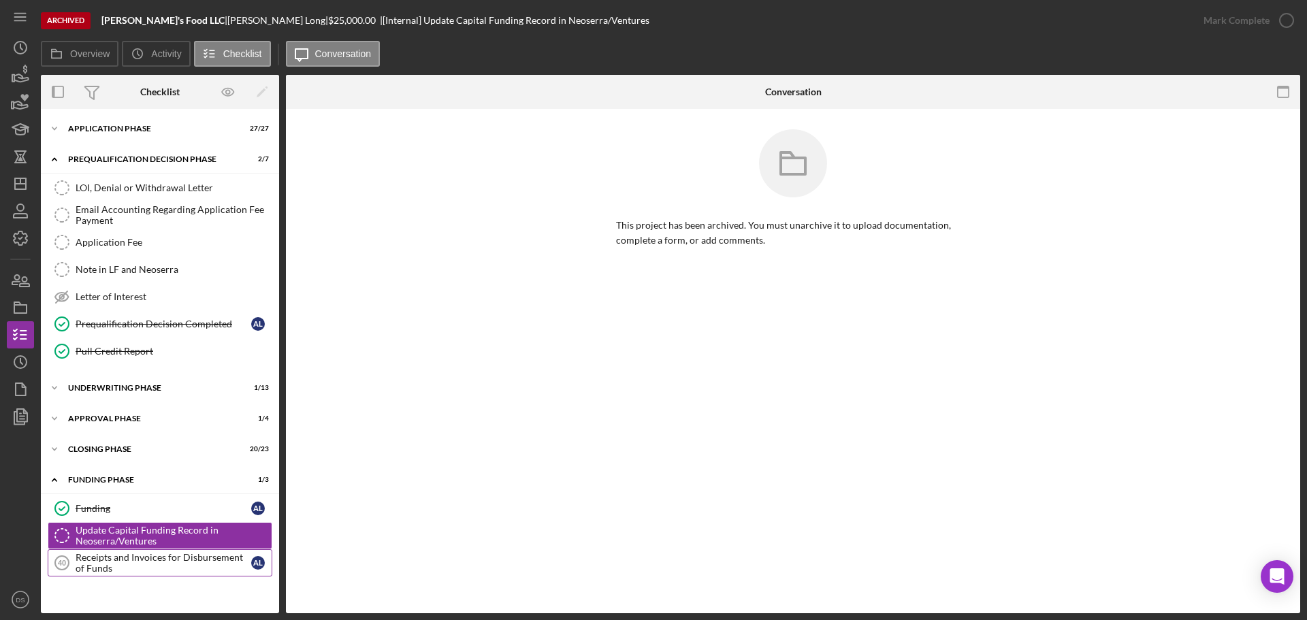
click at [169, 553] on div "Receipts and Invoices for Disbursement of Funds" at bounding box center [164, 563] width 176 height 22
